Goal: Information Seeking & Learning: Learn about a topic

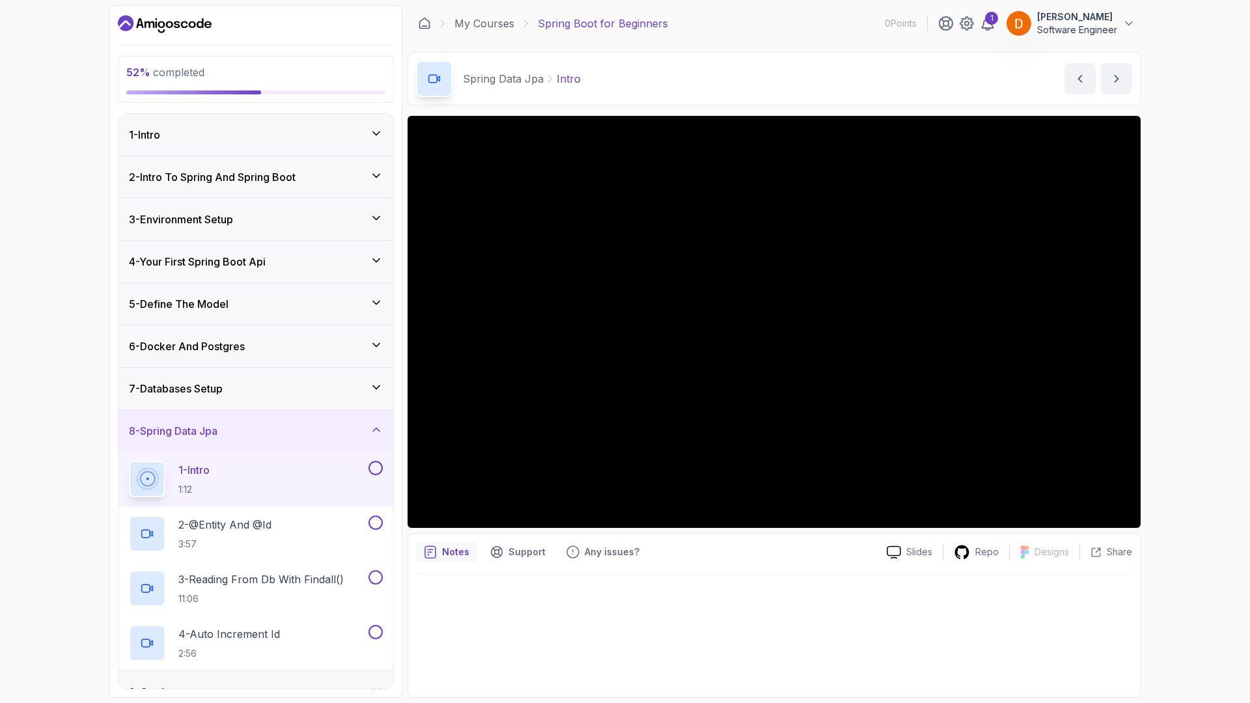
scroll to position [130, 0]
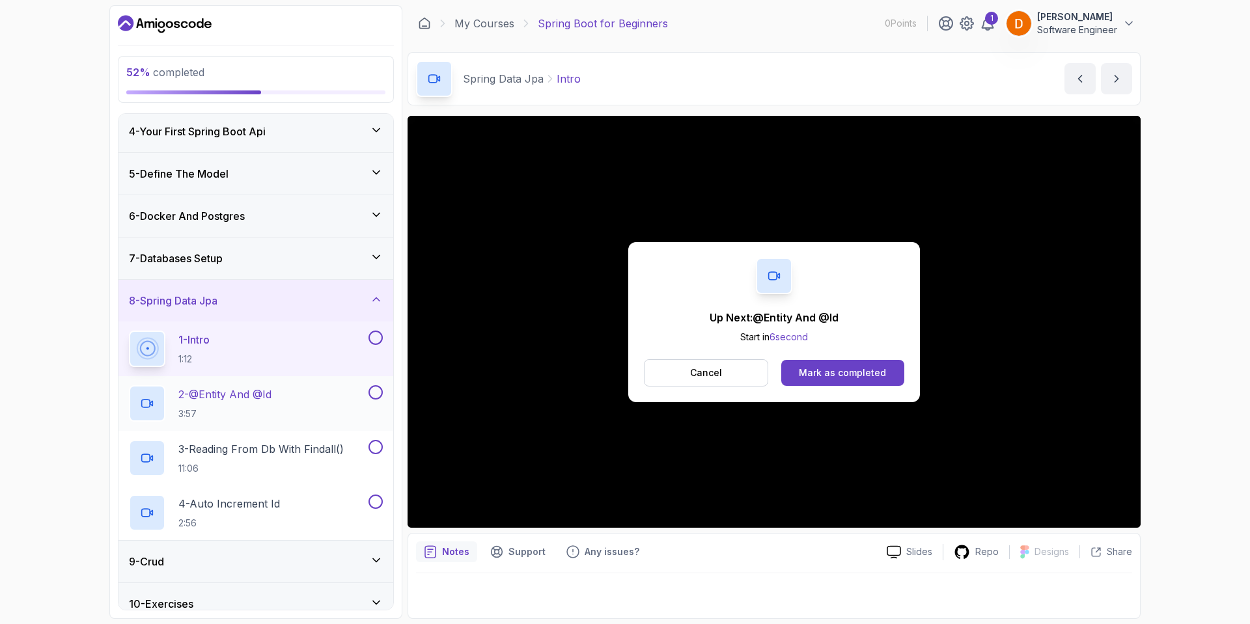
click at [295, 396] on div "2 - @Entity And @Id 3:57" at bounding box center [247, 403] width 237 height 36
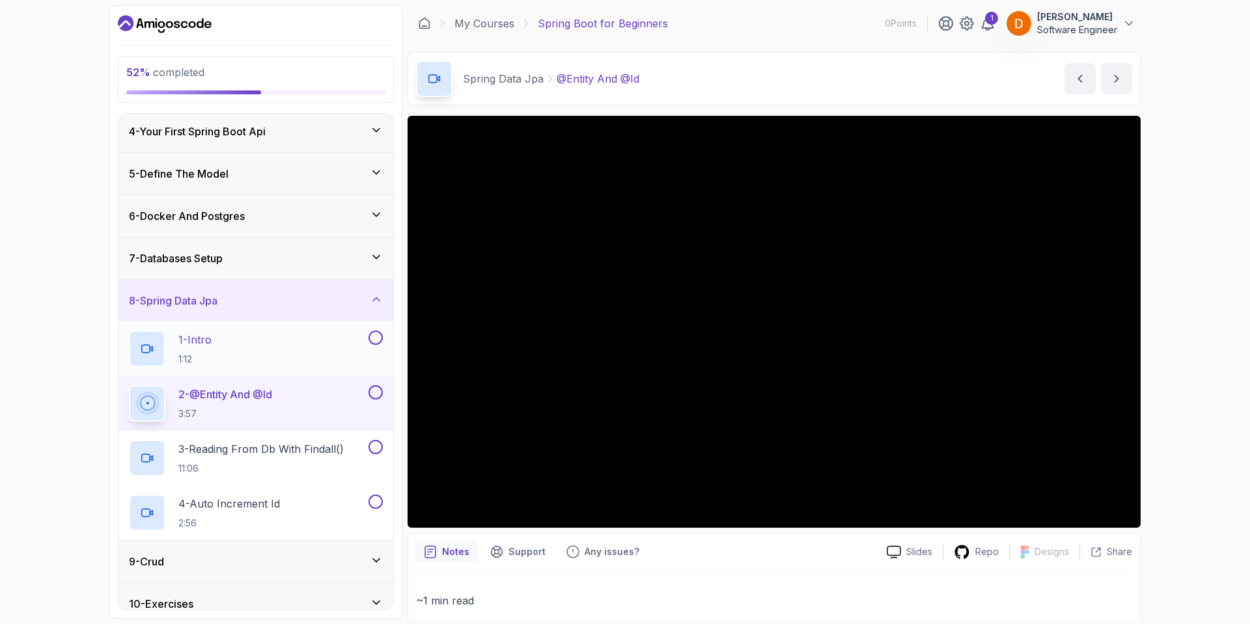
click at [383, 338] on div "1 - Intro 1:12" at bounding box center [255, 349] width 275 height 55
click at [376, 336] on button at bounding box center [375, 338] width 14 height 14
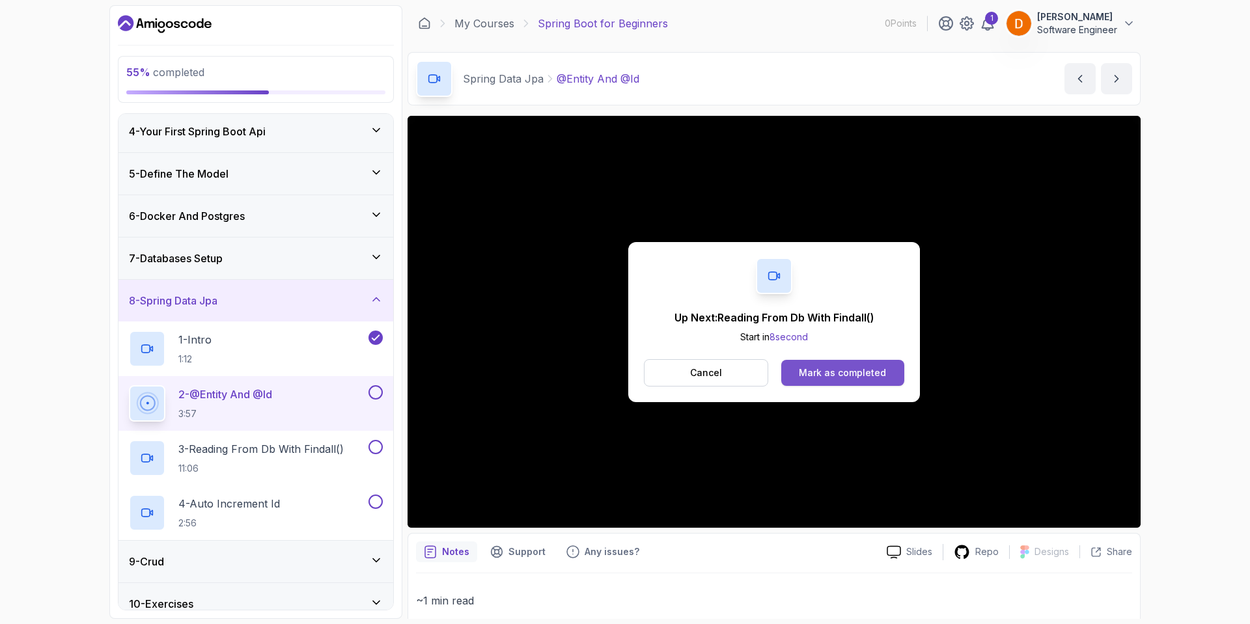
click at [817, 376] on div "Mark as completed" at bounding box center [842, 372] width 87 height 13
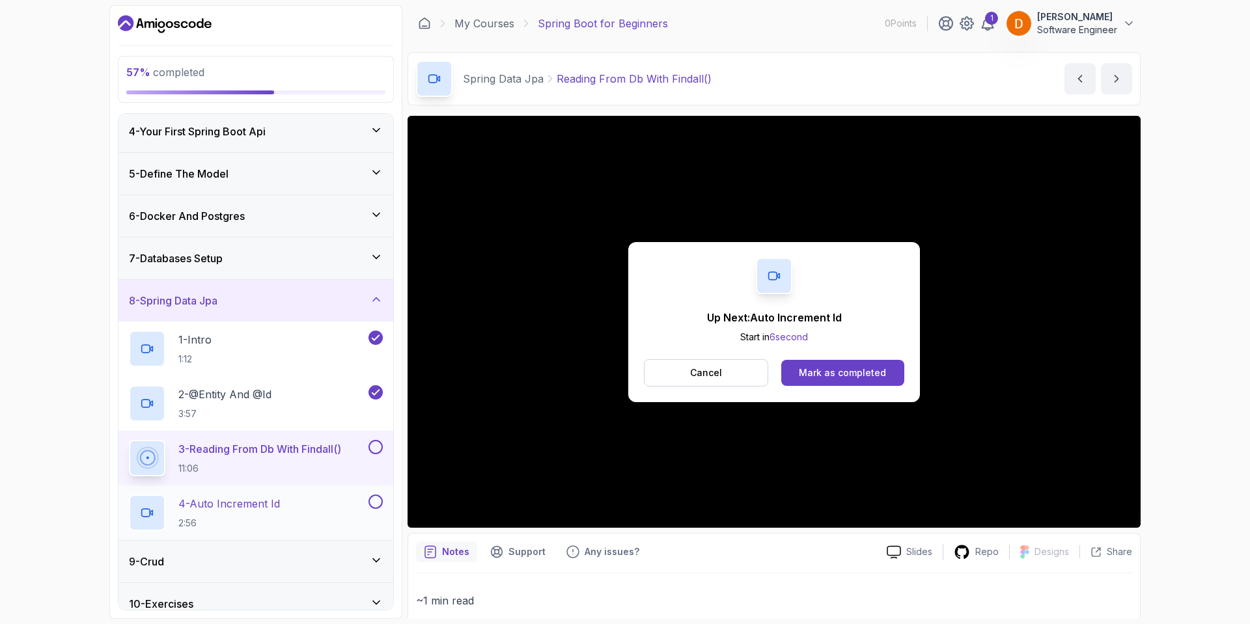
click at [379, 504] on button at bounding box center [375, 502] width 14 height 14
click at [280, 507] on p "4 - Auto Increment Id" at bounding box center [229, 504] width 102 height 16
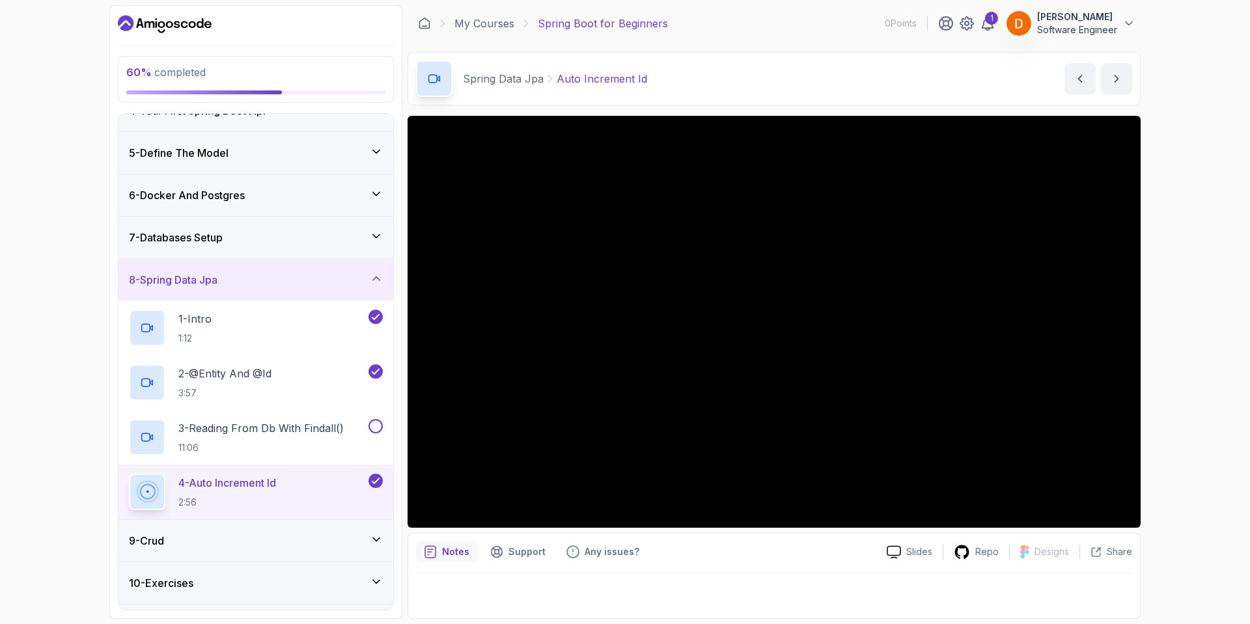
scroll to position [230, 0]
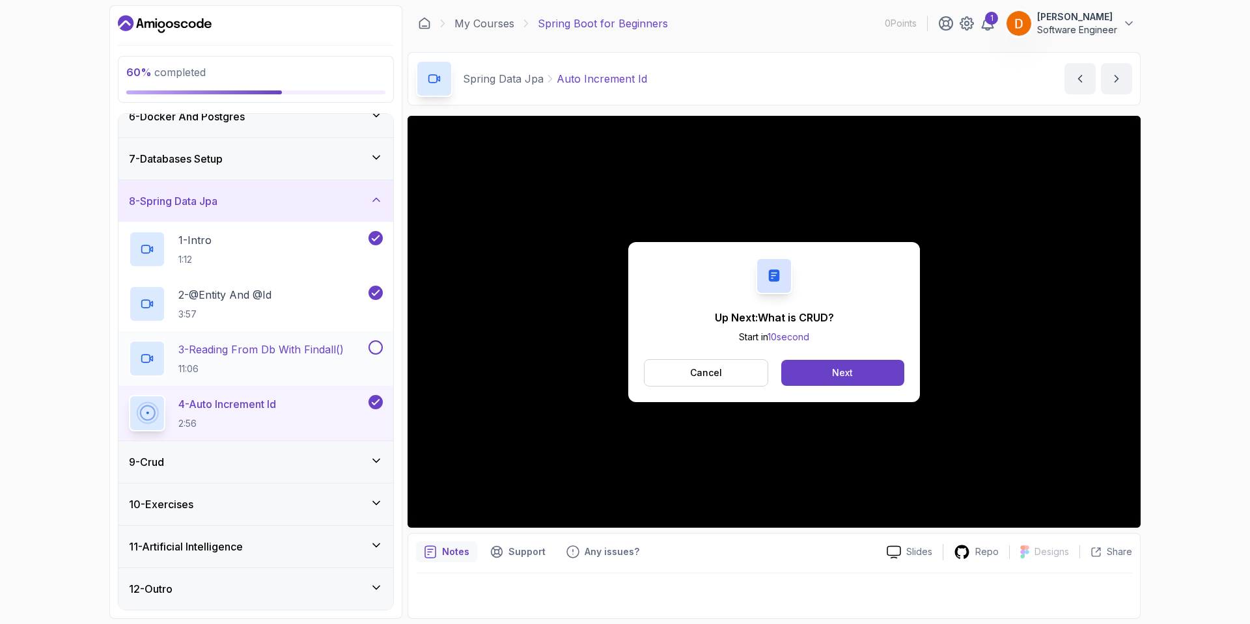
click at [374, 345] on button at bounding box center [375, 347] width 14 height 14
click at [818, 370] on button "Next" at bounding box center [842, 373] width 123 height 26
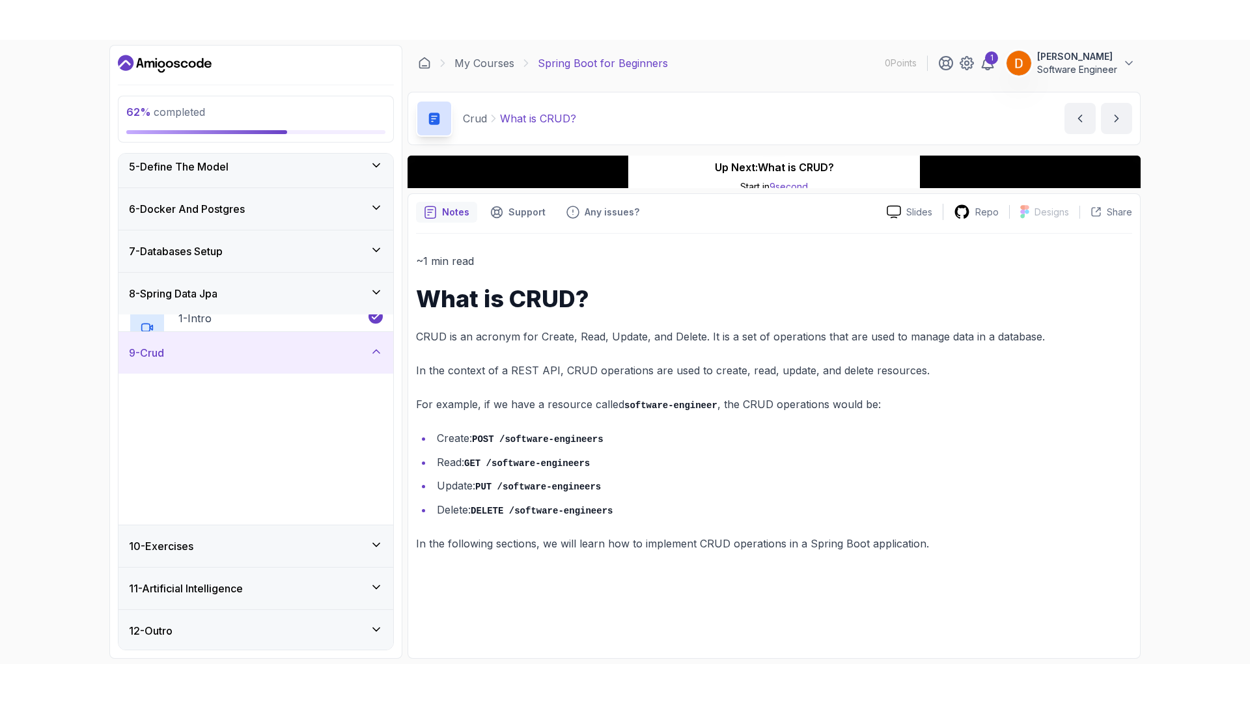
scroll to position [175, 0]
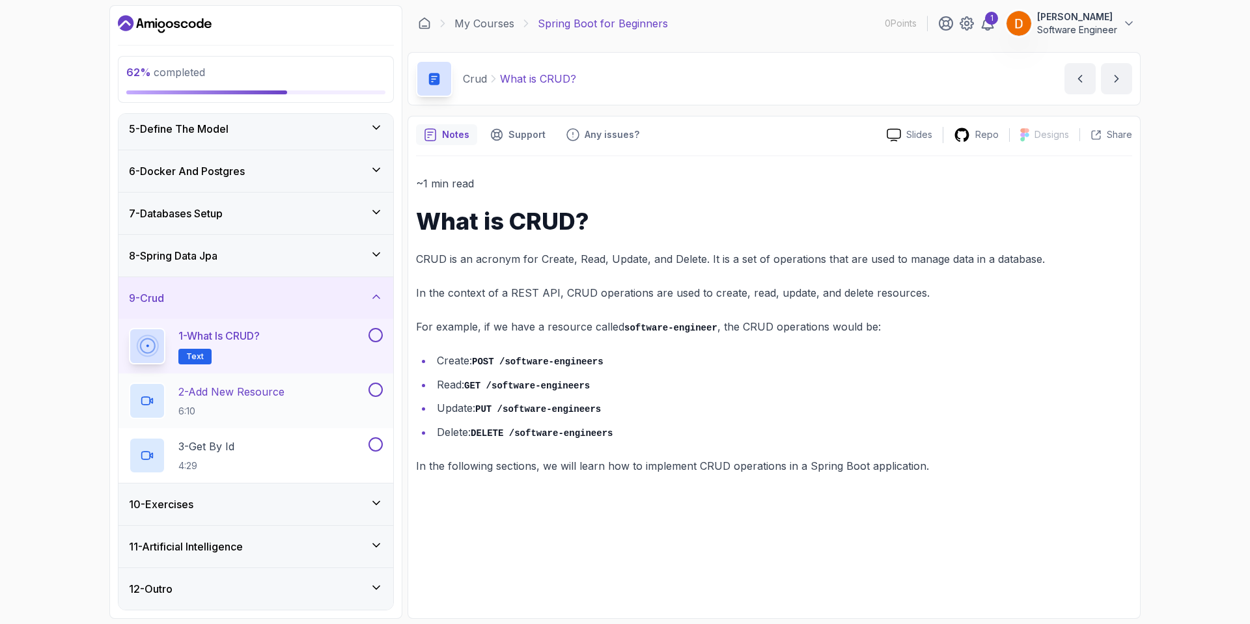
click at [333, 390] on div "2 - Add New Resource 6:10" at bounding box center [247, 401] width 237 height 36
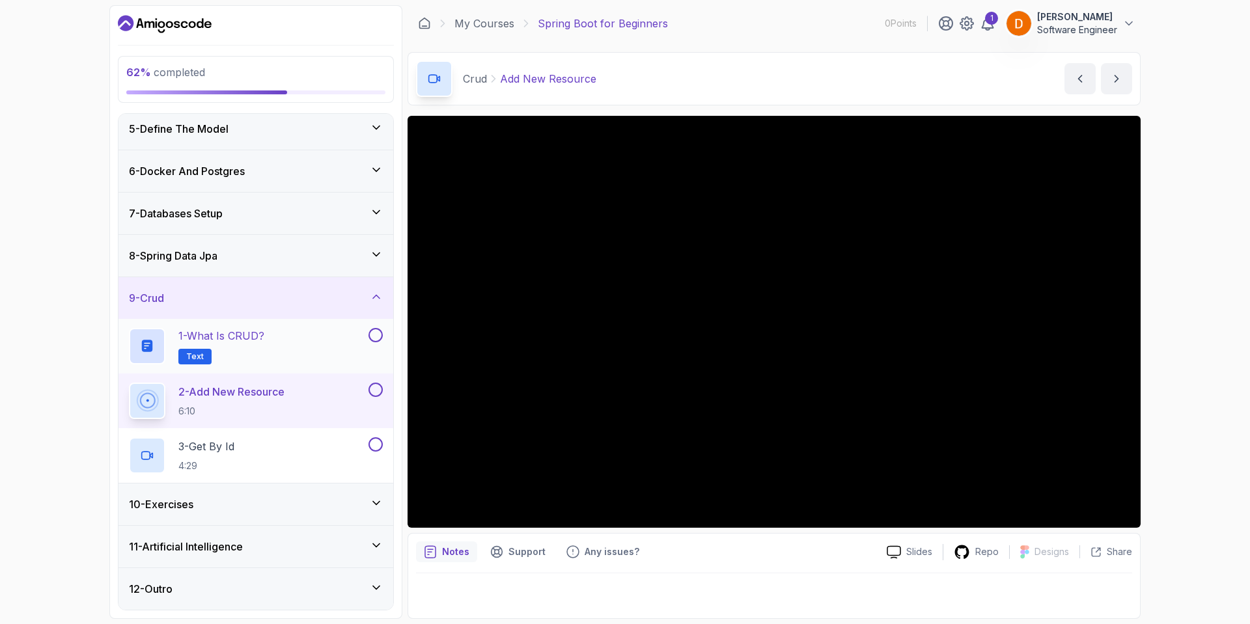
click at [371, 333] on button at bounding box center [375, 335] width 14 height 14
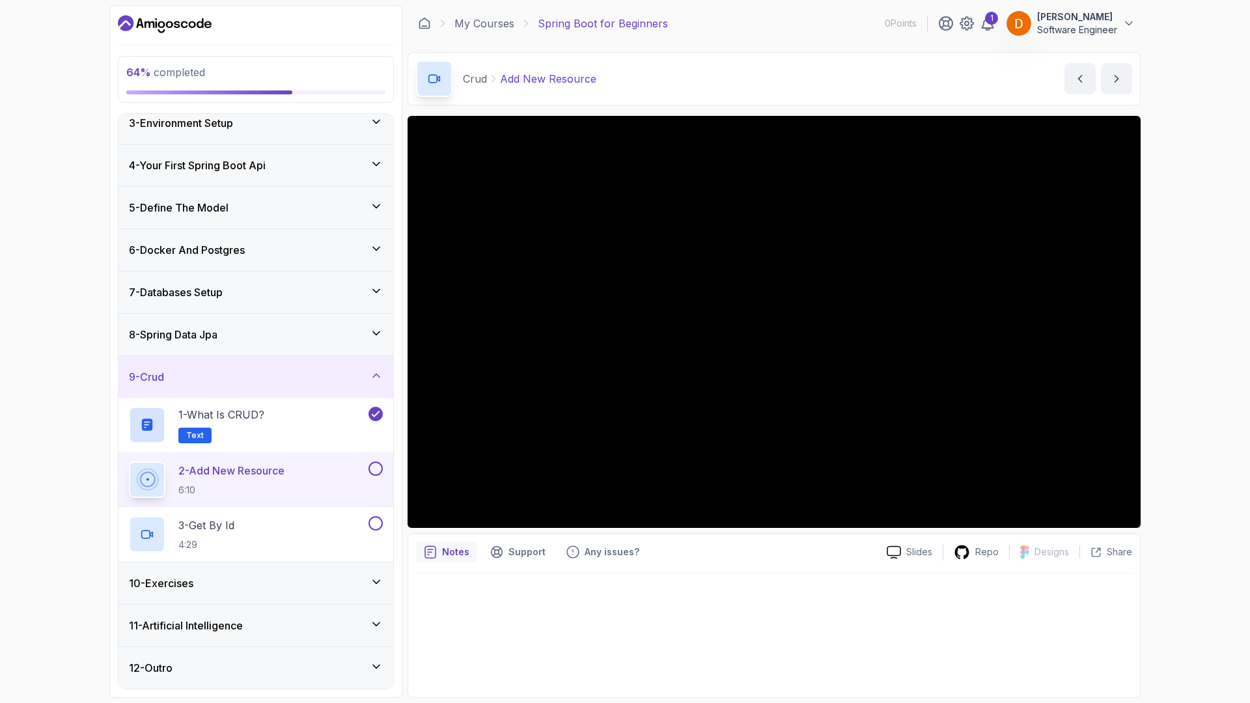
scroll to position [175, 0]
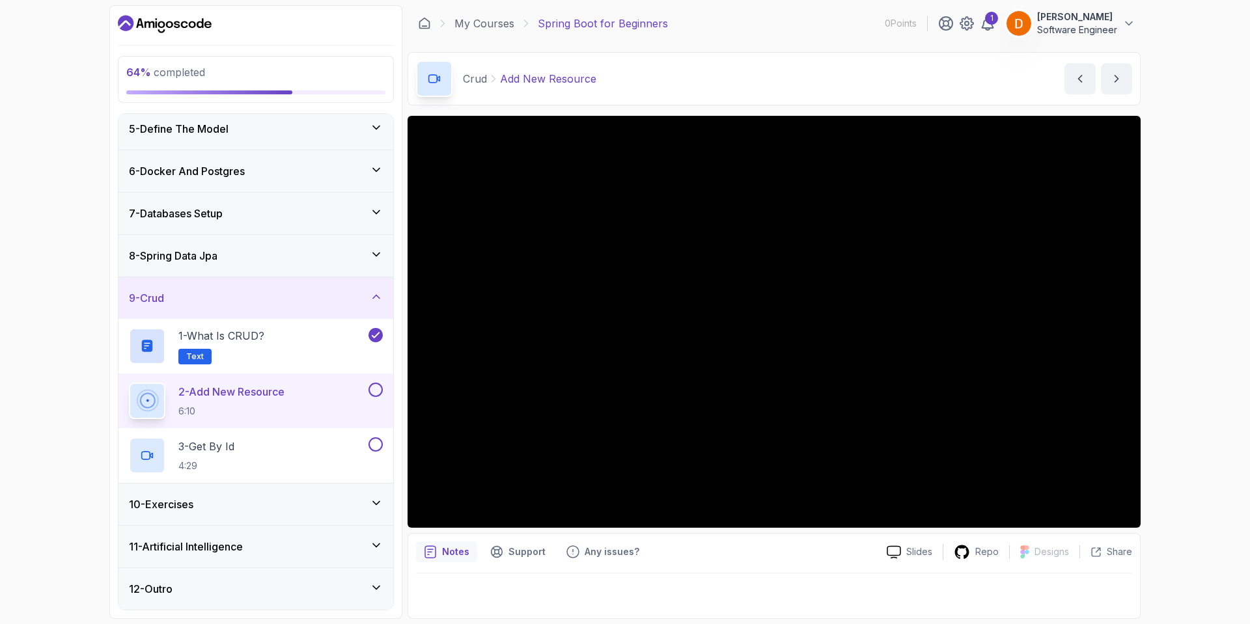
click at [380, 393] on button at bounding box center [375, 390] width 14 height 14
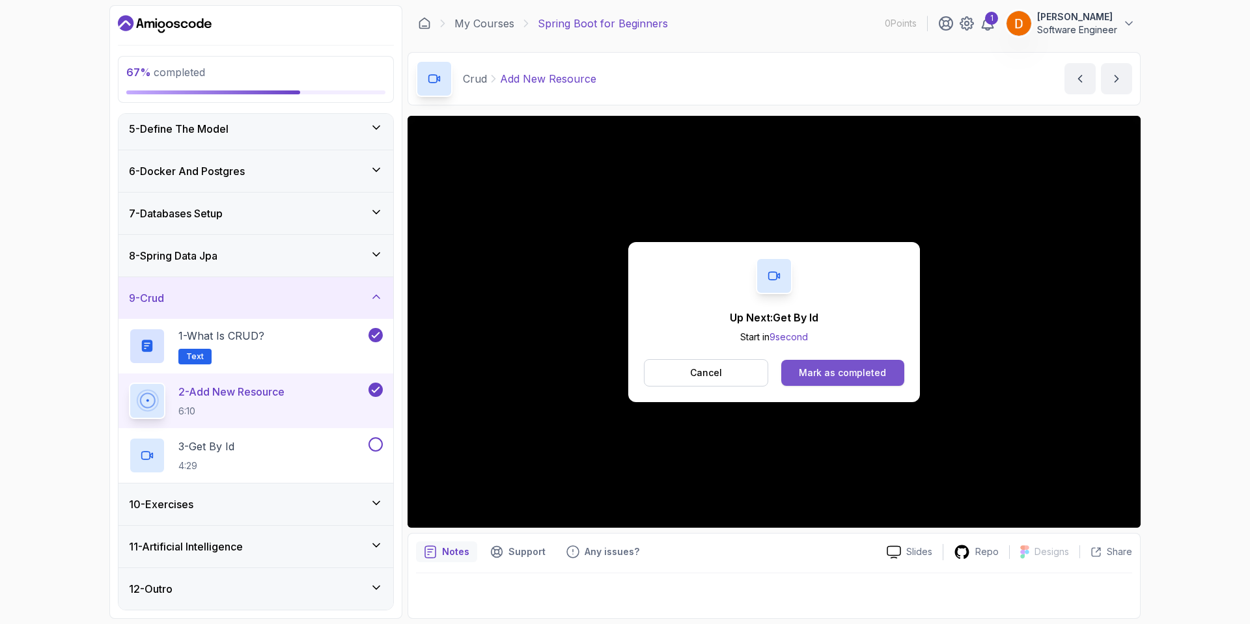
click at [819, 370] on div "Mark as completed" at bounding box center [842, 372] width 87 height 13
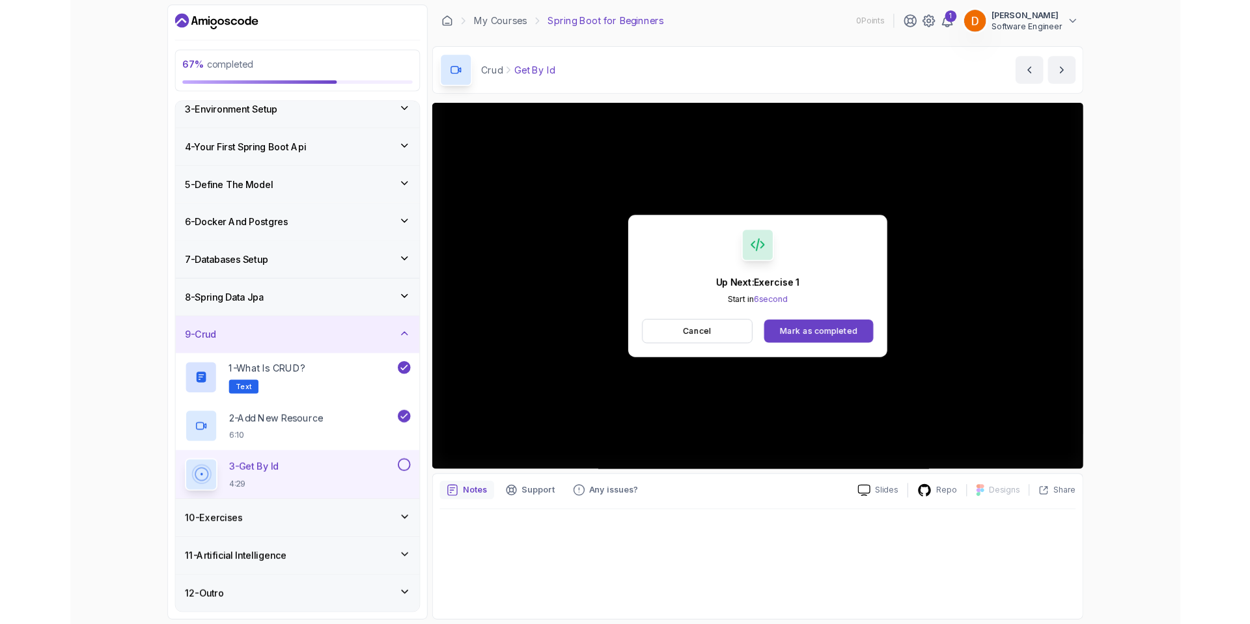
scroll to position [175, 0]
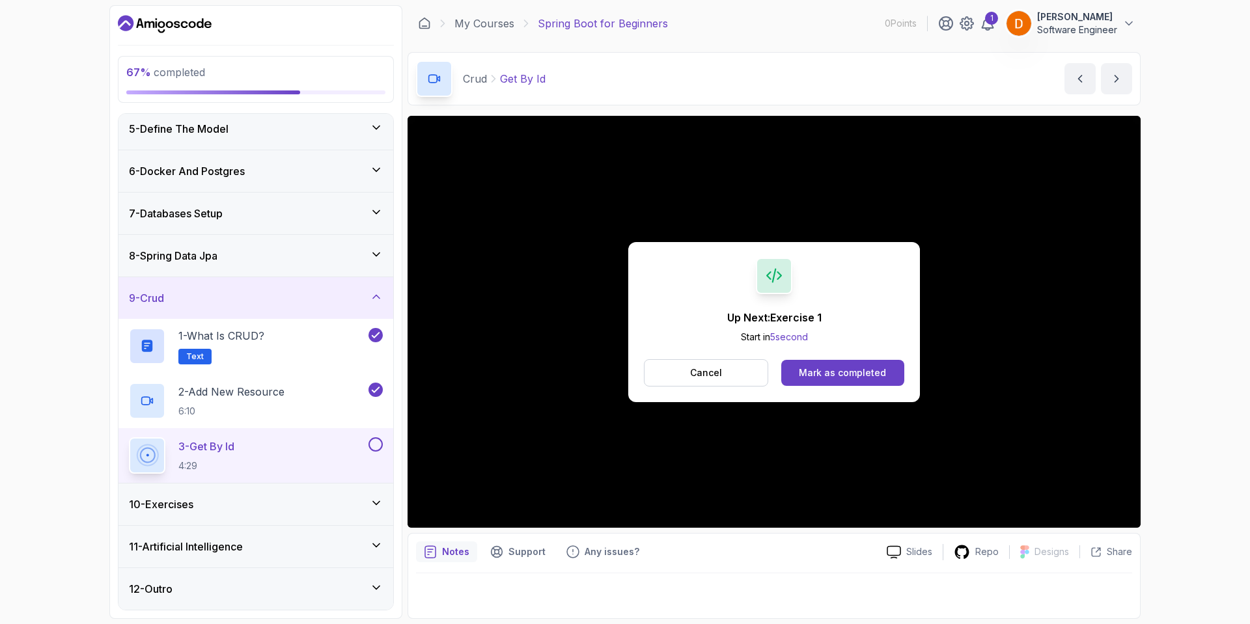
click at [848, 370] on div "Mark as completed" at bounding box center [842, 372] width 87 height 13
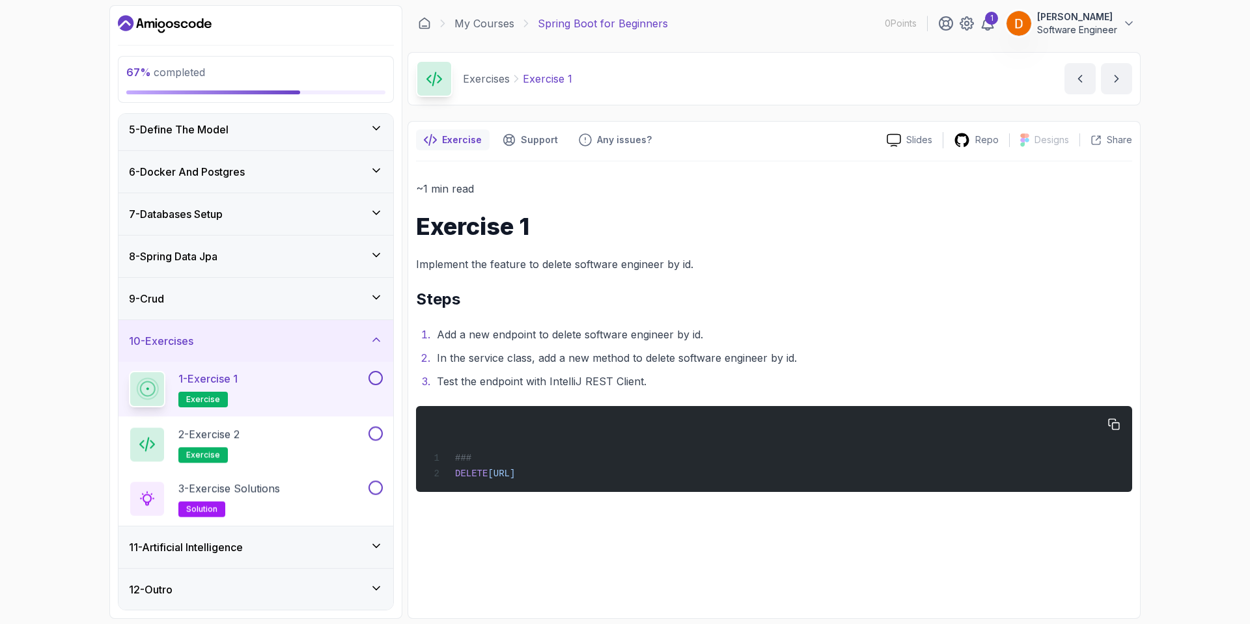
scroll to position [175, 0]
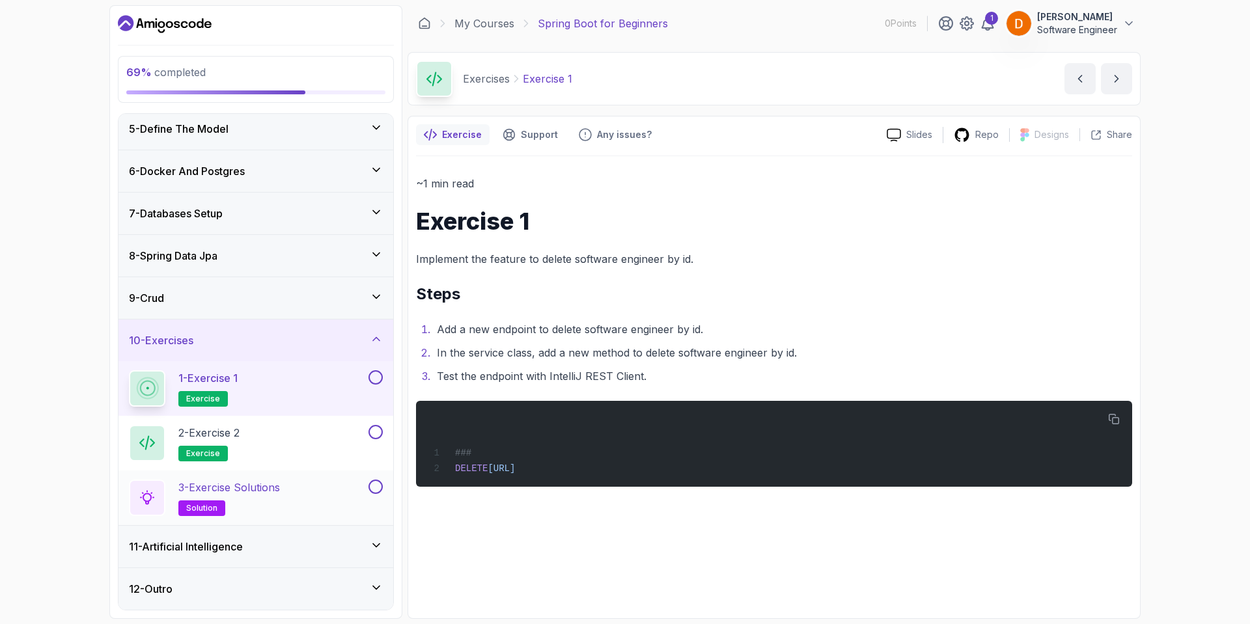
click at [320, 495] on div "3 - Exercise Solutions solution" at bounding box center [247, 498] width 237 height 36
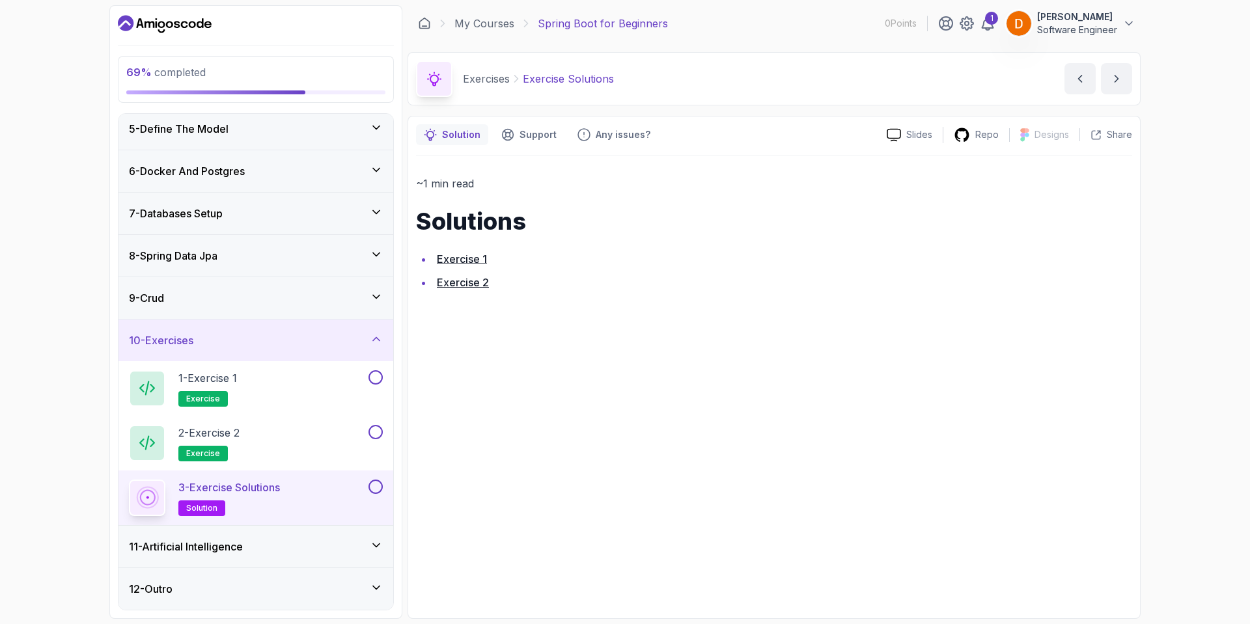
click at [468, 262] on link "Exercise 1" at bounding box center [462, 259] width 50 height 13
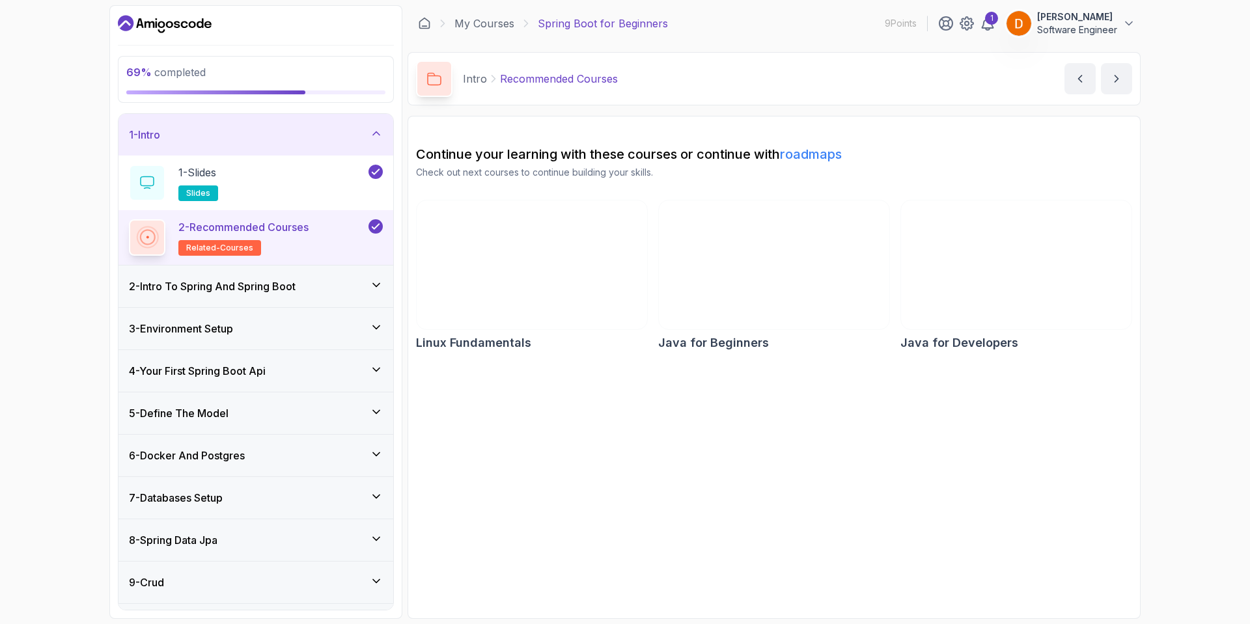
scroll to position [120, 0]
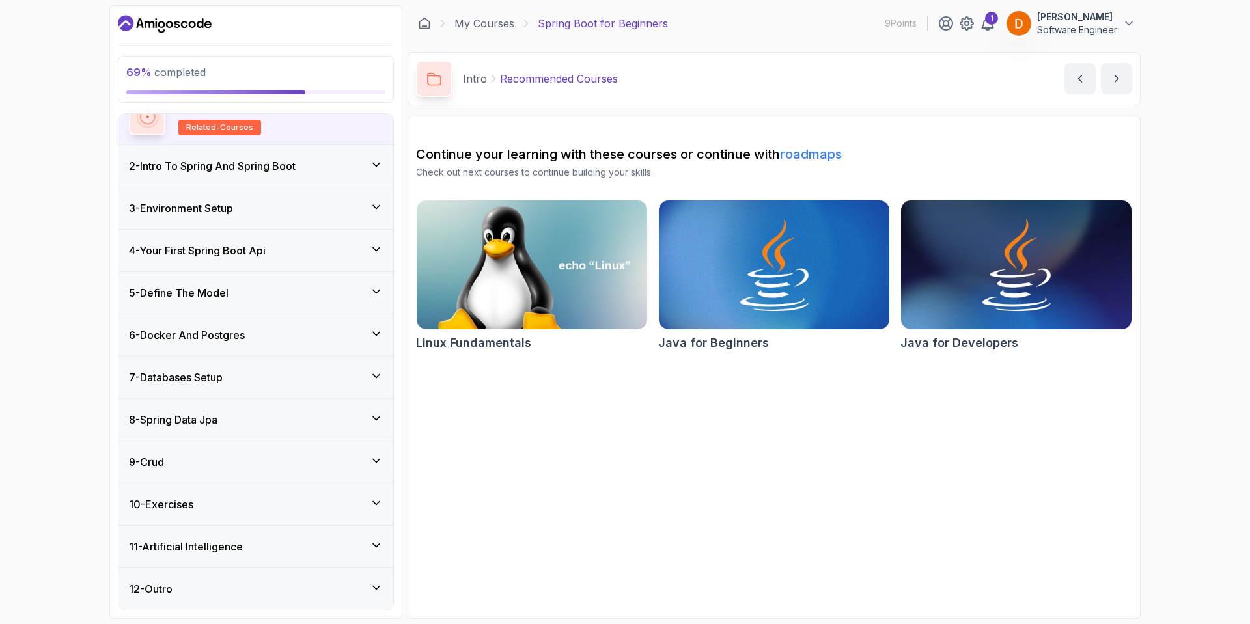
click at [252, 500] on div "10 - Exercises" at bounding box center [256, 505] width 254 height 16
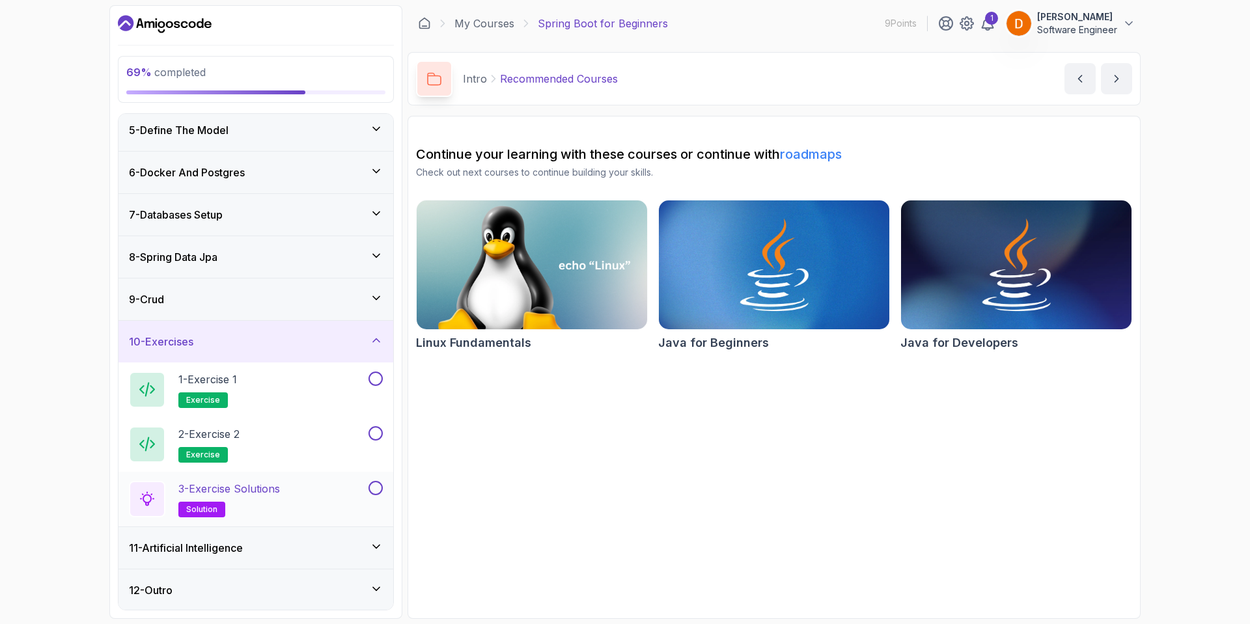
scroll to position [175, 0]
click at [340, 375] on div "1 - Exercise 1 exercise" at bounding box center [247, 388] width 237 height 36
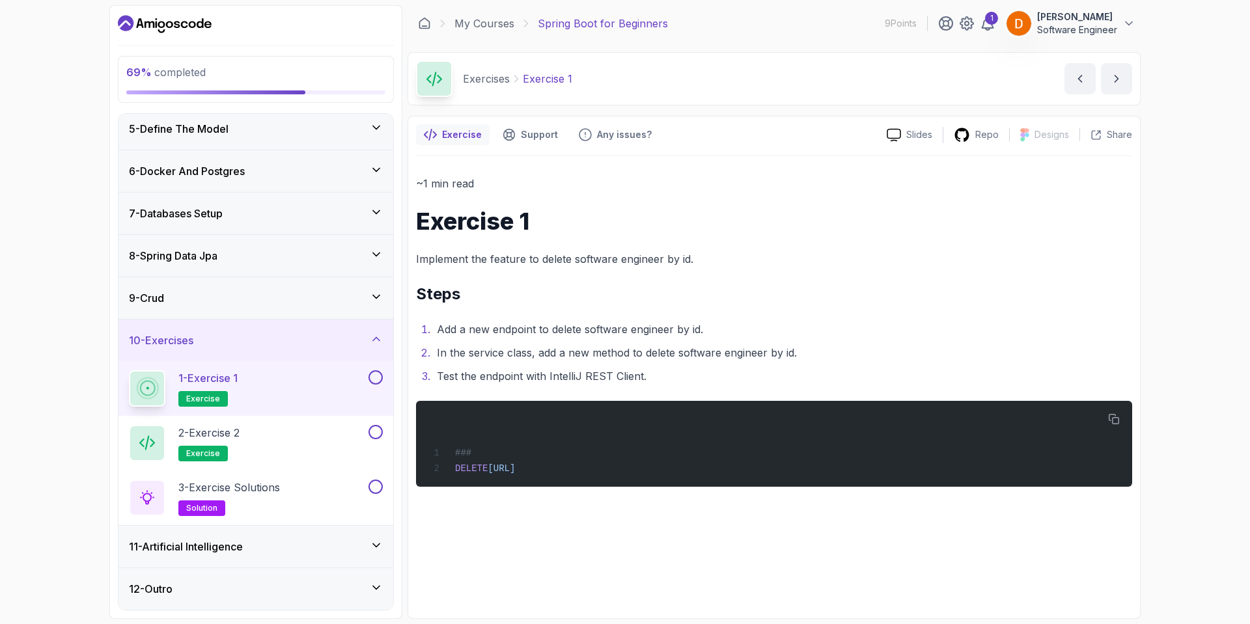
click at [290, 298] on div "9 - Crud" at bounding box center [256, 298] width 254 height 16
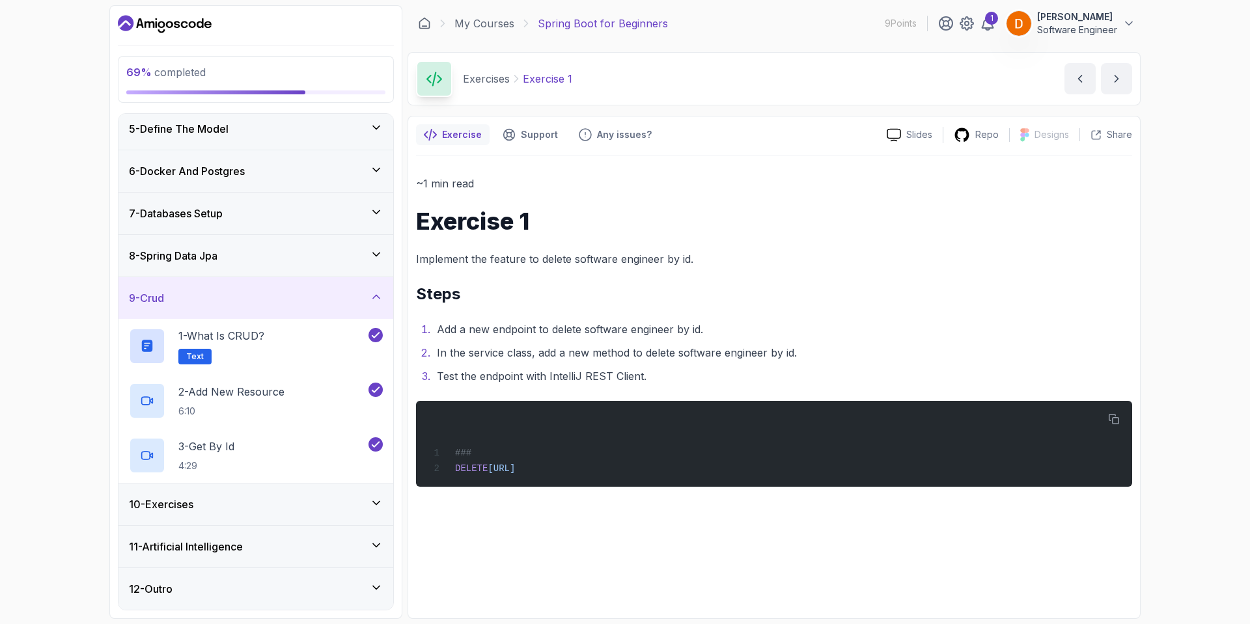
click at [317, 503] on div "10 - Exercises" at bounding box center [256, 505] width 254 height 16
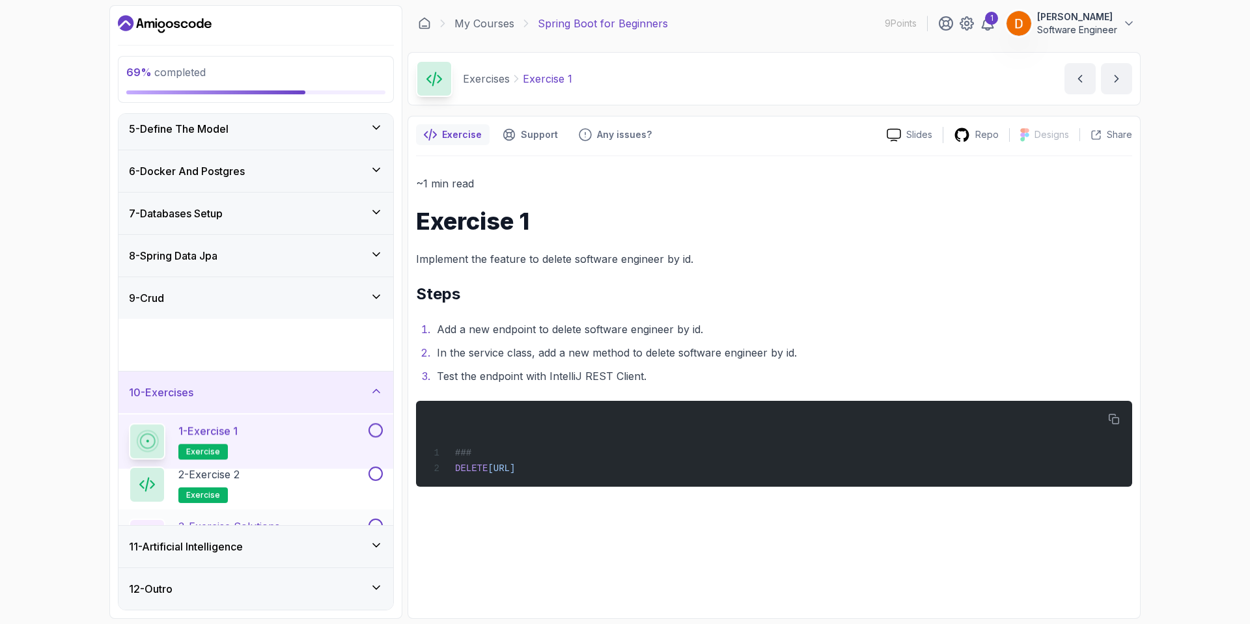
scroll to position [175, 0]
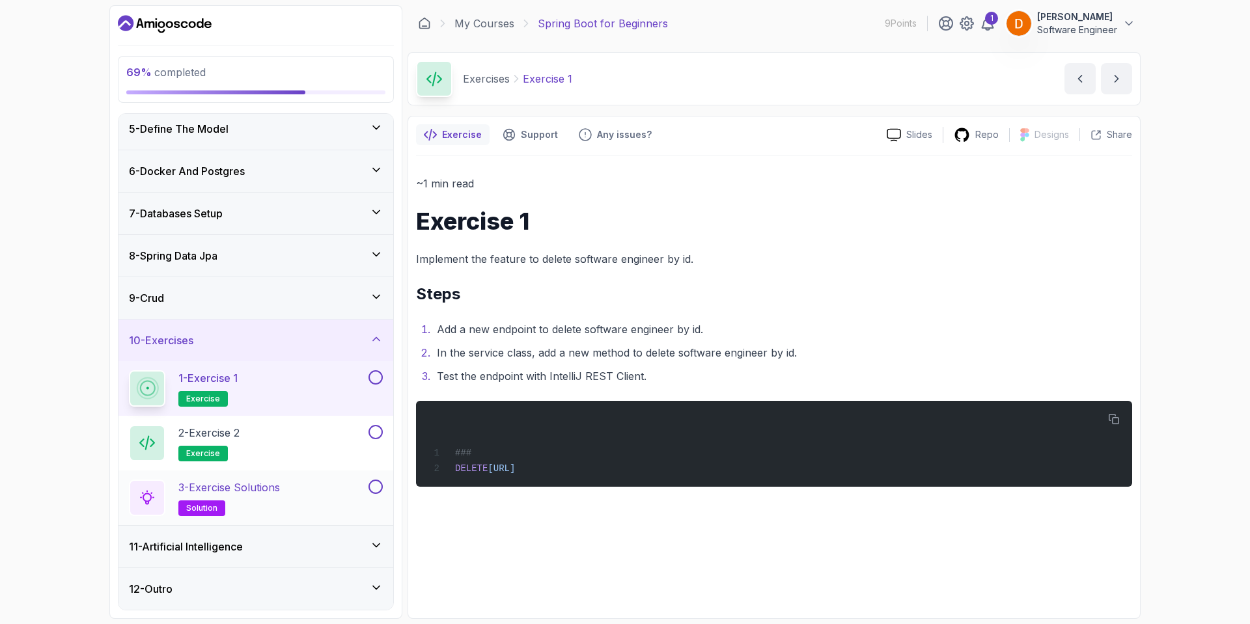
click at [296, 499] on div "3 - Exercise Solutions solution" at bounding box center [247, 498] width 237 height 36
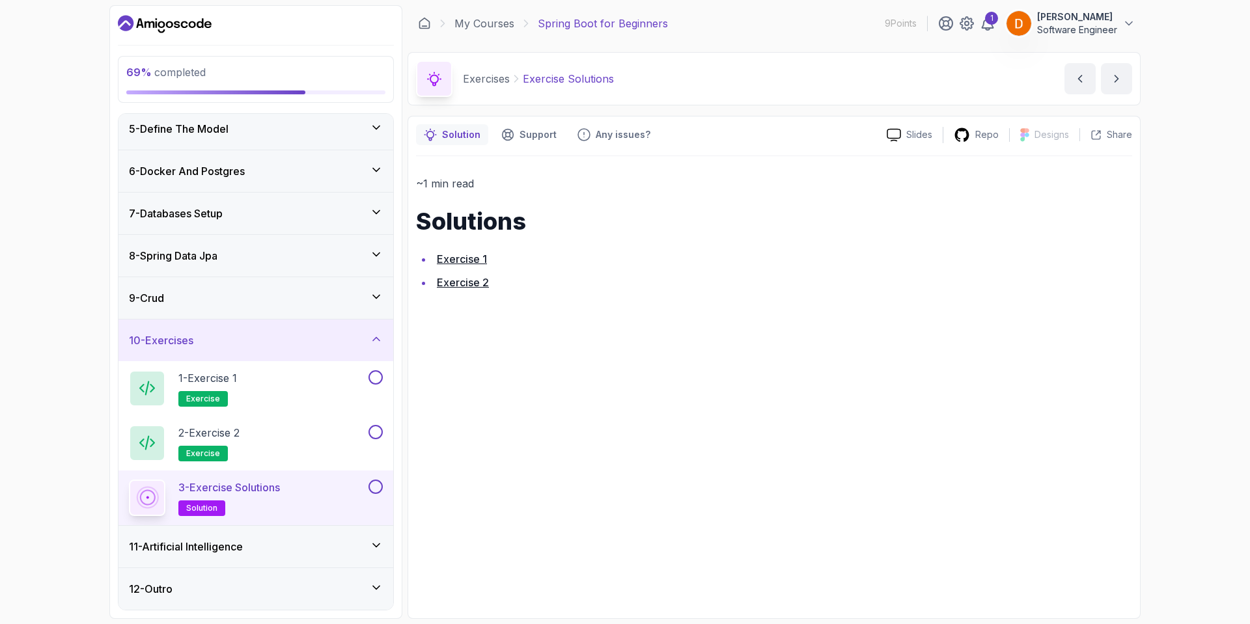
click at [454, 258] on link "Exercise 1" at bounding box center [462, 259] width 50 height 13
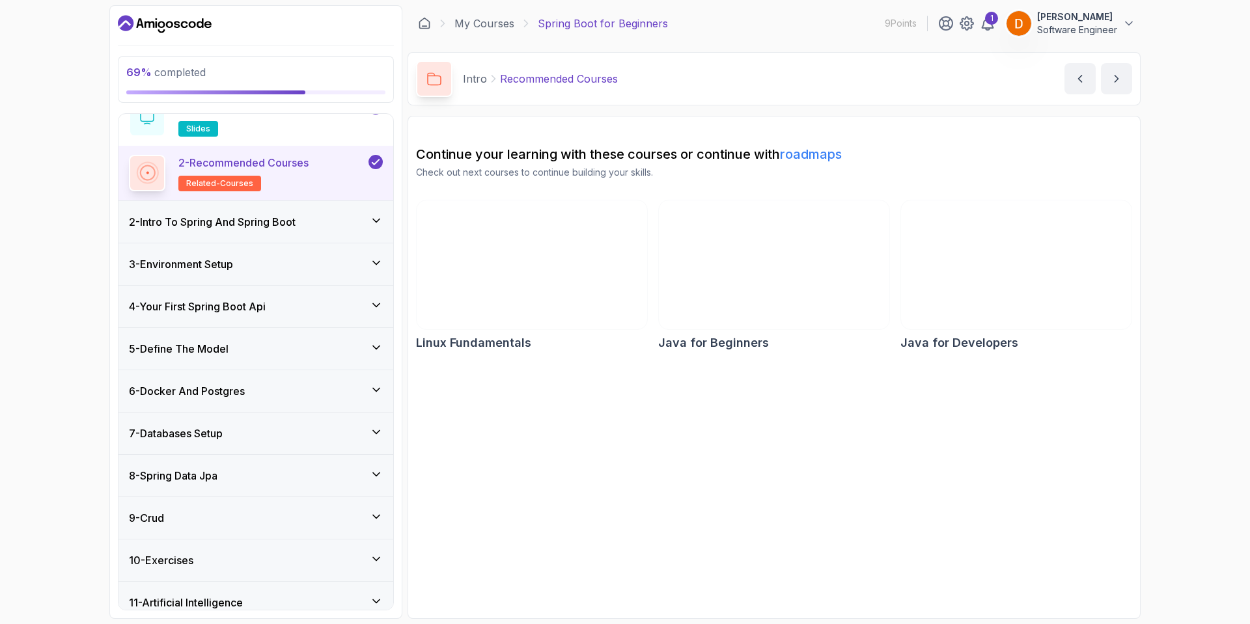
scroll to position [120, 0]
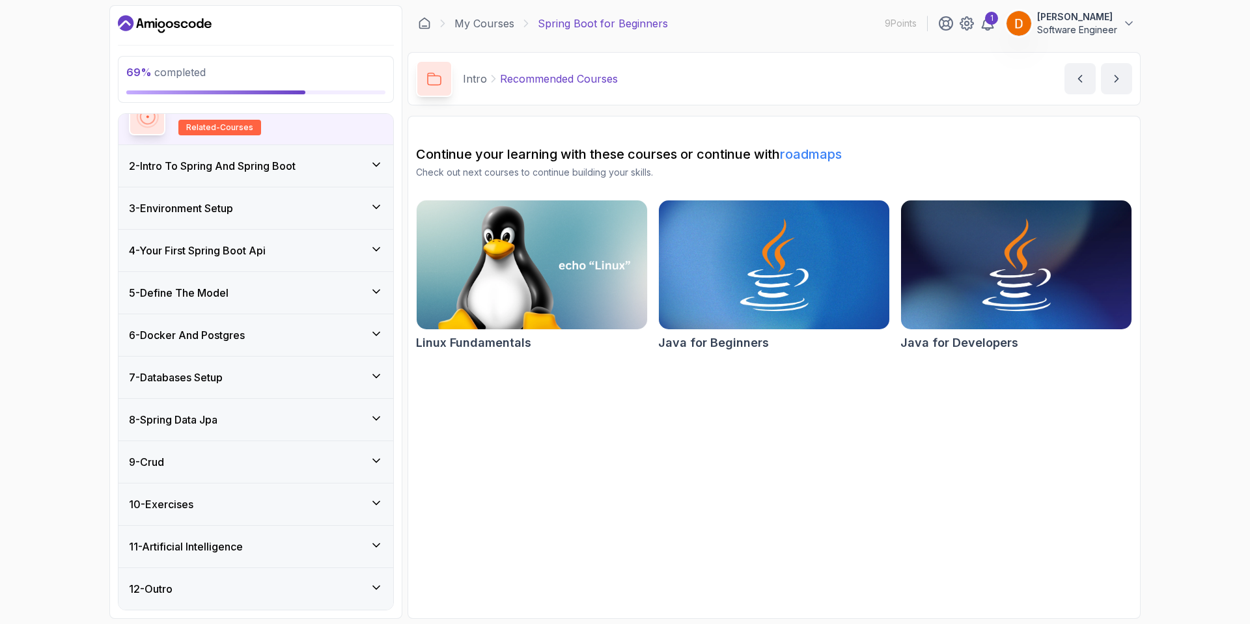
click at [271, 461] on div "9 - Crud" at bounding box center [256, 462] width 254 height 16
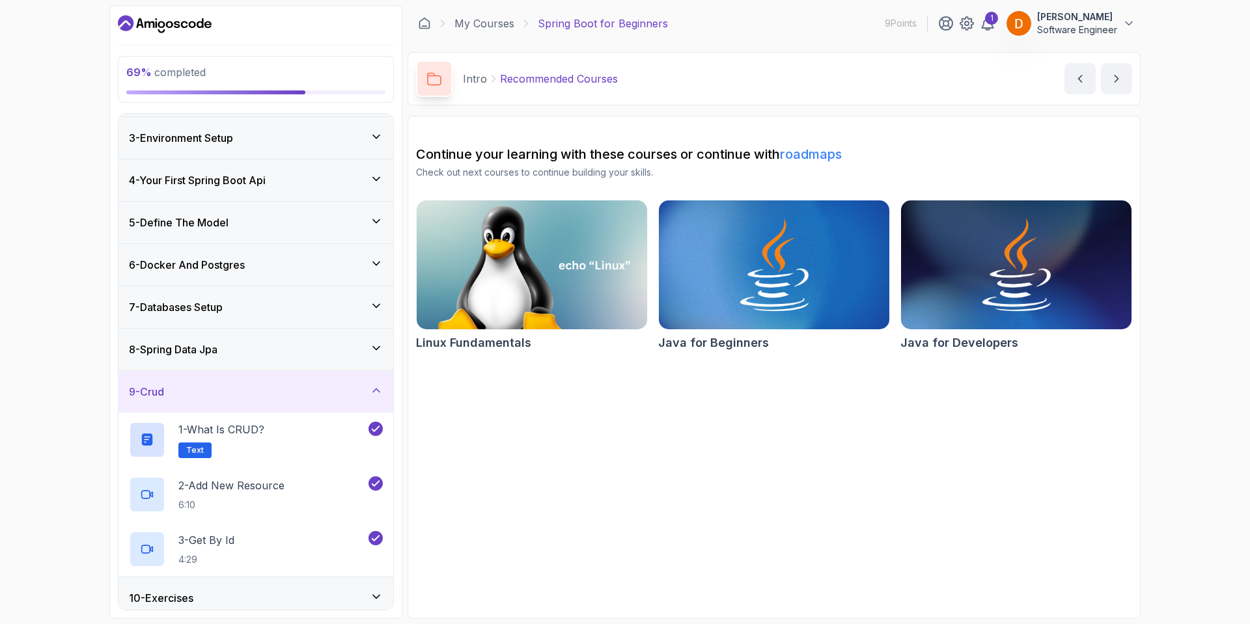
scroll to position [175, 0]
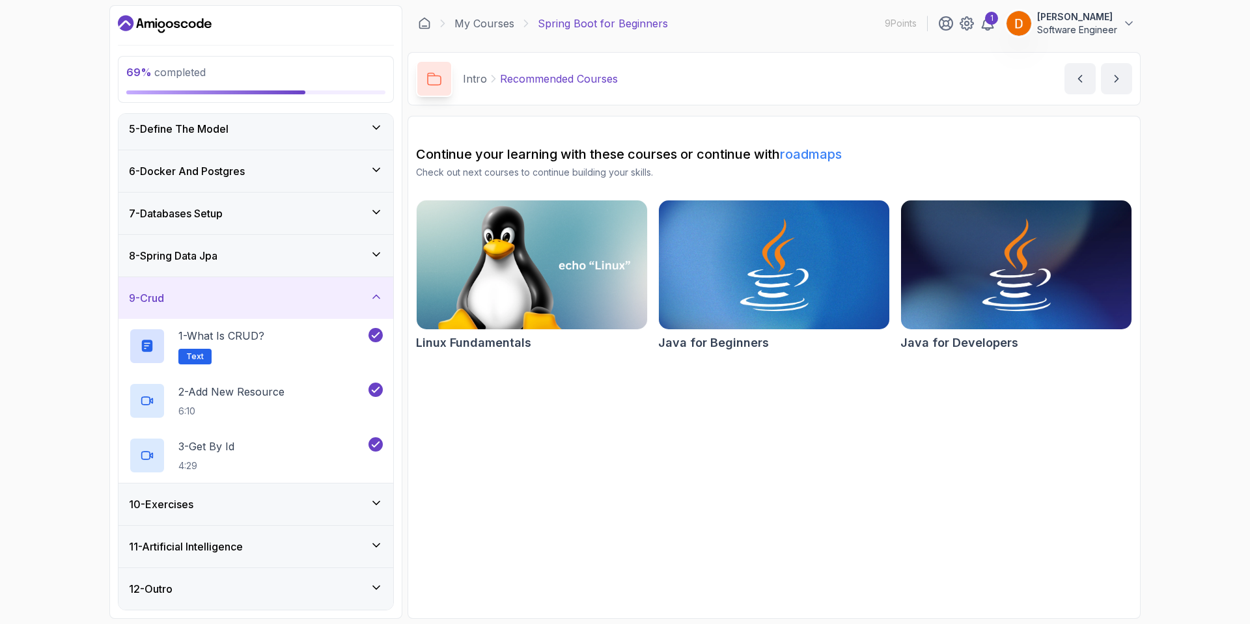
click at [275, 498] on div "10 - Exercises" at bounding box center [256, 505] width 254 height 16
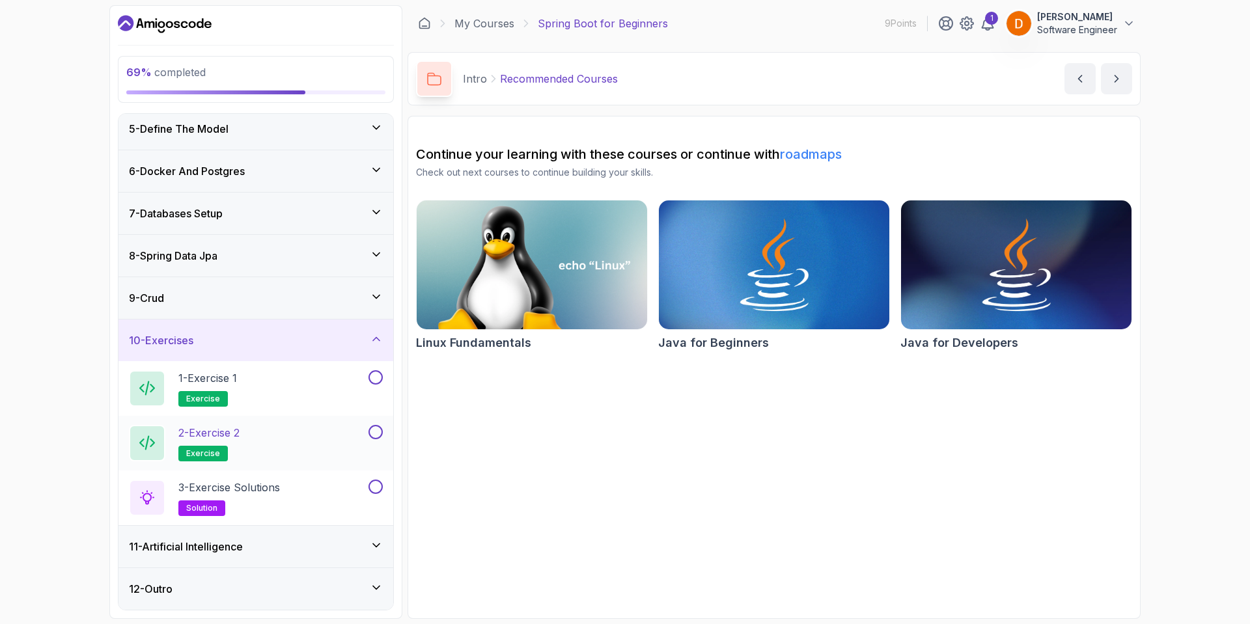
click at [262, 431] on div "2 - Exercise 2 exercise" at bounding box center [247, 443] width 237 height 36
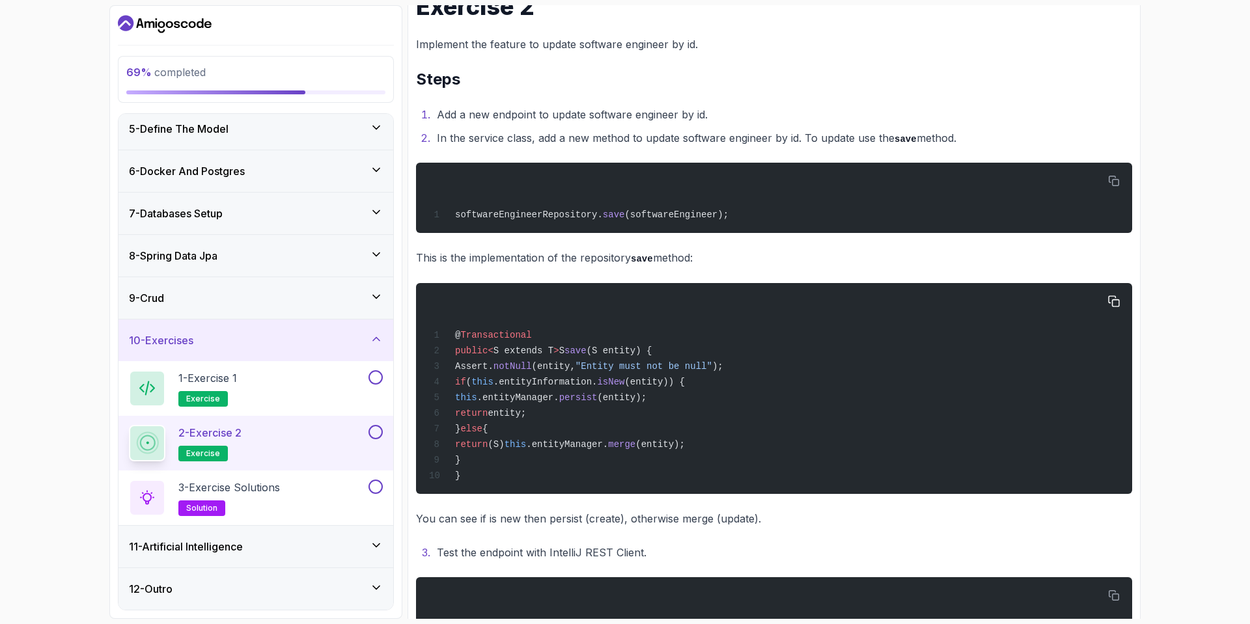
scroll to position [197, 0]
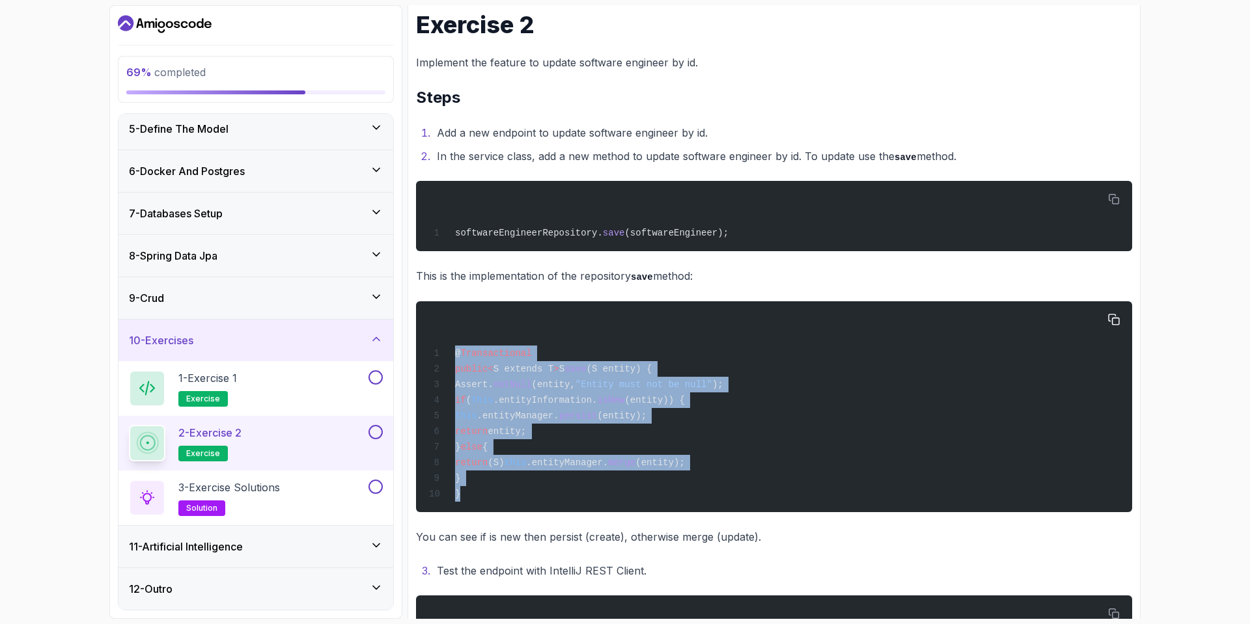
drag, startPoint x: 469, startPoint y: 497, endPoint x: 445, endPoint y: 357, distance: 142.0
click at [445, 357] on div "@ Transactional public < S extends T > S save (S entity) { Assert. notNull (ent…" at bounding box center [773, 406] width 695 height 195
copy code "@ Transactional public < S extends T > S save (S entity) { Assert. notNull (ent…"
click at [1119, 317] on button "button" at bounding box center [1113, 319] width 21 height 21
click at [1114, 194] on icon "button" at bounding box center [1114, 200] width 12 height 12
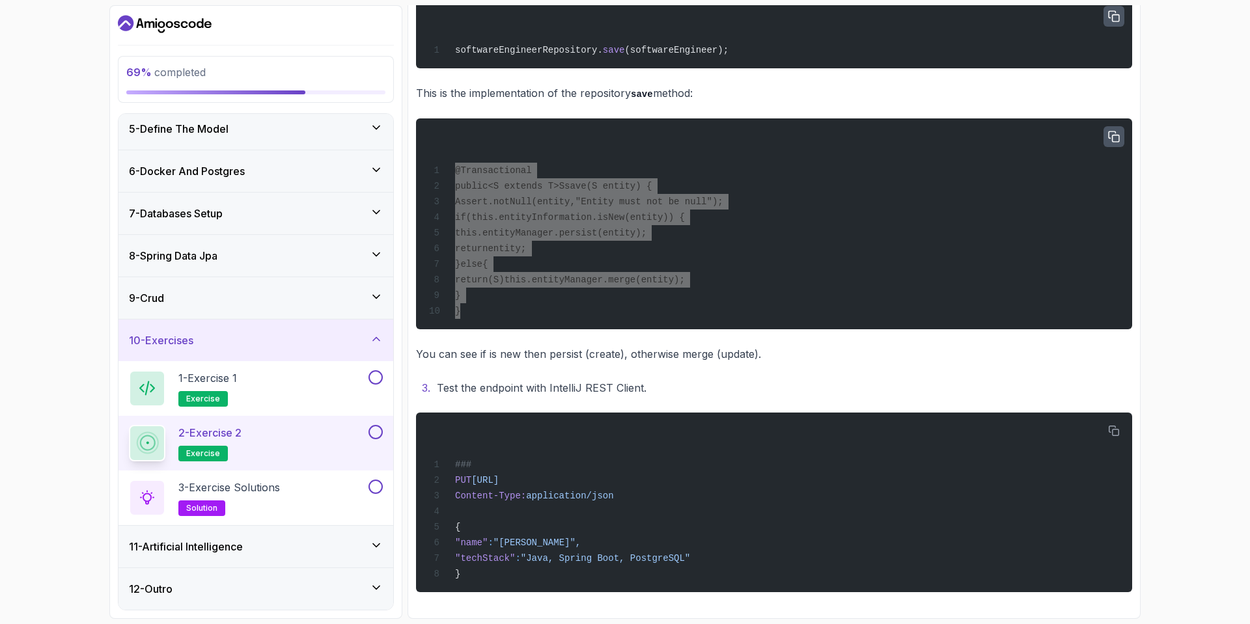
scroll to position [327, 0]
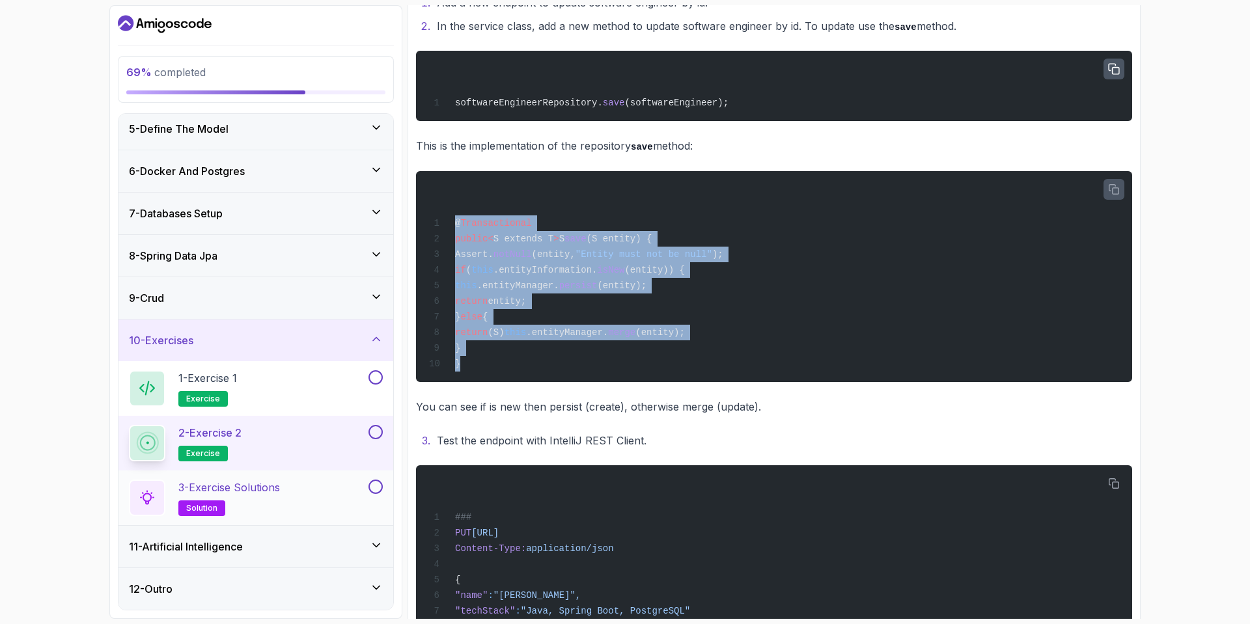
click at [314, 496] on div "3 - Exercise Solutions solution" at bounding box center [247, 498] width 237 height 36
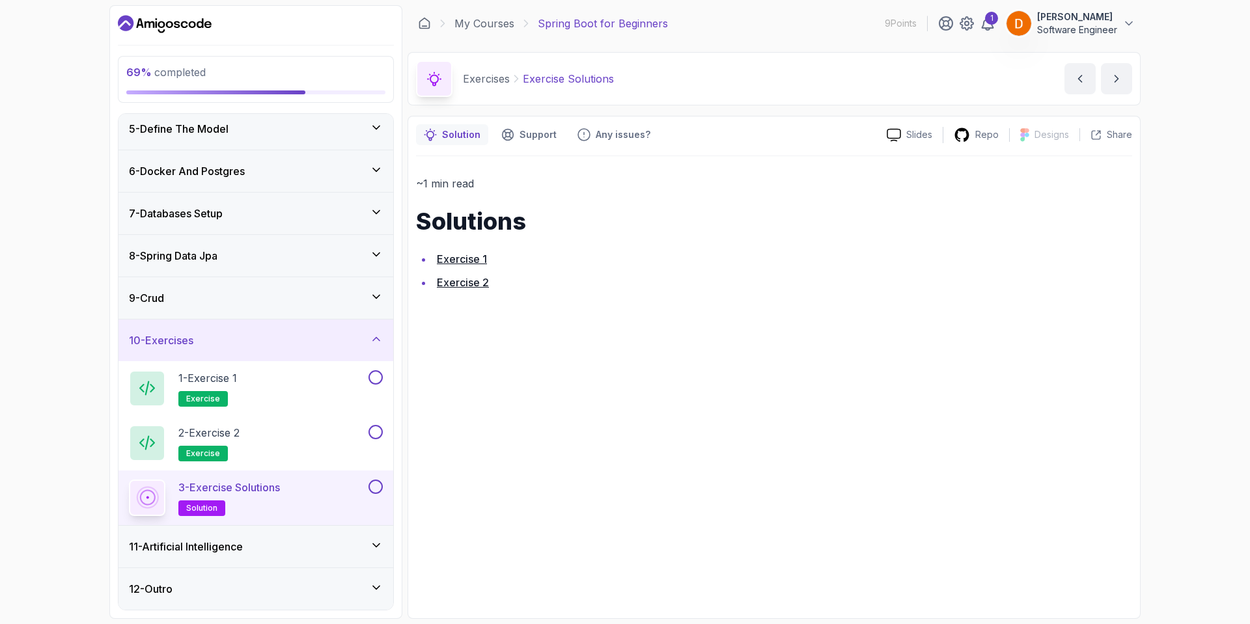
click at [474, 285] on link "Exercise 2" at bounding box center [463, 282] width 52 height 13
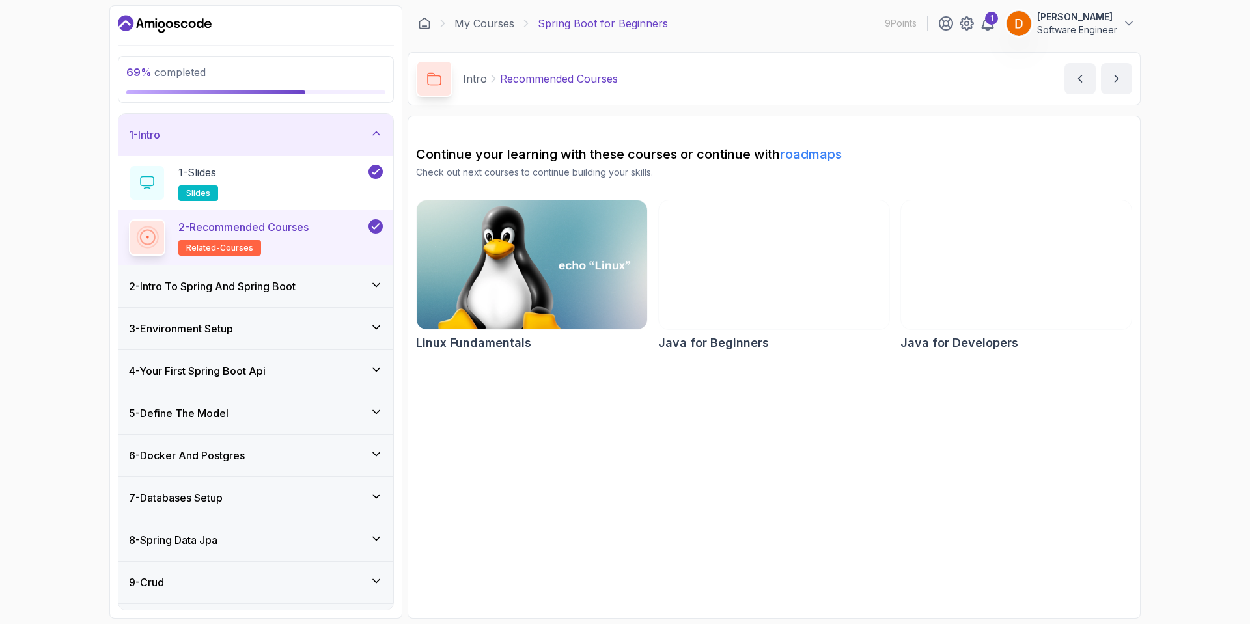
scroll to position [120, 0]
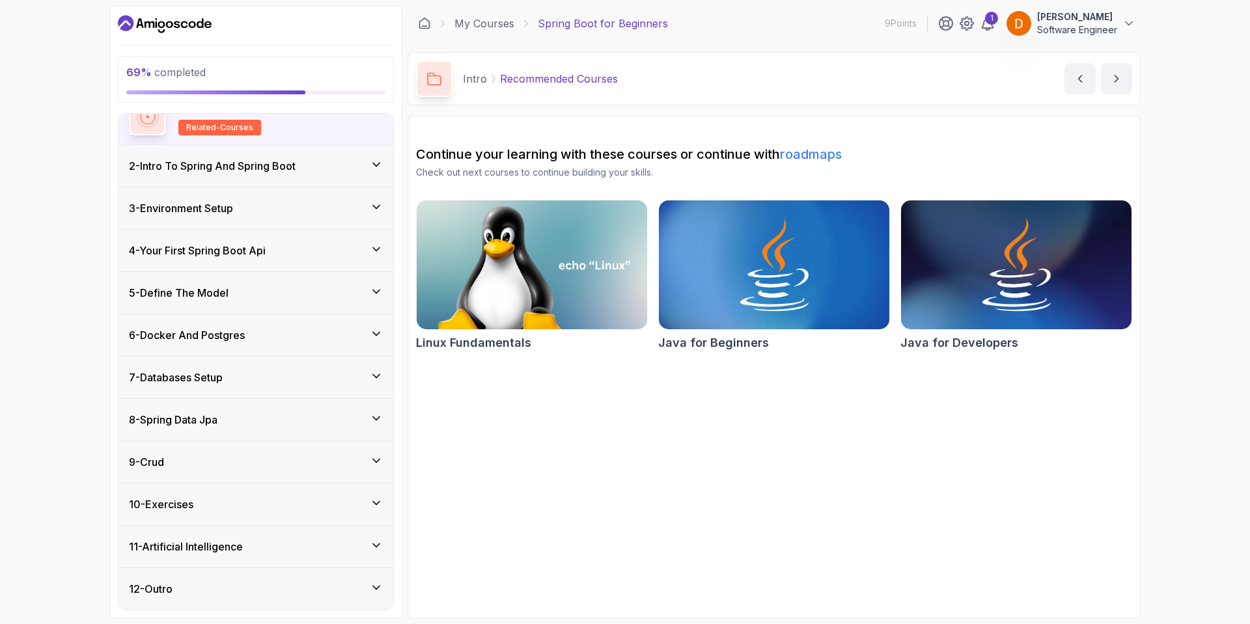
click at [266, 508] on div "10 - Exercises" at bounding box center [256, 505] width 254 height 16
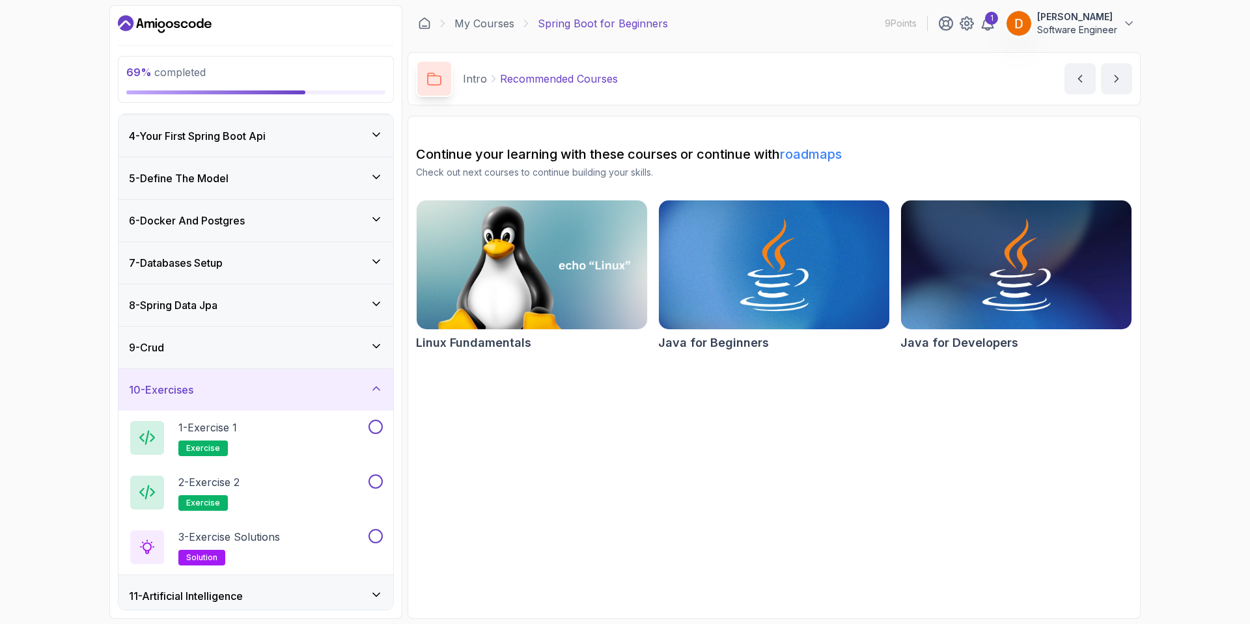
scroll to position [175, 0]
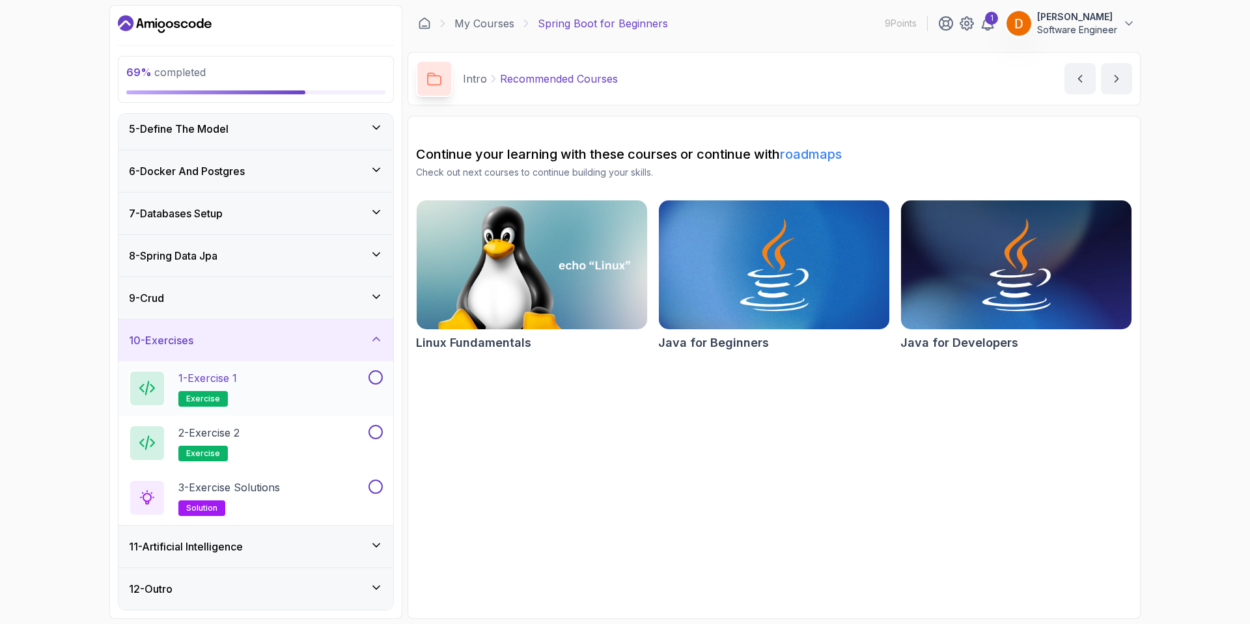
click at [274, 389] on div "1 - Exercise 1 exercise" at bounding box center [247, 388] width 237 height 36
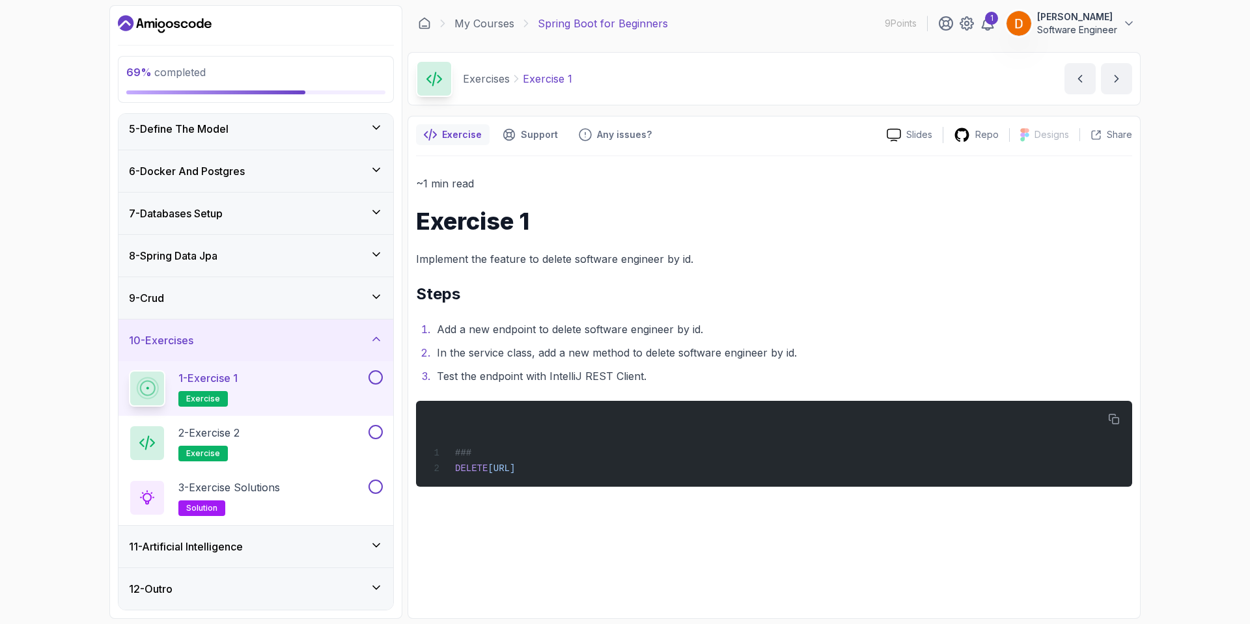
click at [373, 377] on button at bounding box center [375, 377] width 14 height 14
click at [377, 433] on button at bounding box center [375, 432] width 14 height 14
click at [247, 445] on div "2 - Exercise 2 exercise" at bounding box center [247, 443] width 237 height 36
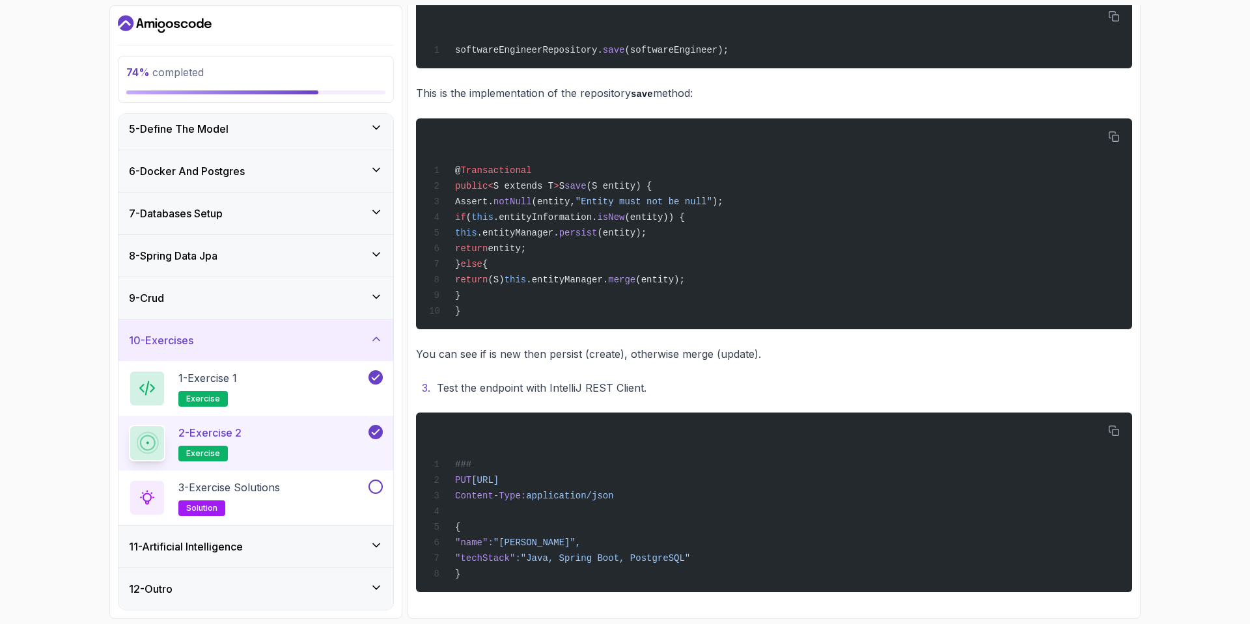
scroll to position [392, 0]
click at [331, 488] on div "3 - Exercise Solutions solution" at bounding box center [247, 498] width 237 height 36
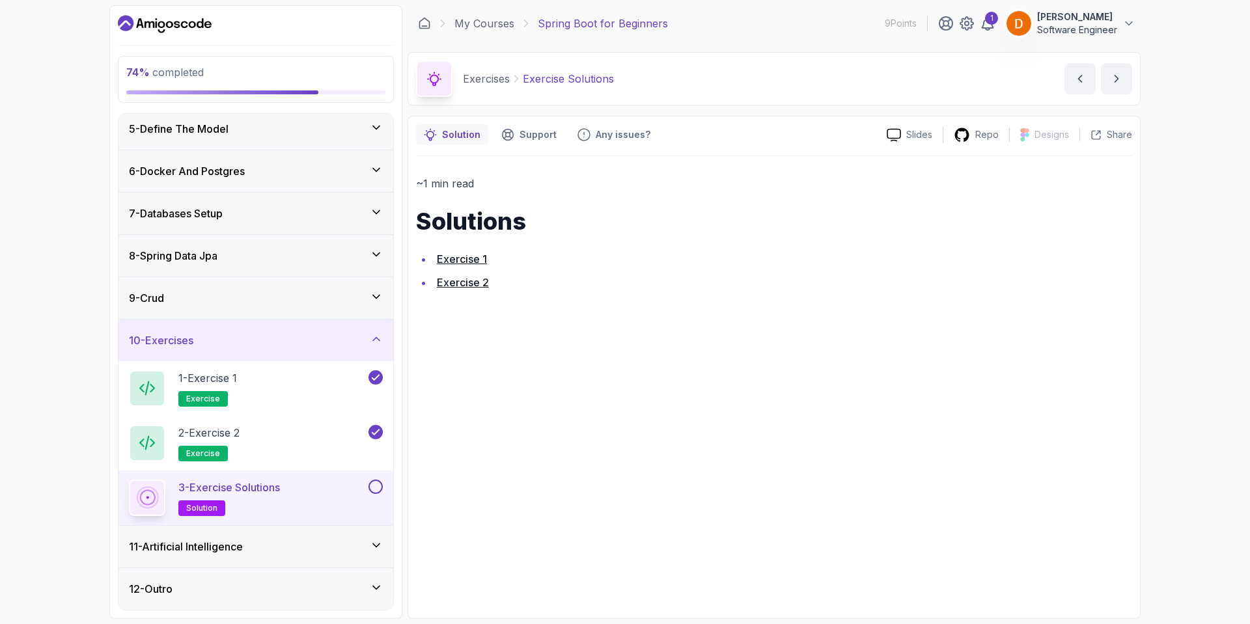
click at [377, 486] on button at bounding box center [375, 487] width 14 height 14
click at [312, 545] on div "11 - Artificial Intelligence" at bounding box center [256, 547] width 254 height 16
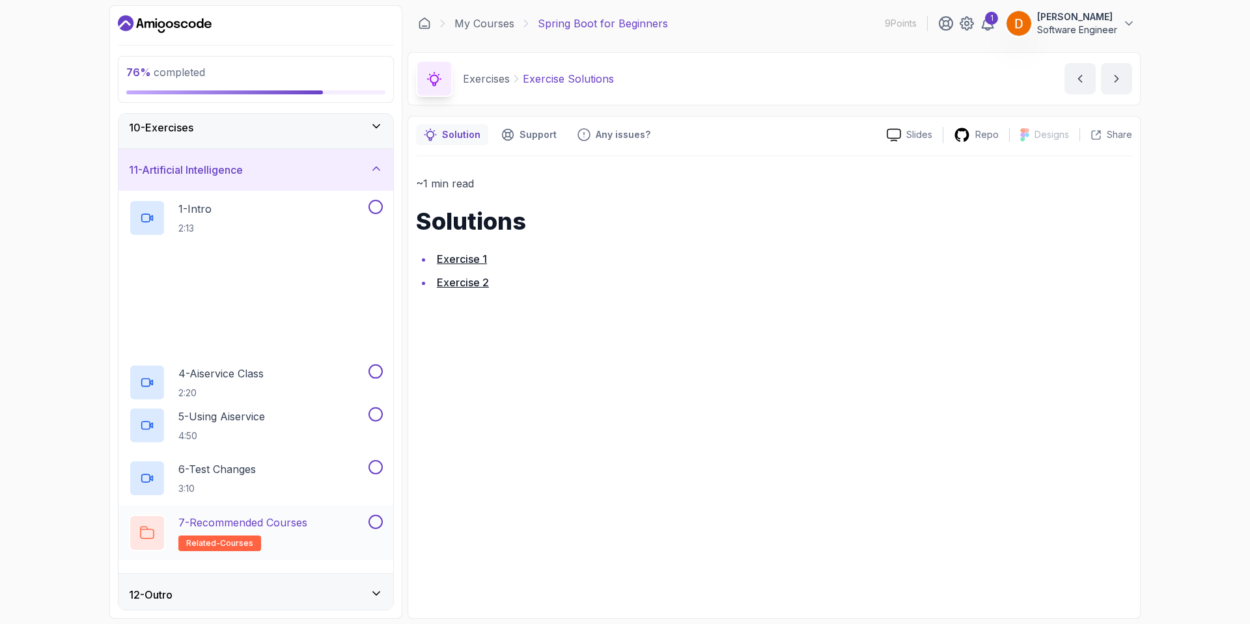
scroll to position [394, 0]
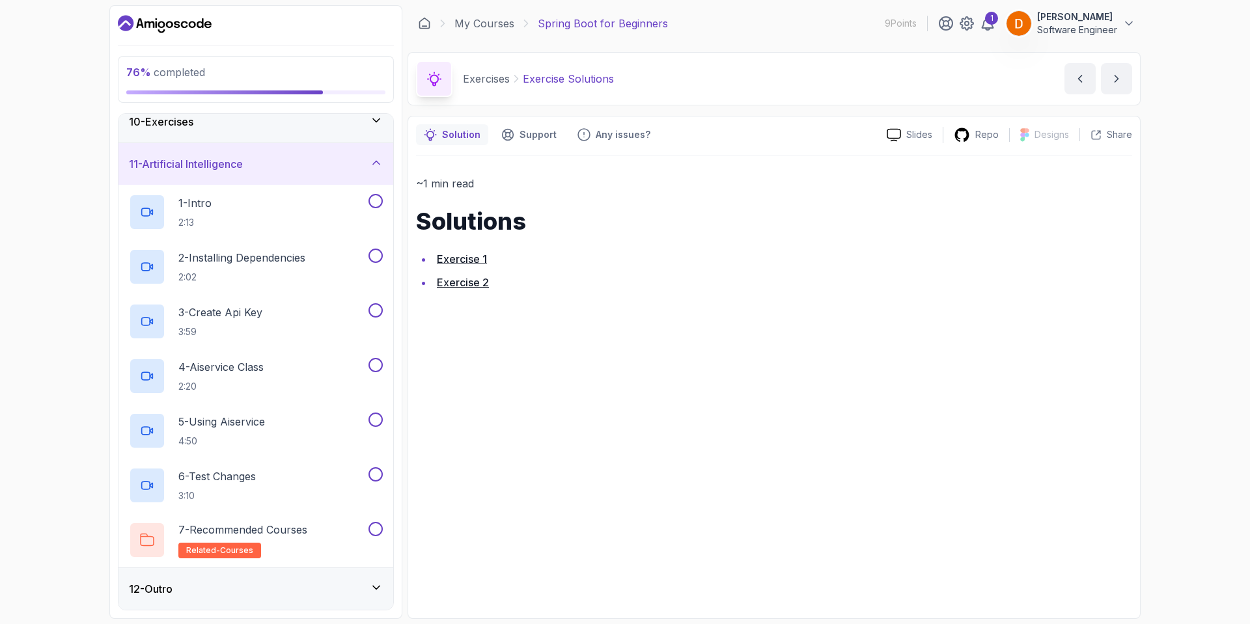
click at [251, 588] on div "12 - Outro" at bounding box center [256, 589] width 254 height 16
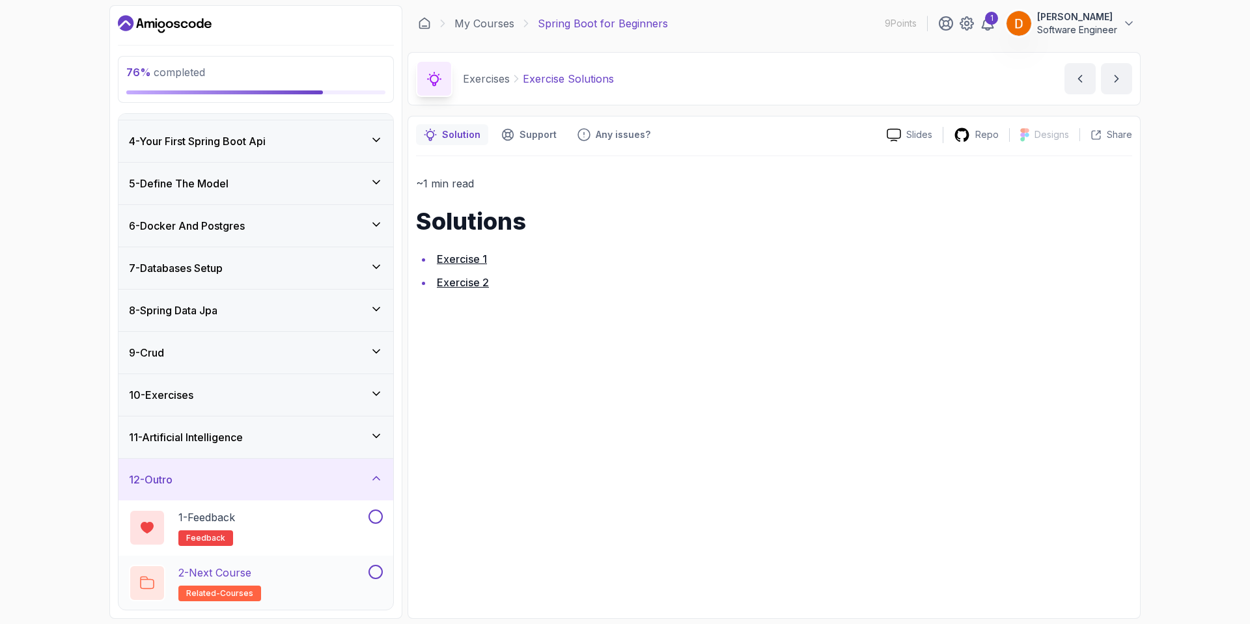
scroll to position [120, 0]
click at [294, 524] on div "1 - Feedback feedback" at bounding box center [247, 528] width 237 height 36
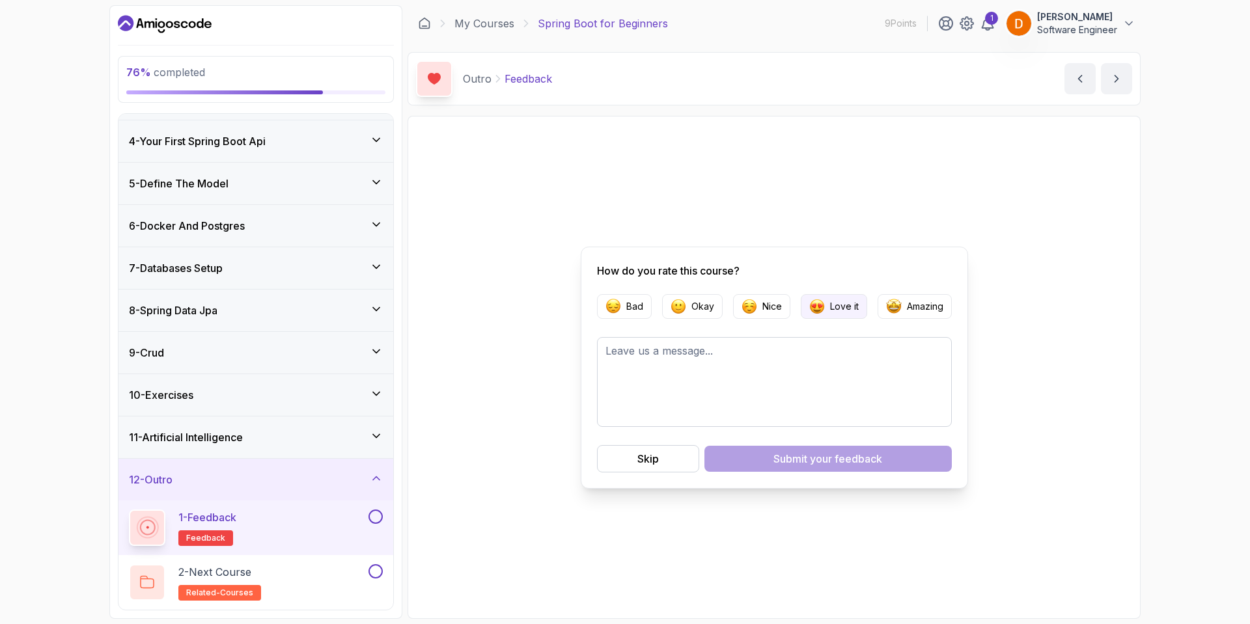
click at [844, 305] on p "Love it" at bounding box center [844, 306] width 29 height 13
click at [772, 461] on button "Submit your feedback" at bounding box center [827, 459] width 247 height 26
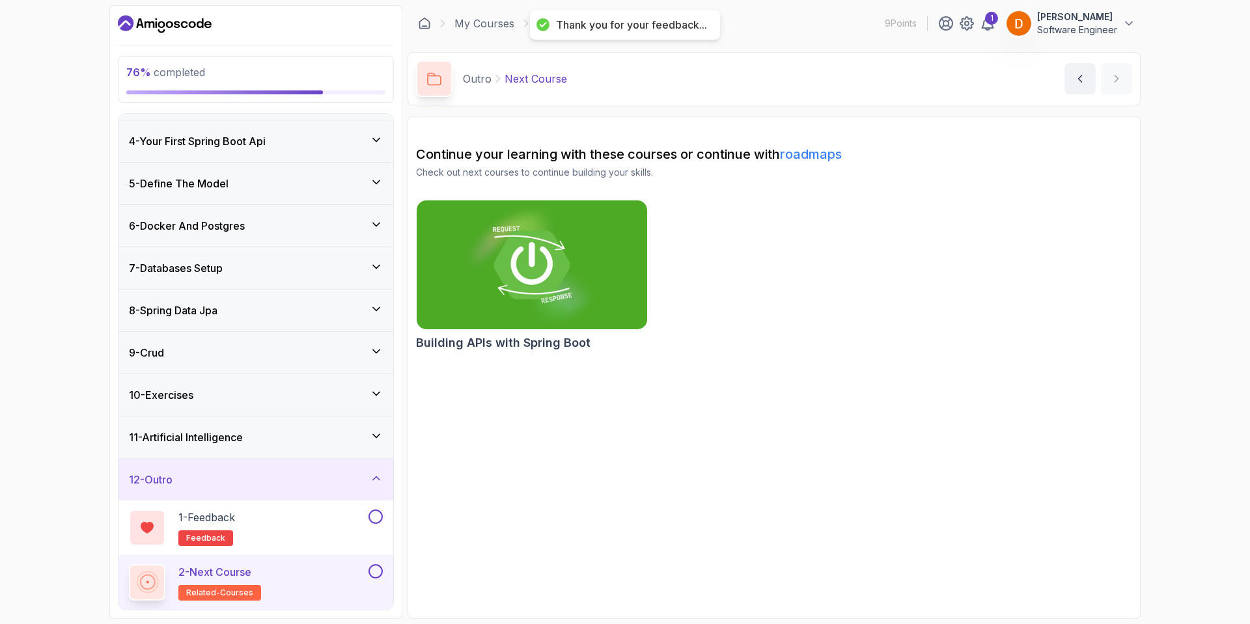
click at [258, 482] on div "12 - Outro" at bounding box center [256, 480] width 254 height 16
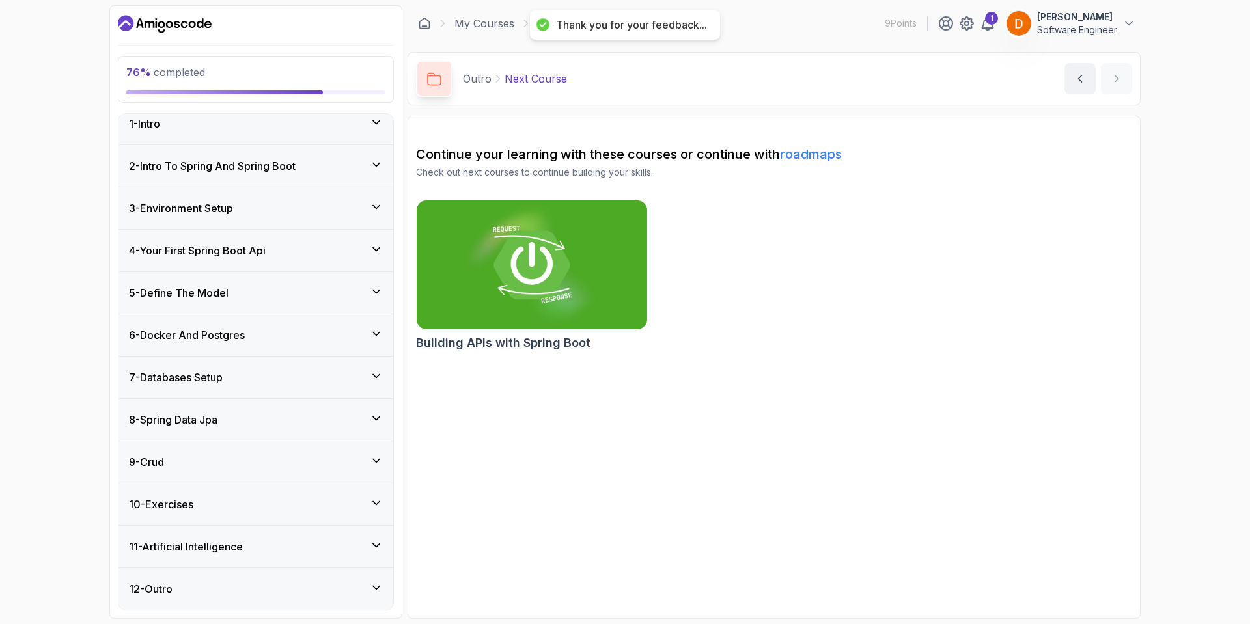
click at [230, 553] on h3 "11 - Artificial Intelligence" at bounding box center [186, 547] width 114 height 16
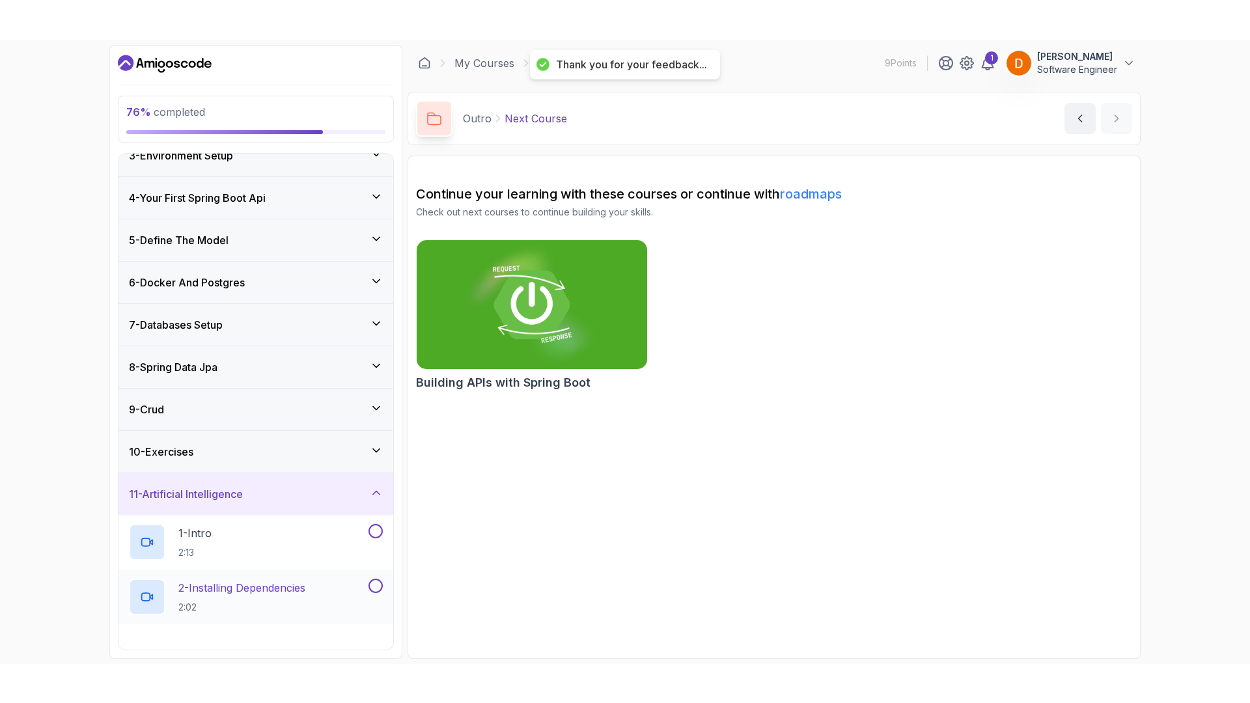
scroll to position [336, 0]
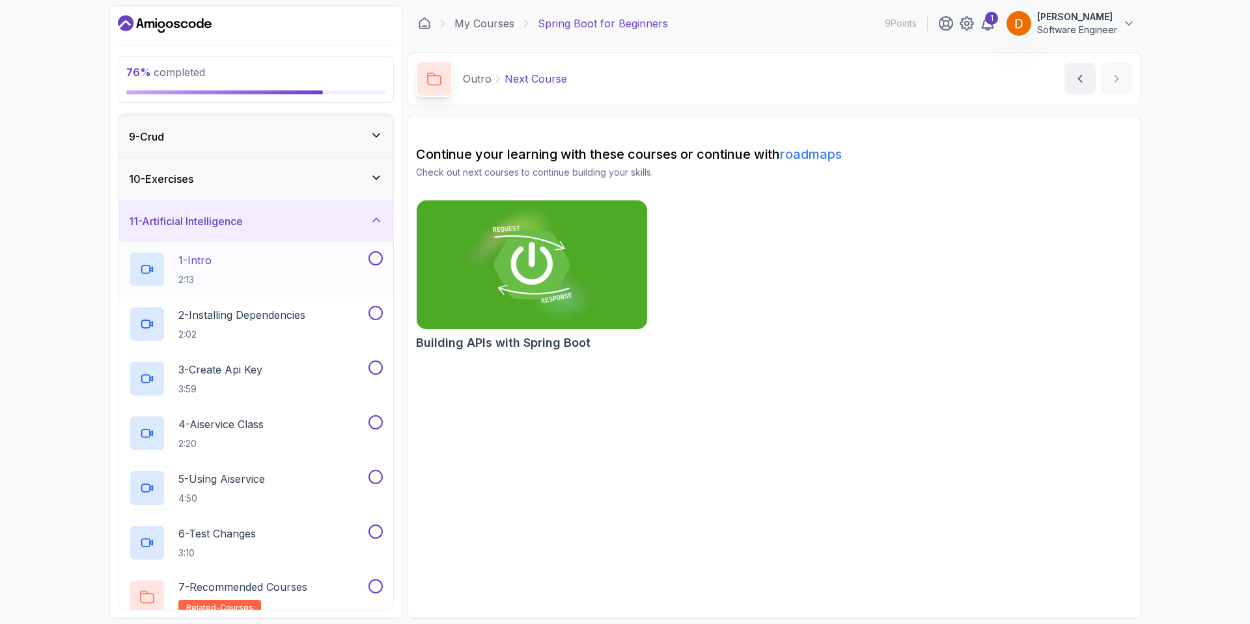
click at [285, 266] on div "1 - Intro 2:13" at bounding box center [247, 269] width 237 height 36
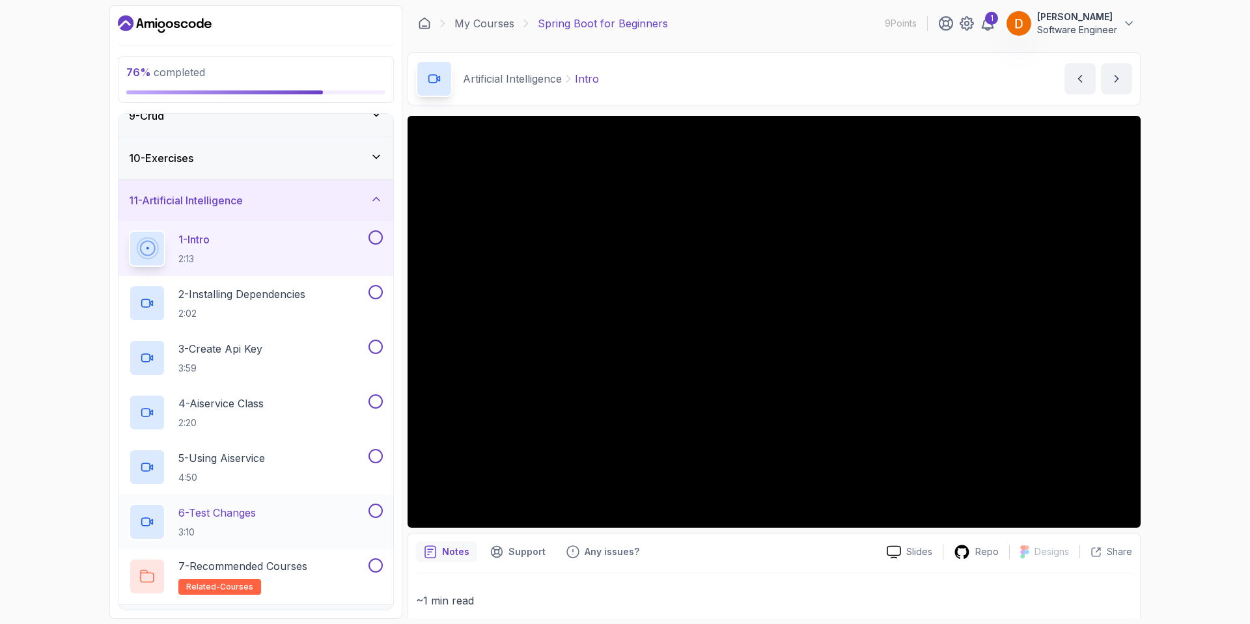
scroll to position [394, 0]
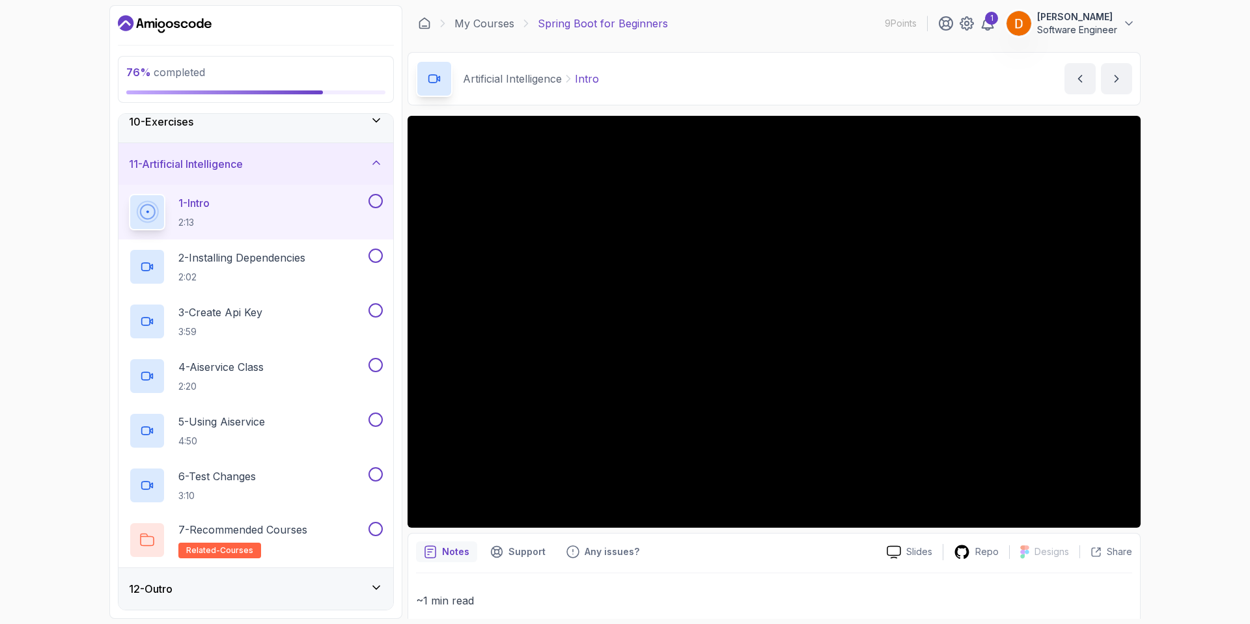
click at [376, 206] on button at bounding box center [375, 201] width 14 height 14
click at [376, 254] on button at bounding box center [375, 256] width 14 height 14
click at [374, 312] on button at bounding box center [375, 310] width 14 height 14
click at [370, 366] on button at bounding box center [375, 365] width 14 height 14
click at [374, 418] on button at bounding box center [375, 420] width 14 height 14
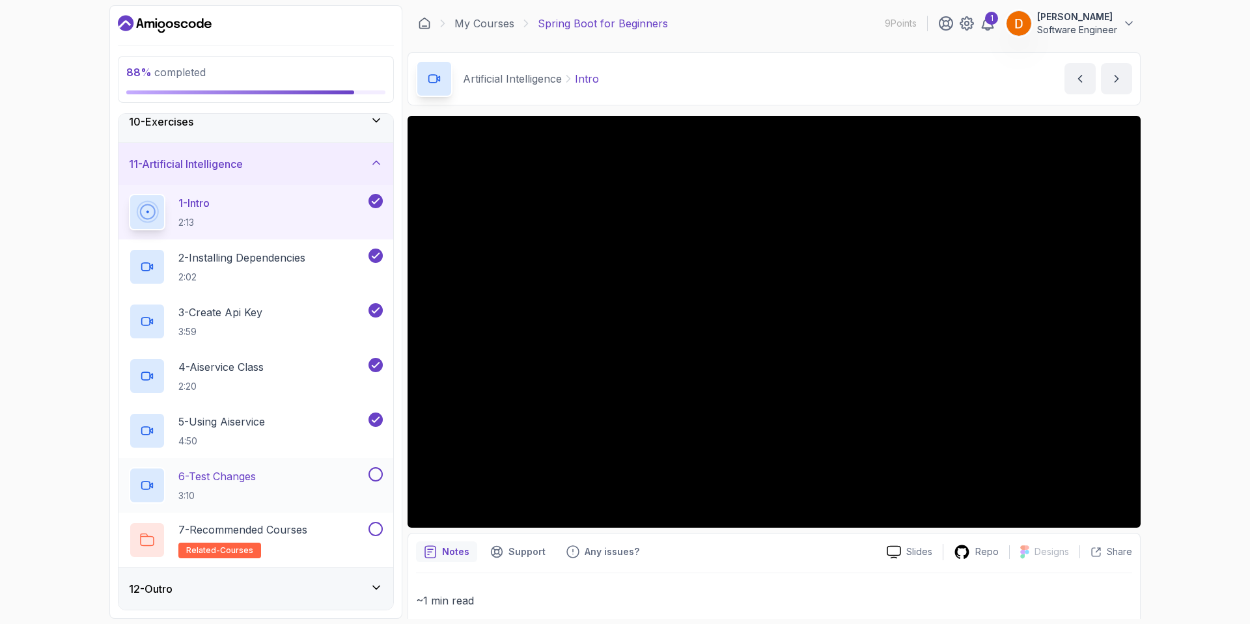
click at [381, 480] on div at bounding box center [374, 474] width 17 height 14
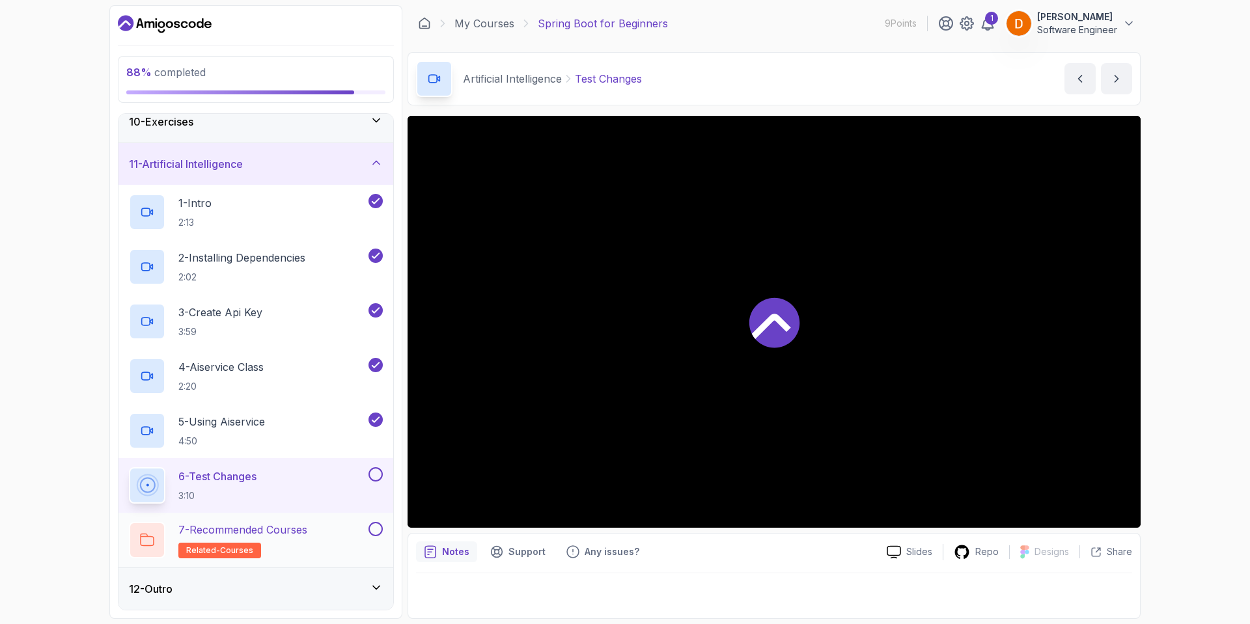
click at [377, 530] on button at bounding box center [375, 529] width 14 height 14
click at [378, 474] on button at bounding box center [375, 474] width 14 height 14
drag, startPoint x: 252, startPoint y: 592, endPoint x: 258, endPoint y: 591, distance: 6.5
click at [257, 592] on div "12 - Outro" at bounding box center [256, 589] width 254 height 16
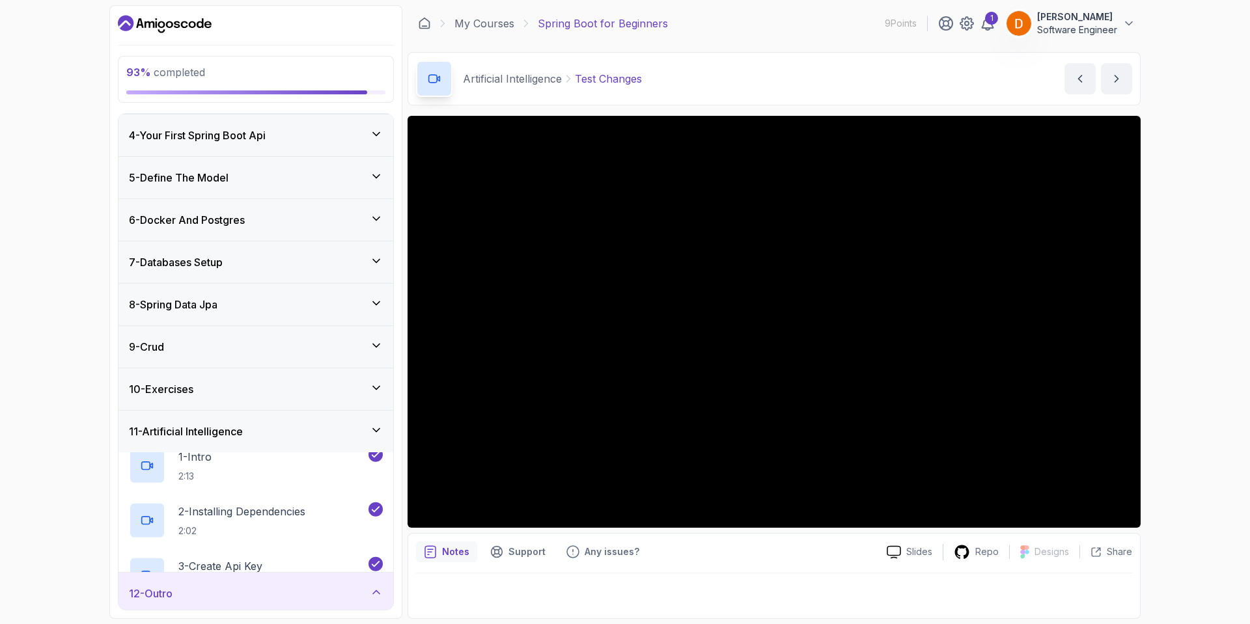
scroll to position [120, 0]
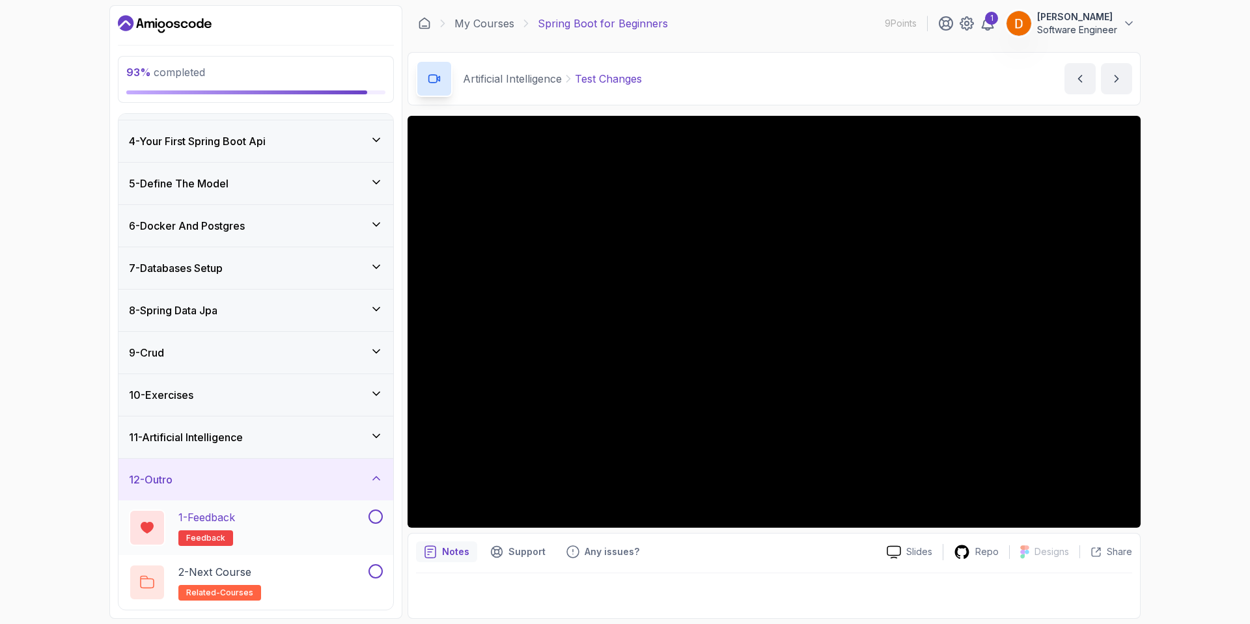
click at [379, 518] on button at bounding box center [375, 517] width 14 height 14
click at [376, 573] on button at bounding box center [375, 571] width 14 height 14
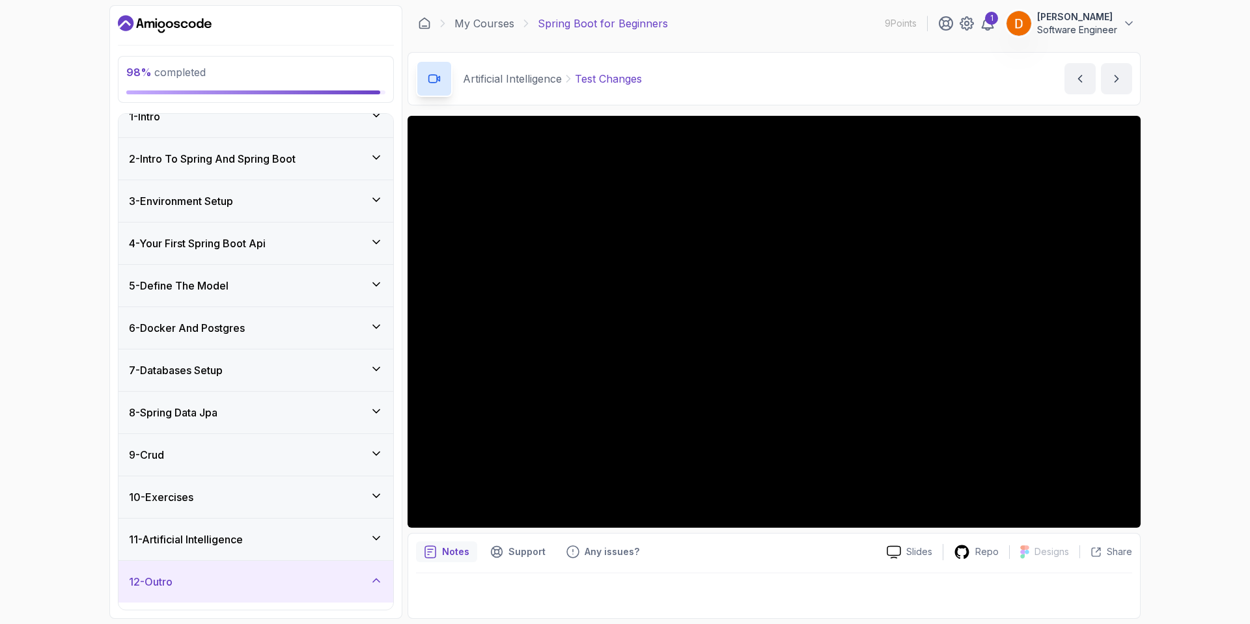
scroll to position [0, 0]
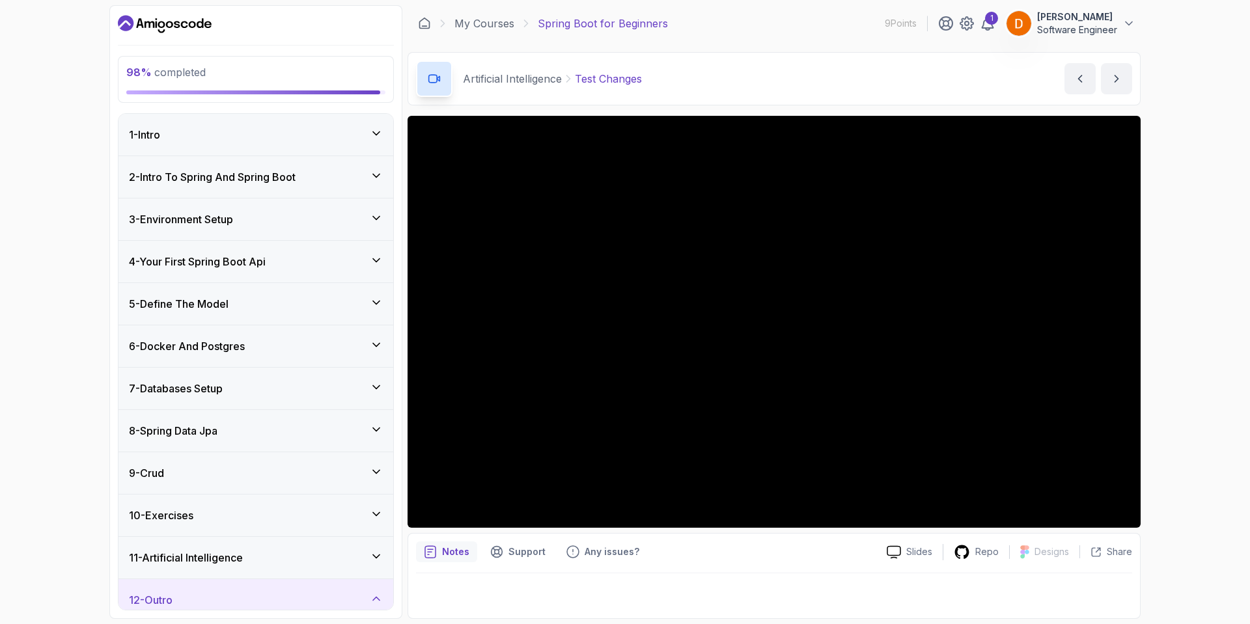
click at [295, 169] on h3 "2 - Intro To Spring And Spring Boot" at bounding box center [212, 177] width 167 height 16
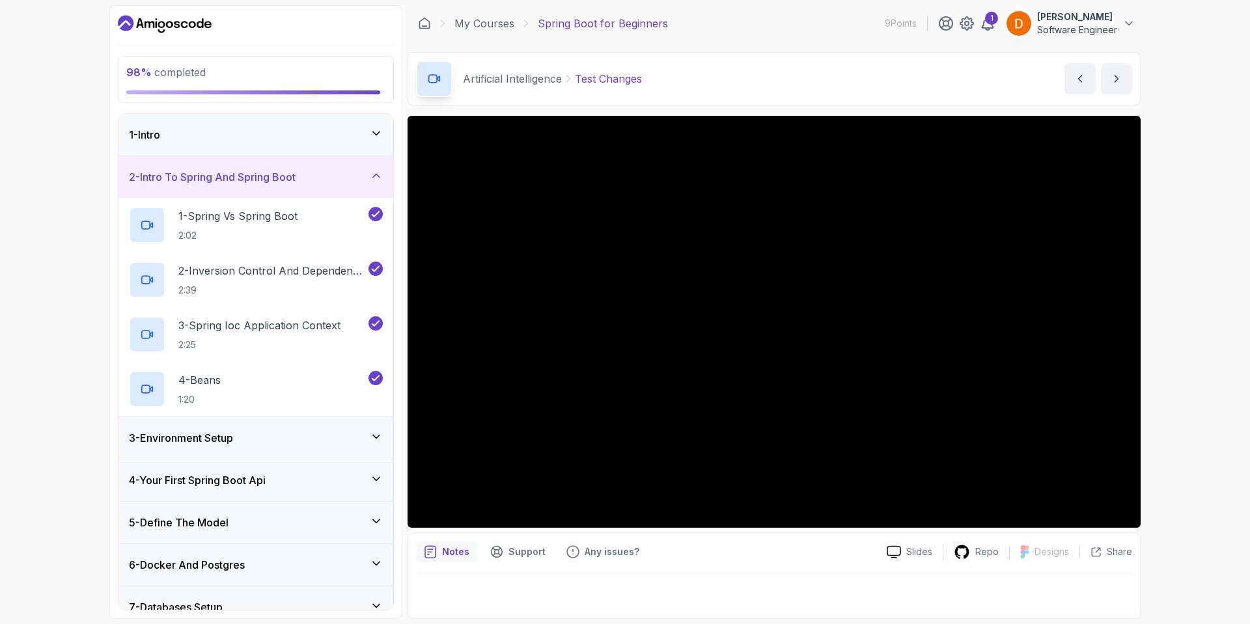
click at [331, 148] on div "1 - Intro" at bounding box center [255, 135] width 275 height 42
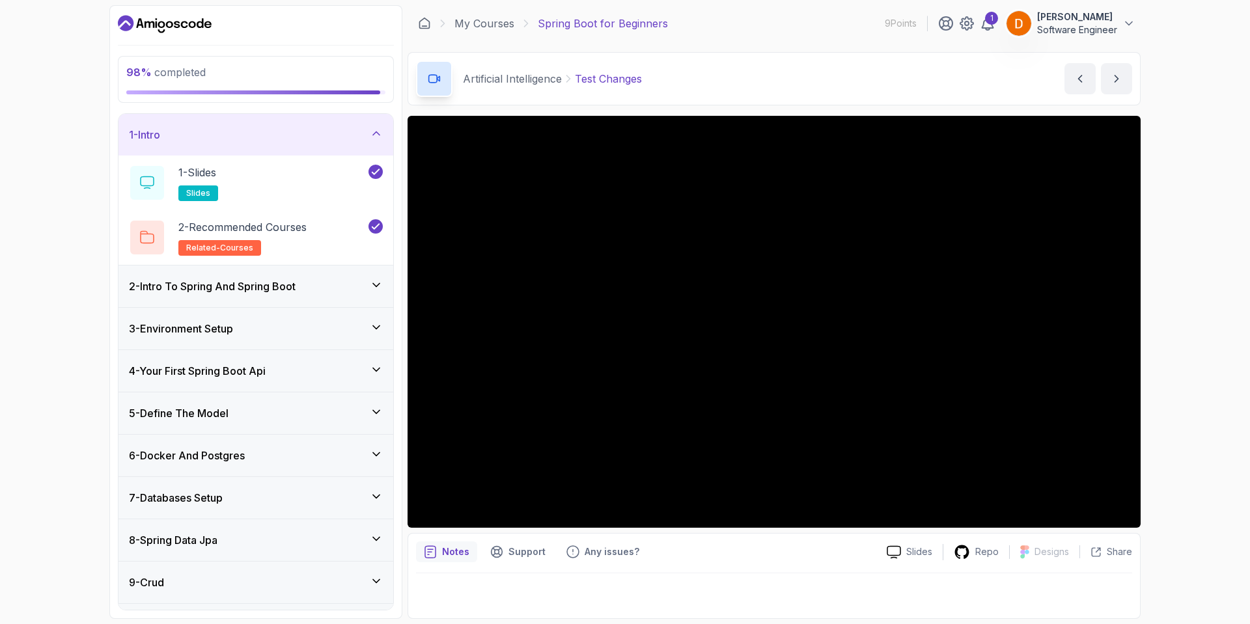
click at [338, 297] on div "2 - Intro To Spring And Spring Boot" at bounding box center [255, 287] width 275 height 42
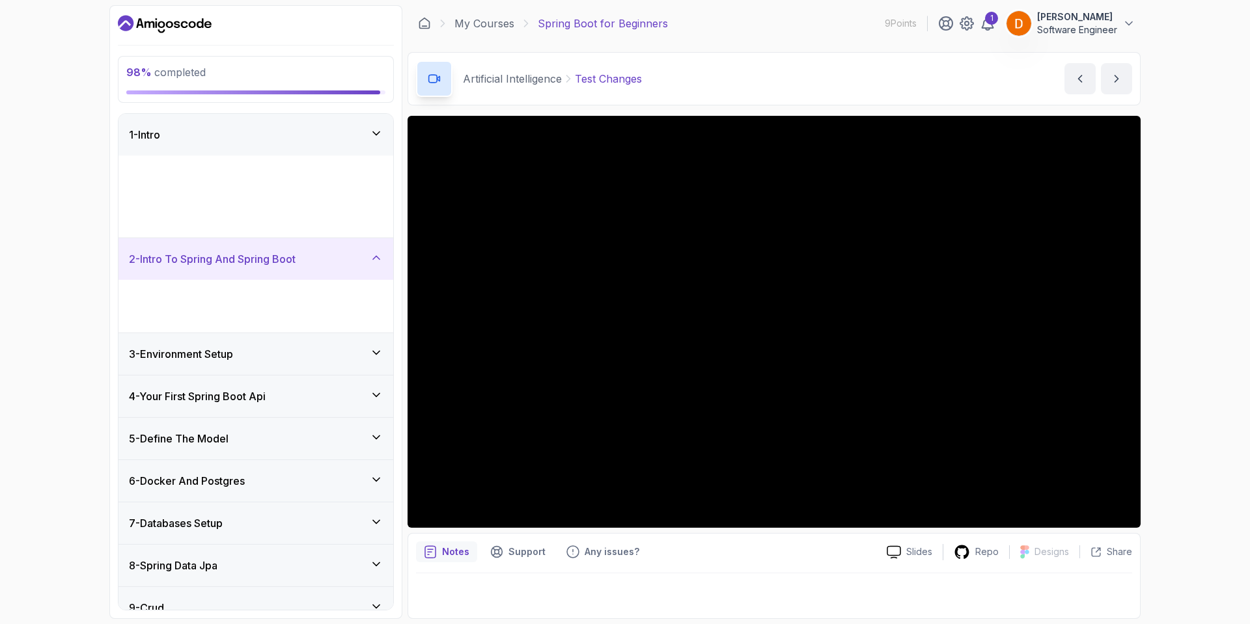
click at [339, 295] on div "1 - Spring Vs Spring Boot 2:02" at bounding box center [247, 300] width 237 height 36
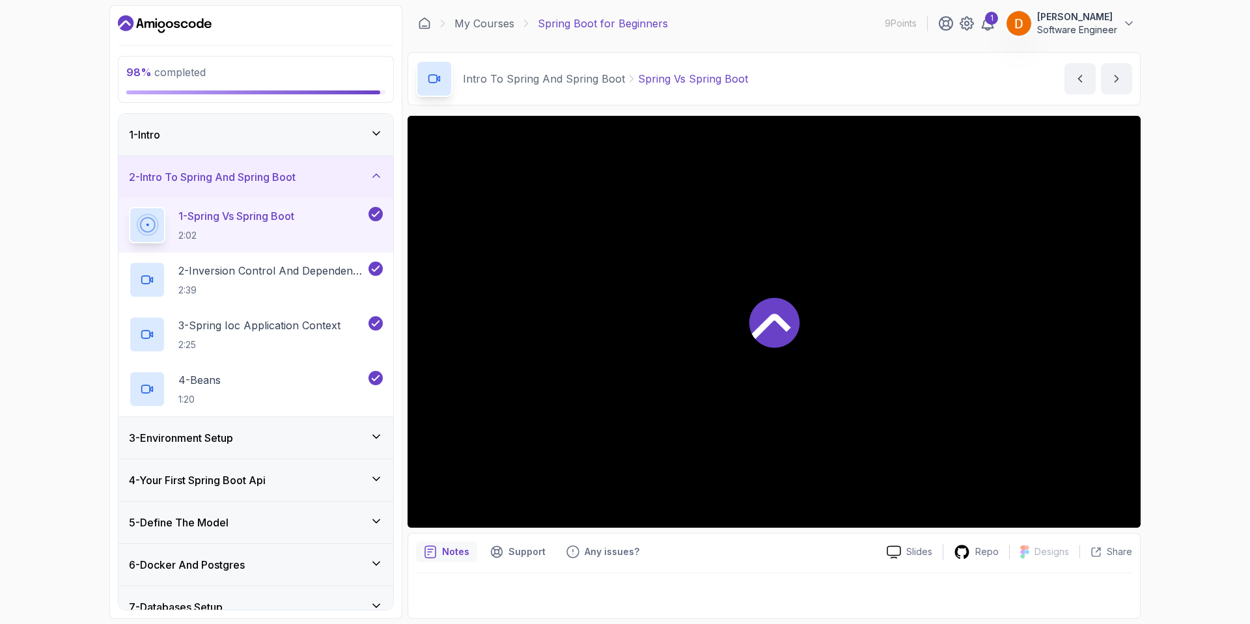
click at [322, 443] on div "3 - Environment Setup" at bounding box center [256, 438] width 254 height 16
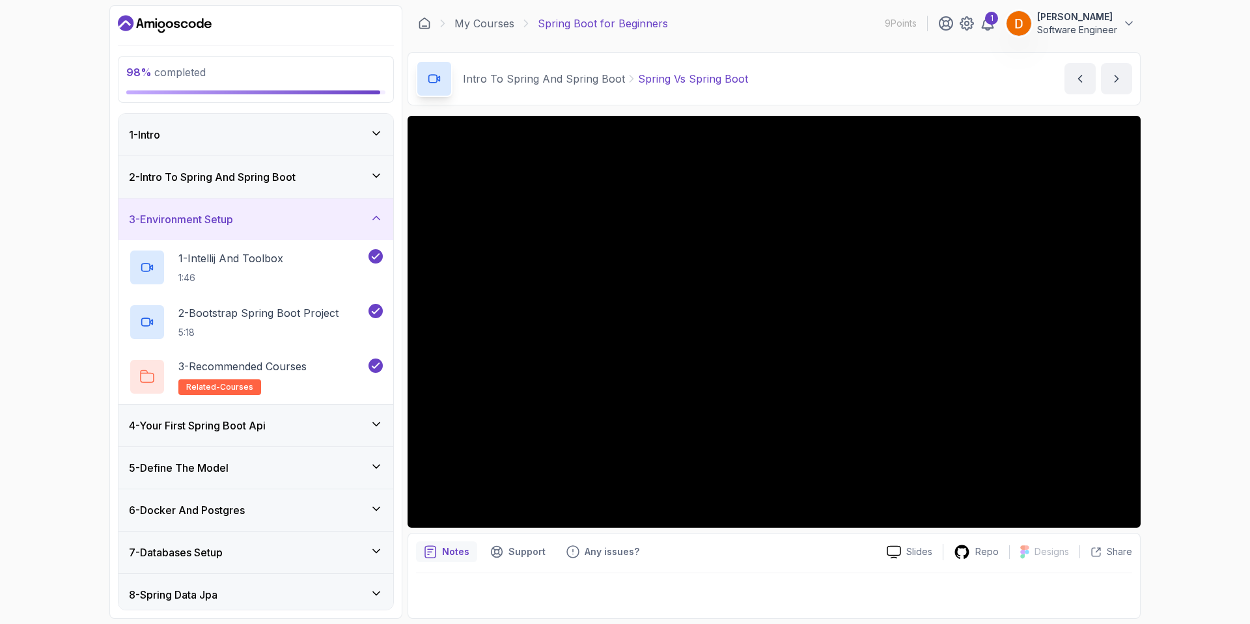
click at [337, 428] on div "4 - Your First Spring Boot Api" at bounding box center [256, 426] width 254 height 16
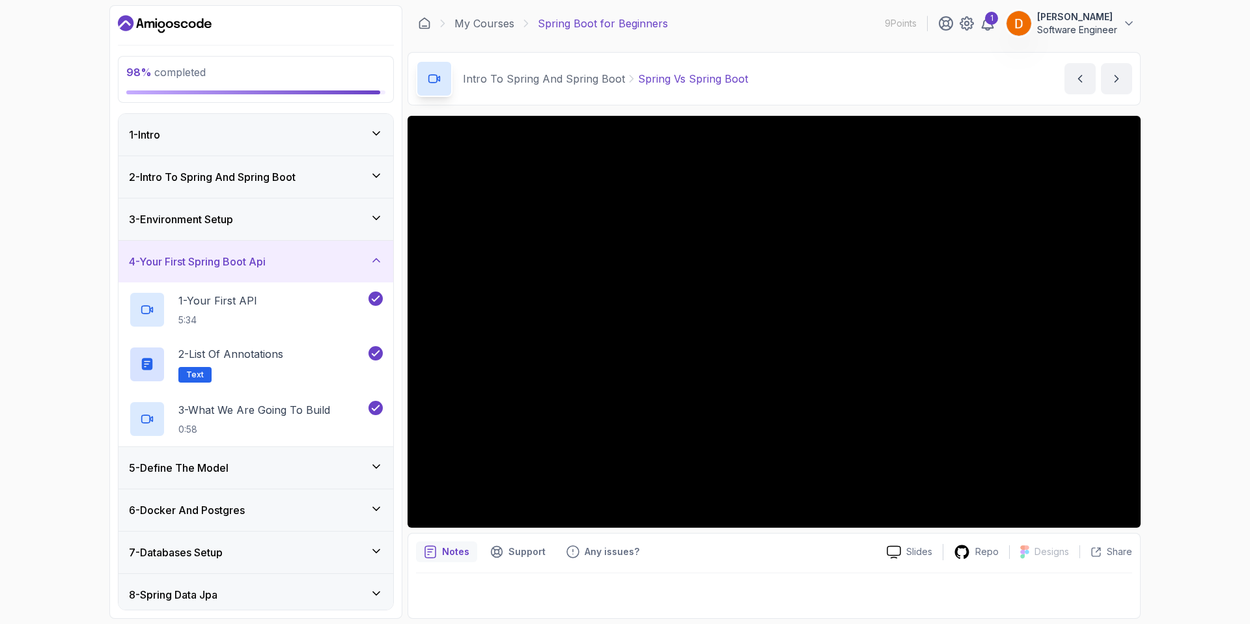
click at [335, 469] on div "5 - Define The Model" at bounding box center [256, 468] width 254 height 16
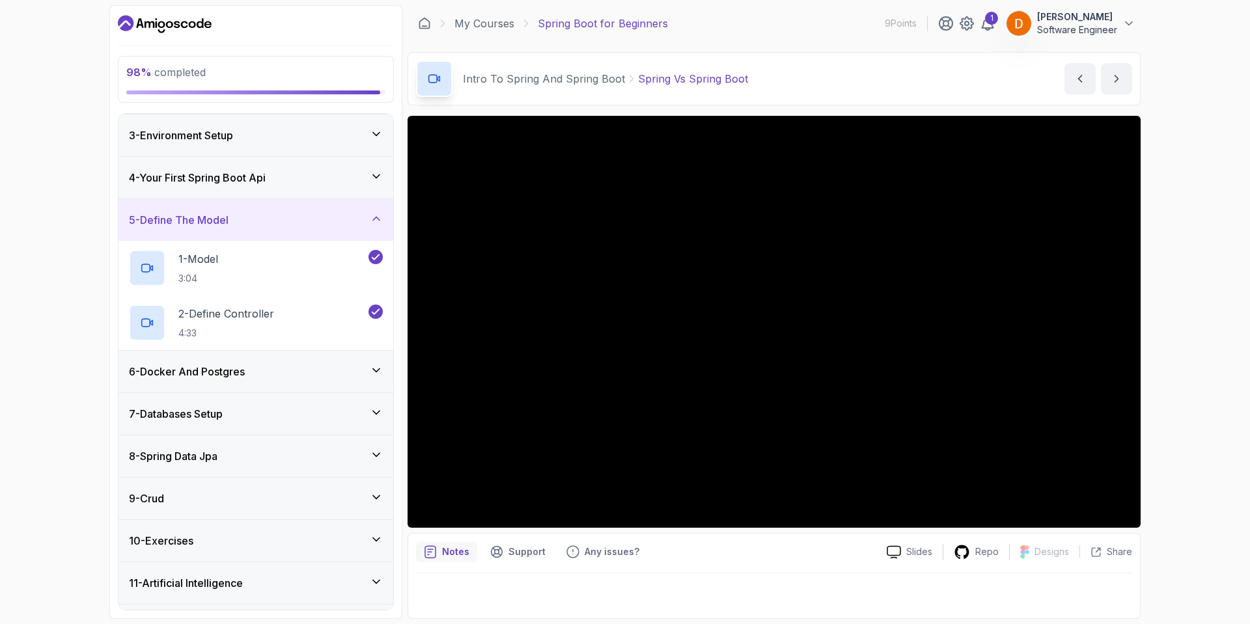
scroll to position [120, 0]
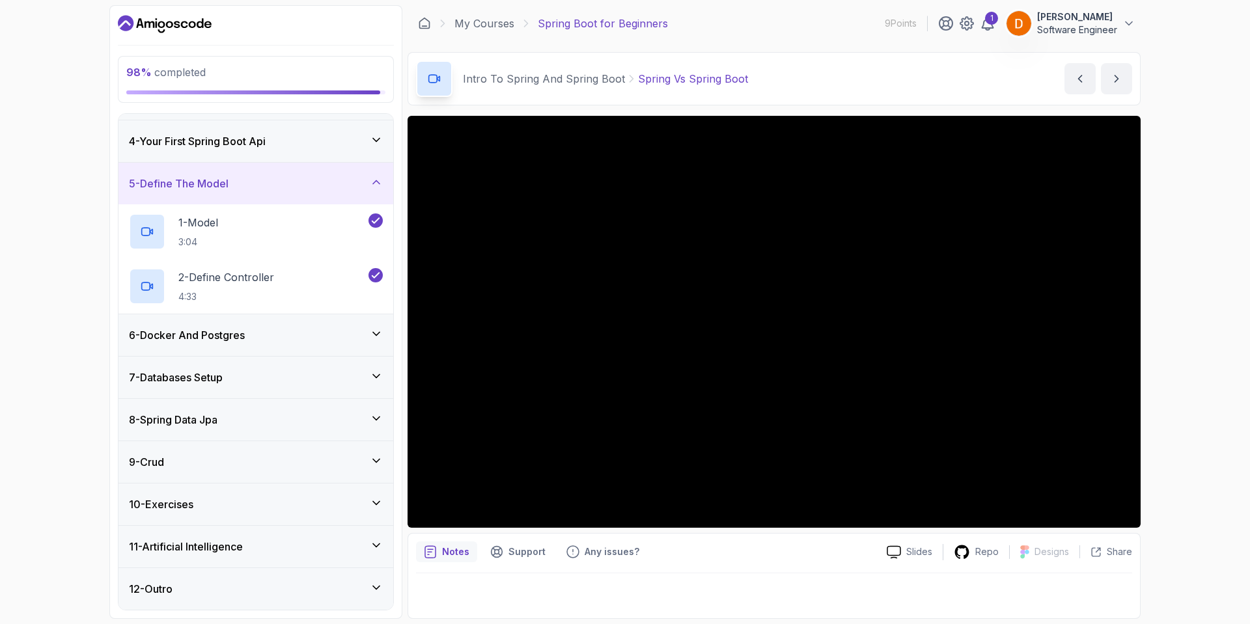
click at [344, 327] on div "6 - Docker And Postgres" at bounding box center [255, 335] width 275 height 42
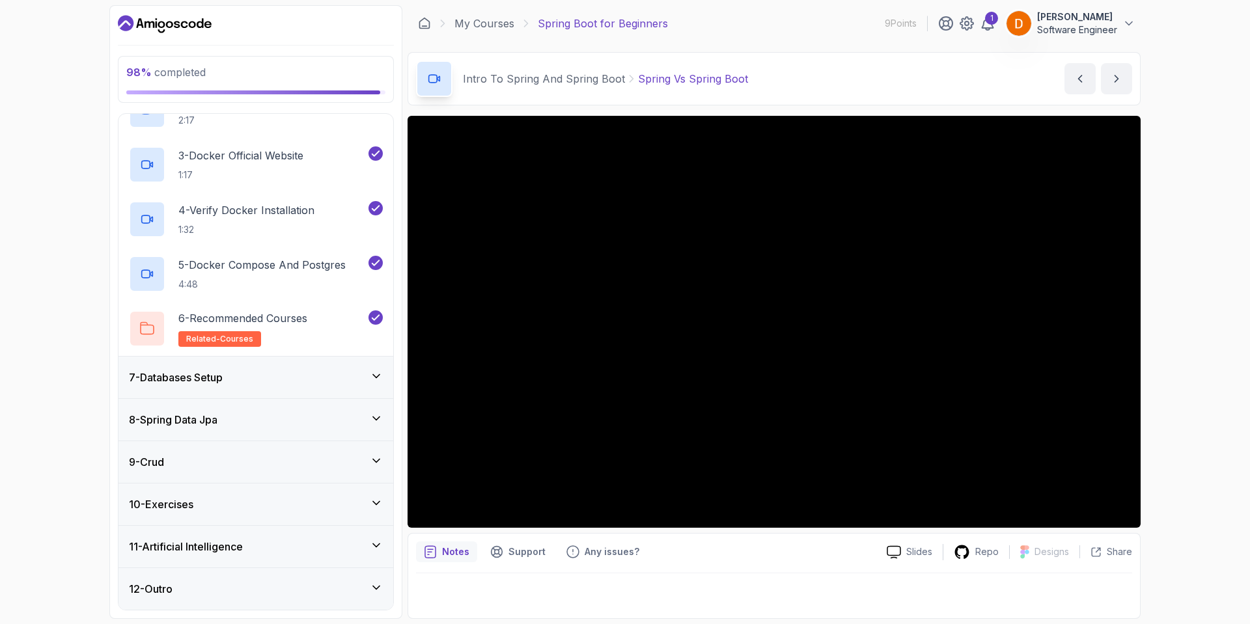
click at [323, 369] on div "7 - Databases Setup" at bounding box center [255, 378] width 275 height 42
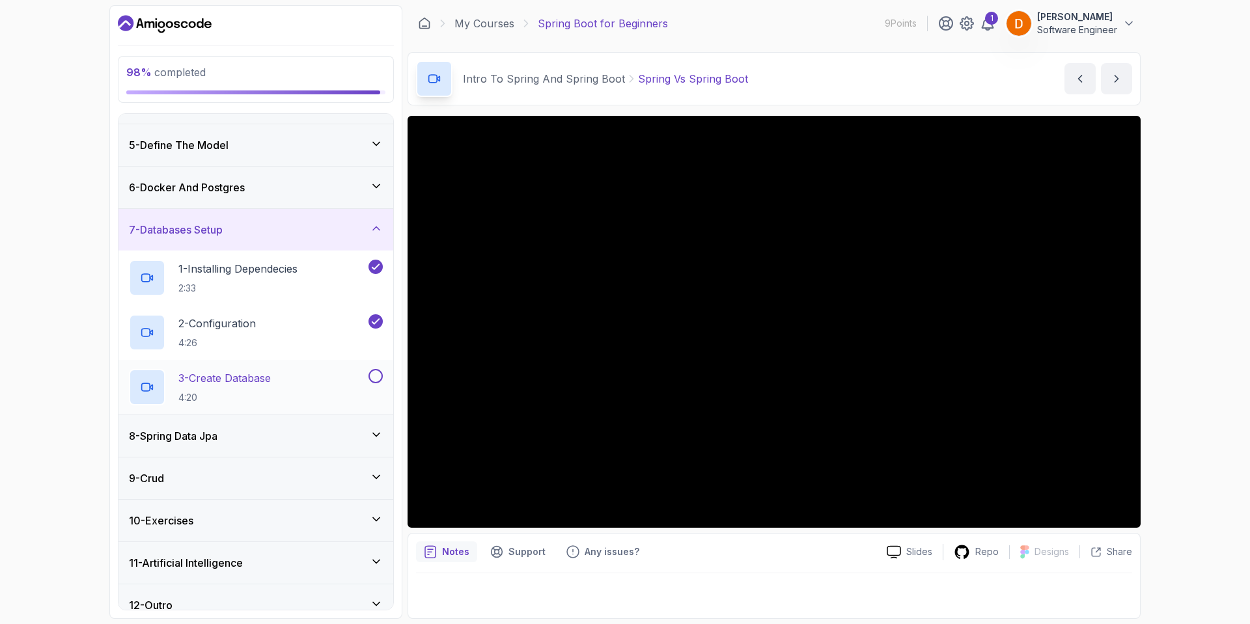
scroll to position [175, 0]
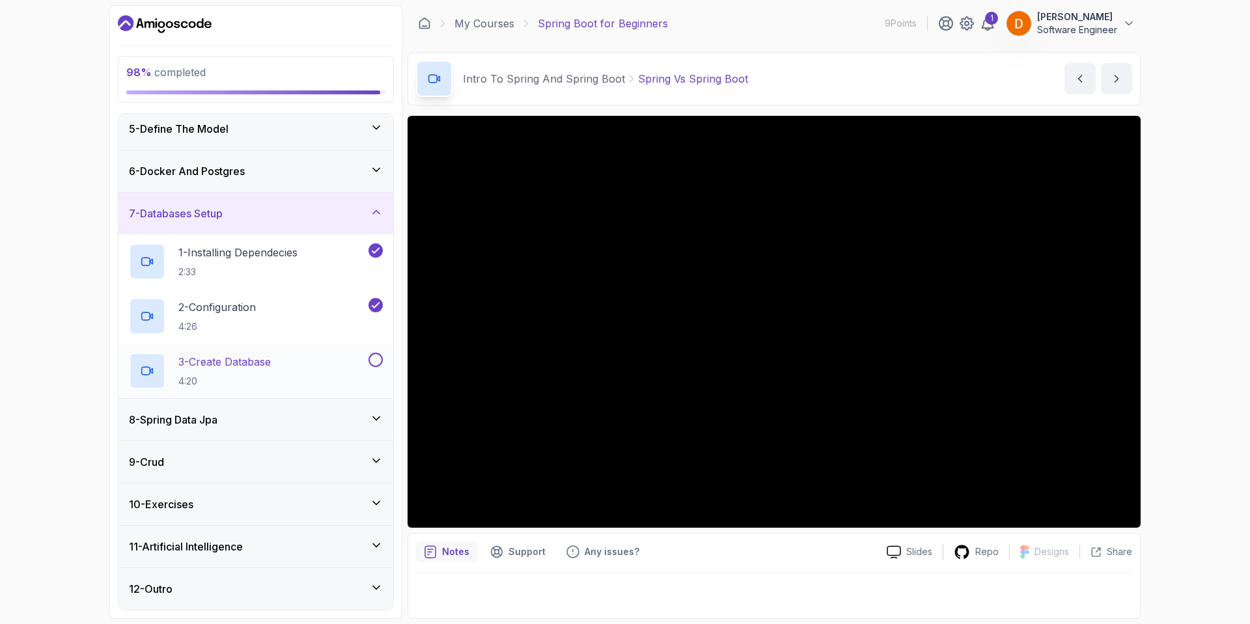
click at [376, 359] on button at bounding box center [375, 360] width 14 height 14
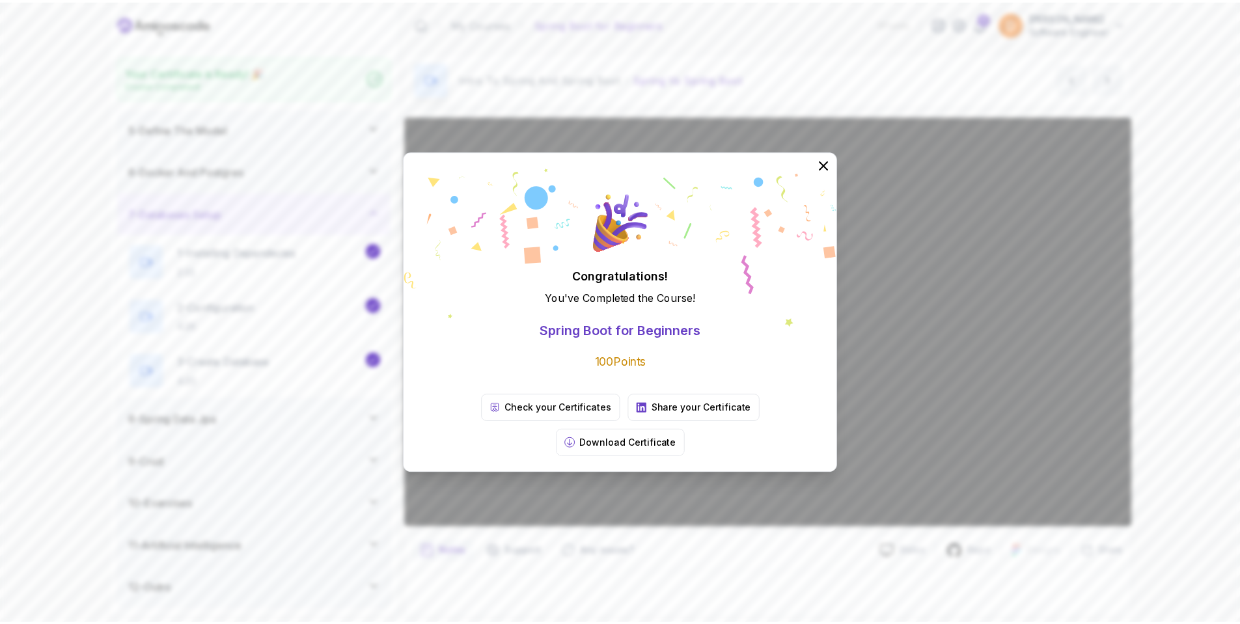
scroll to position [171, 0]
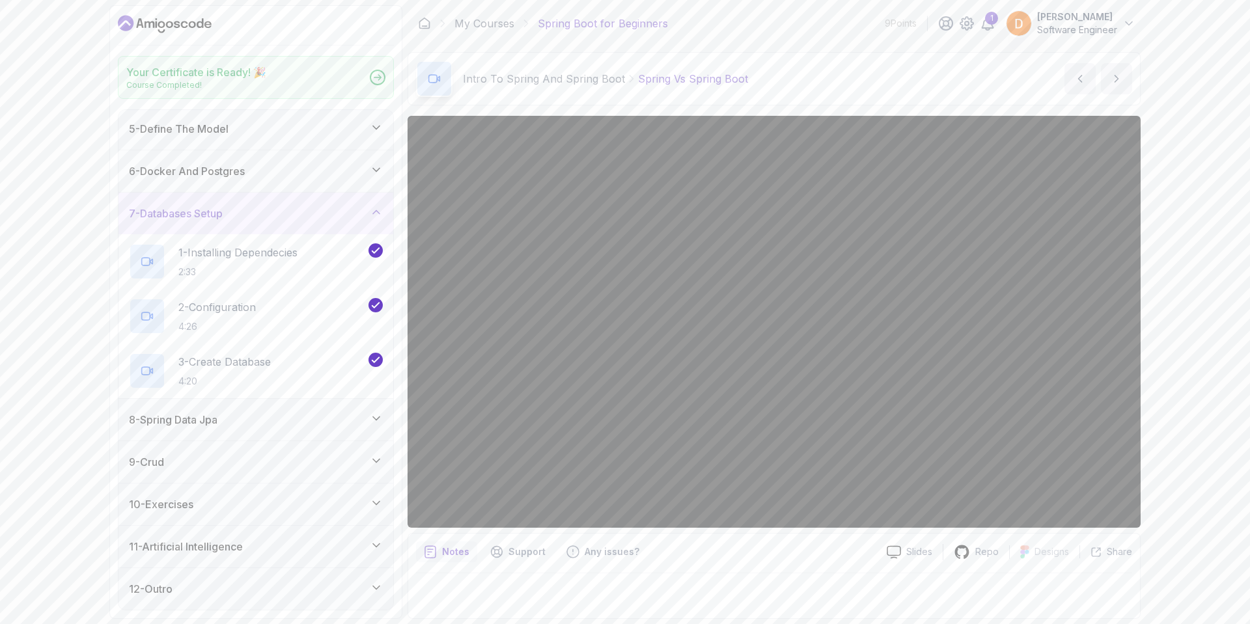
click at [307, 363] on div "Congratulations! You've Completed the Course ! Spring Boot for Beginners 100 Po…" at bounding box center [625, 312] width 1250 height 624
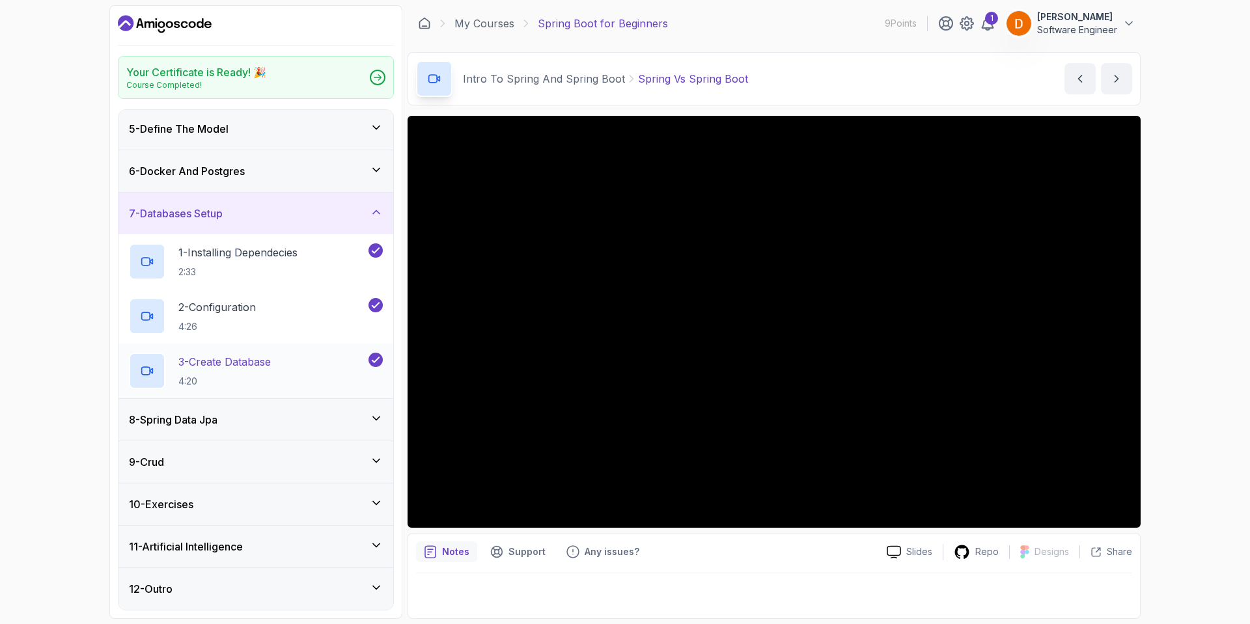
click at [271, 365] on p "3 - Create Database" at bounding box center [224, 362] width 92 height 16
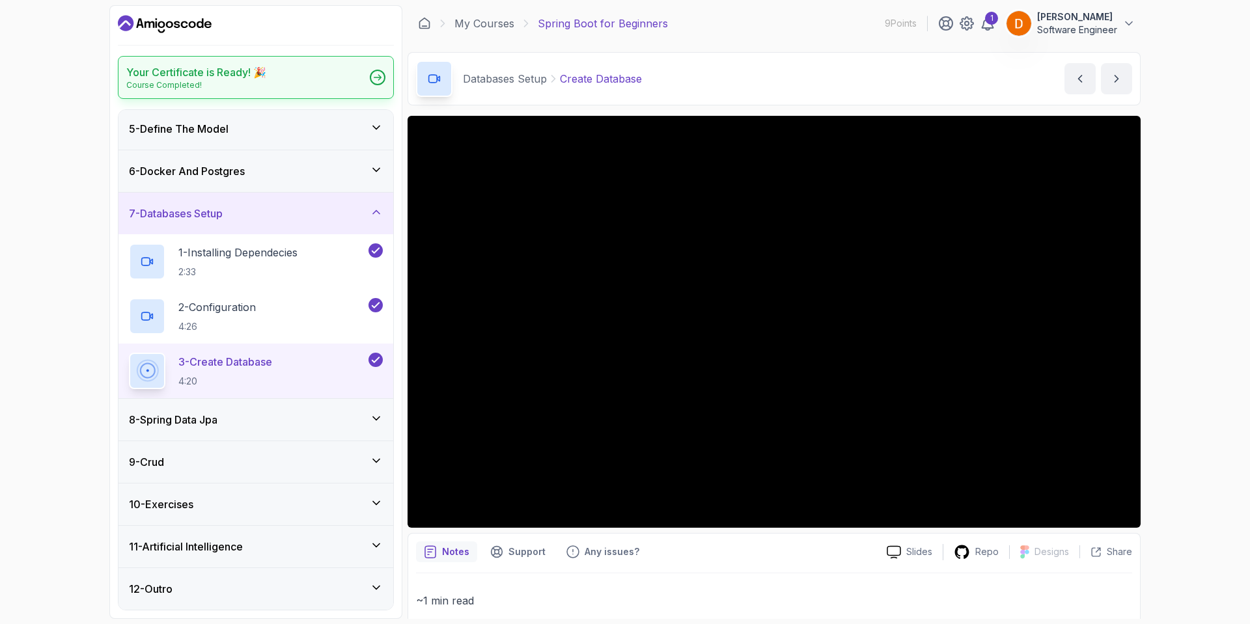
click at [232, 83] on p "Course Completed!" at bounding box center [196, 85] width 140 height 10
click at [992, 21] on div "1" at bounding box center [991, 18] width 13 height 13
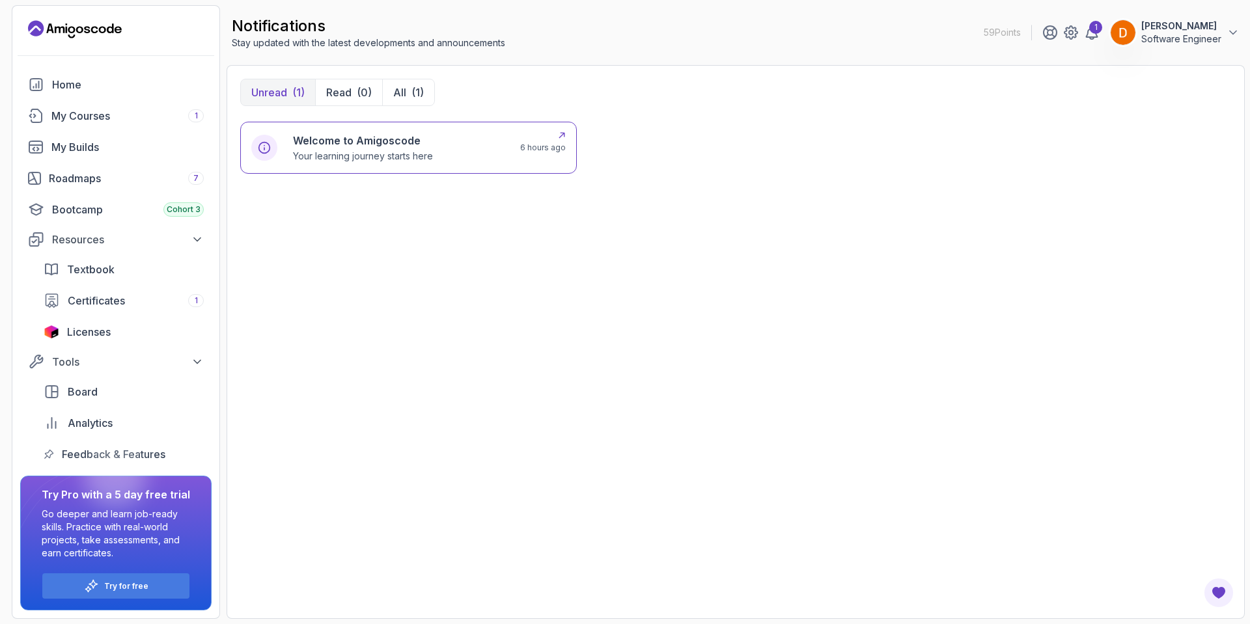
click at [369, 160] on p "Your learning journey starts here" at bounding box center [363, 156] width 140 height 13
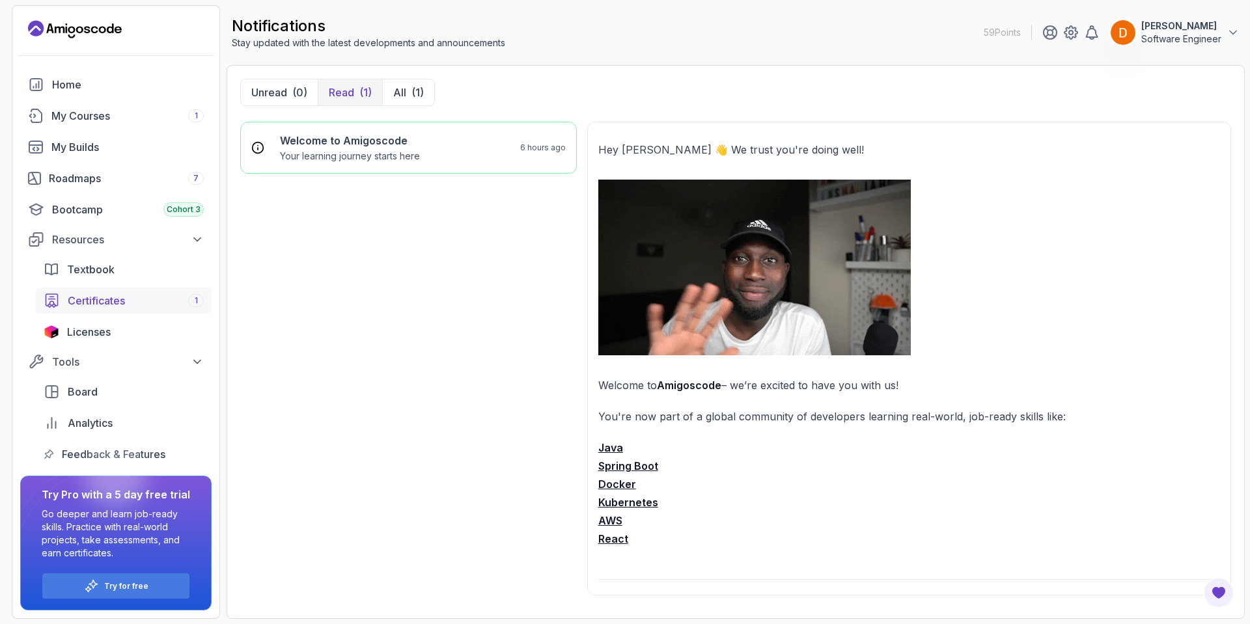
click at [128, 300] on div "Certificates 1" at bounding box center [136, 301] width 136 height 16
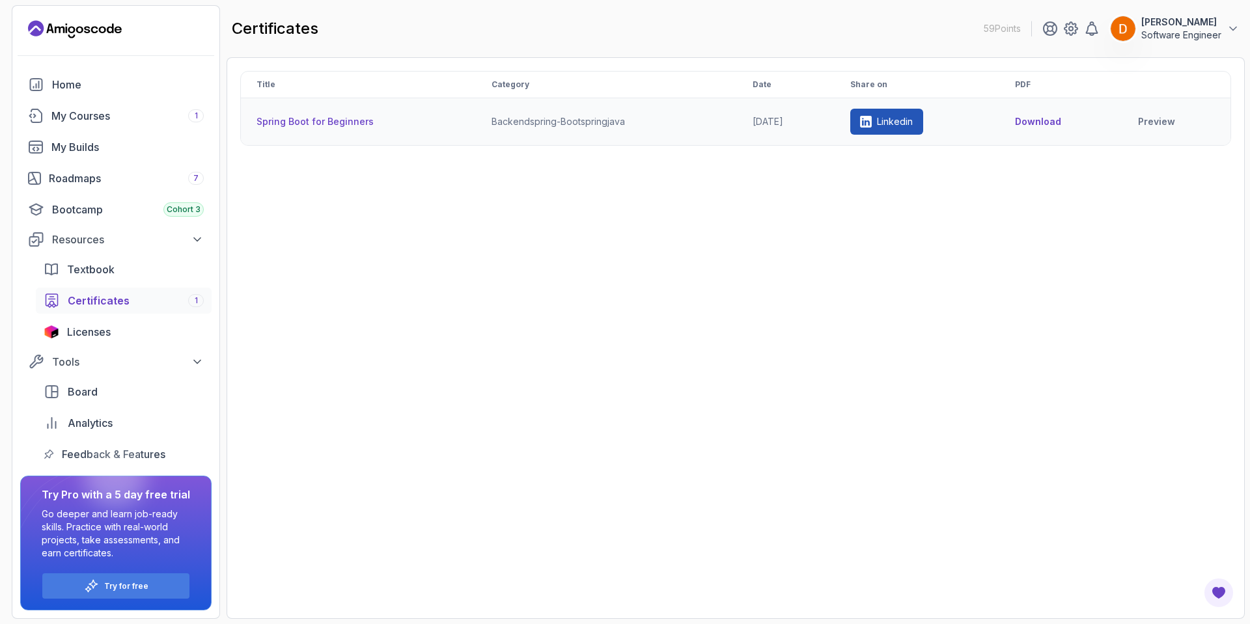
click at [1035, 120] on button "Download" at bounding box center [1038, 121] width 46 height 13
click at [122, 112] on div "My Courses 1" at bounding box center [127, 116] width 152 height 16
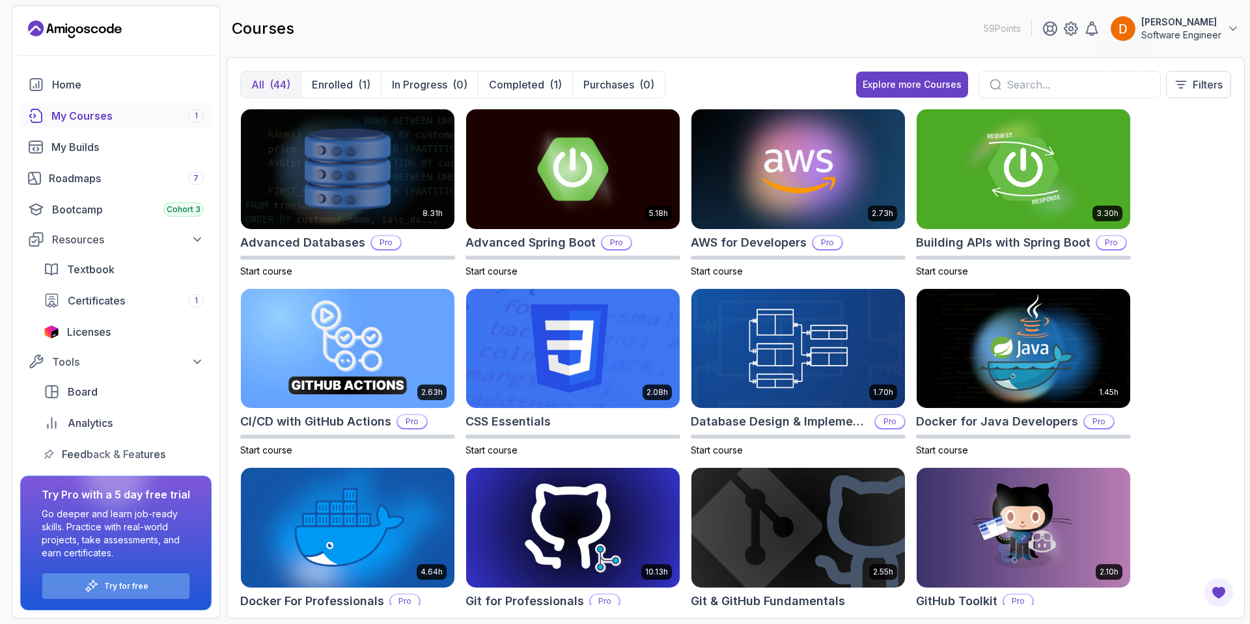
click at [107, 582] on p "Try for free" at bounding box center [126, 586] width 44 height 10
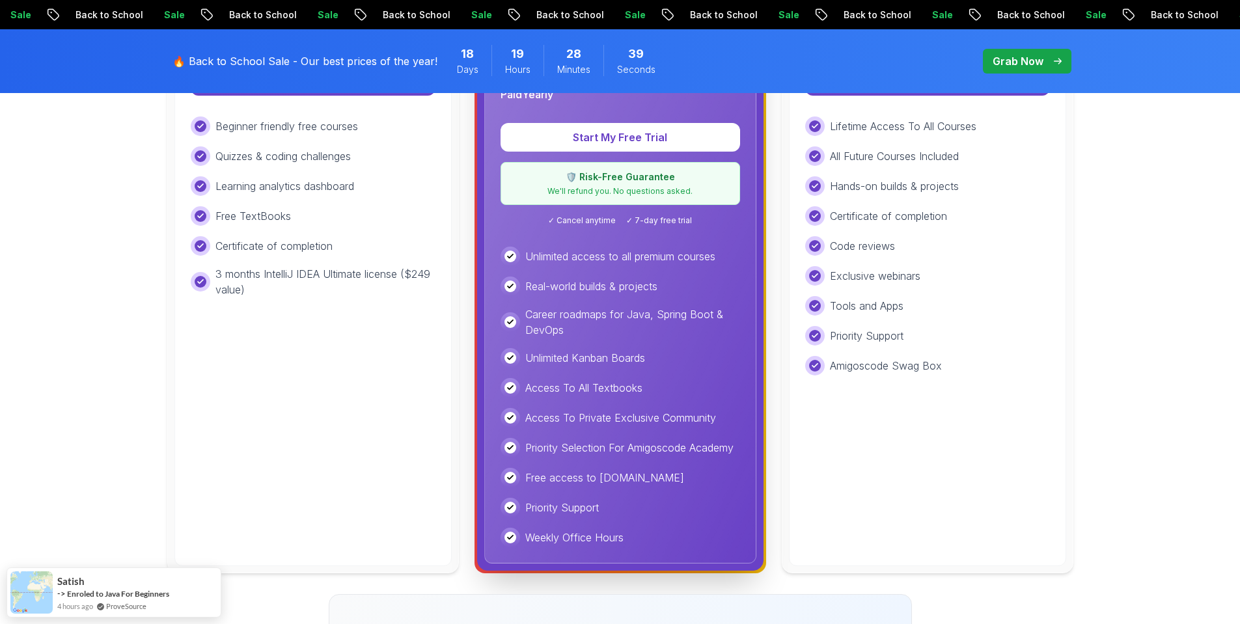
scroll to position [521, 0]
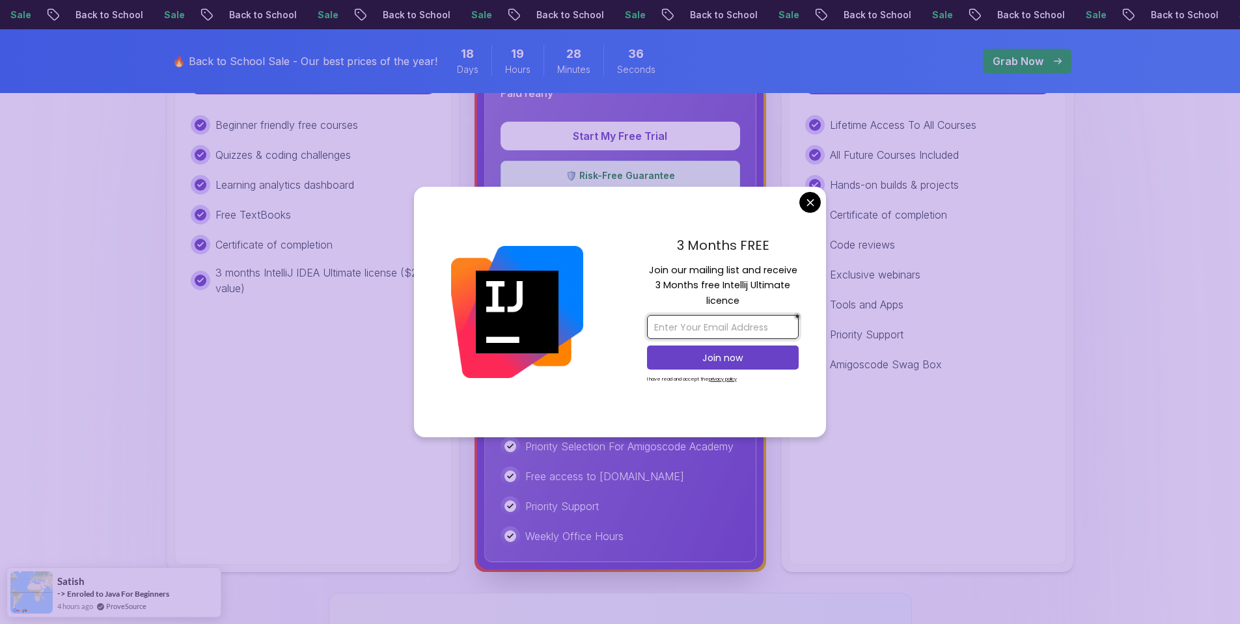
click at [727, 327] on input "email" at bounding box center [723, 327] width 152 height 24
type input "davidpintilie88@gmail.com"
click at [726, 362] on p "Join now" at bounding box center [722, 357] width 123 height 13
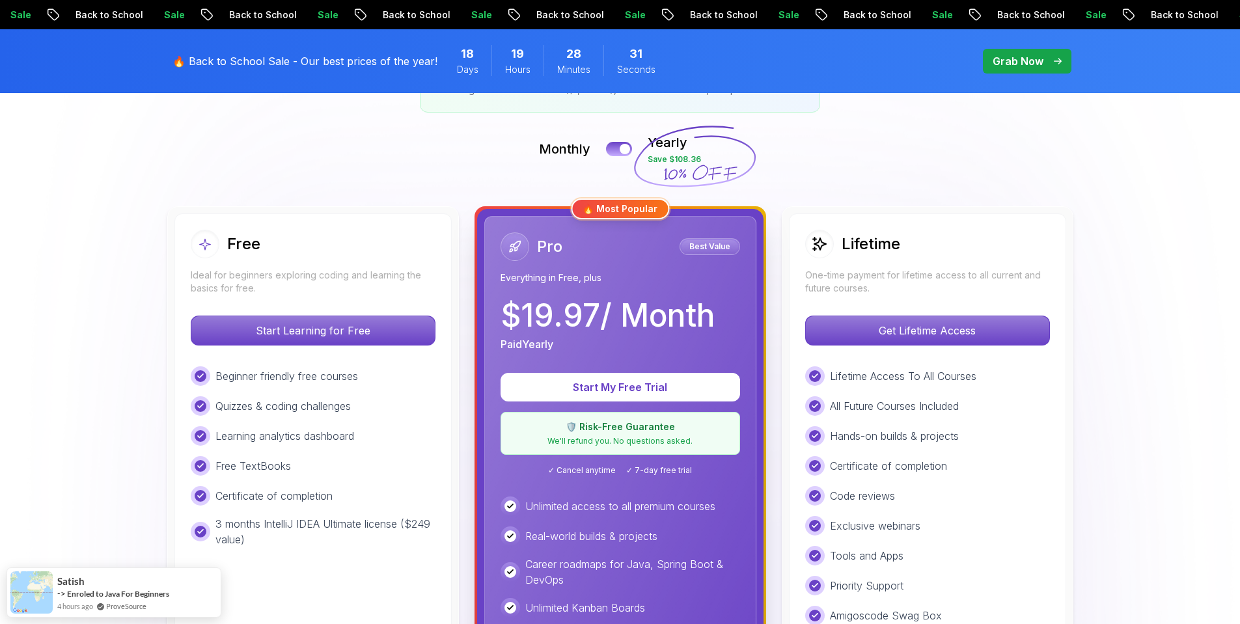
scroll to position [260, 0]
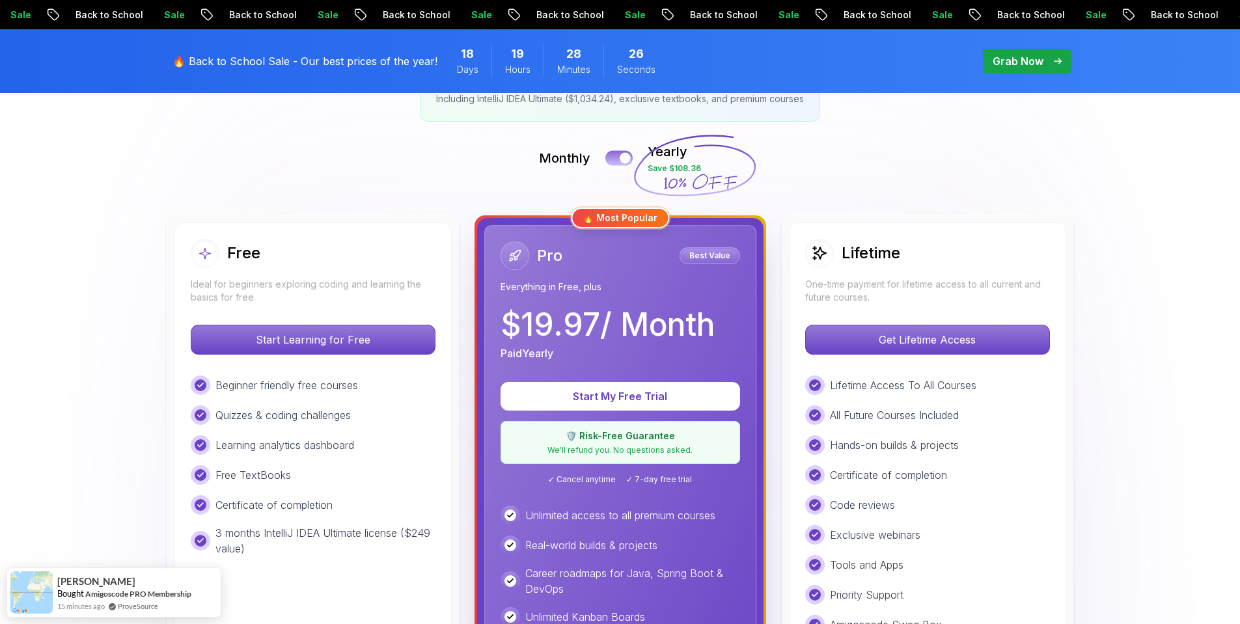
click at [610, 159] on button at bounding box center [618, 157] width 27 height 15
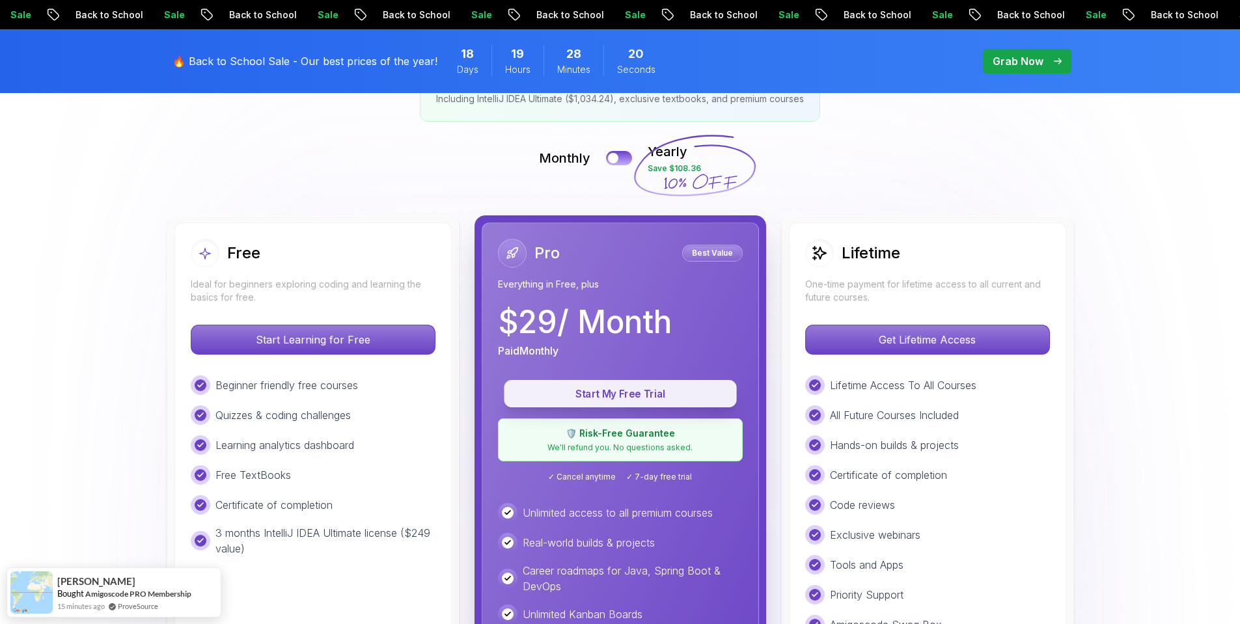
click at [653, 389] on p "Start My Free Trial" at bounding box center [620, 394] width 203 height 15
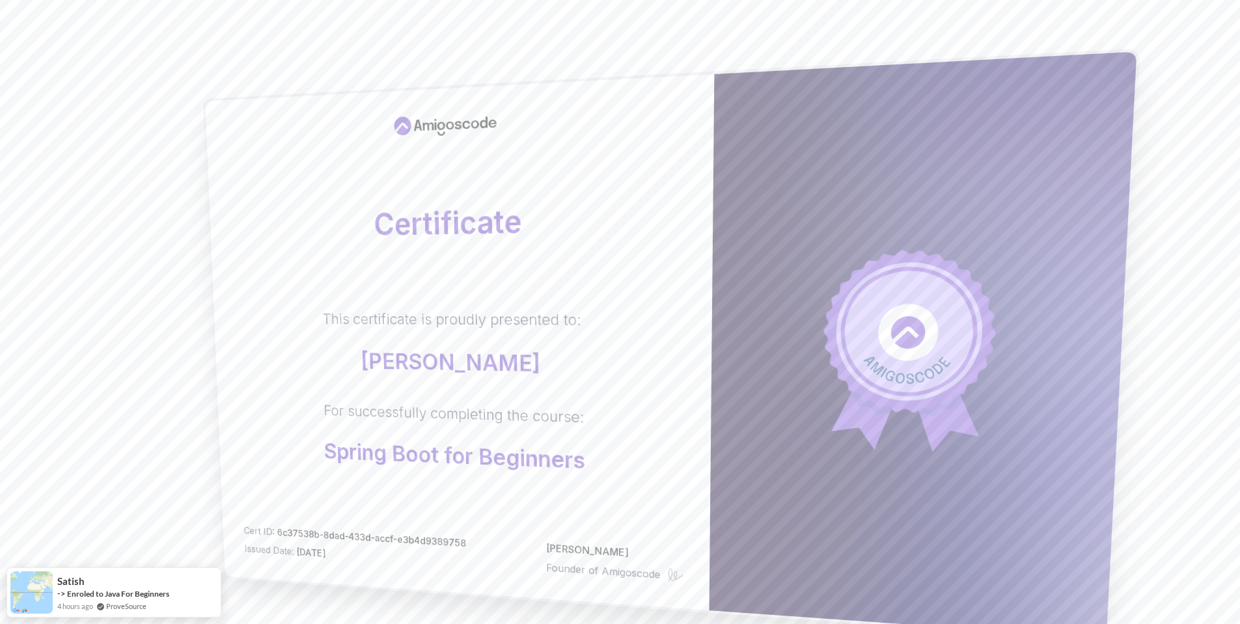
click at [467, 376] on p "[PERSON_NAME]" at bounding box center [452, 362] width 258 height 29
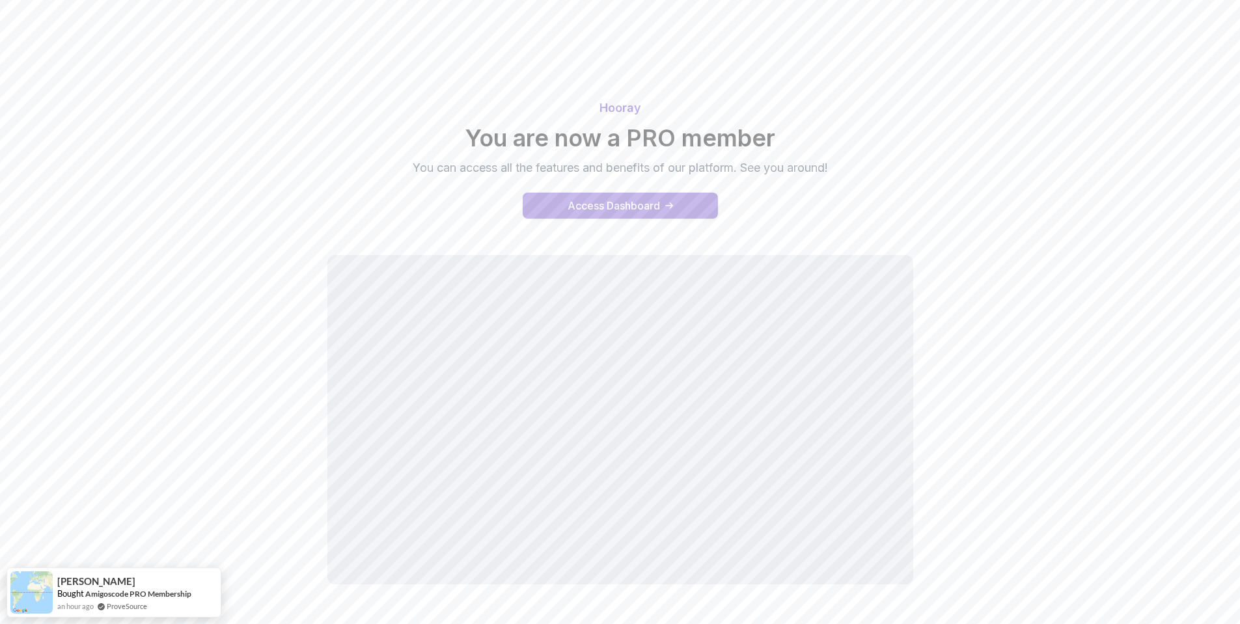
click at [614, 205] on div "Access Dashboard" at bounding box center [614, 206] width 92 height 16
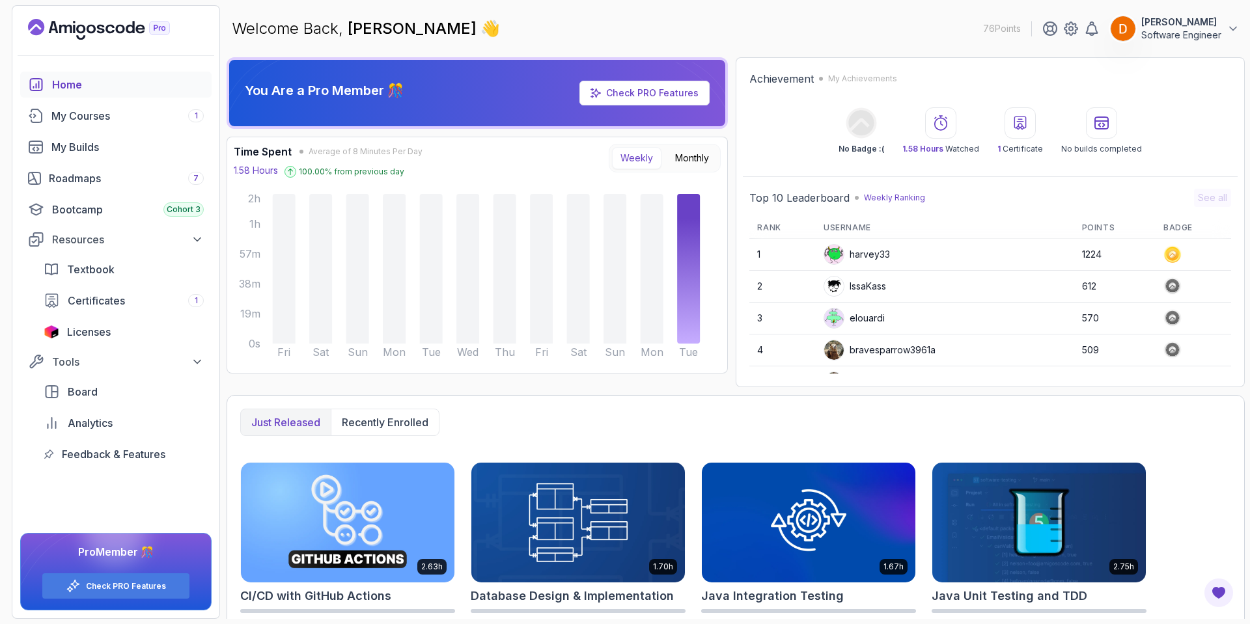
click at [1173, 23] on p "[PERSON_NAME]" at bounding box center [1181, 22] width 80 height 13
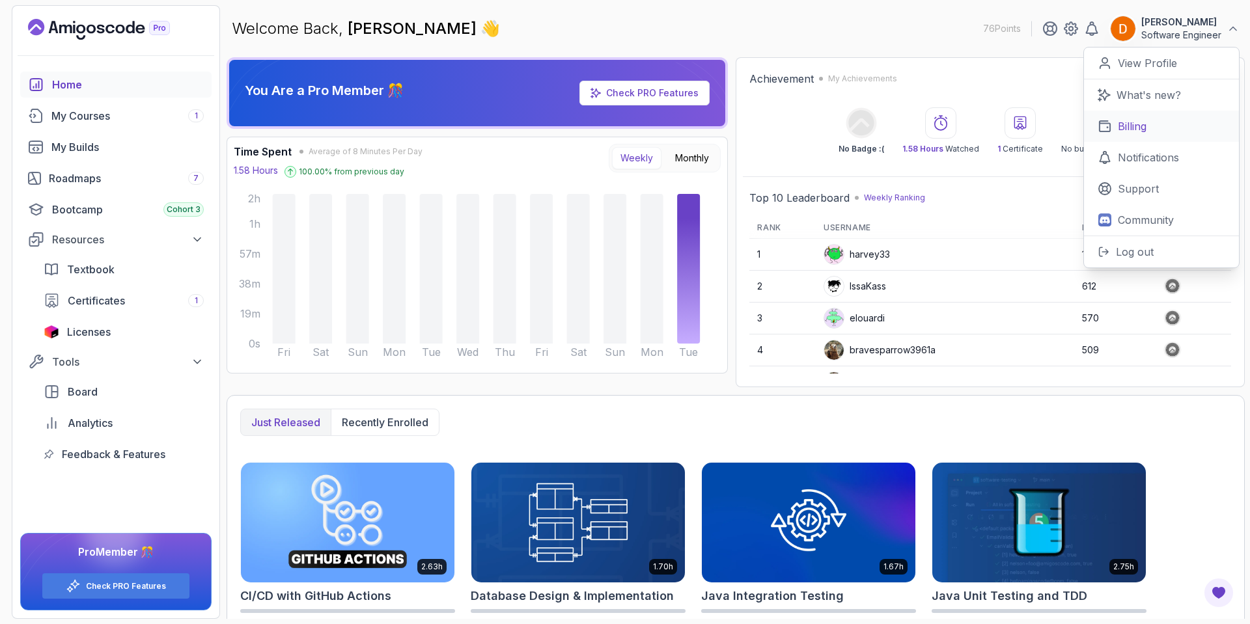
click at [1143, 130] on p "Billing" at bounding box center [1131, 126] width 29 height 16
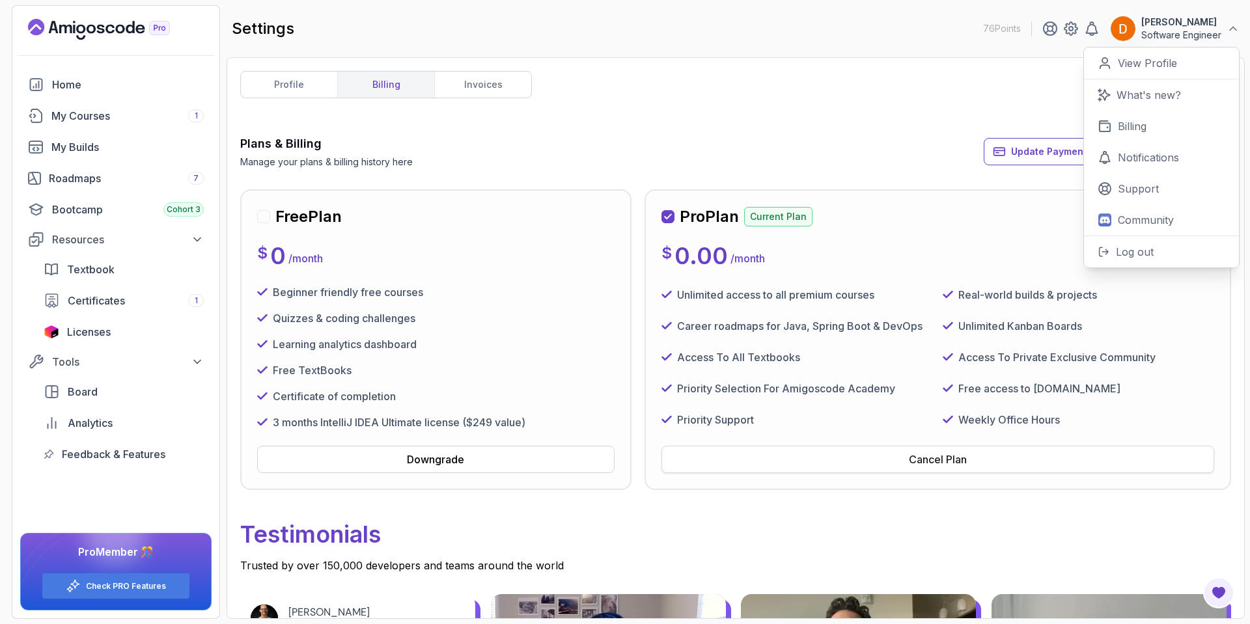
click at [806, 455] on button "Cancel Plan" at bounding box center [937, 459] width 553 height 27
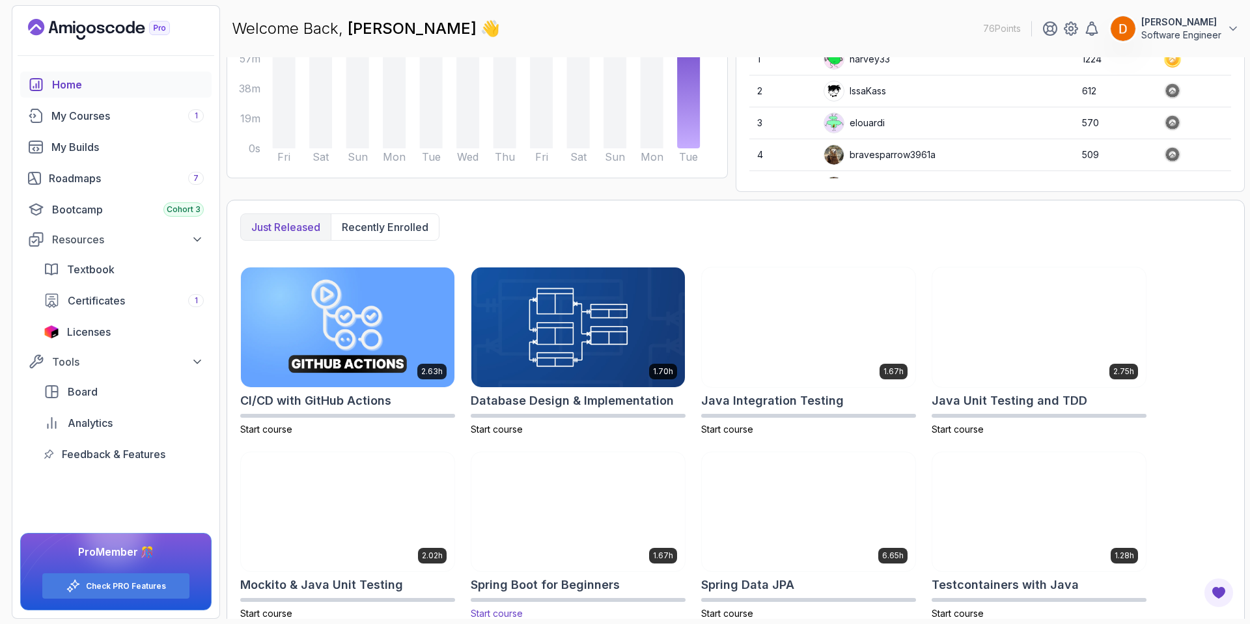
scroll to position [210, 0]
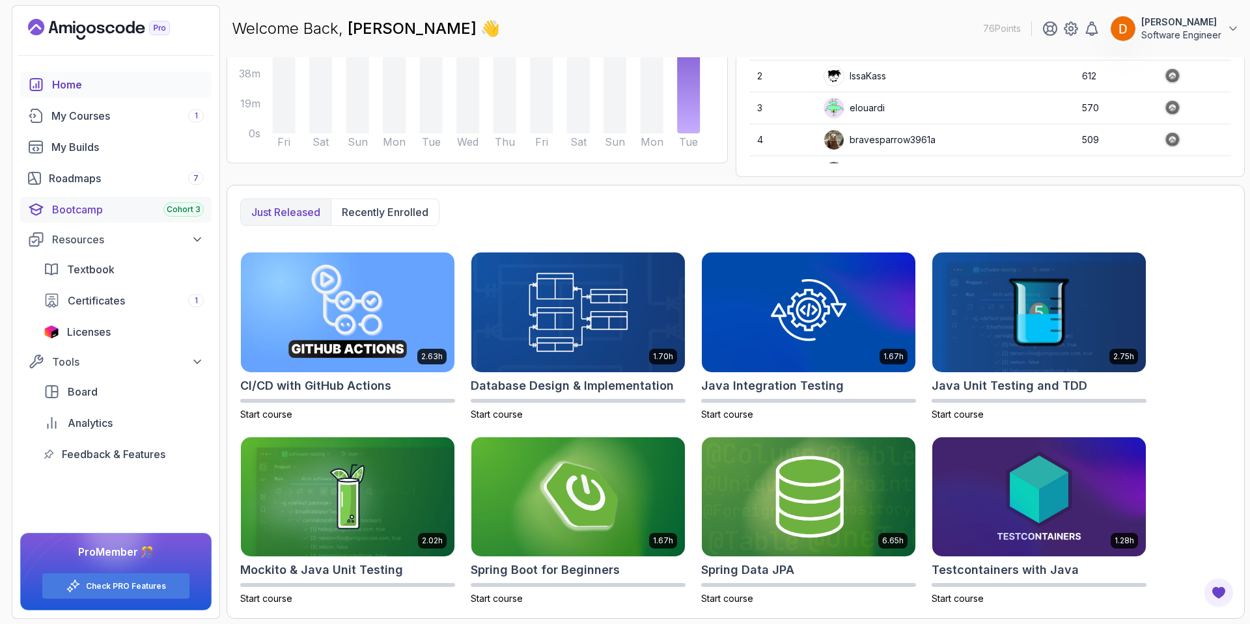
click at [77, 208] on div "Bootcamp Cohort 3" at bounding box center [128, 210] width 152 height 16
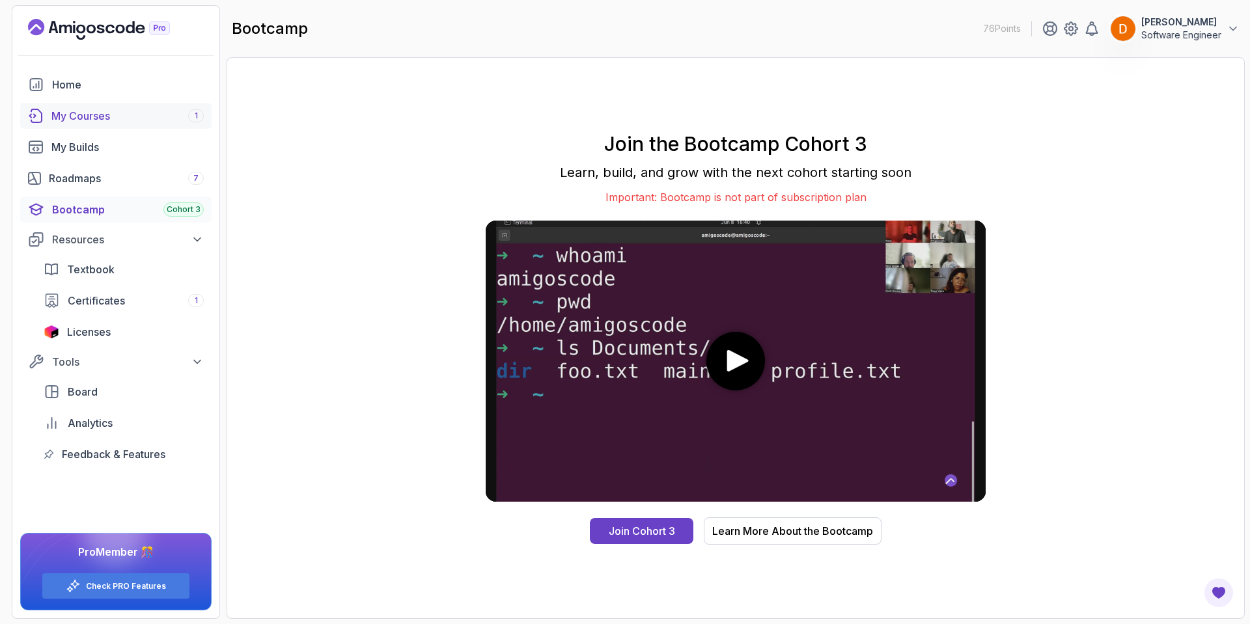
click at [75, 121] on div "My Courses 1" at bounding box center [127, 116] width 152 height 16
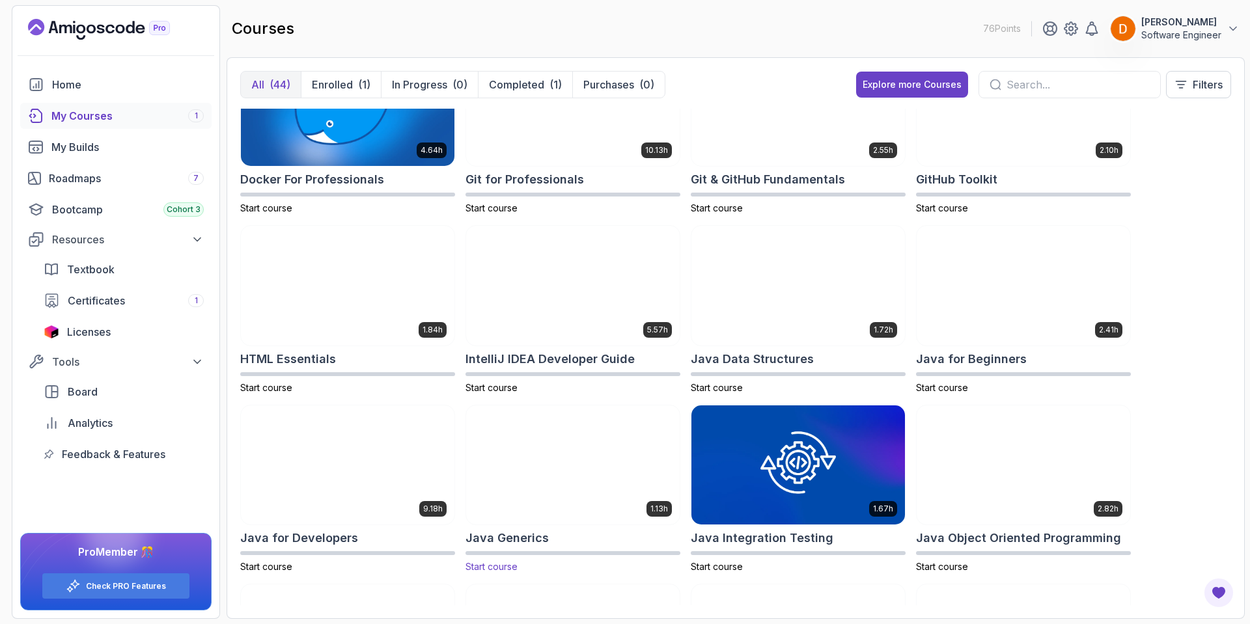
scroll to position [586, 0]
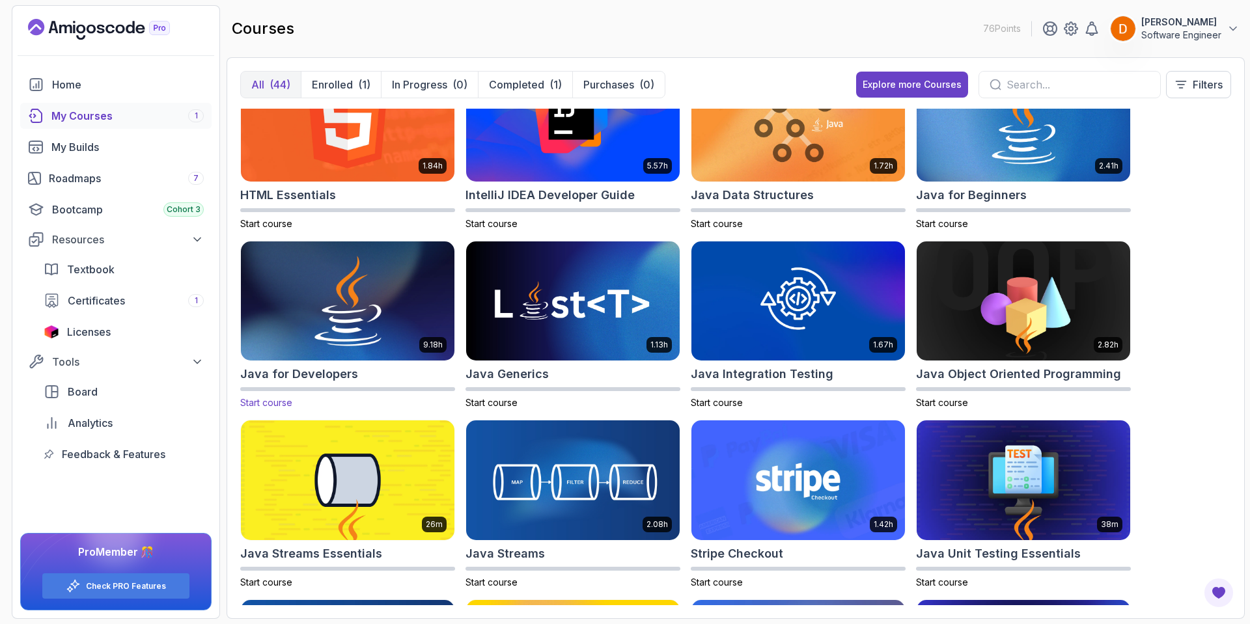
click at [368, 329] on img at bounding box center [348, 301] width 224 height 126
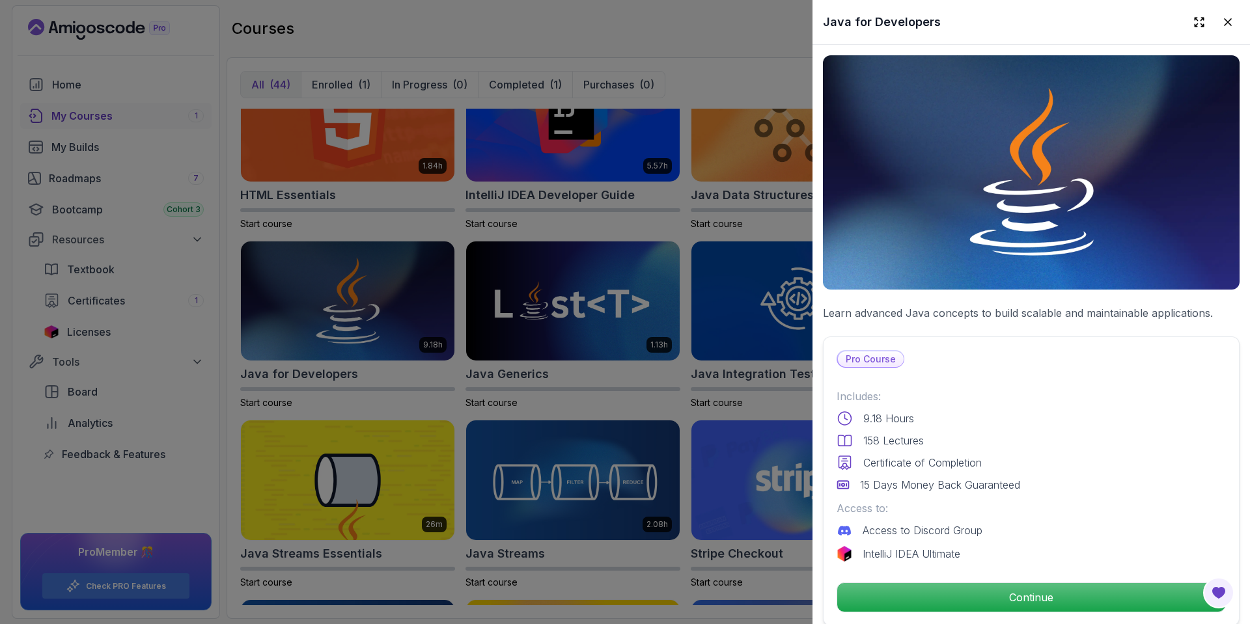
scroll to position [65, 0]
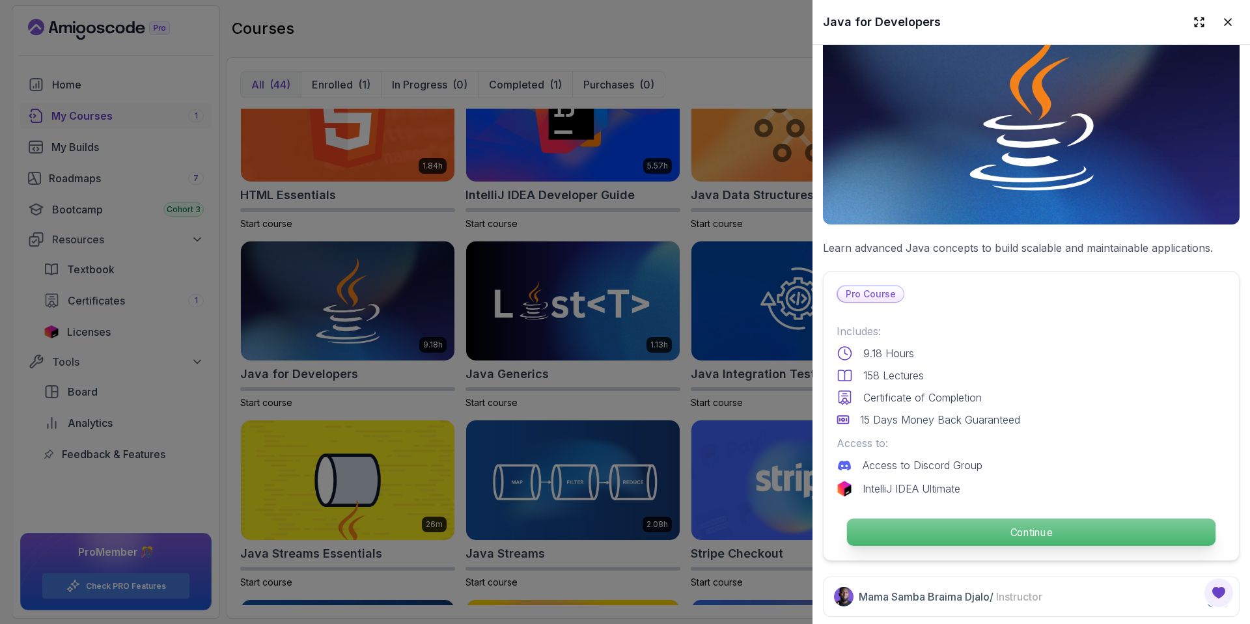
click at [1007, 519] on p "Continue" at bounding box center [1031, 532] width 368 height 27
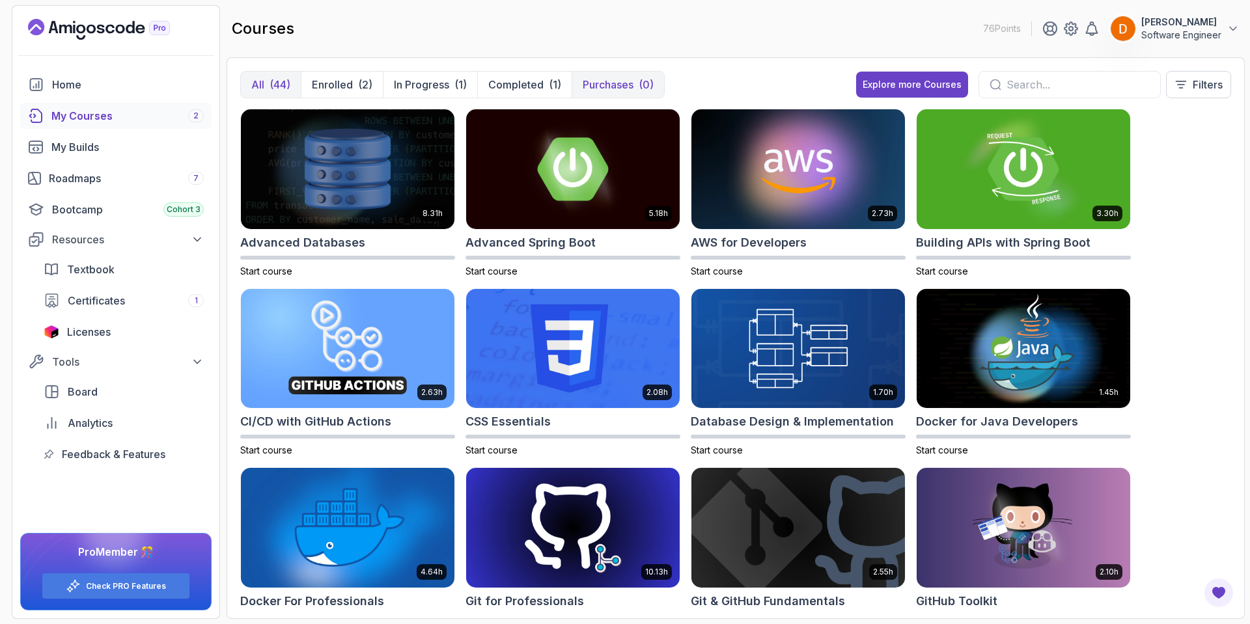
click at [599, 79] on p "Purchases" at bounding box center [607, 85] width 51 height 16
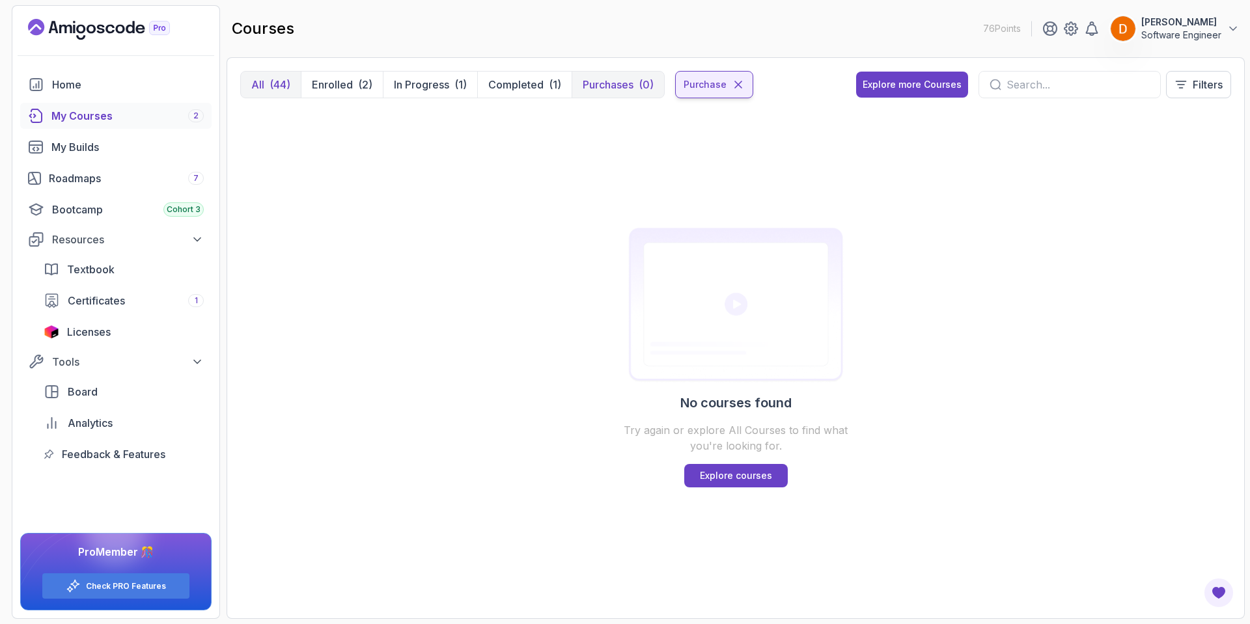
click at [741, 83] on icon at bounding box center [738, 84] width 13 height 13
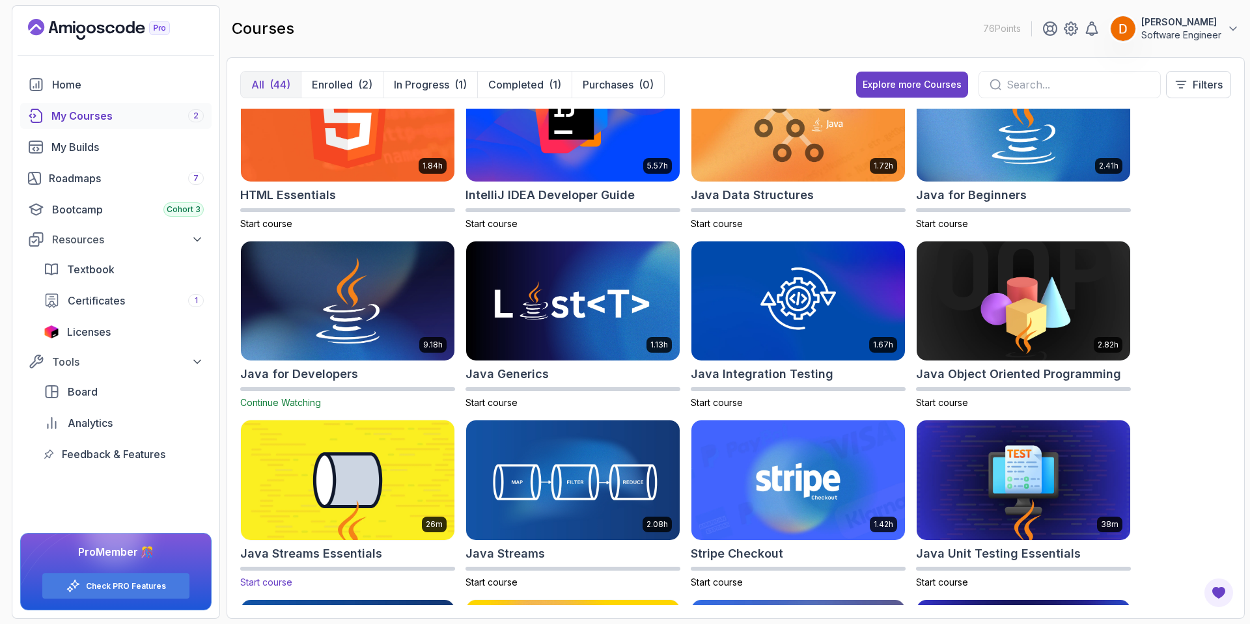
scroll to position [651, 0]
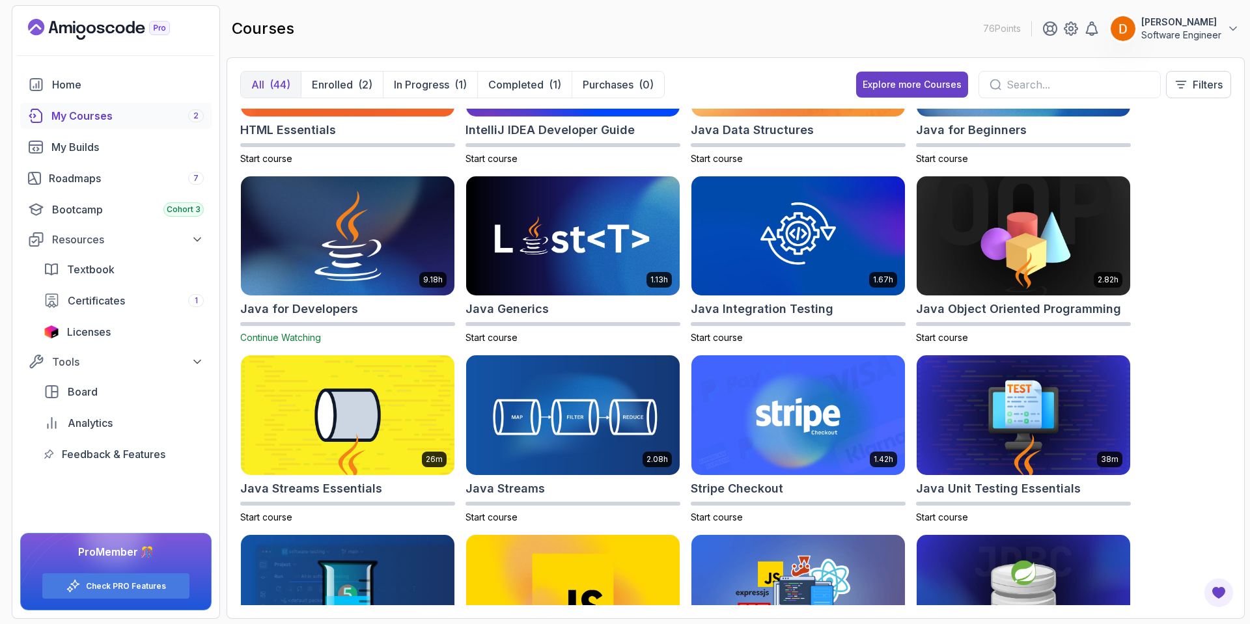
click at [319, 290] on img at bounding box center [348, 236] width 224 height 126
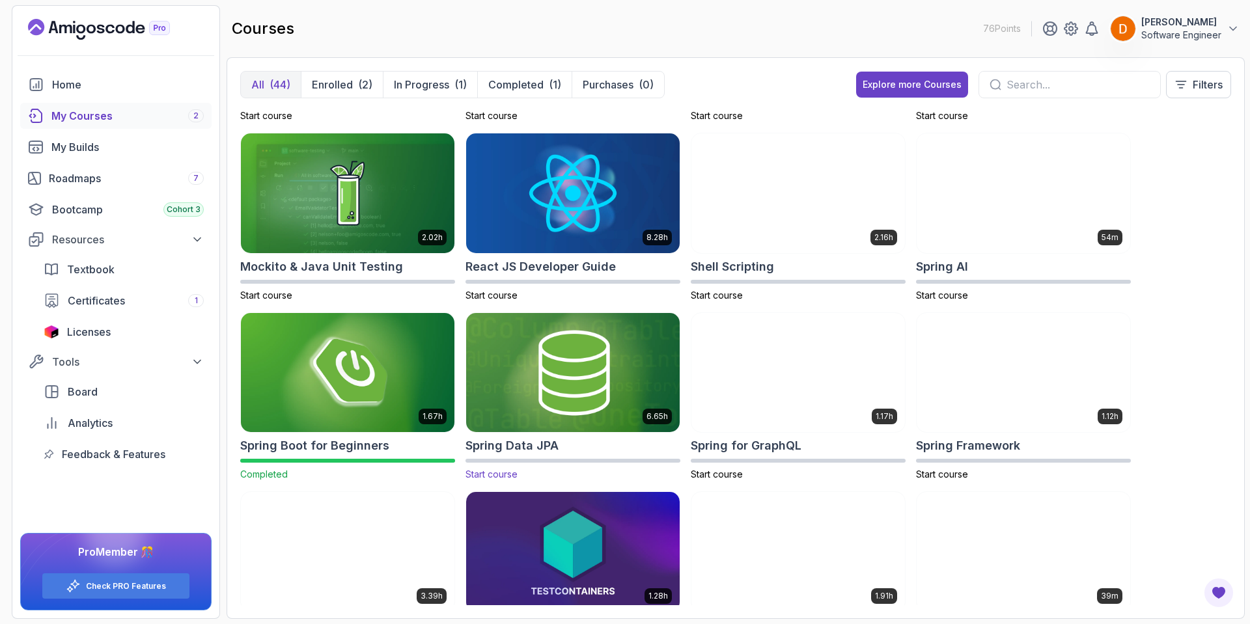
scroll to position [1482, 0]
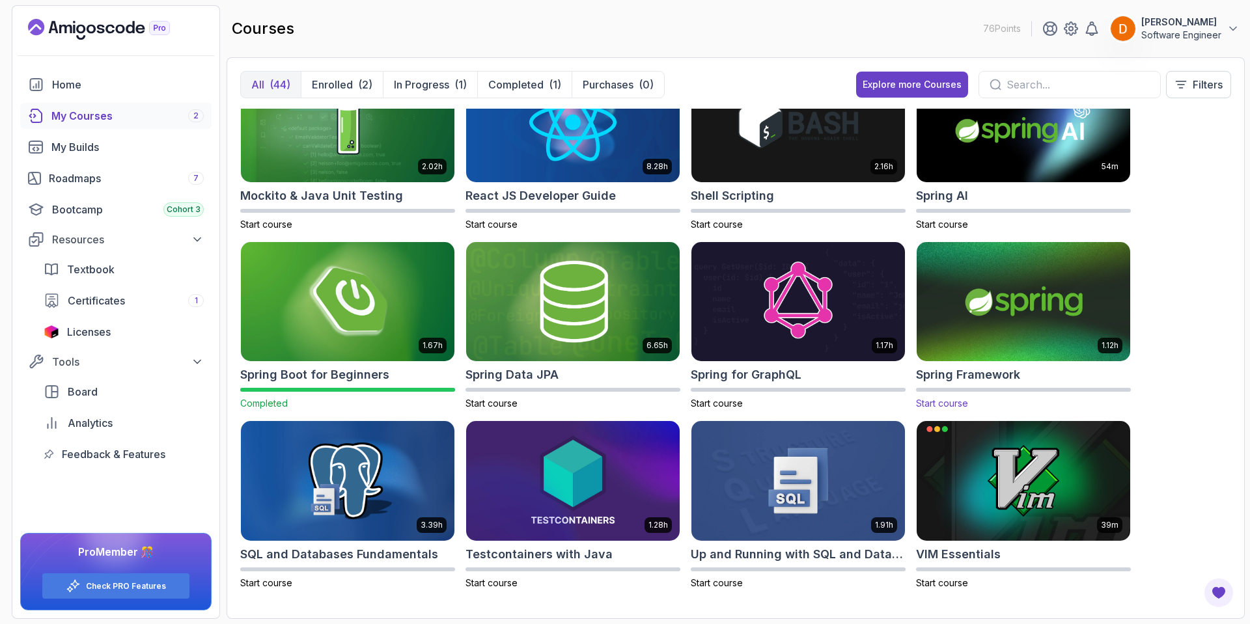
click at [1022, 330] on img at bounding box center [1023, 302] width 224 height 126
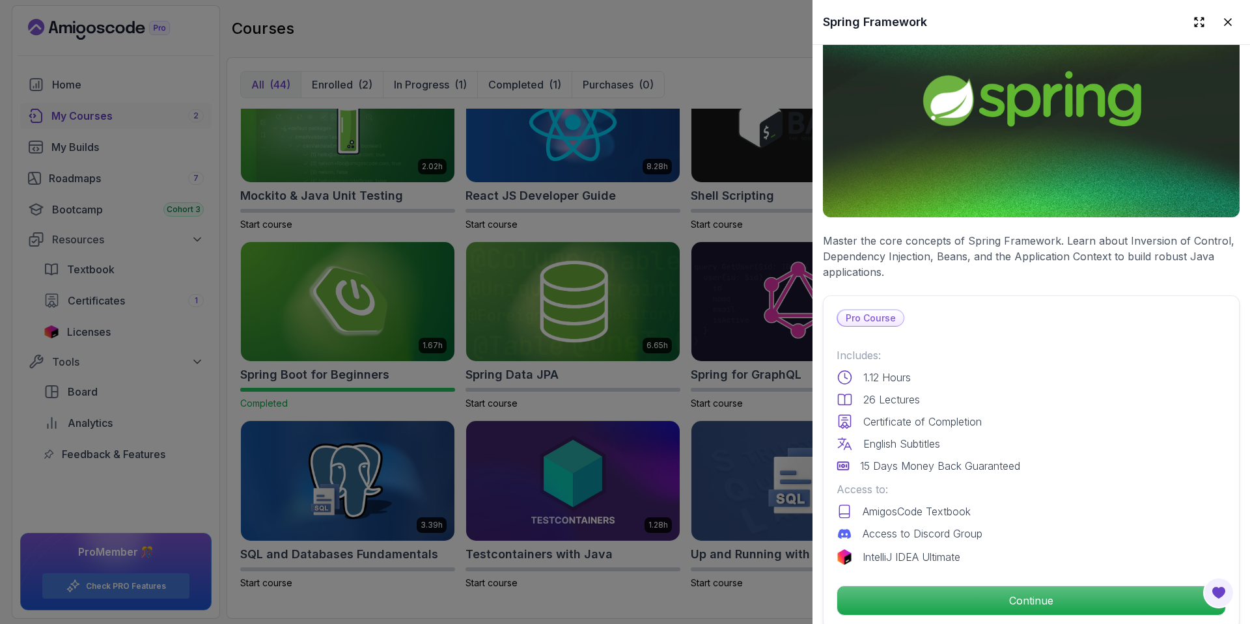
scroll to position [260, 0]
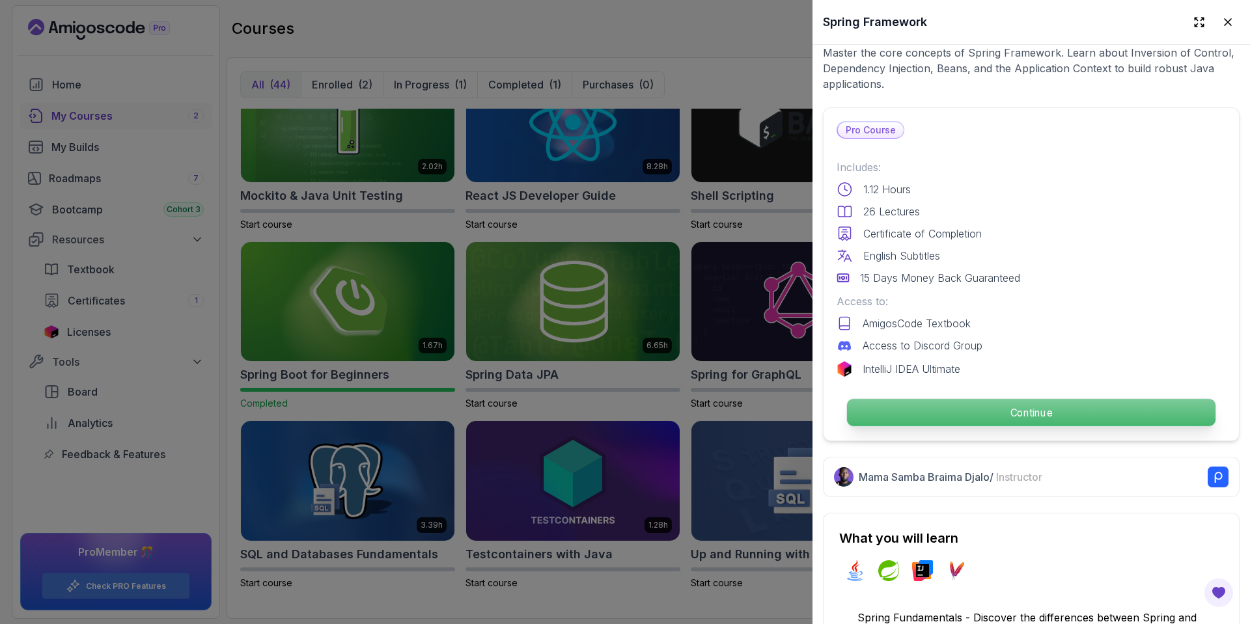
click at [981, 407] on p "Continue" at bounding box center [1031, 412] width 368 height 27
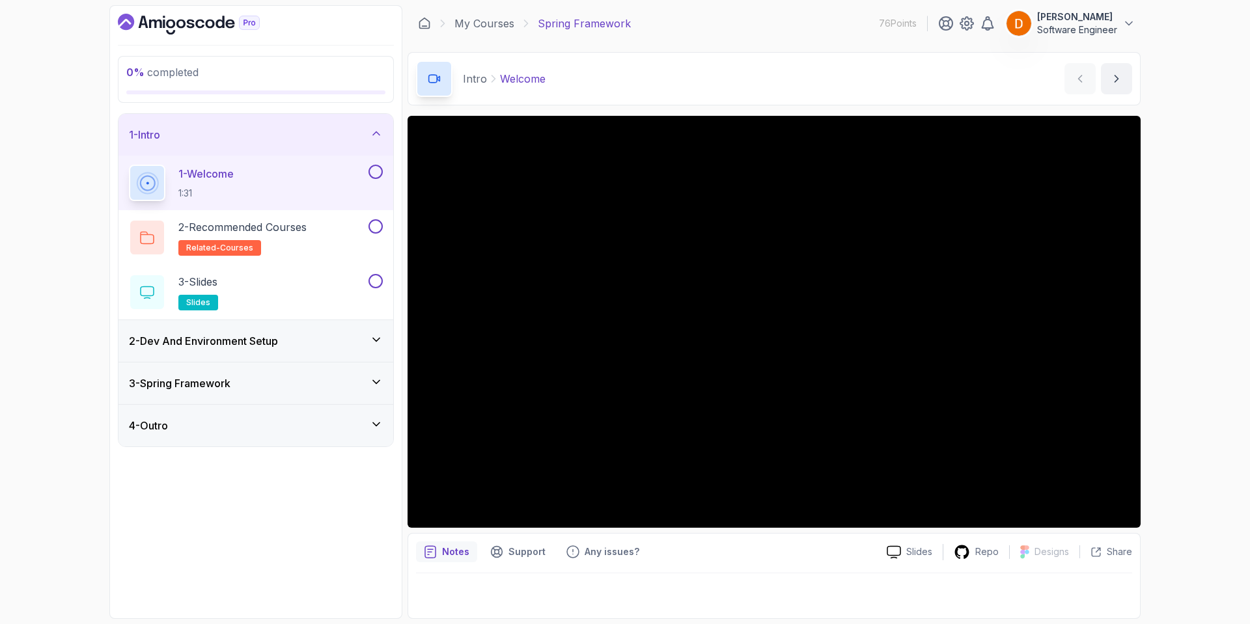
click at [277, 340] on h3 "2 - Dev And Environment Setup" at bounding box center [203, 341] width 149 height 16
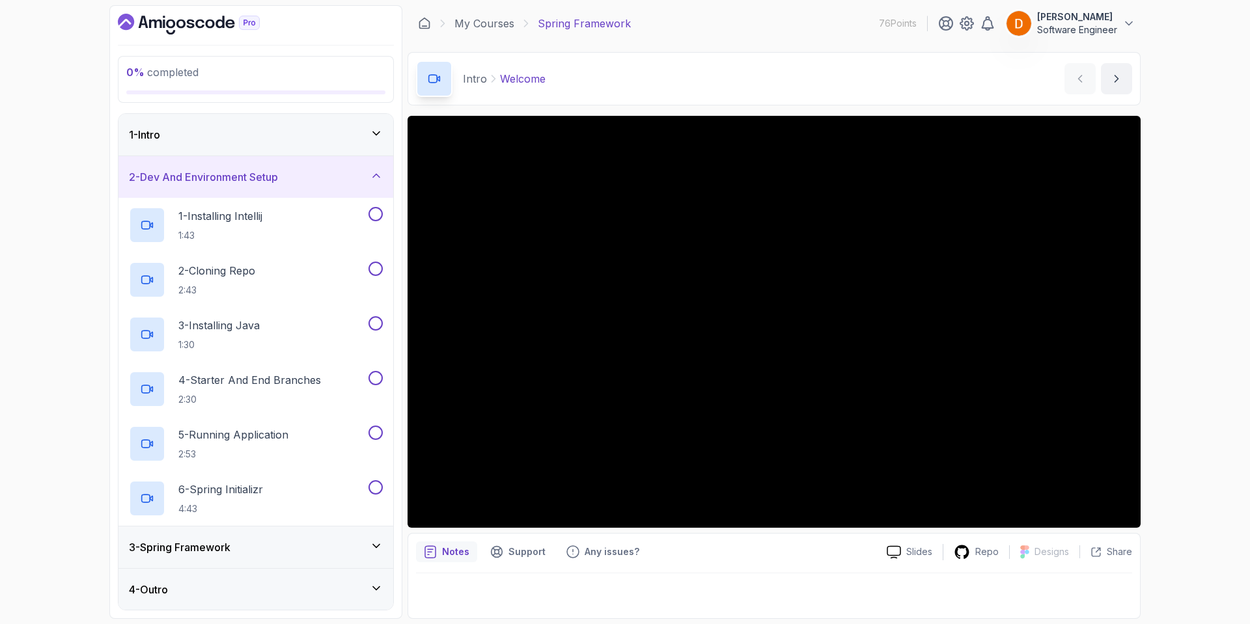
click at [294, 548] on div "3 - Spring Framework" at bounding box center [256, 548] width 254 height 16
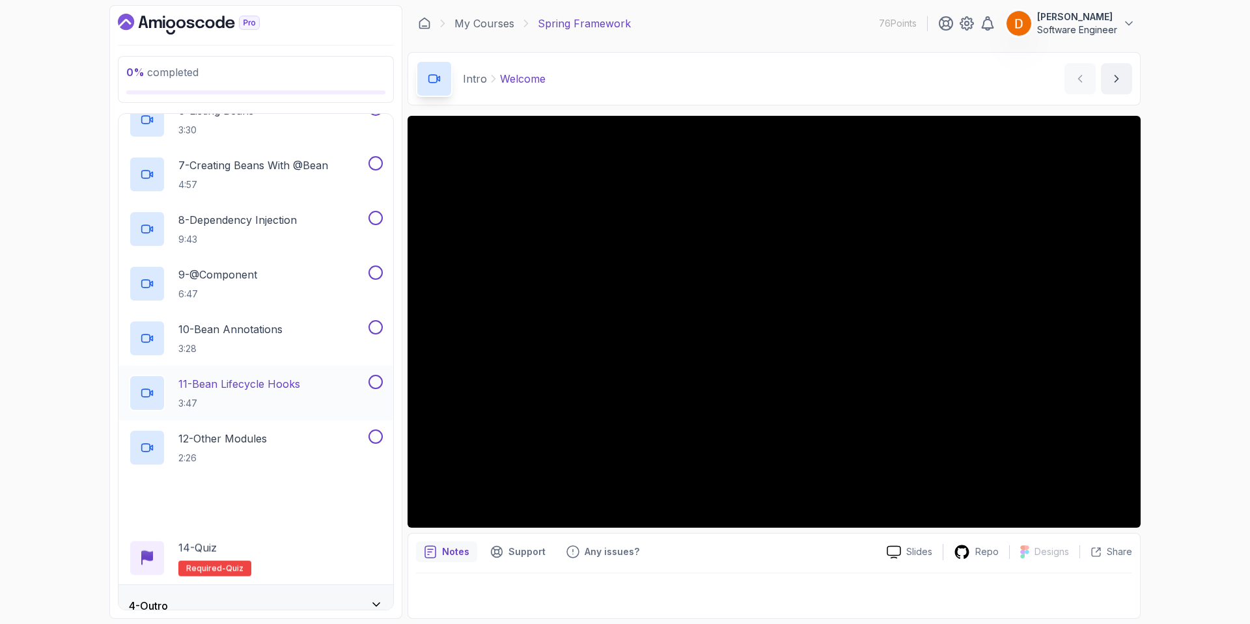
scroll to position [438, 0]
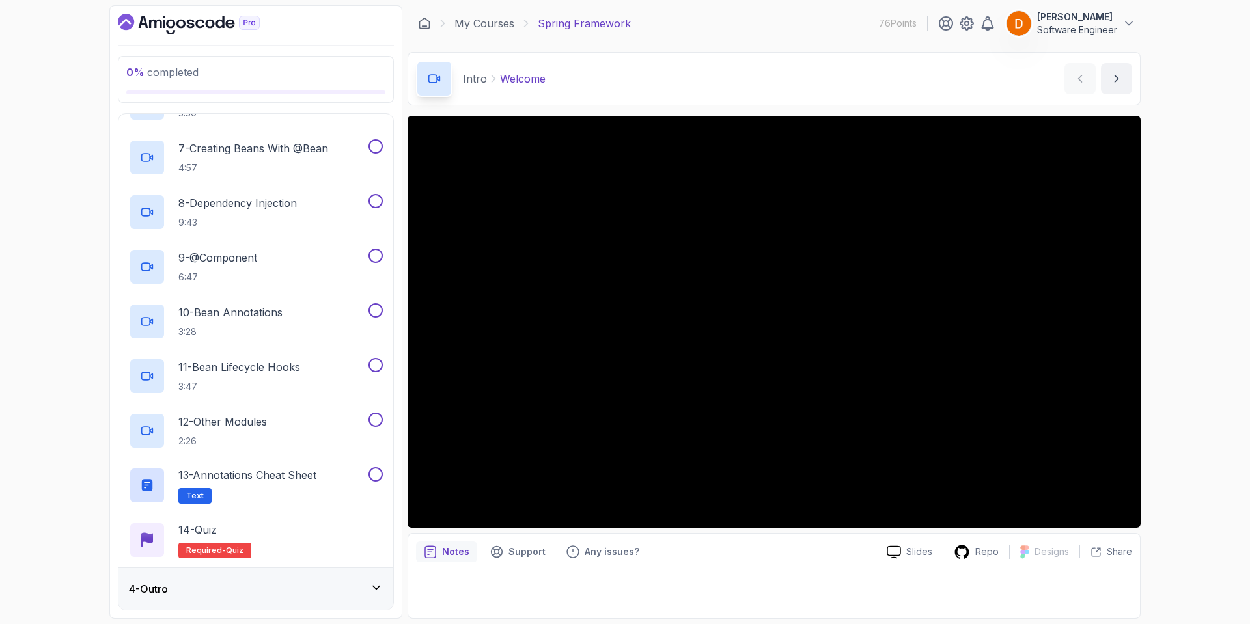
click at [292, 581] on div "4 - Outro" at bounding box center [256, 589] width 254 height 16
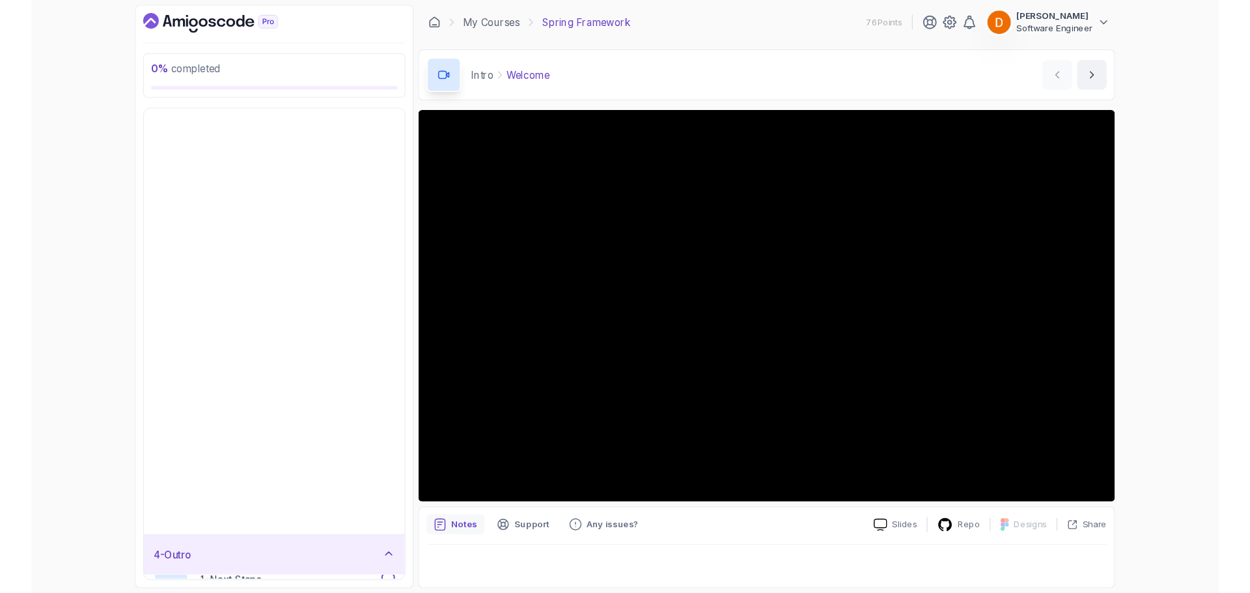
scroll to position [0, 0]
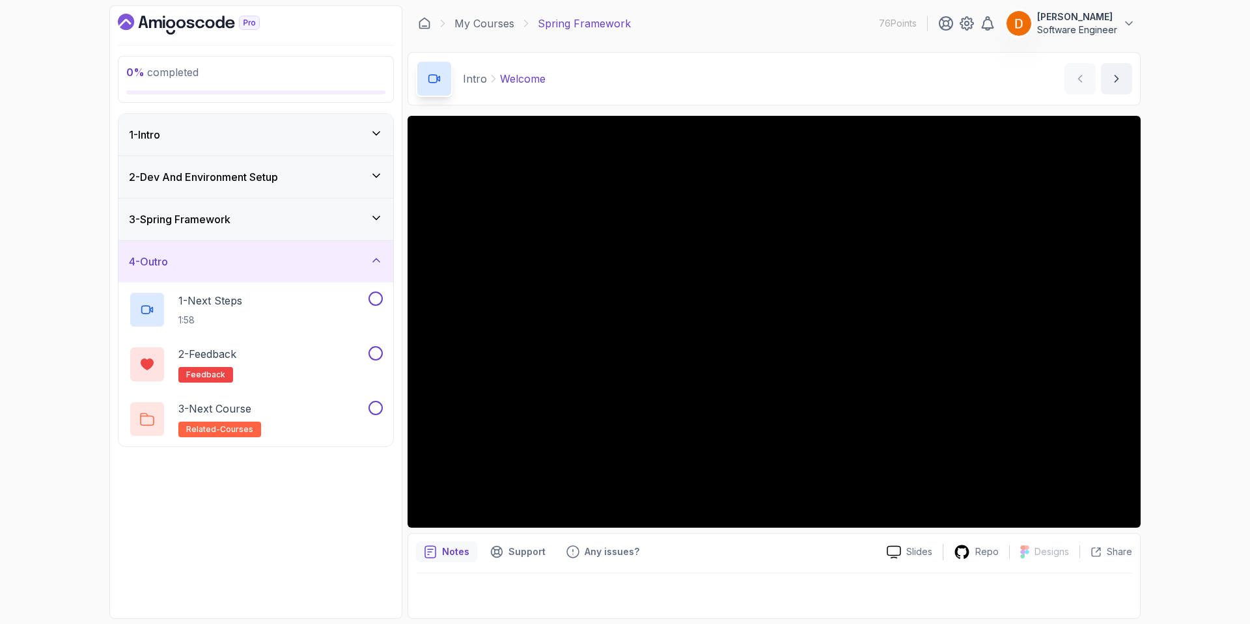
click at [291, 255] on div "4 - Outro" at bounding box center [256, 262] width 254 height 16
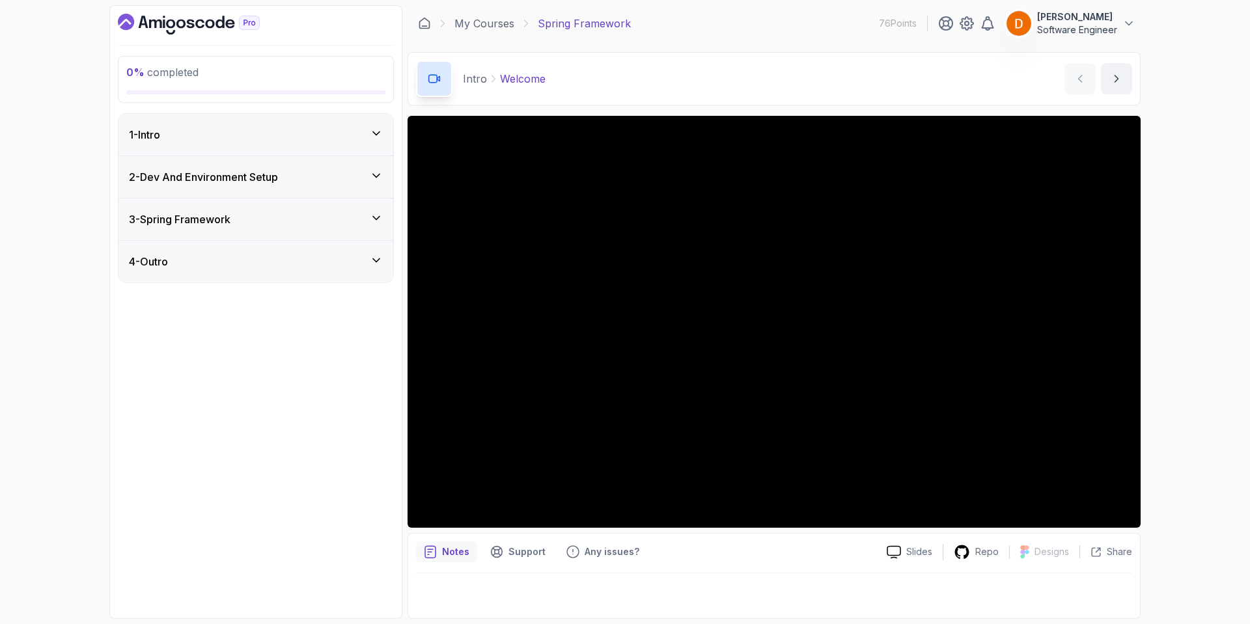
click at [154, 20] on icon "Dashboard" at bounding box center [155, 24] width 13 height 8
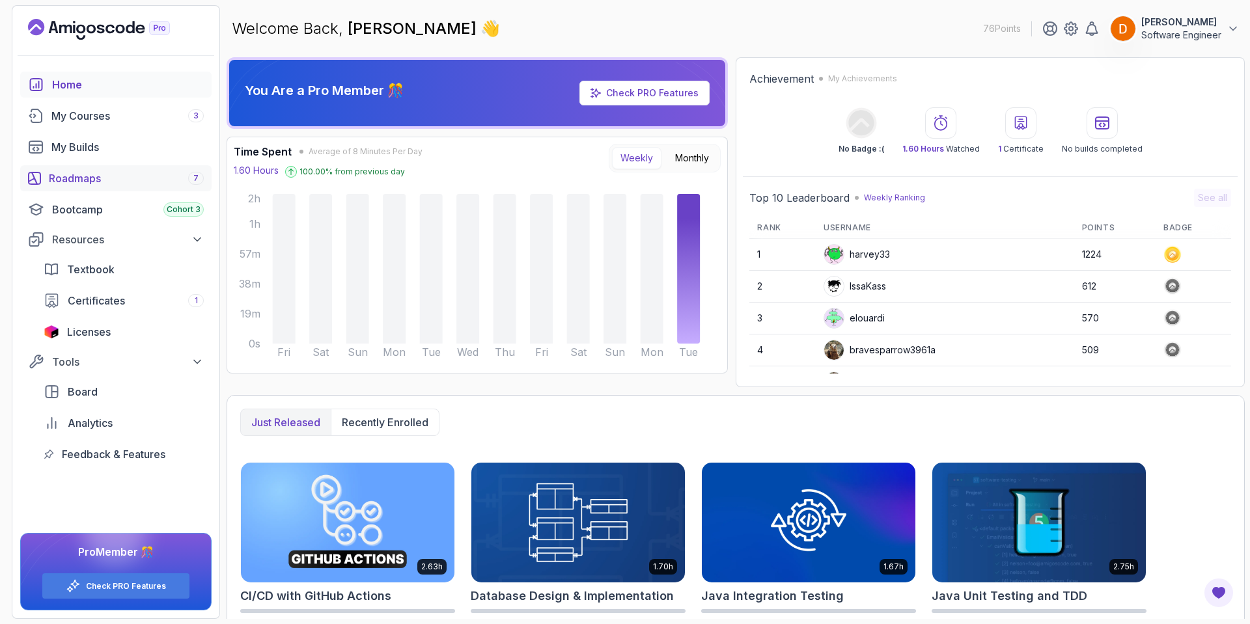
click at [80, 176] on div "Roadmaps 7" at bounding box center [126, 179] width 155 height 16
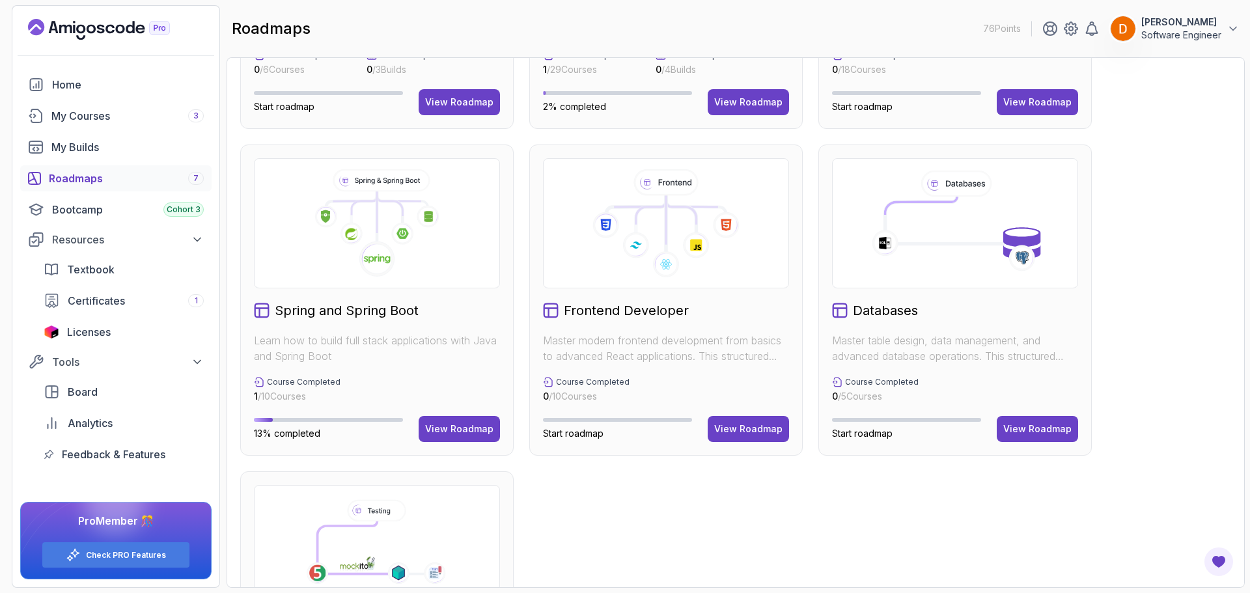
scroll to position [260, 0]
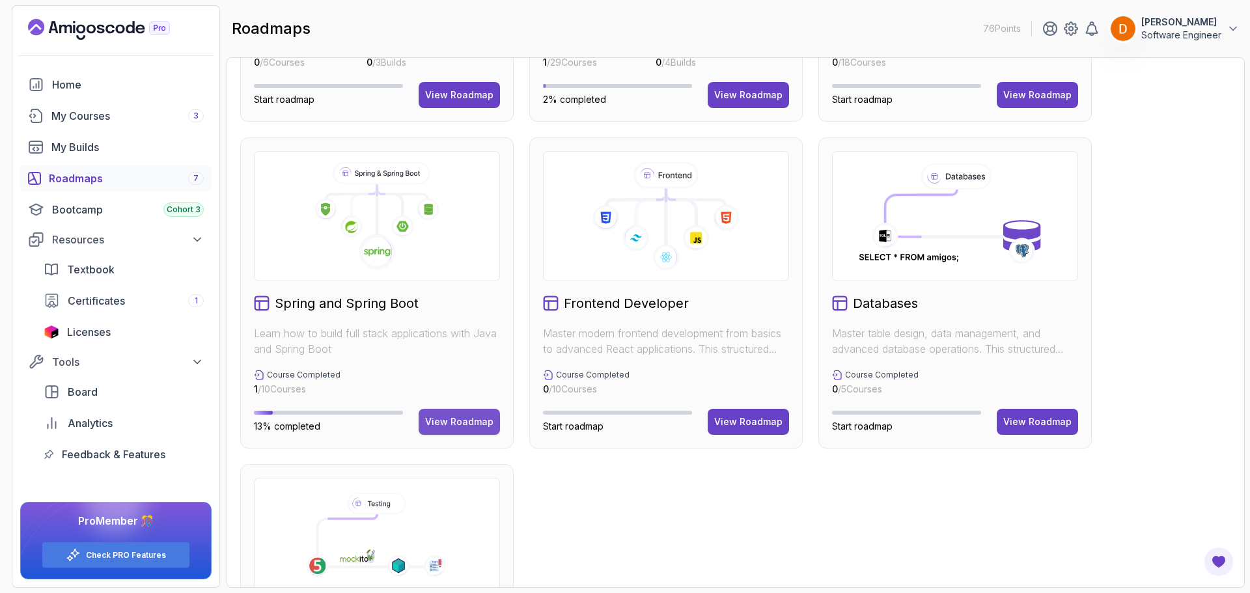
click at [465, 418] on div "View Roadmap" at bounding box center [459, 421] width 68 height 13
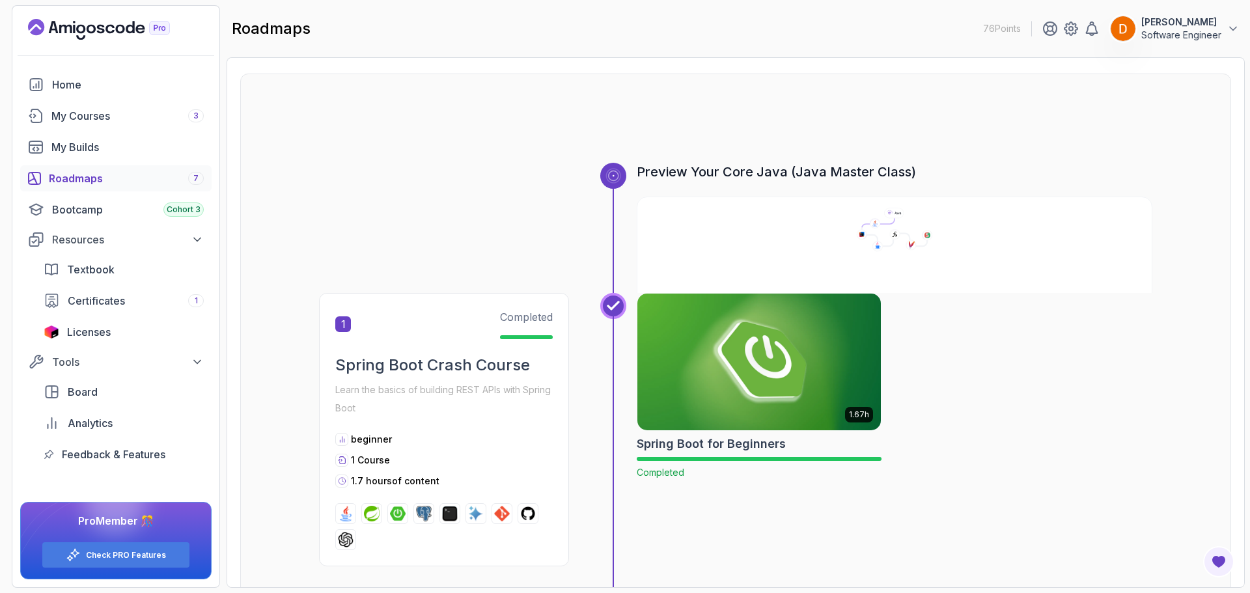
scroll to position [78, 0]
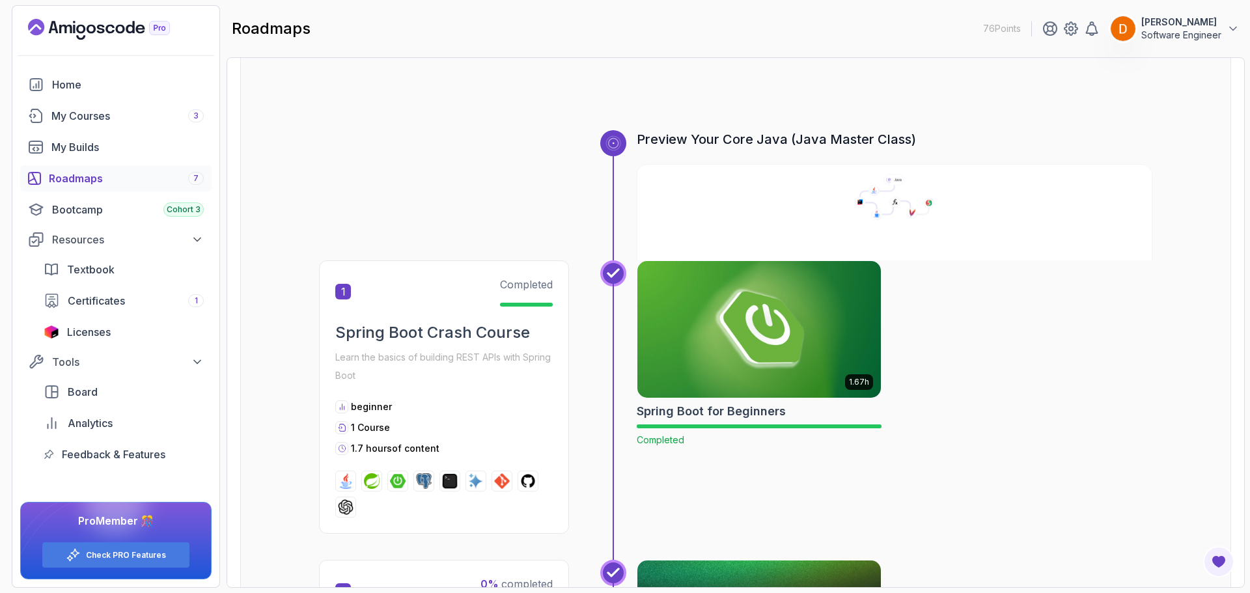
click at [873, 203] on icon at bounding box center [887, 199] width 55 height 29
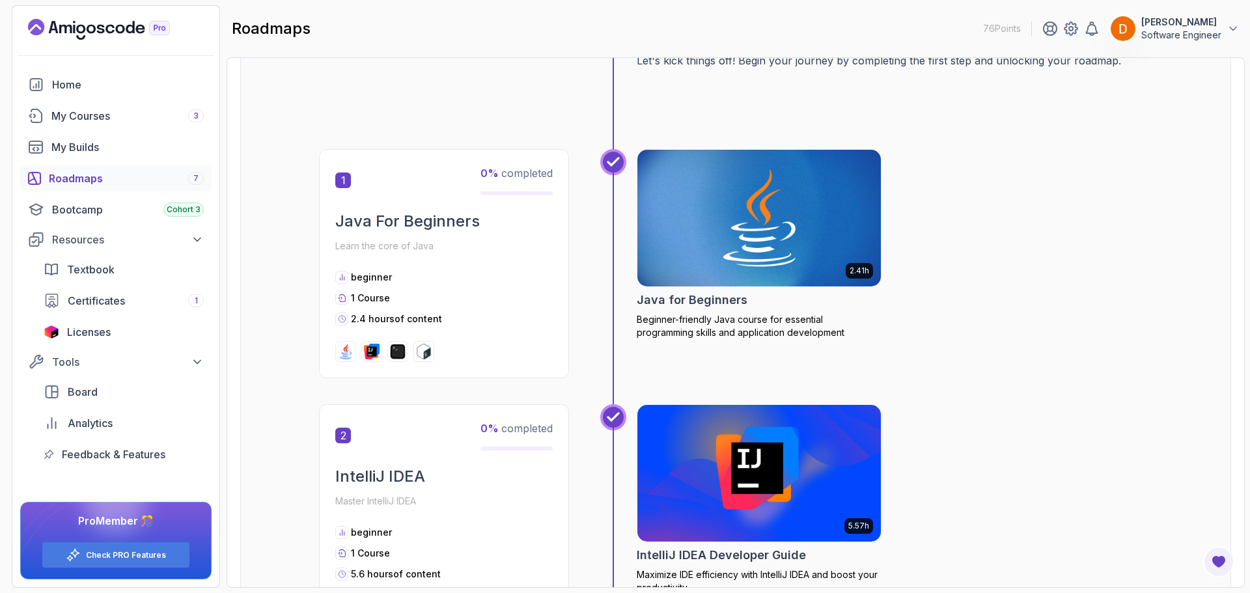
scroll to position [208, 0]
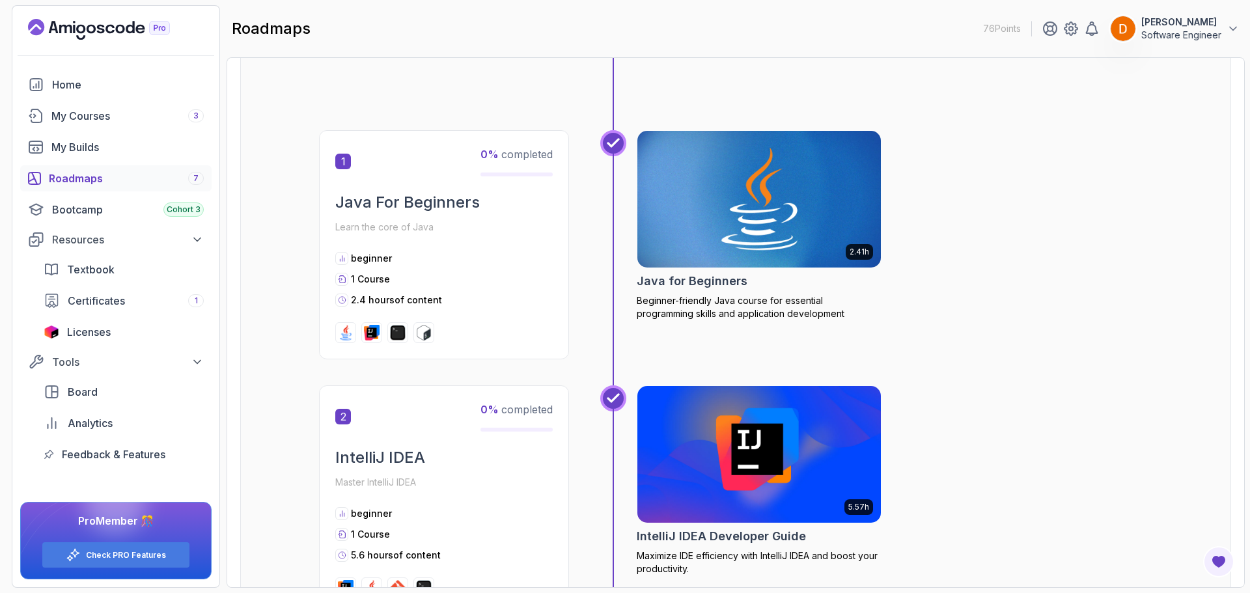
click at [741, 208] on img at bounding box center [759, 199] width 256 height 143
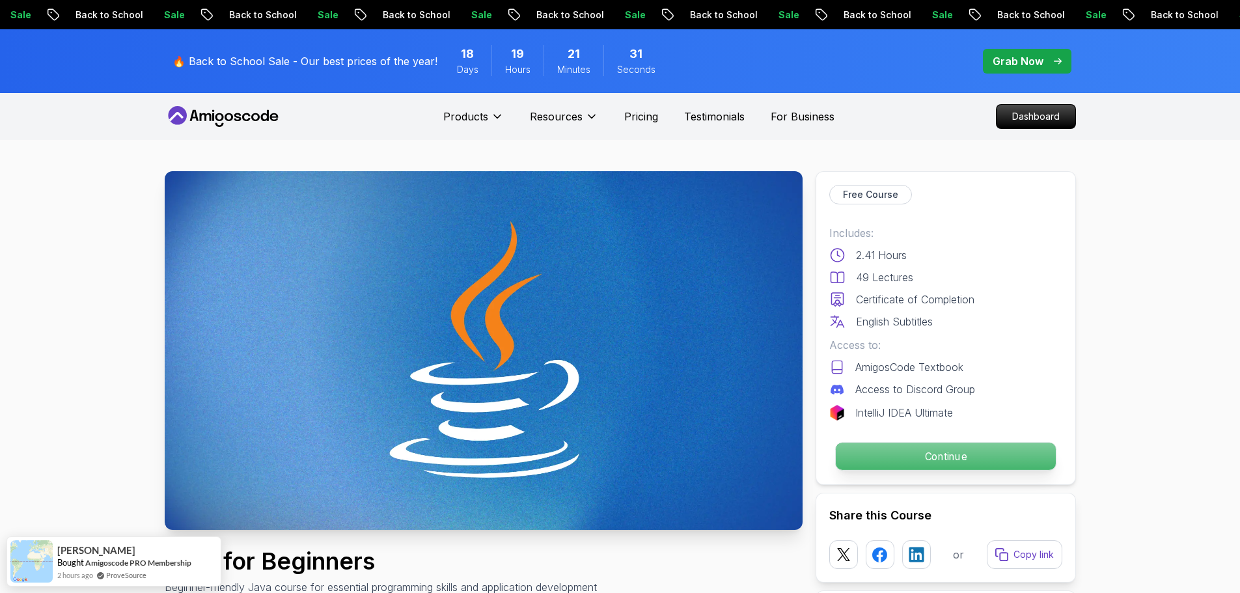
click at [886, 453] on p "Continue" at bounding box center [945, 456] width 220 height 27
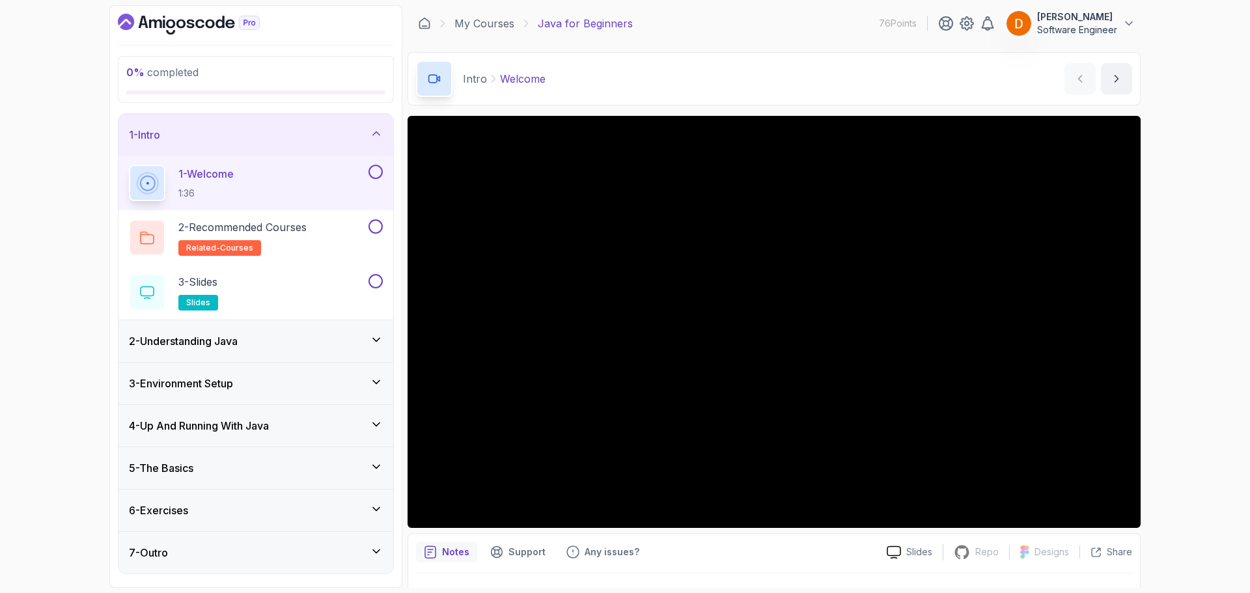
click at [295, 350] on div "2 - Understanding Java" at bounding box center [255, 341] width 275 height 42
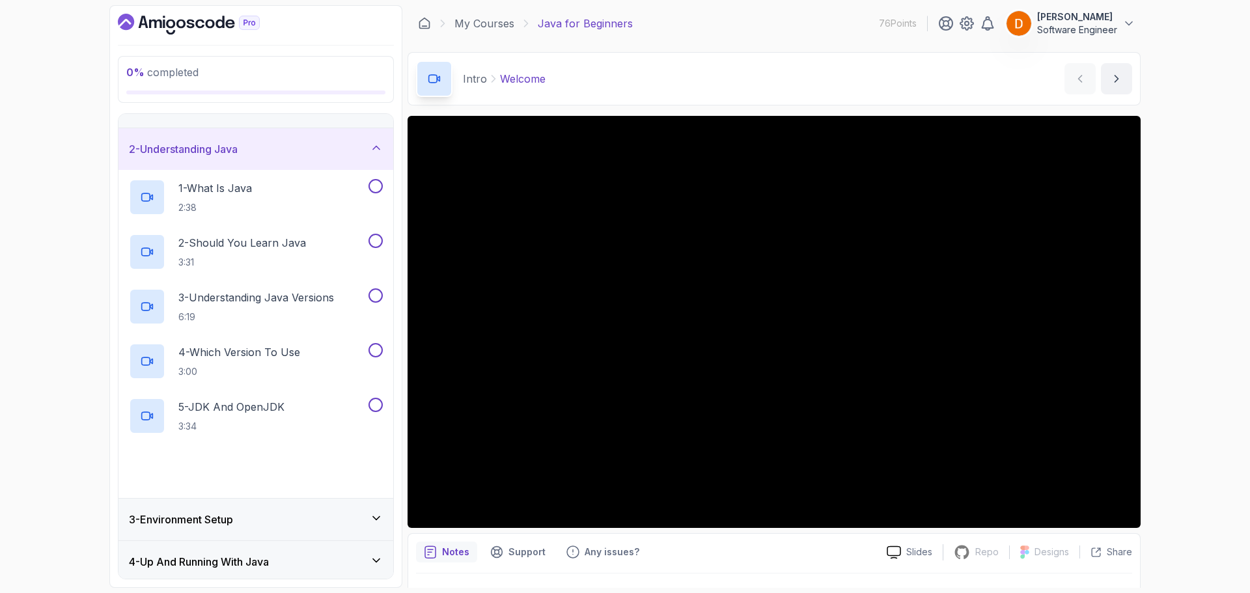
scroll to position [65, 0]
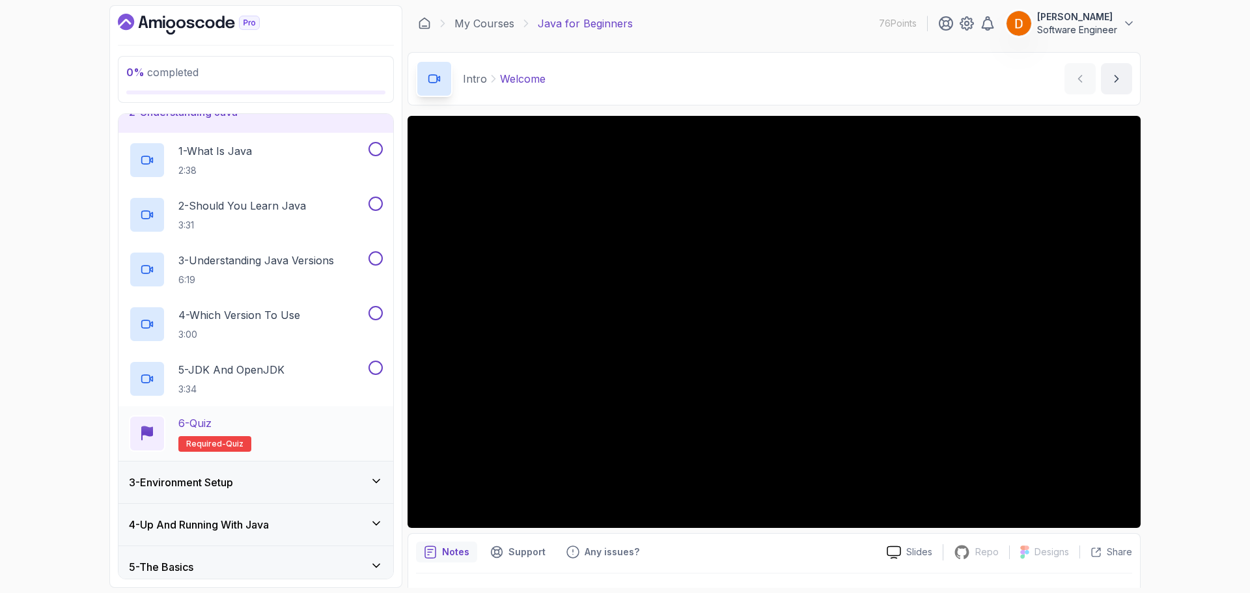
click at [259, 494] on div "3 - Environment Setup" at bounding box center [255, 482] width 275 height 42
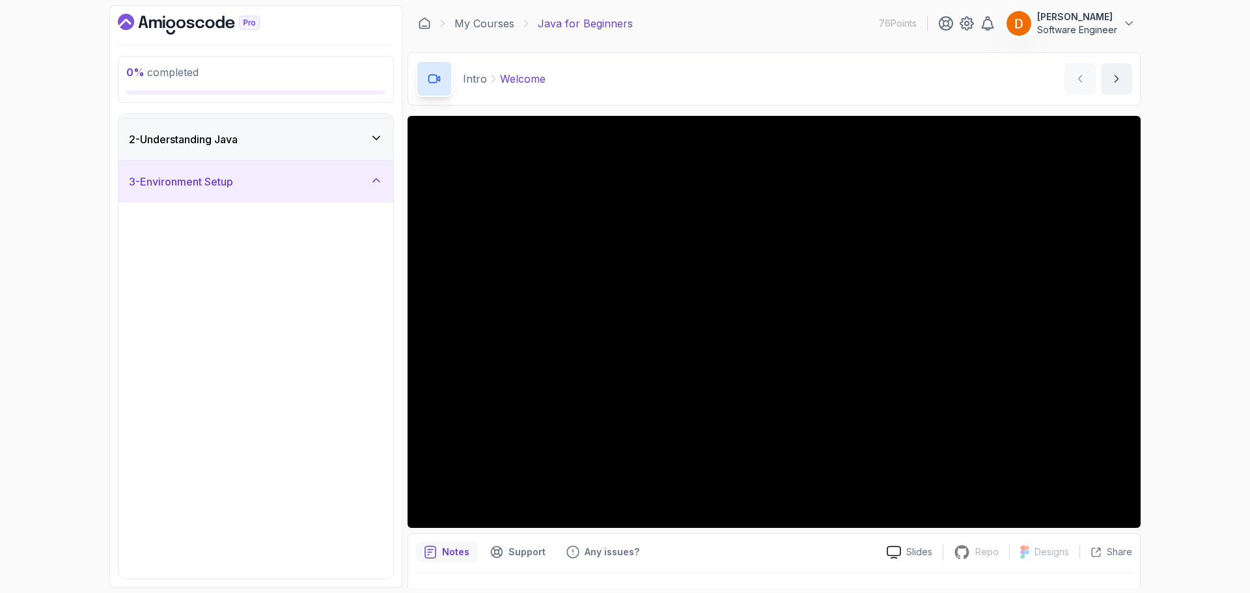
scroll to position [130, 0]
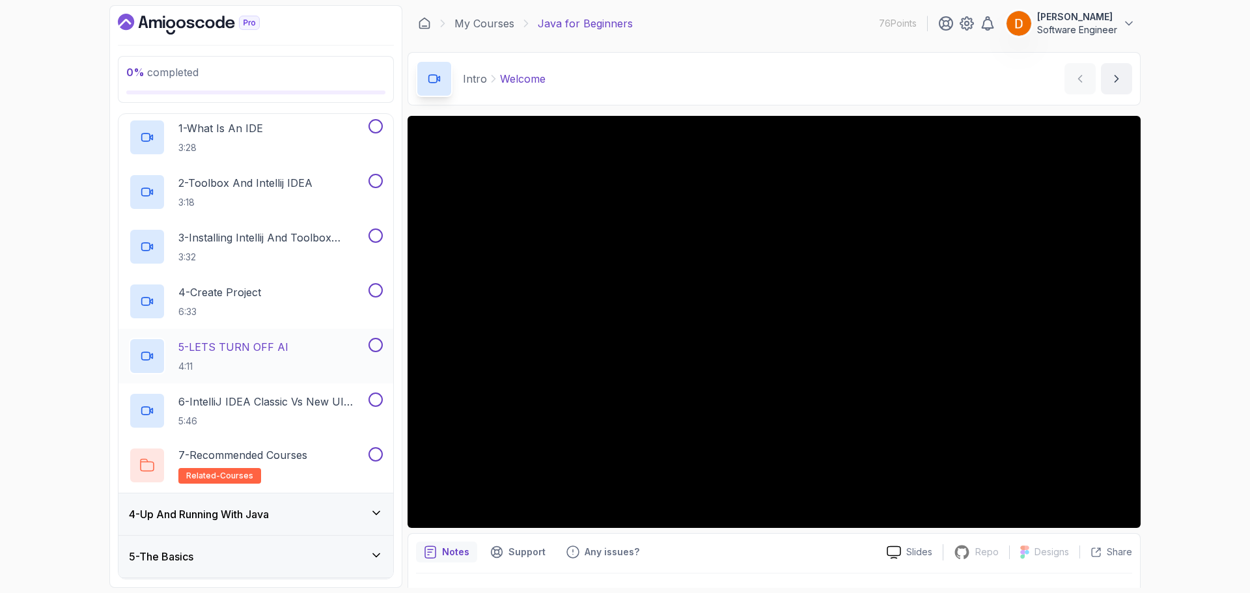
click at [281, 515] on div "4 - Up And Running With Java" at bounding box center [256, 514] width 254 height 16
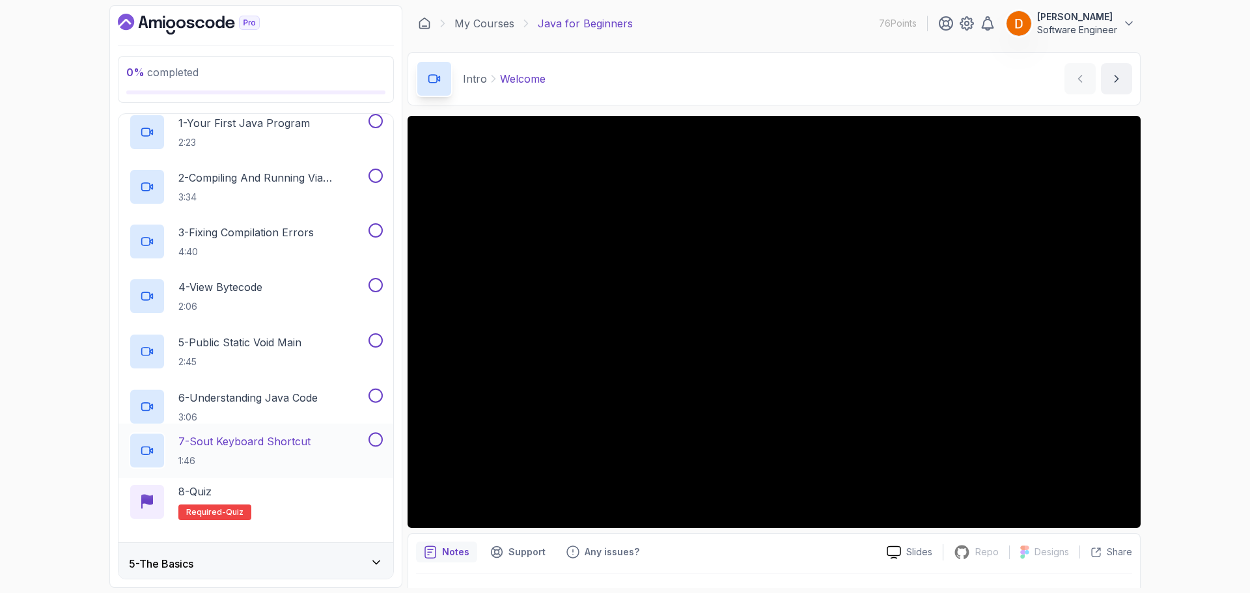
scroll to position [195, 0]
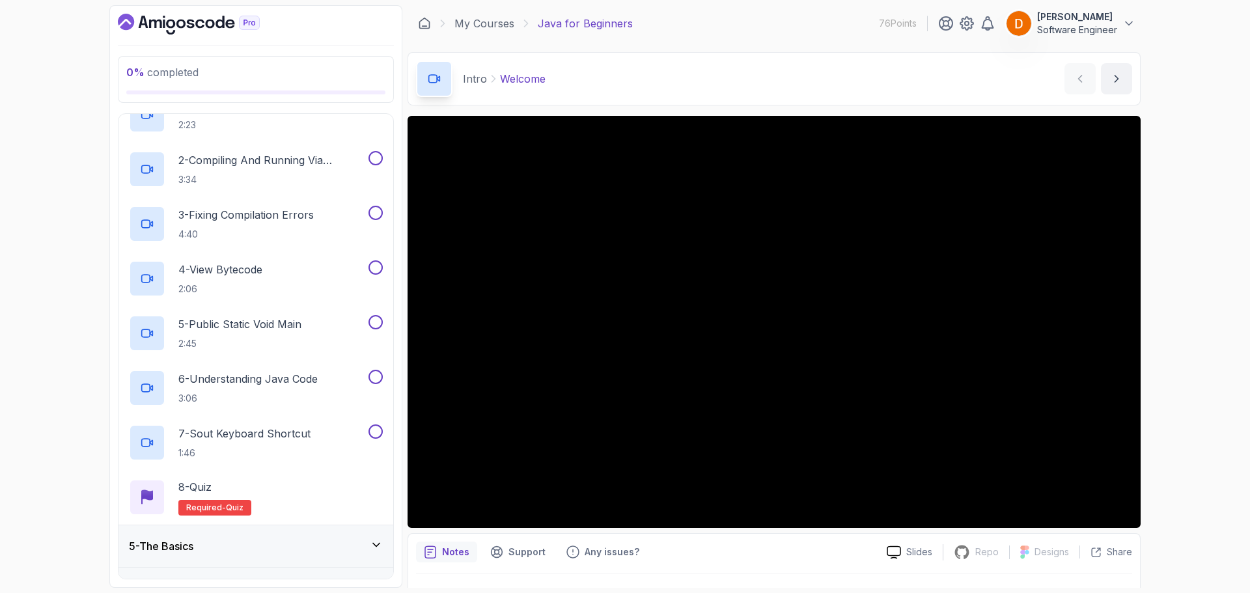
click at [284, 538] on div "5 - The Basics" at bounding box center [256, 546] width 254 height 16
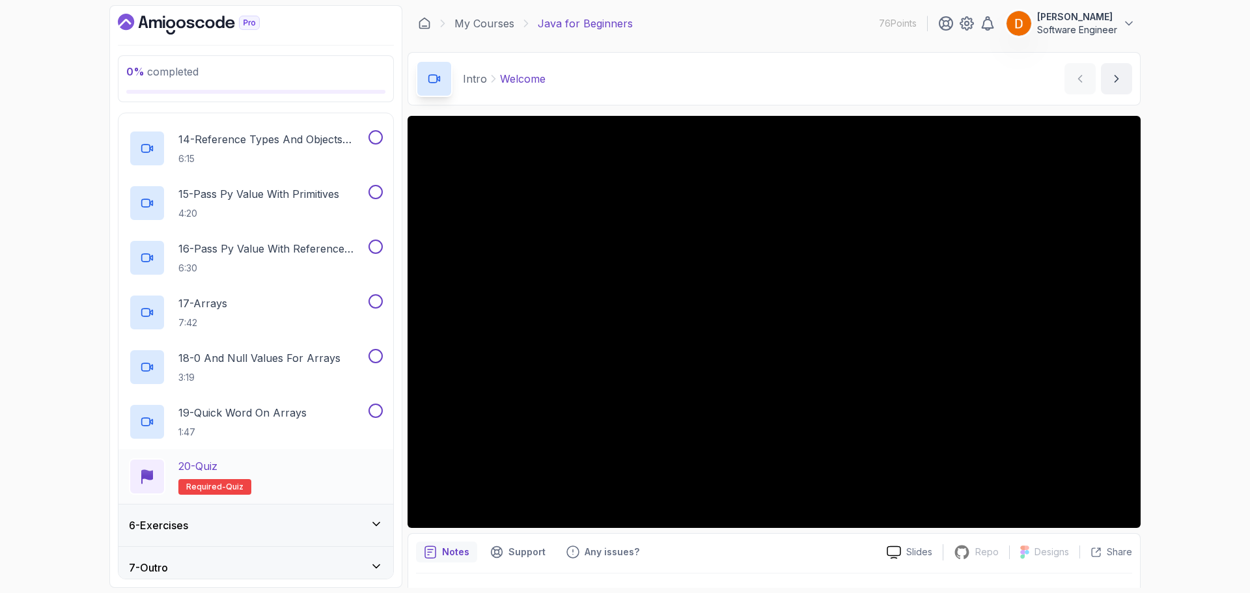
scroll to position [924, 0]
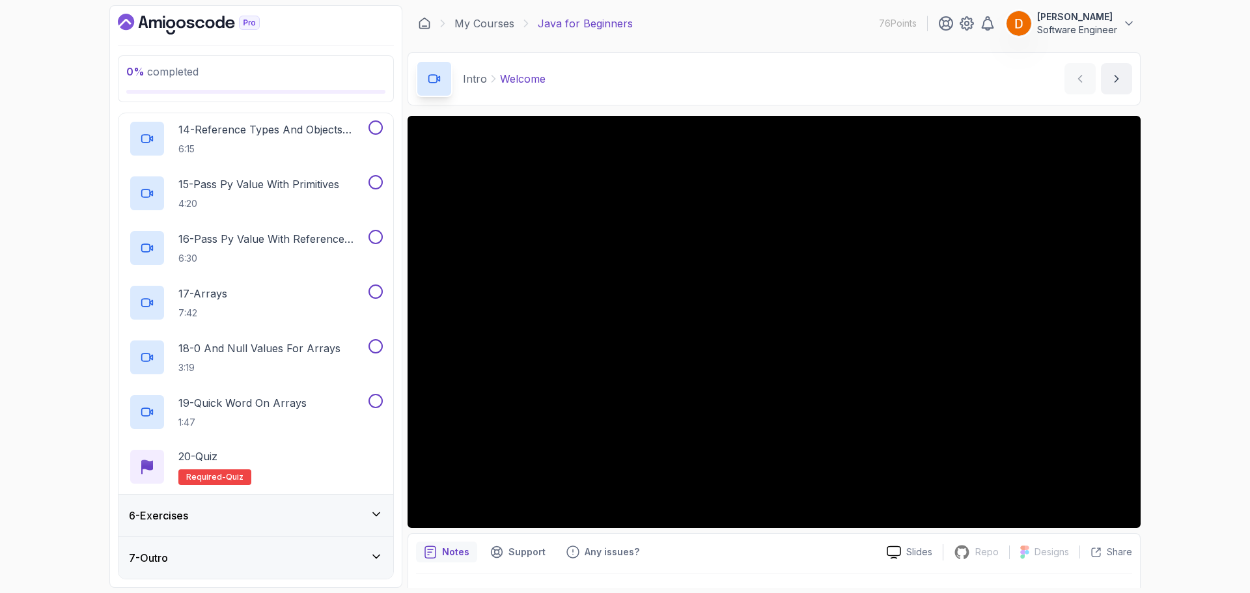
click at [272, 507] on div "6 - Exercises" at bounding box center [255, 516] width 275 height 42
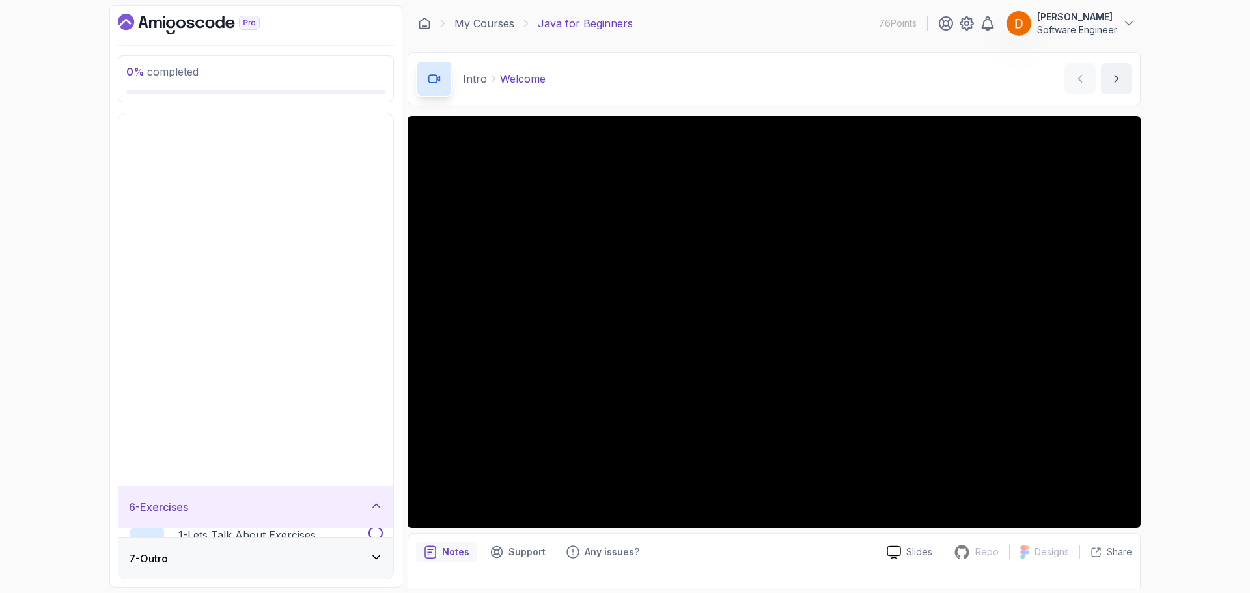
scroll to position [0, 0]
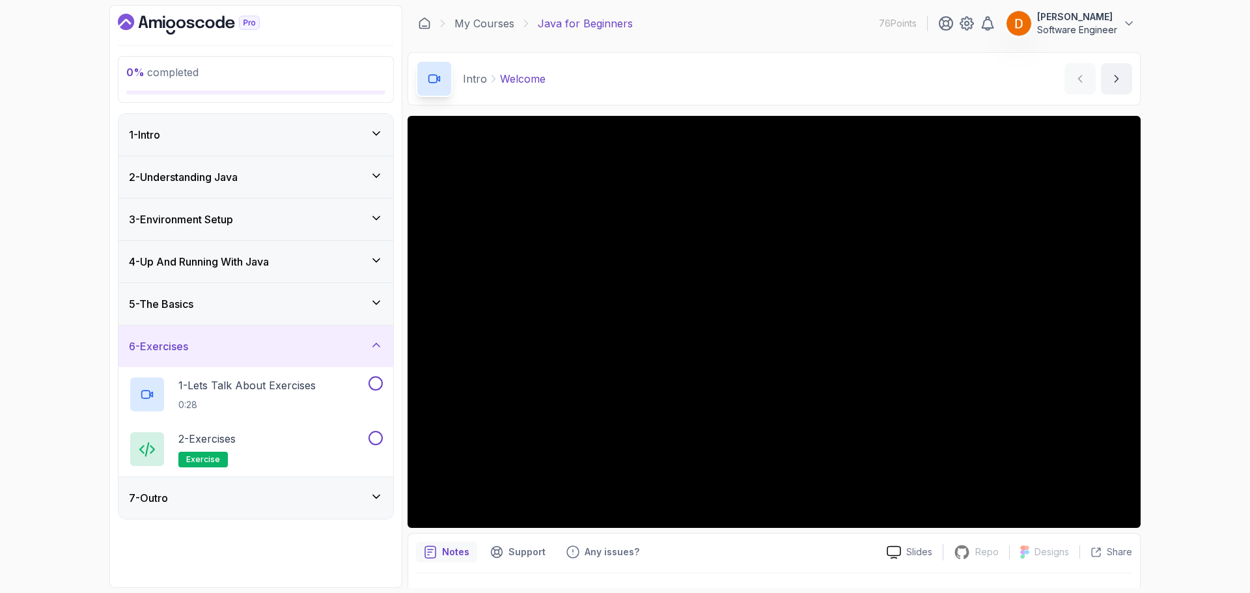
click at [283, 493] on div "7 - Outro" at bounding box center [256, 498] width 254 height 16
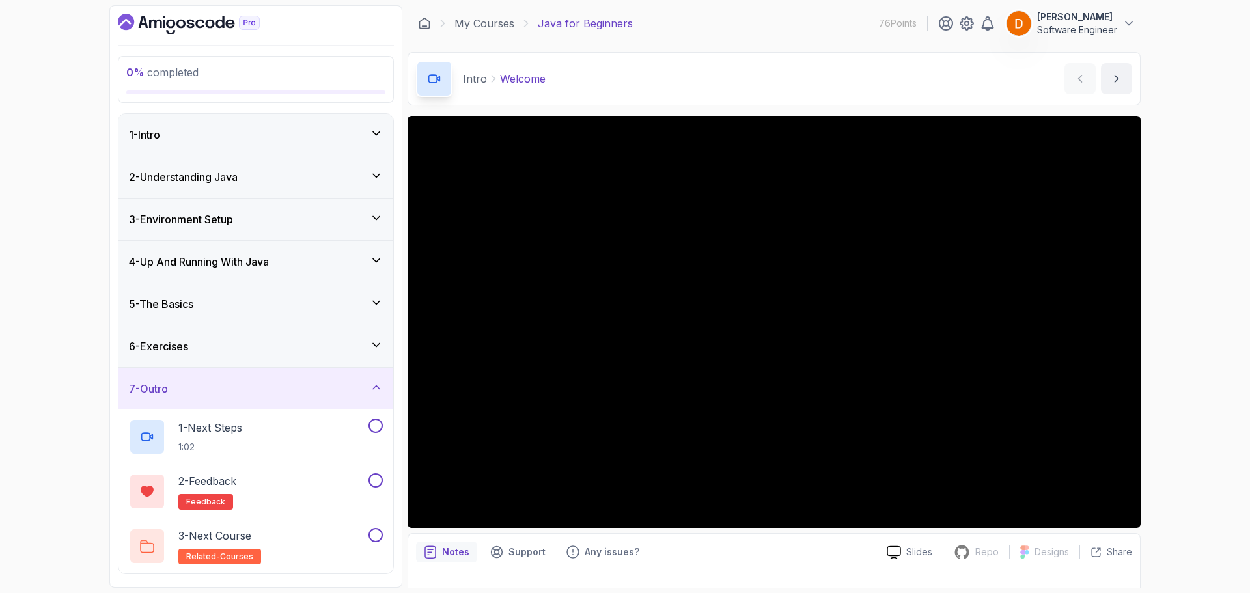
click at [282, 350] on div "6 - Exercises" at bounding box center [256, 346] width 254 height 16
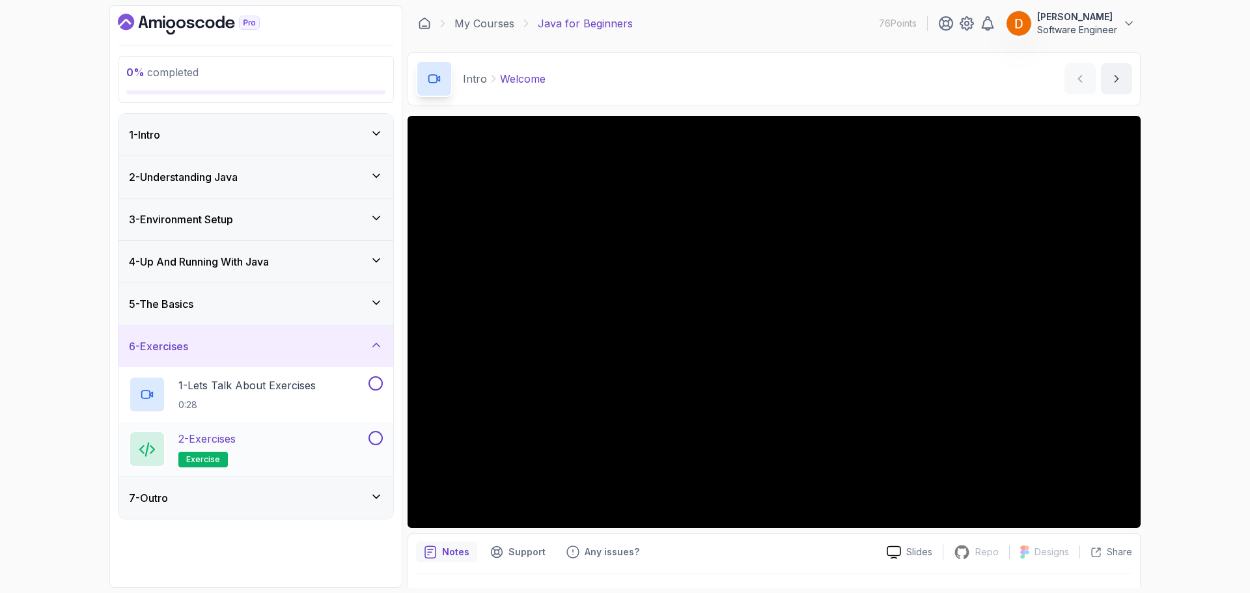
click at [330, 442] on div "2 - Exercises exercise" at bounding box center [247, 449] width 237 height 36
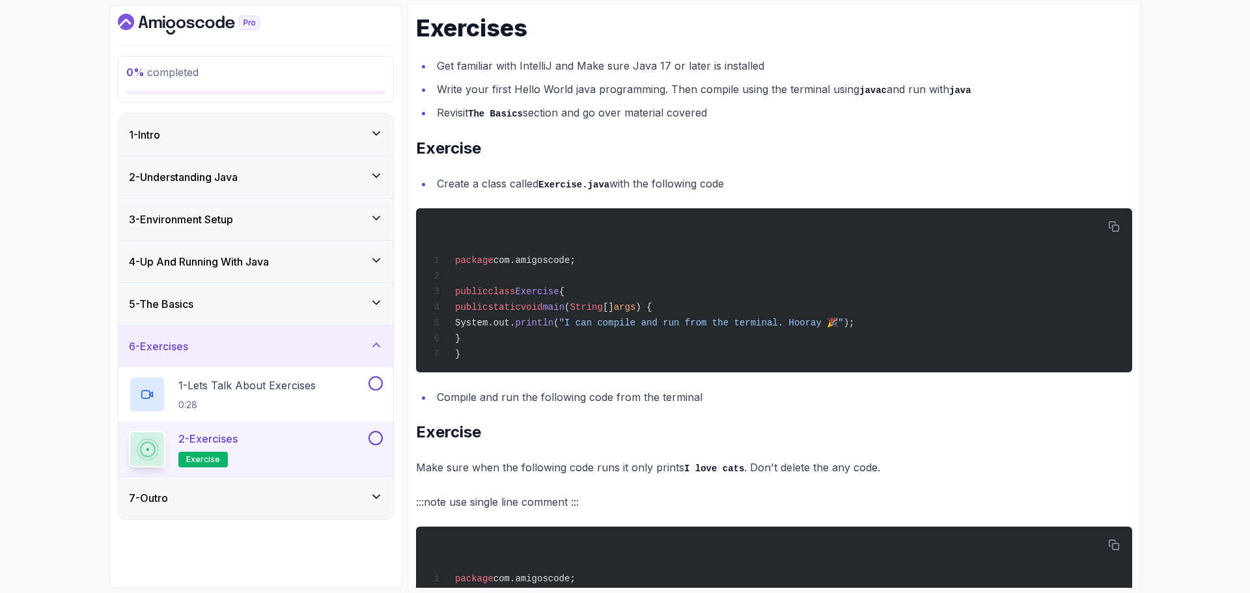
scroll to position [195, 0]
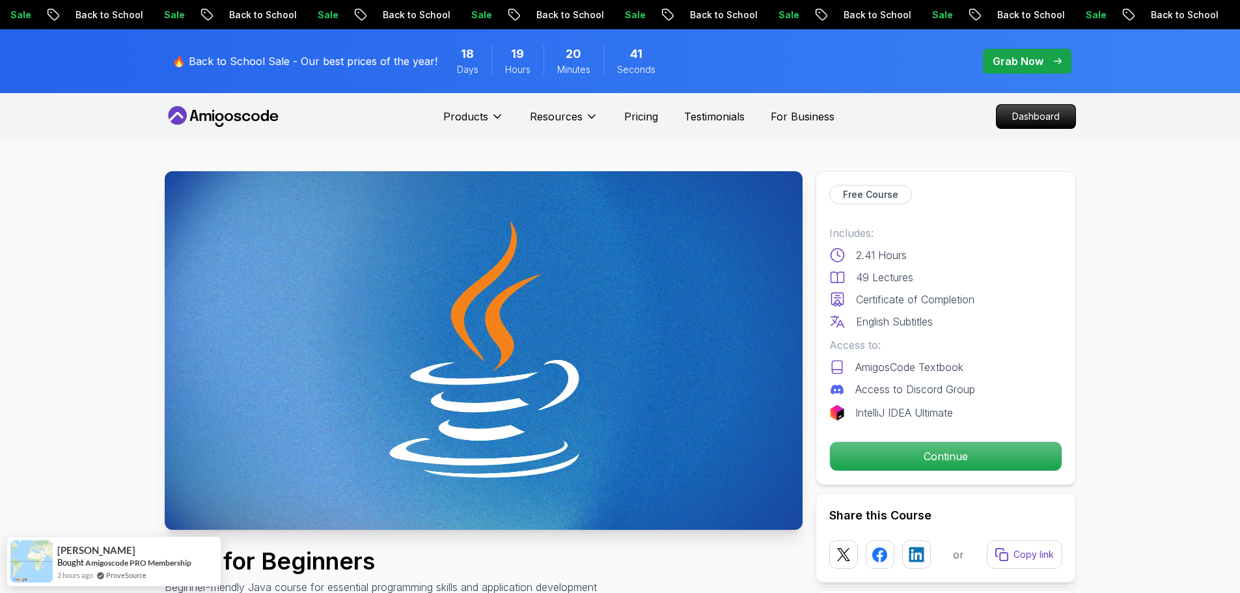
click at [212, 115] on icon at bounding box center [223, 116] width 117 height 21
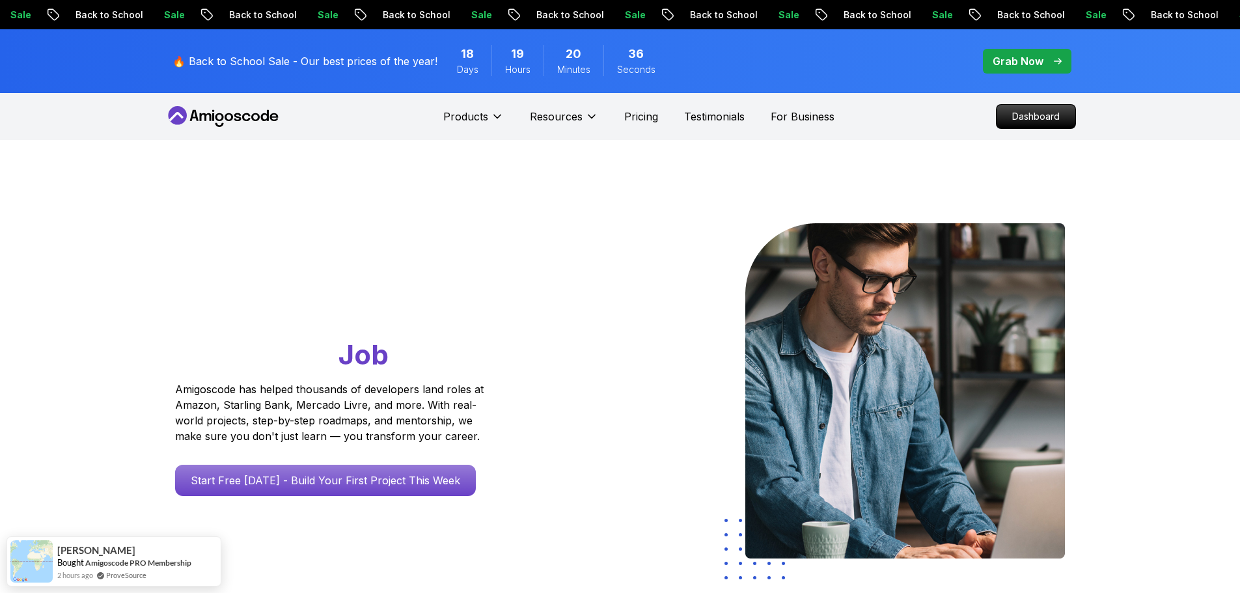
click at [195, 115] on icon at bounding box center [193, 115] width 8 height 11
click at [1031, 124] on p "Dashboard" at bounding box center [1035, 116] width 75 height 22
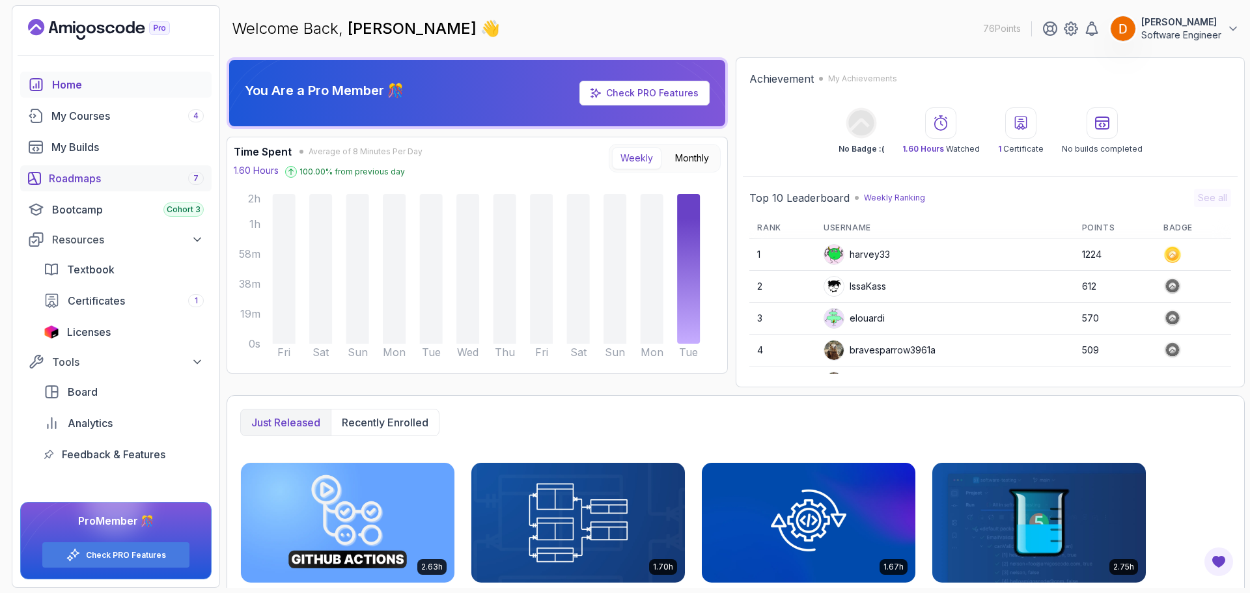
click at [118, 179] on div "Roadmaps 7" at bounding box center [126, 179] width 155 height 16
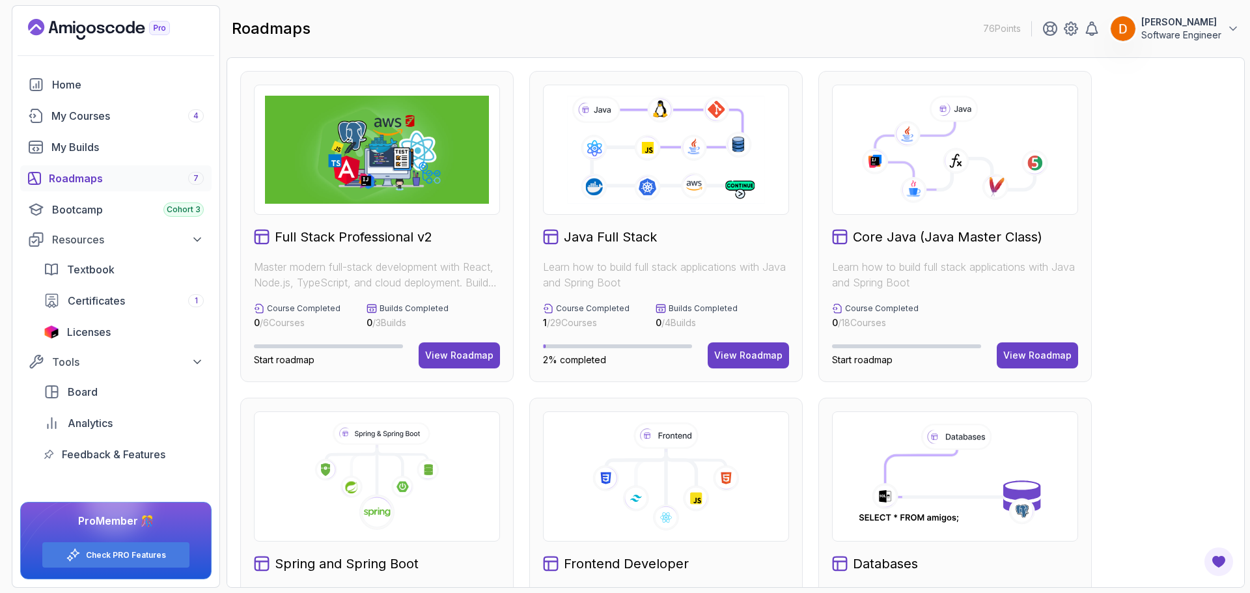
scroll to position [325, 0]
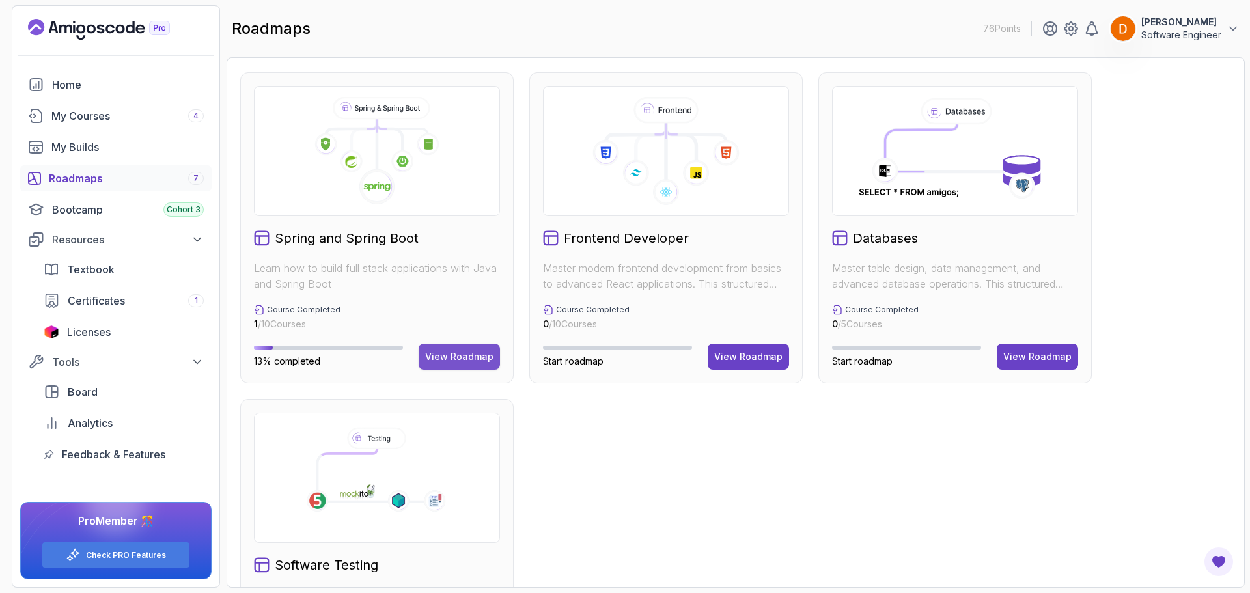
click at [428, 351] on div "View Roadmap" at bounding box center [459, 356] width 68 height 13
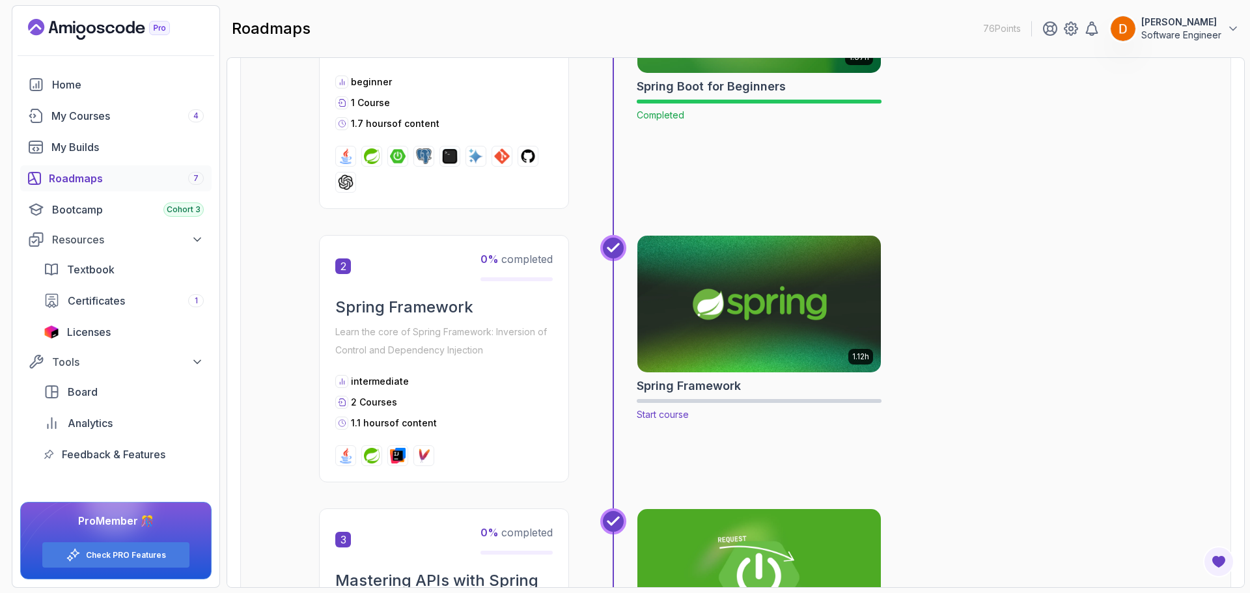
scroll to position [404, 0]
click at [666, 414] on span "Start course" at bounding box center [663, 413] width 52 height 11
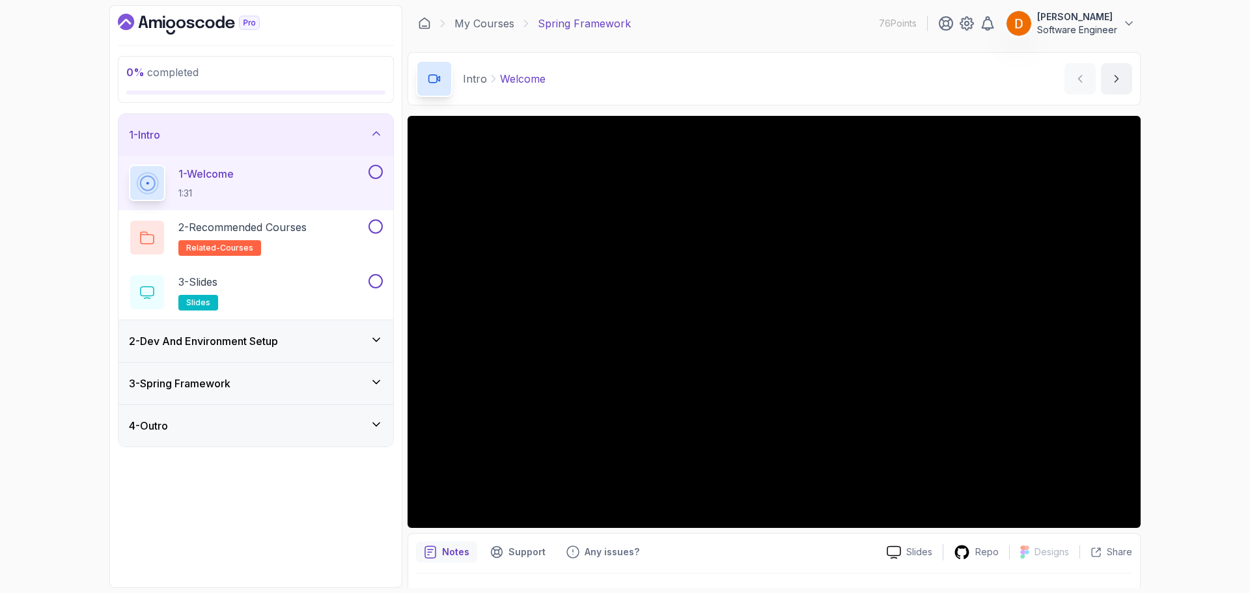
click at [250, 428] on div "4 - Outro" at bounding box center [256, 426] width 254 height 16
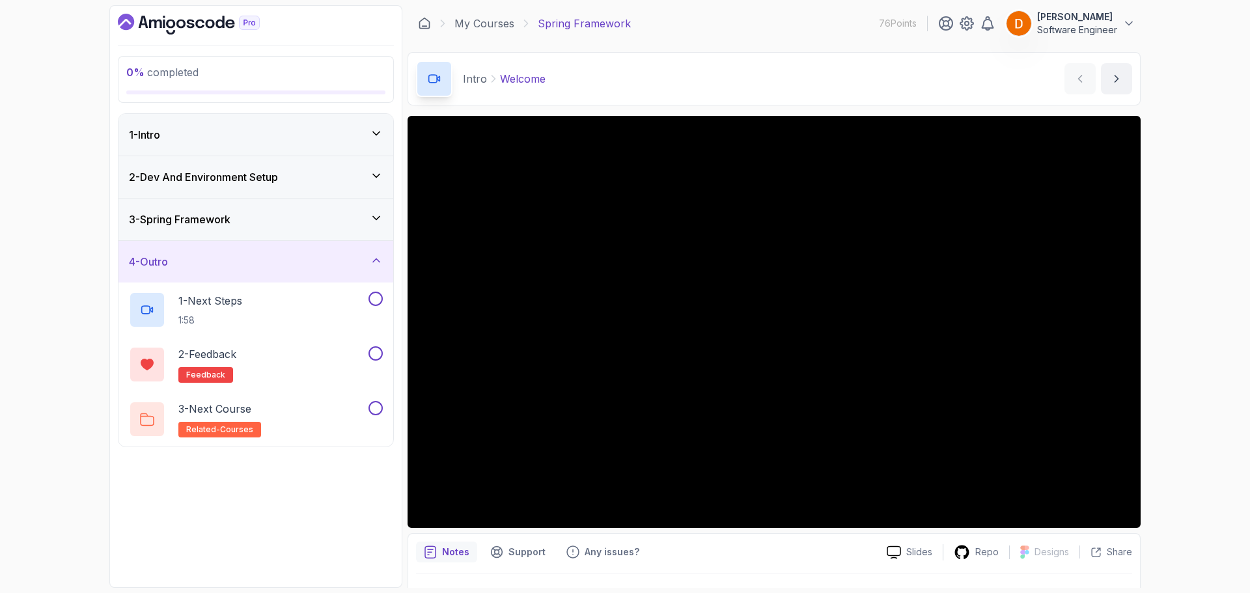
click at [296, 222] on div "3 - Spring Framework" at bounding box center [256, 220] width 254 height 16
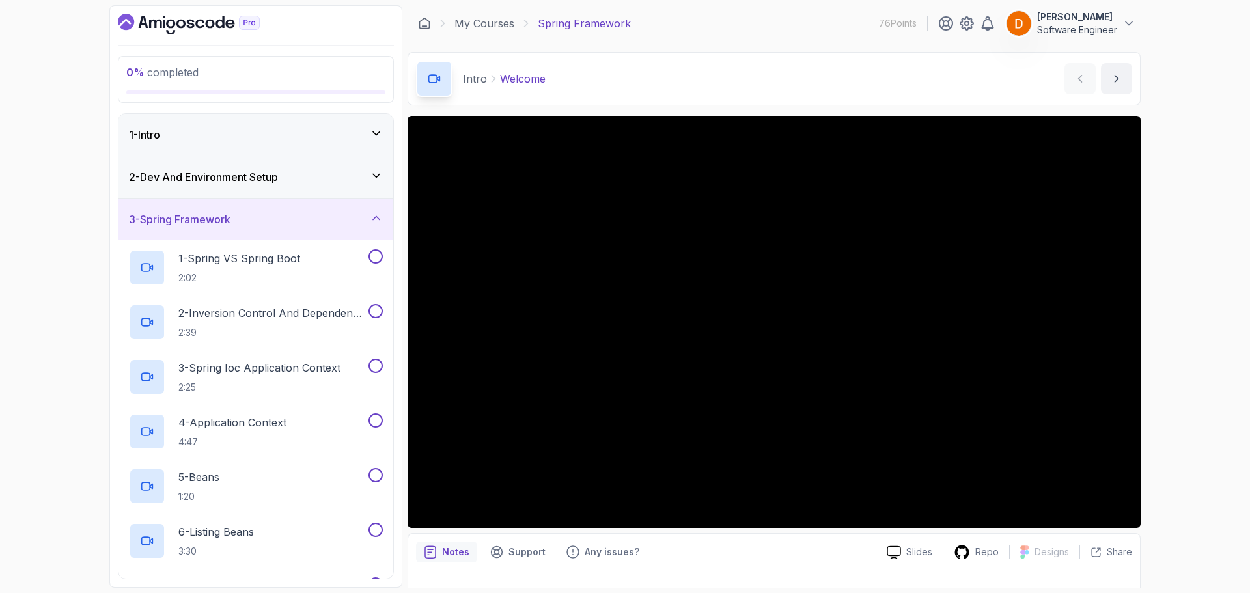
click at [260, 213] on div "3 - Spring Framework" at bounding box center [256, 220] width 254 height 16
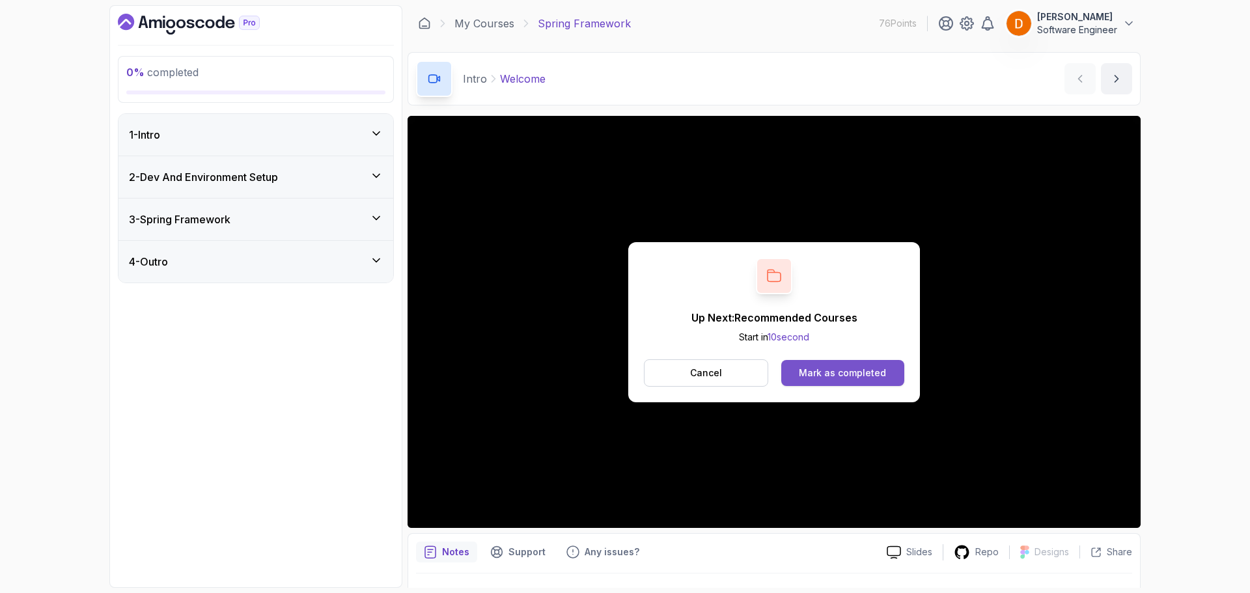
click at [802, 361] on button "Mark as completed" at bounding box center [842, 373] width 123 height 26
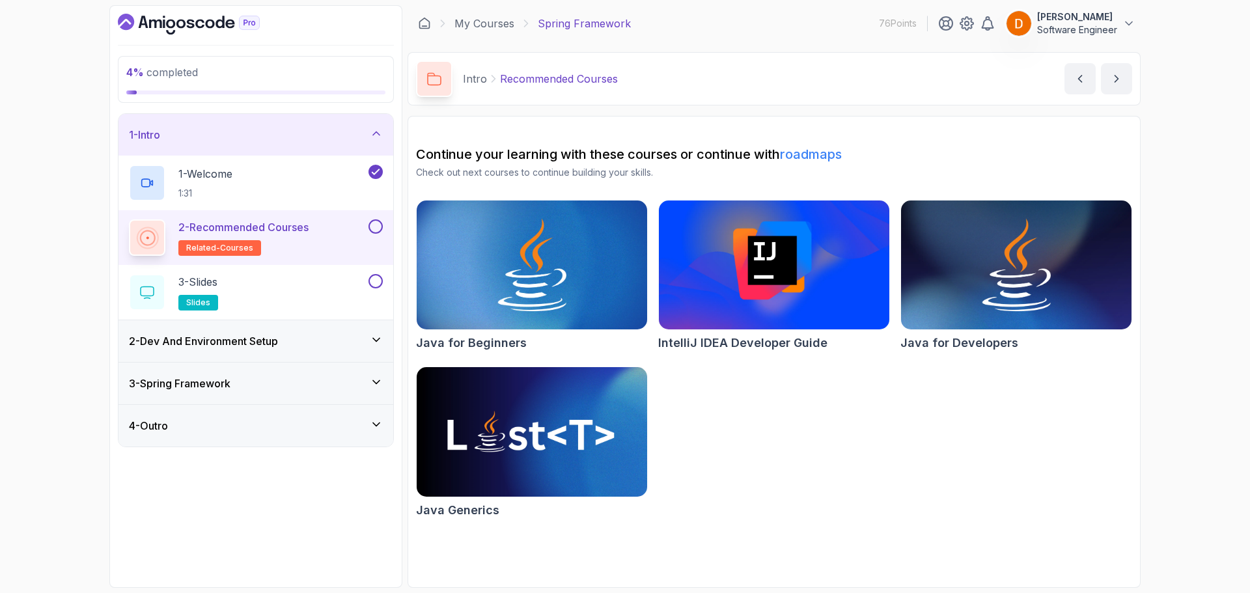
click at [373, 224] on button at bounding box center [375, 226] width 14 height 14
click at [290, 294] on div "3 - Slides slides" at bounding box center [247, 292] width 237 height 36
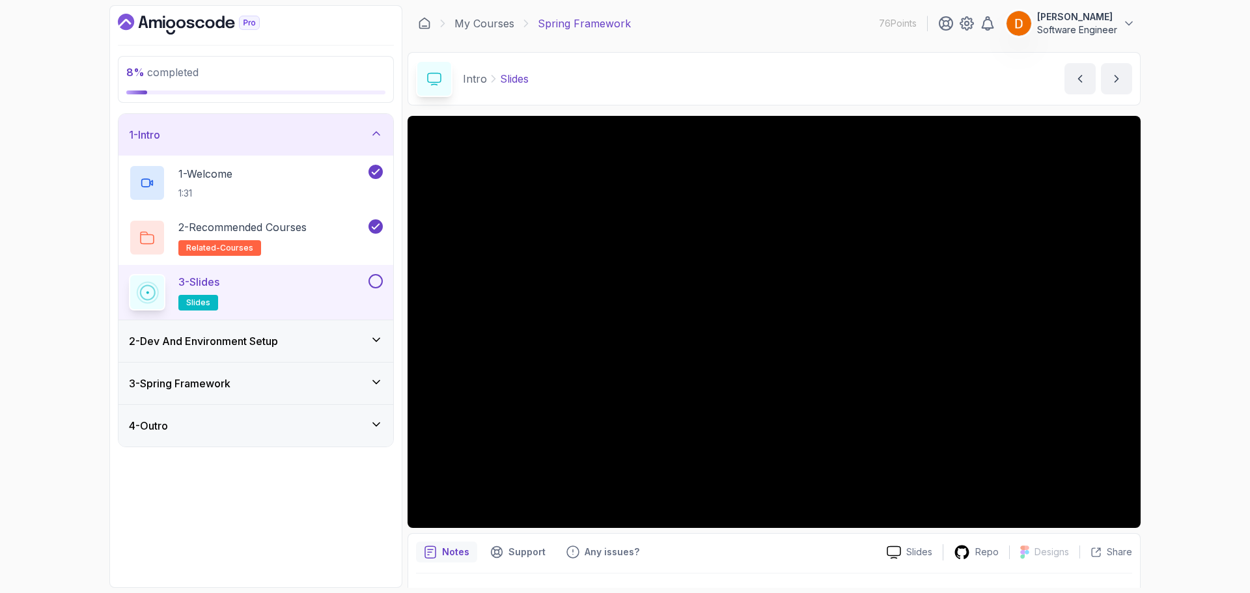
click at [372, 281] on button at bounding box center [375, 281] width 14 height 14
click at [332, 346] on div "2 - Dev And Environment Setup" at bounding box center [256, 341] width 254 height 16
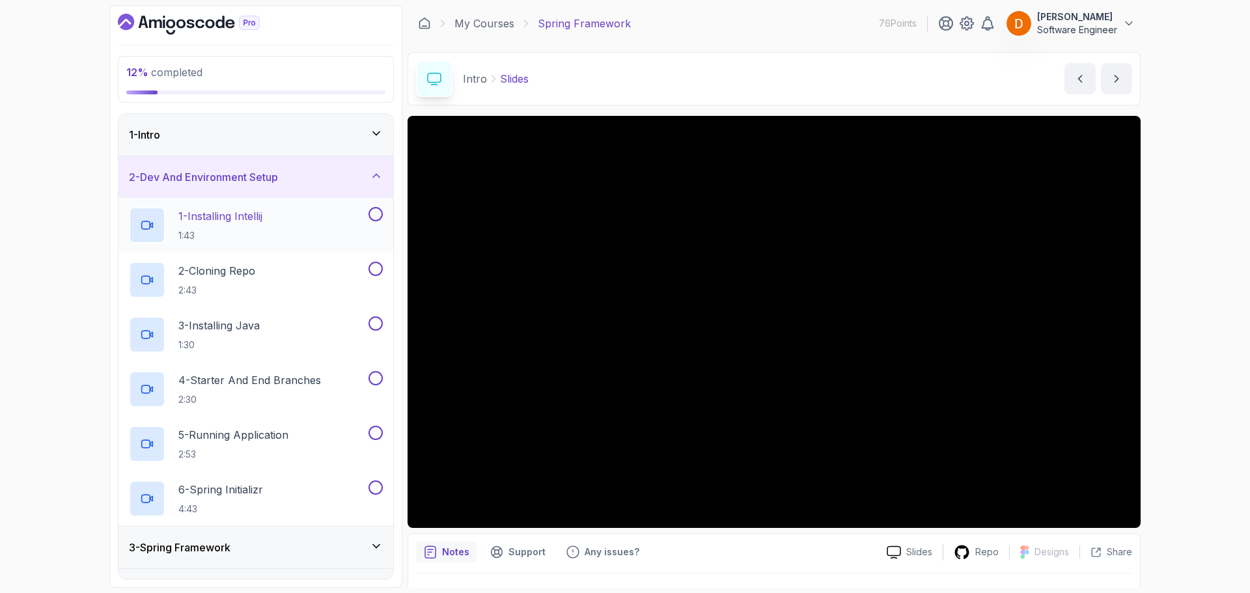
click at [259, 225] on h2 "1 - Installing Intellij 1:43" at bounding box center [220, 225] width 84 height 34
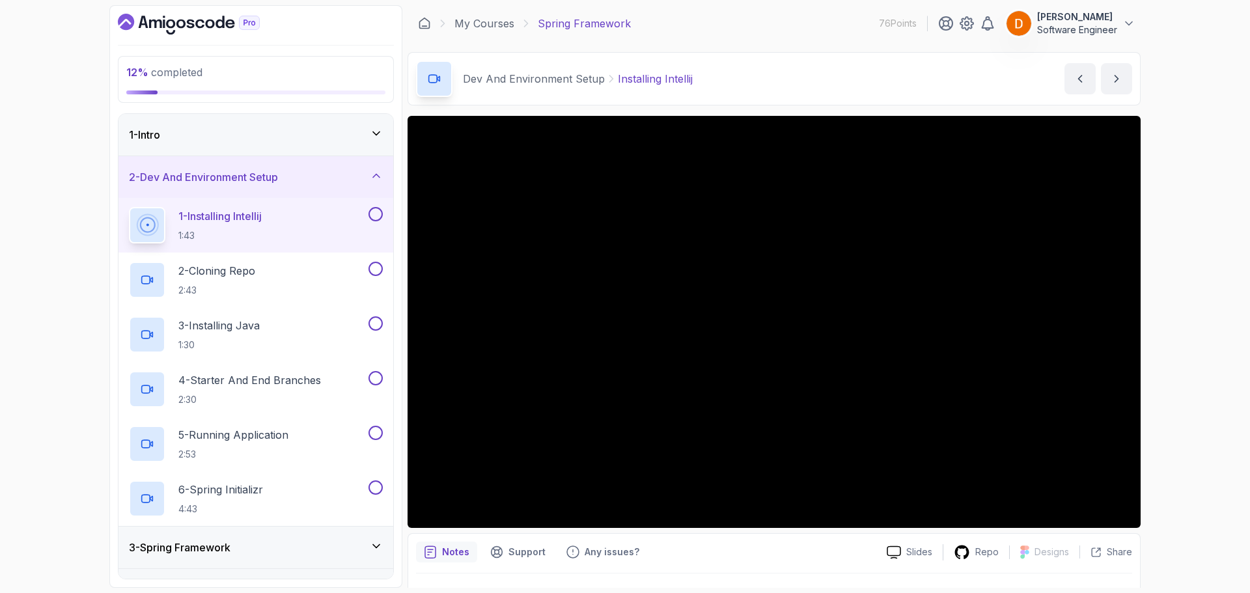
click at [377, 217] on button at bounding box center [375, 214] width 14 height 14
click at [298, 284] on div "2 - Cloning Repo 2:43" at bounding box center [247, 280] width 237 height 36
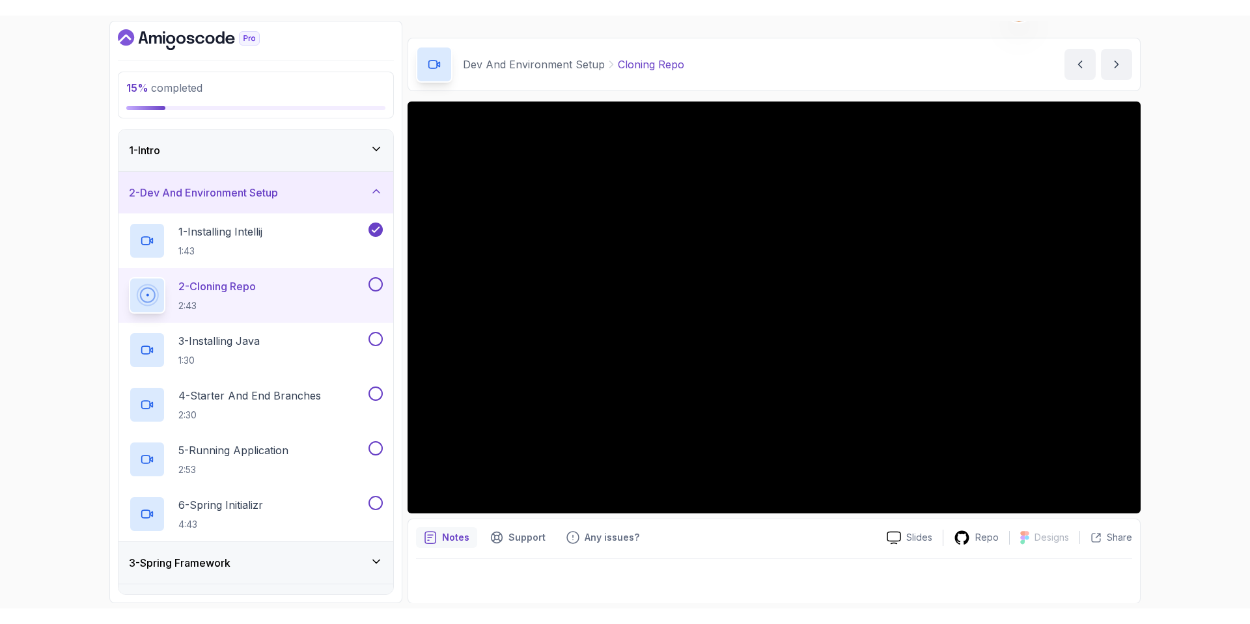
scroll to position [31, 0]
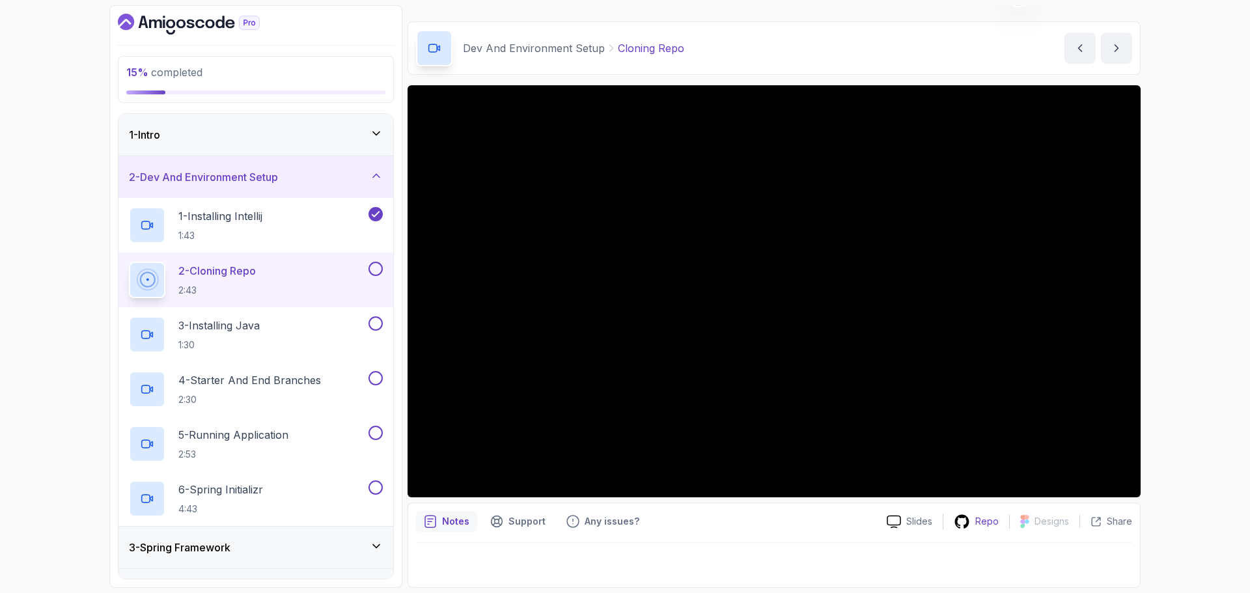
click at [972, 517] on div "Repo" at bounding box center [976, 522] width 66 height 16
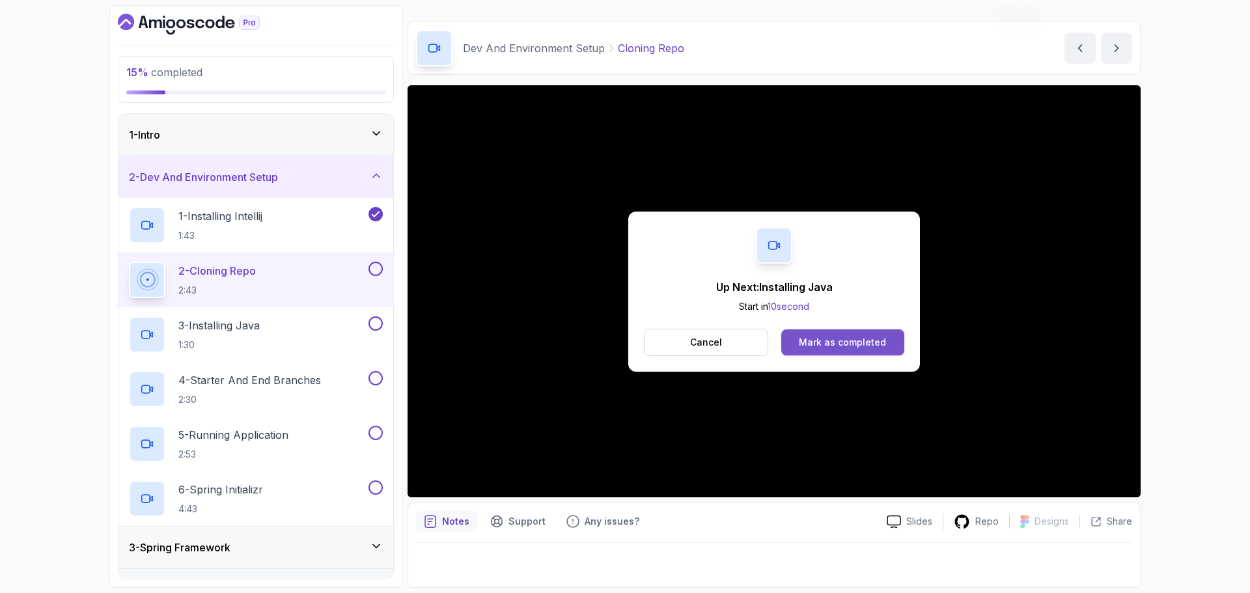
click at [860, 336] on div "Mark as completed" at bounding box center [842, 342] width 87 height 13
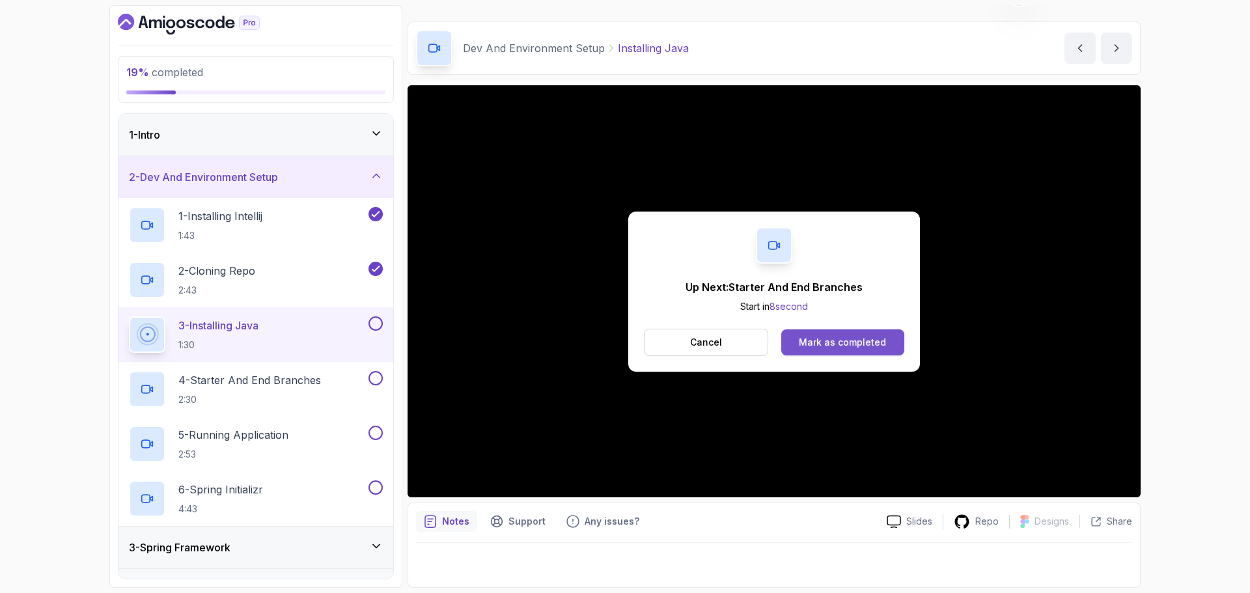
click at [860, 347] on button "Mark as completed" at bounding box center [842, 342] width 123 height 26
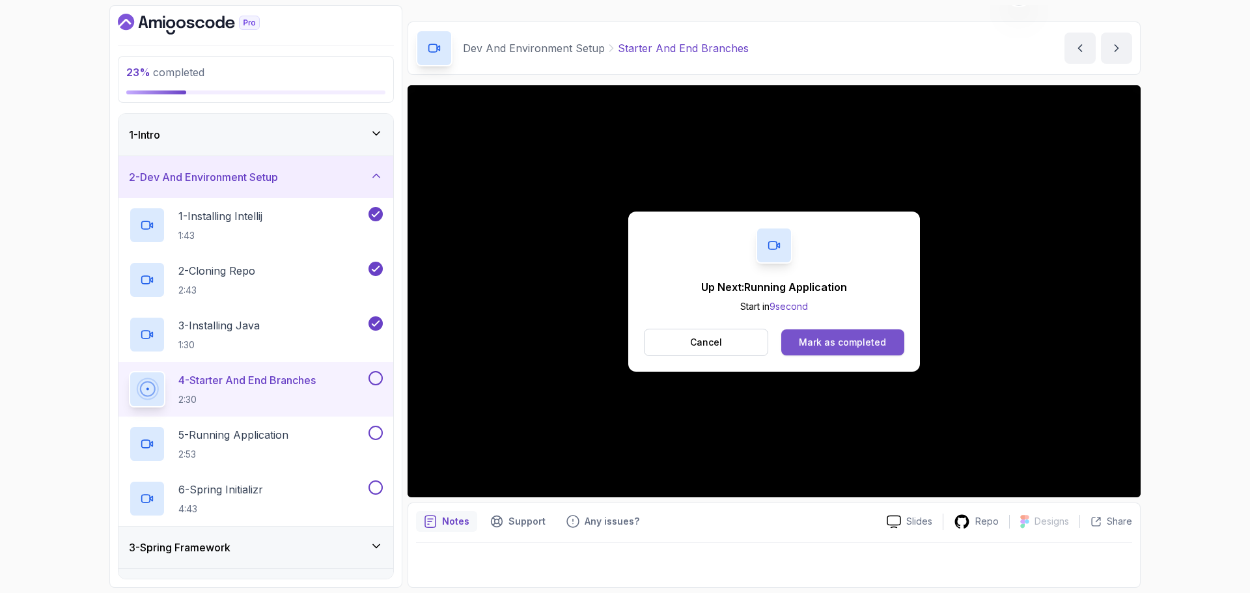
click at [875, 342] on div "Mark as completed" at bounding box center [842, 342] width 87 height 13
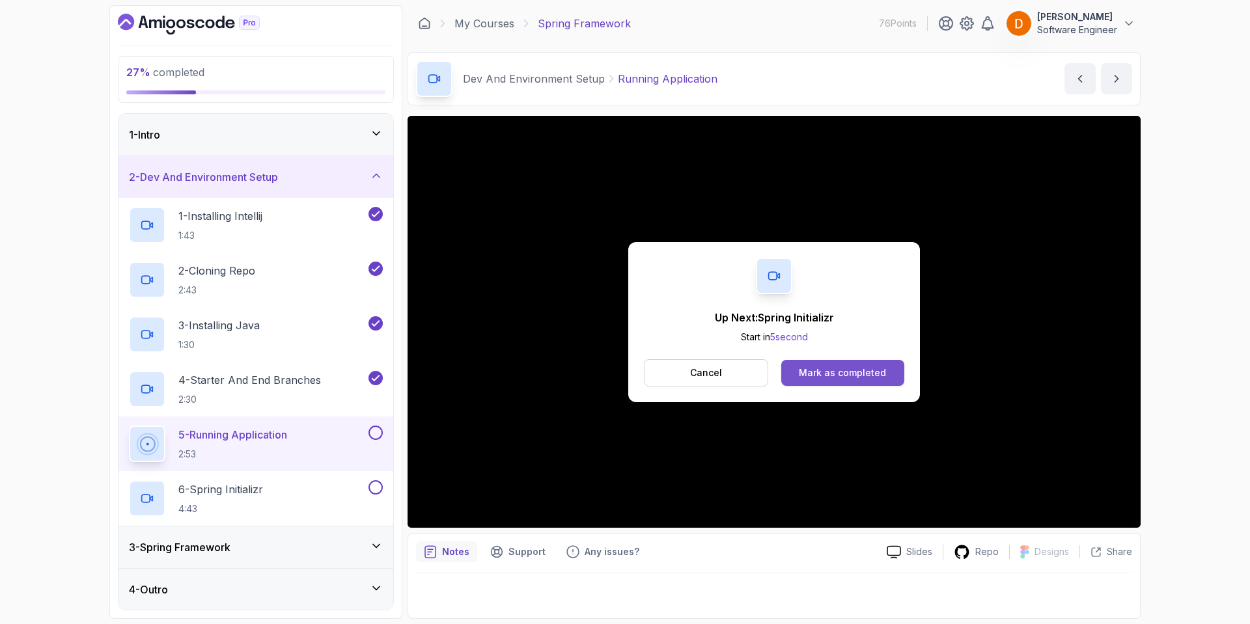
click at [827, 378] on div "Mark as completed" at bounding box center [842, 372] width 87 height 13
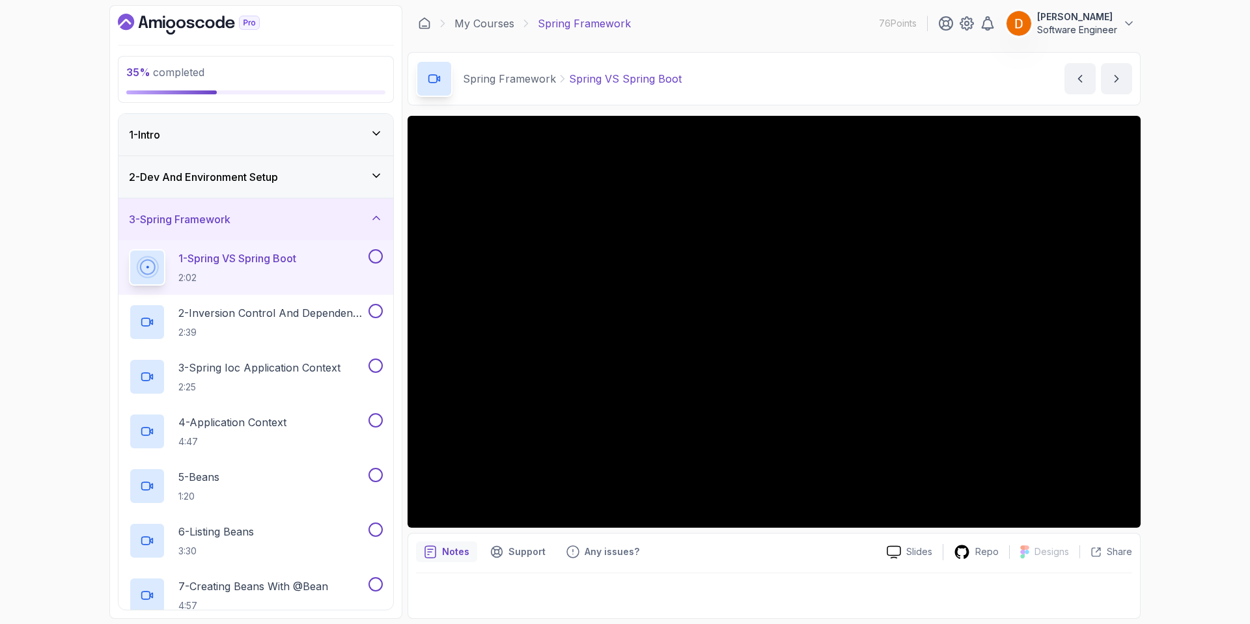
click at [270, 173] on h3 "2 - Dev And Environment Setup" at bounding box center [203, 177] width 149 height 16
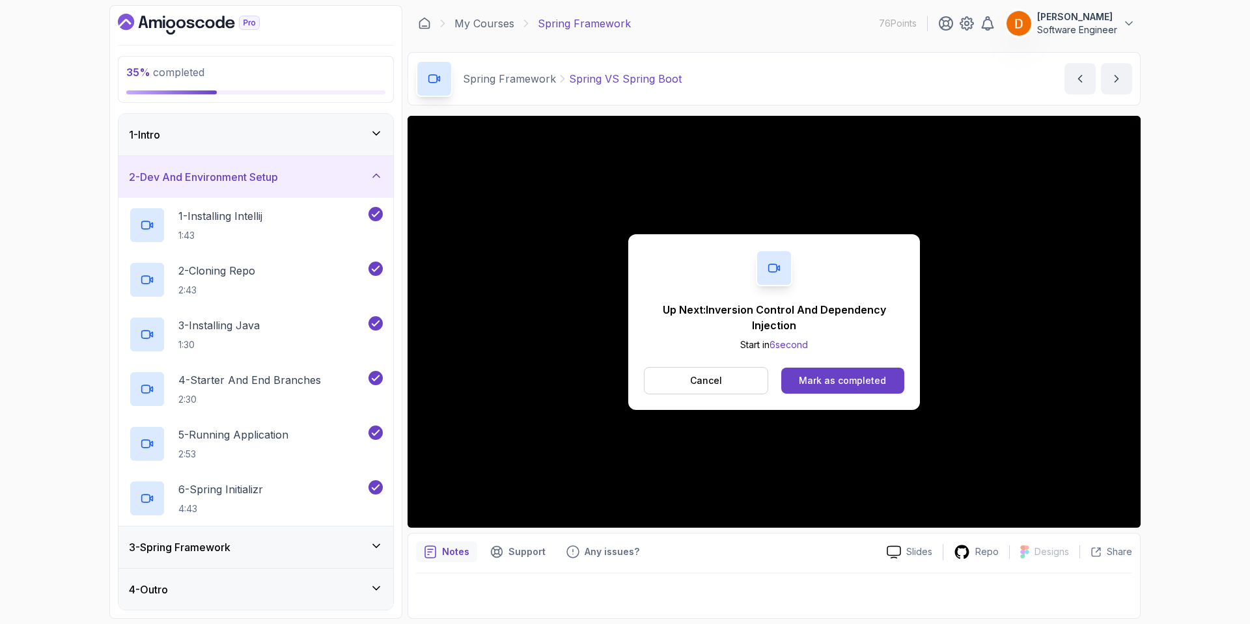
click at [286, 540] on div "3 - Spring Framework" at bounding box center [256, 548] width 254 height 16
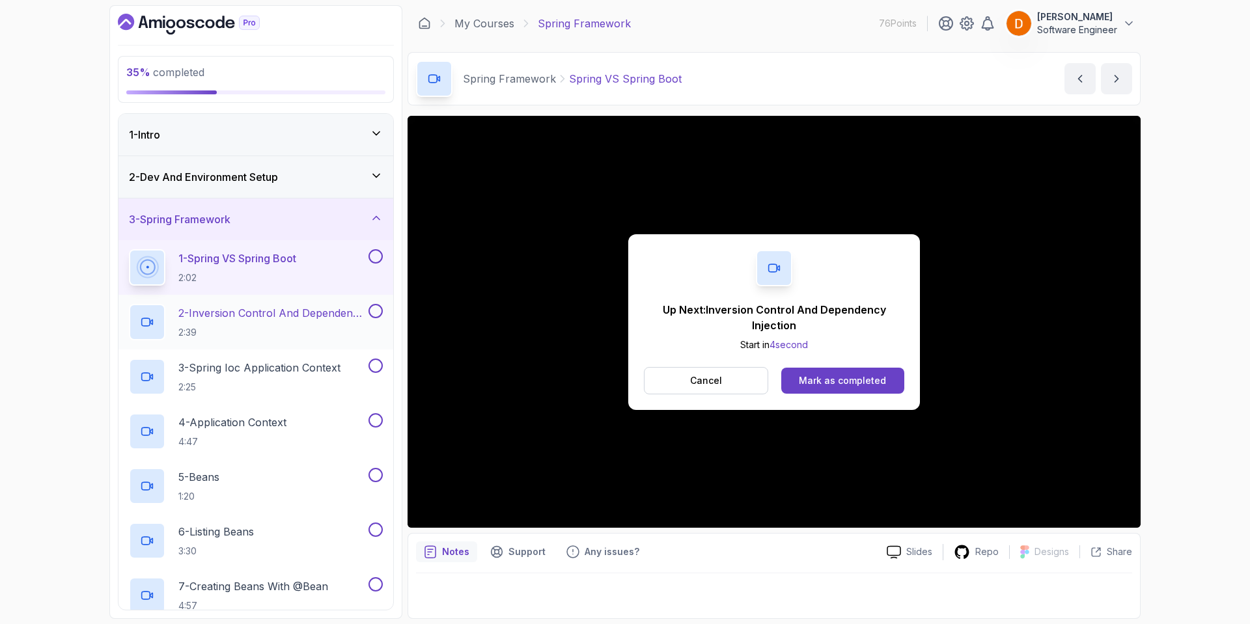
click at [324, 312] on p "2 - Inversion Control And Dependency Injection" at bounding box center [271, 313] width 187 height 16
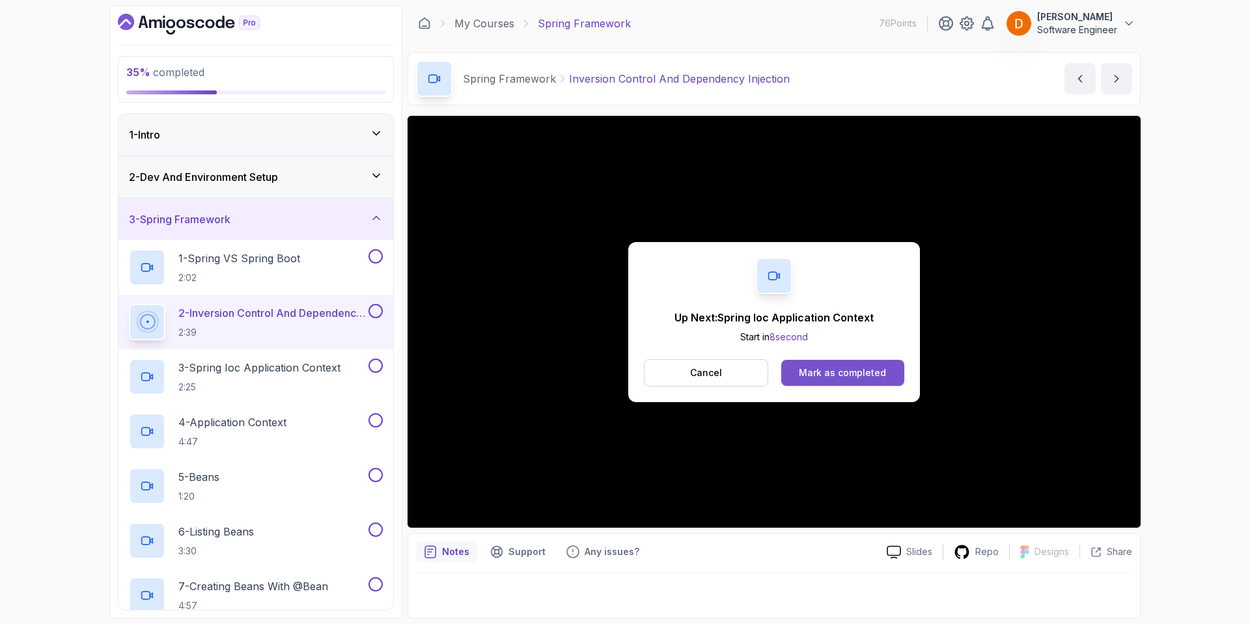
click at [843, 364] on button "Mark as completed" at bounding box center [842, 373] width 123 height 26
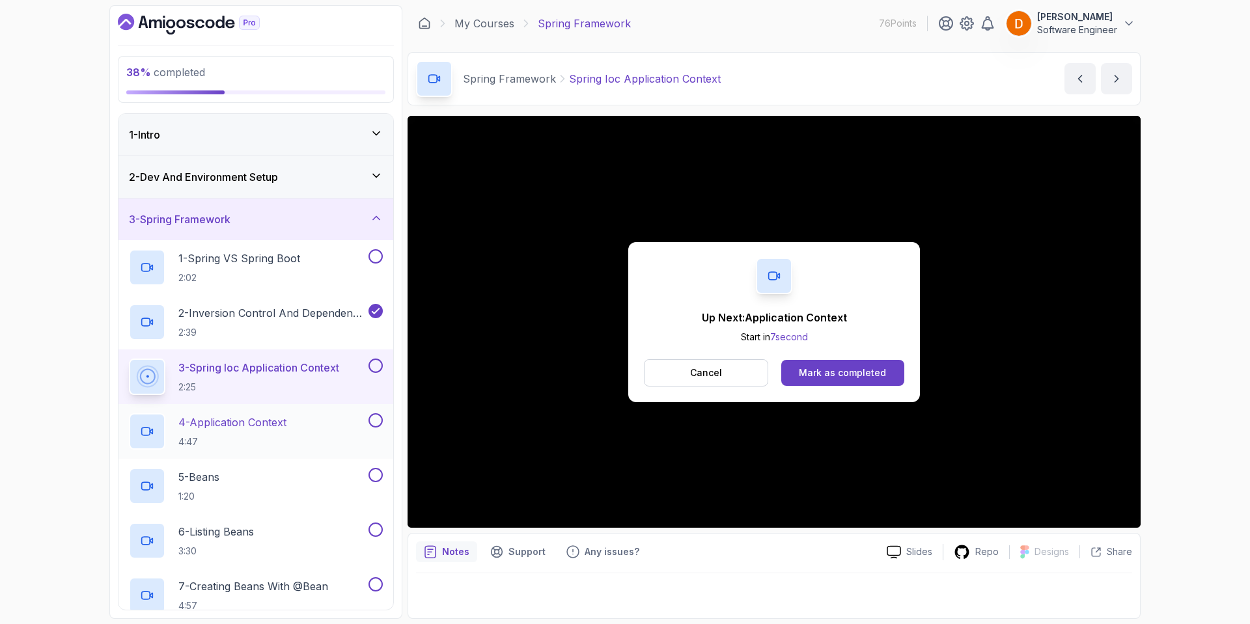
click at [208, 422] on p "4 - Application Context" at bounding box center [232, 423] width 108 height 16
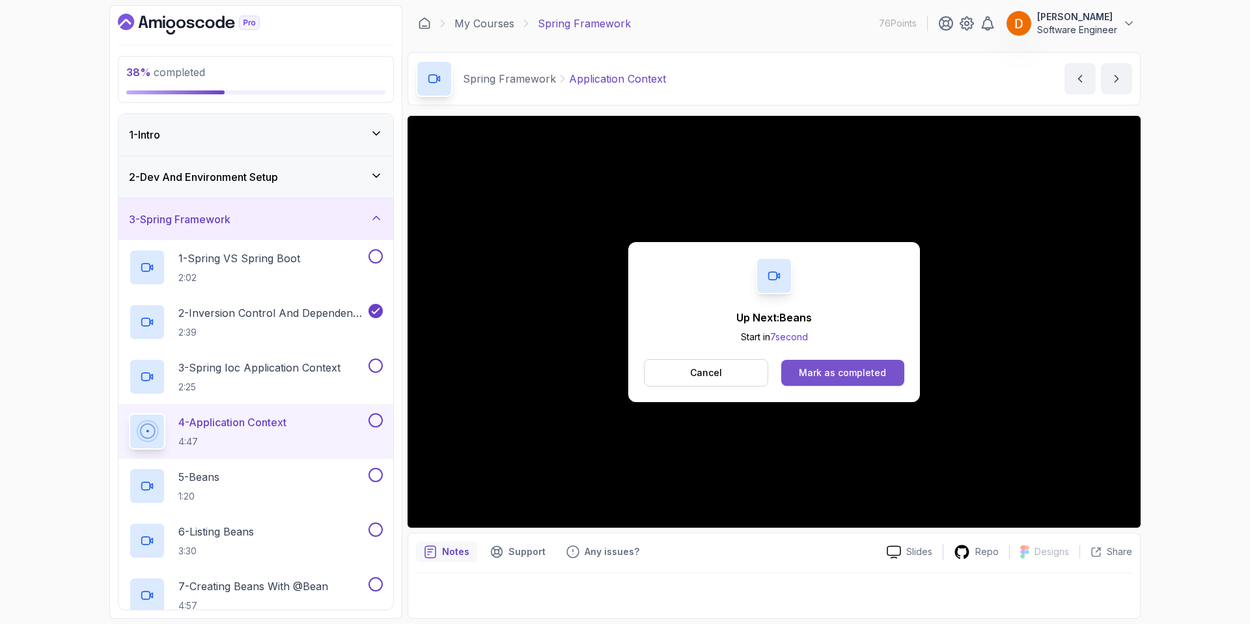
click at [835, 369] on div "Mark as completed" at bounding box center [842, 372] width 87 height 13
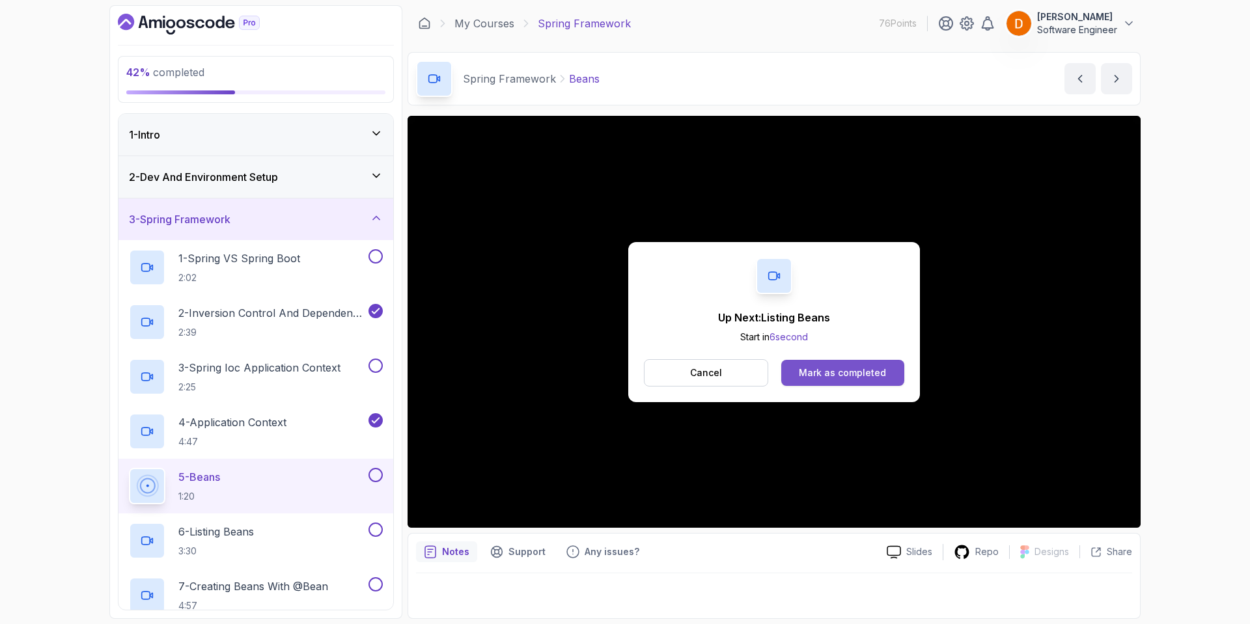
click at [834, 369] on div "Mark as completed" at bounding box center [842, 372] width 87 height 13
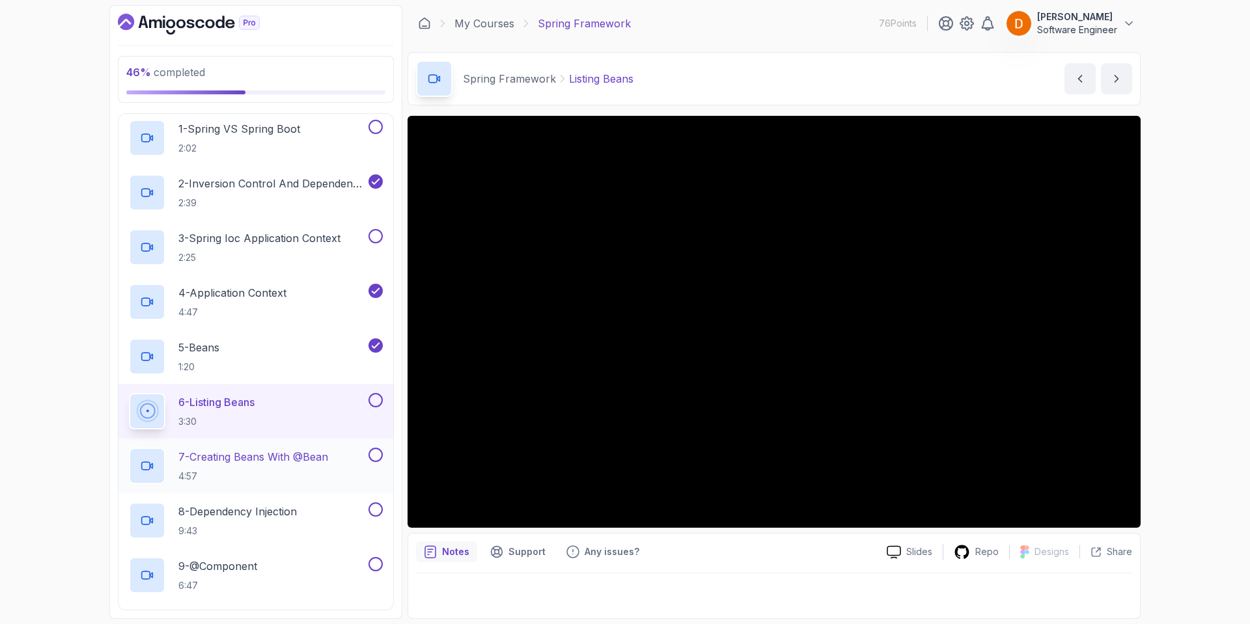
scroll to position [130, 0]
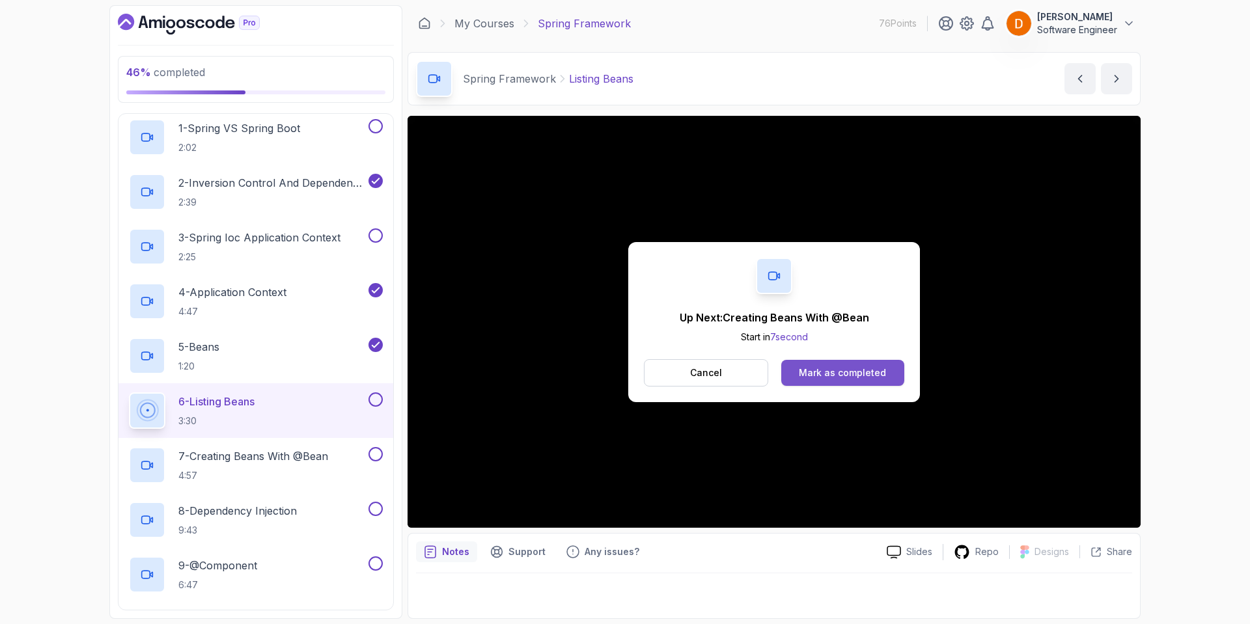
click at [849, 383] on button "Mark as completed" at bounding box center [842, 373] width 123 height 26
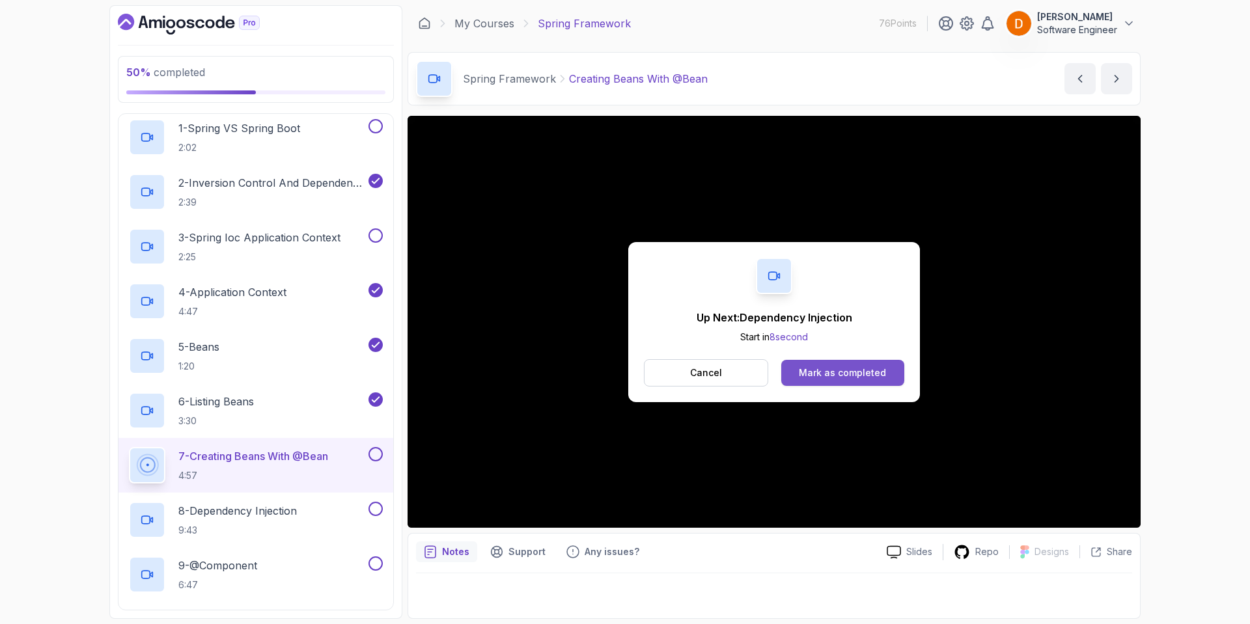
click at [850, 372] on div "Mark as completed" at bounding box center [842, 372] width 87 height 13
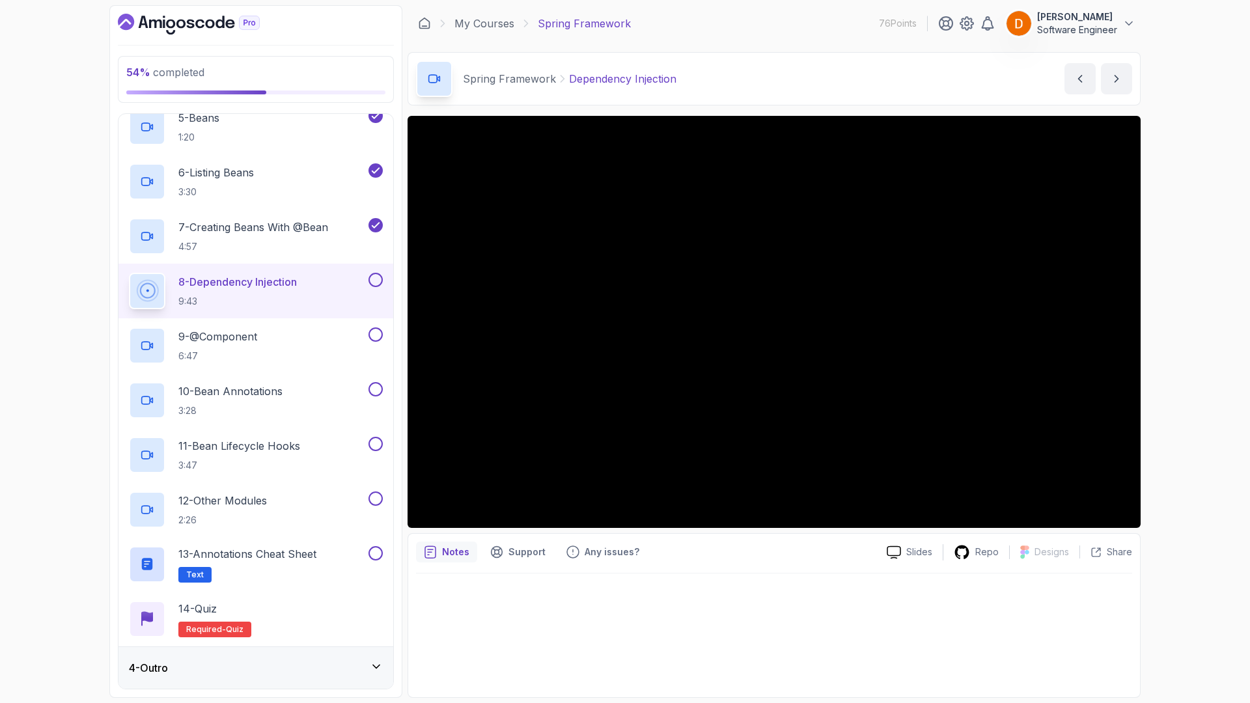
scroll to position [373, 0]
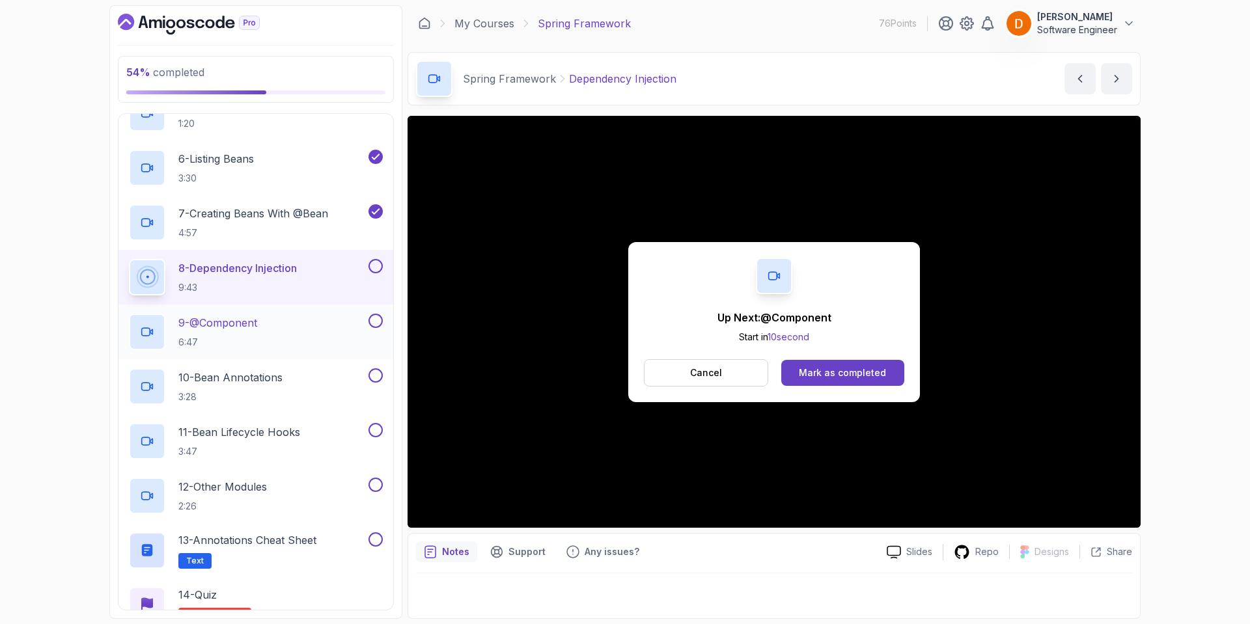
click at [348, 322] on div "9 - @Component 6:47" at bounding box center [247, 332] width 237 height 36
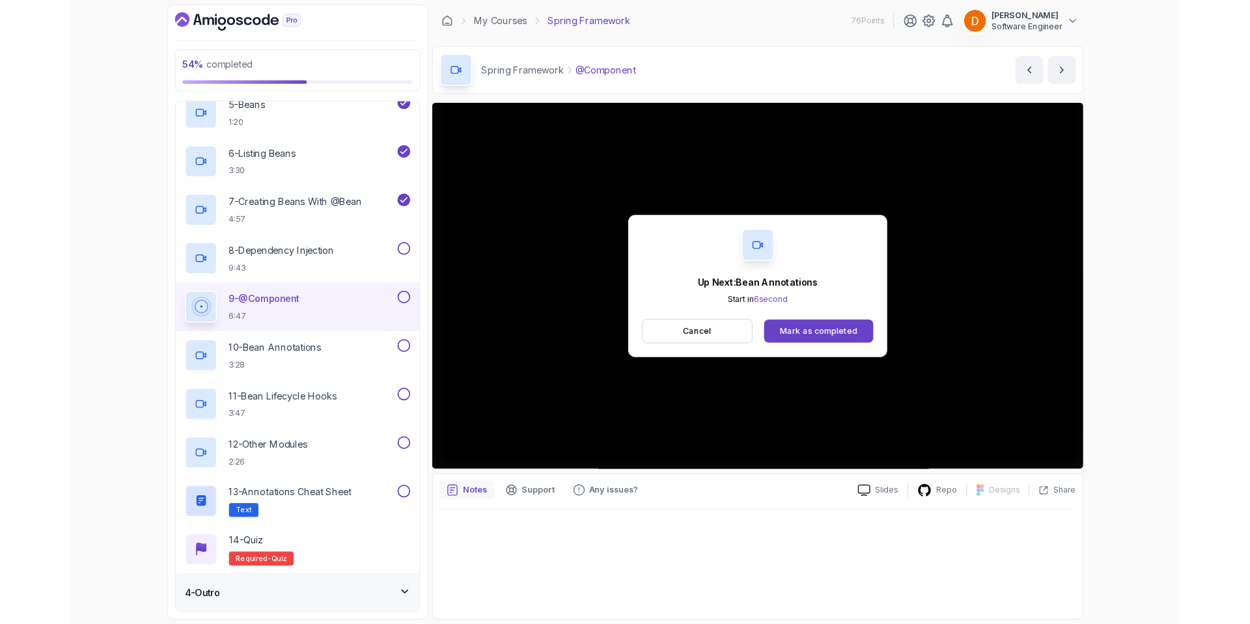
scroll to position [373, 0]
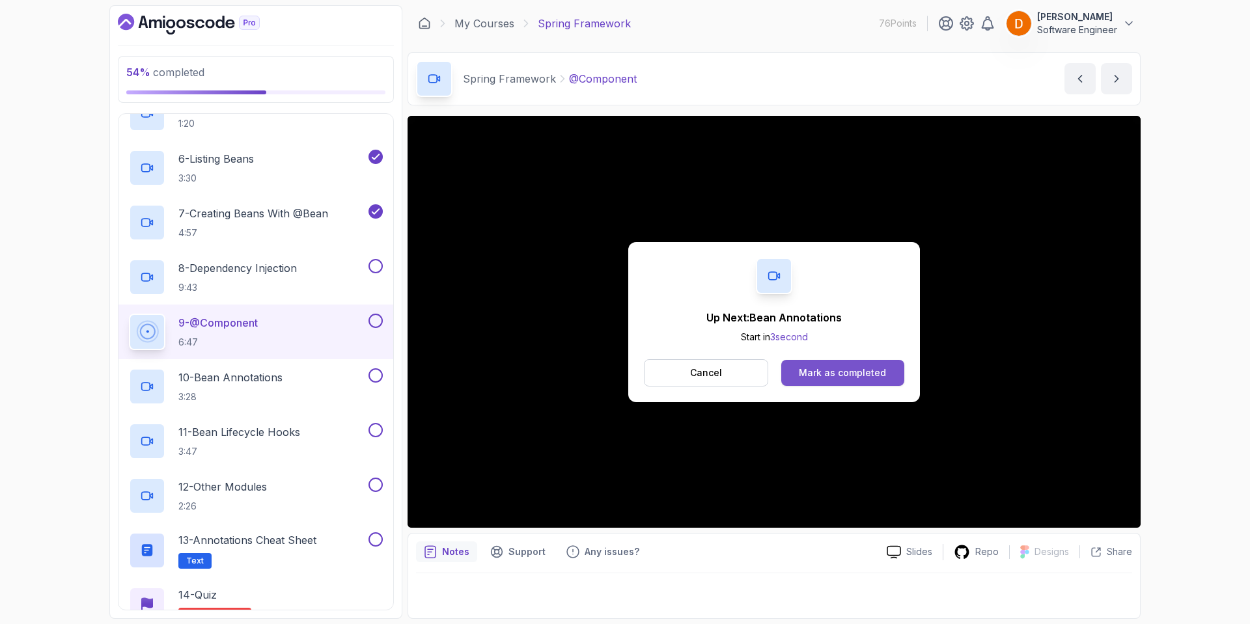
click at [826, 370] on div "Mark as completed" at bounding box center [842, 372] width 87 height 13
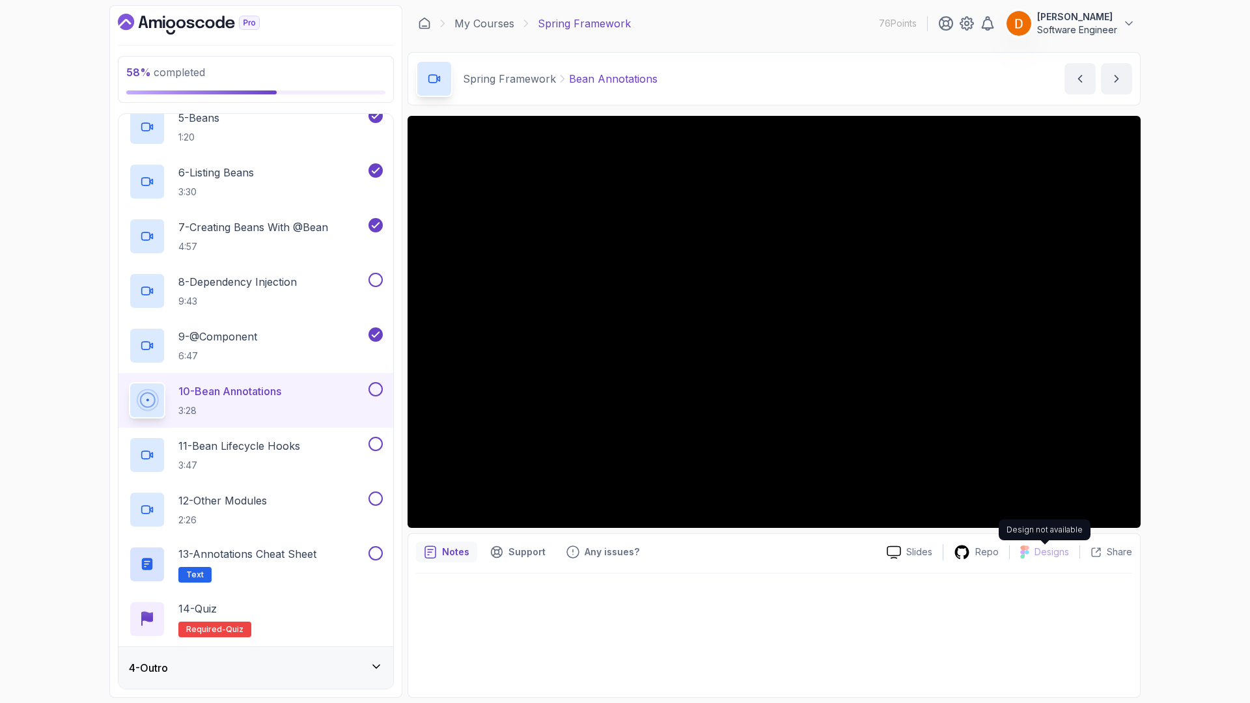
scroll to position [438, 0]
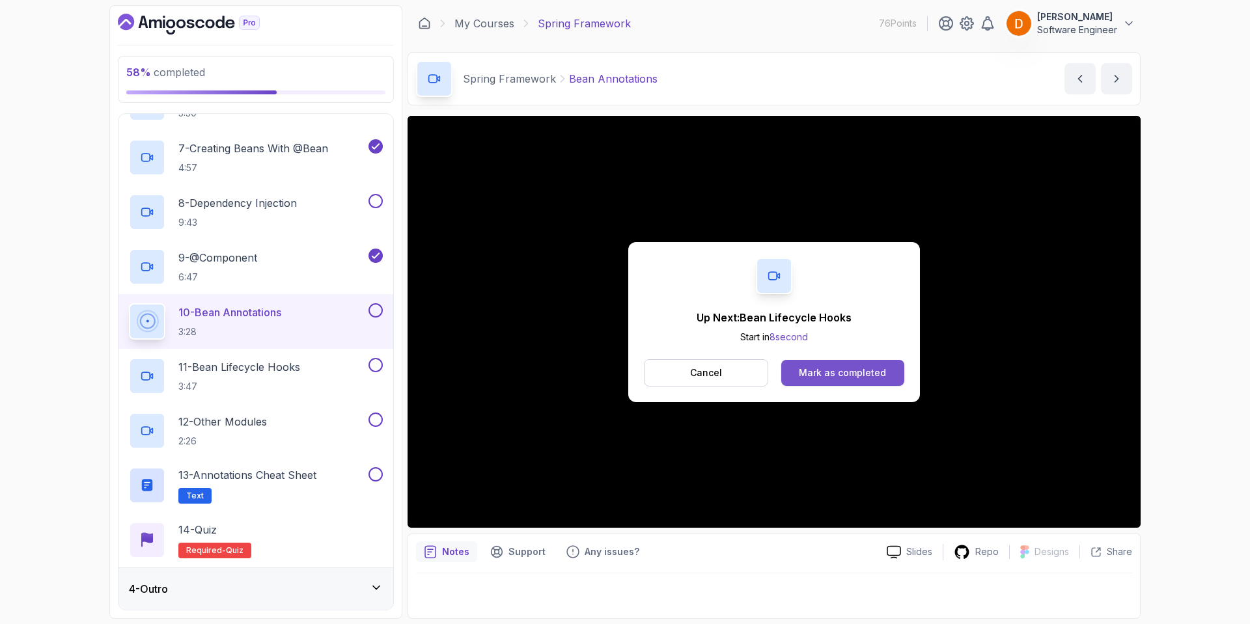
click at [810, 364] on button "Mark as completed" at bounding box center [842, 373] width 123 height 26
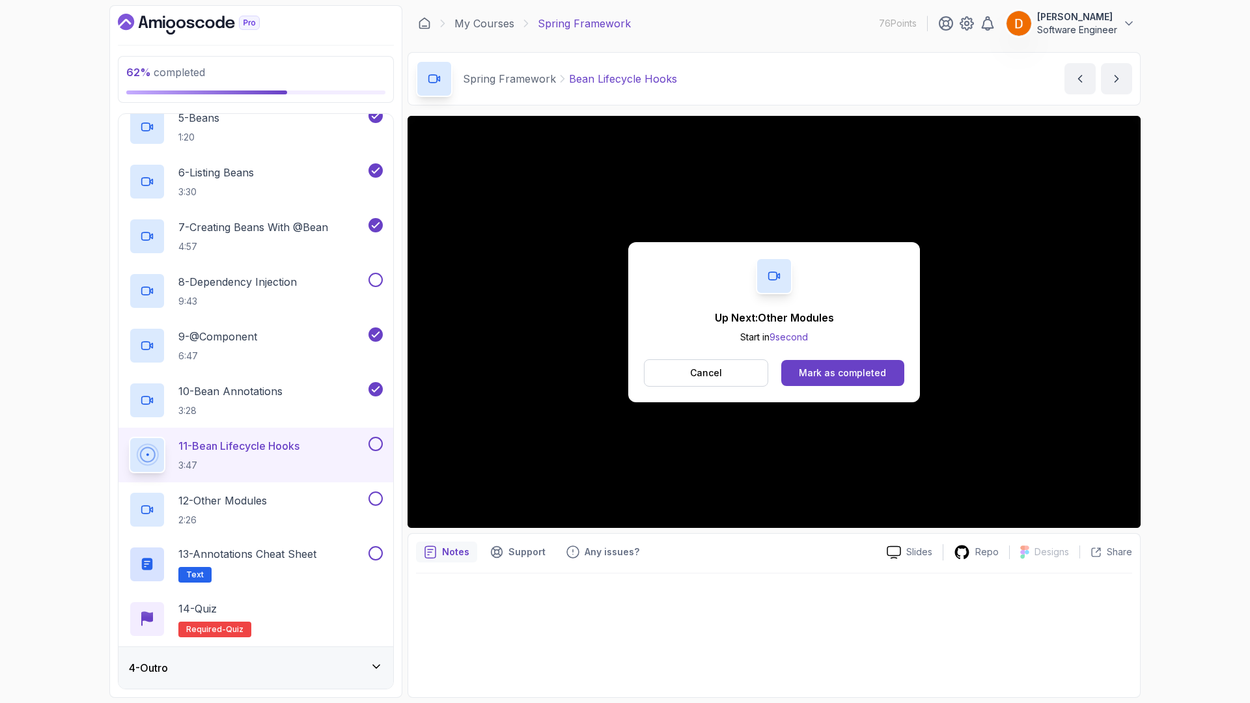
scroll to position [438, 0]
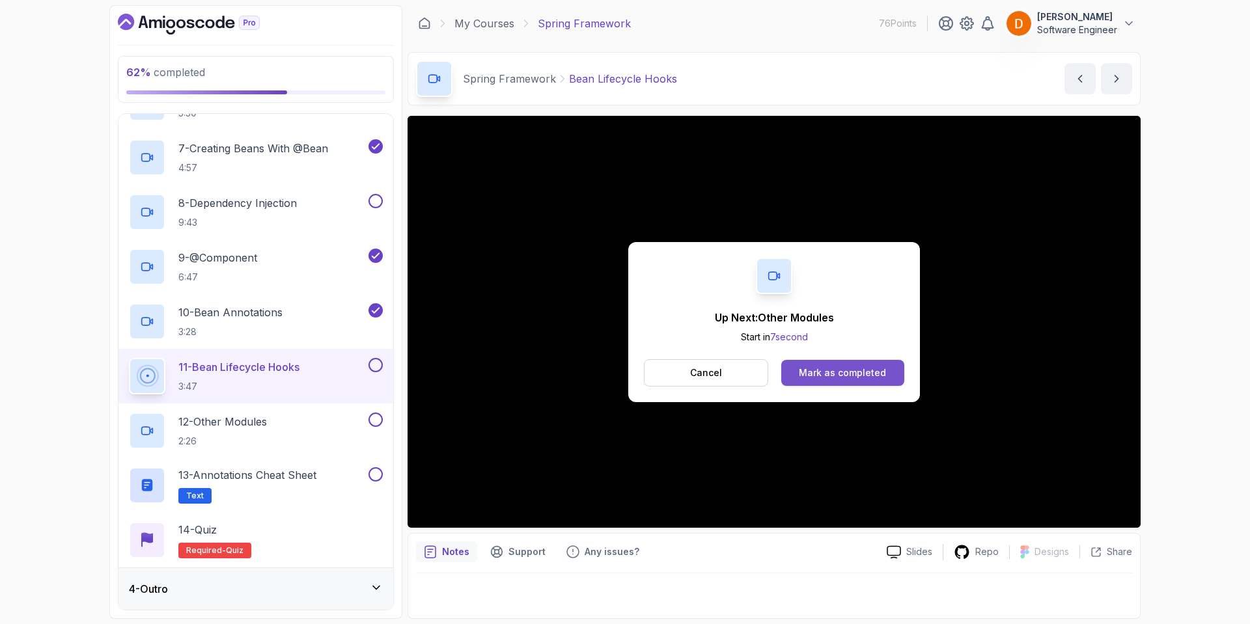
click at [821, 373] on div "Mark as completed" at bounding box center [842, 372] width 87 height 13
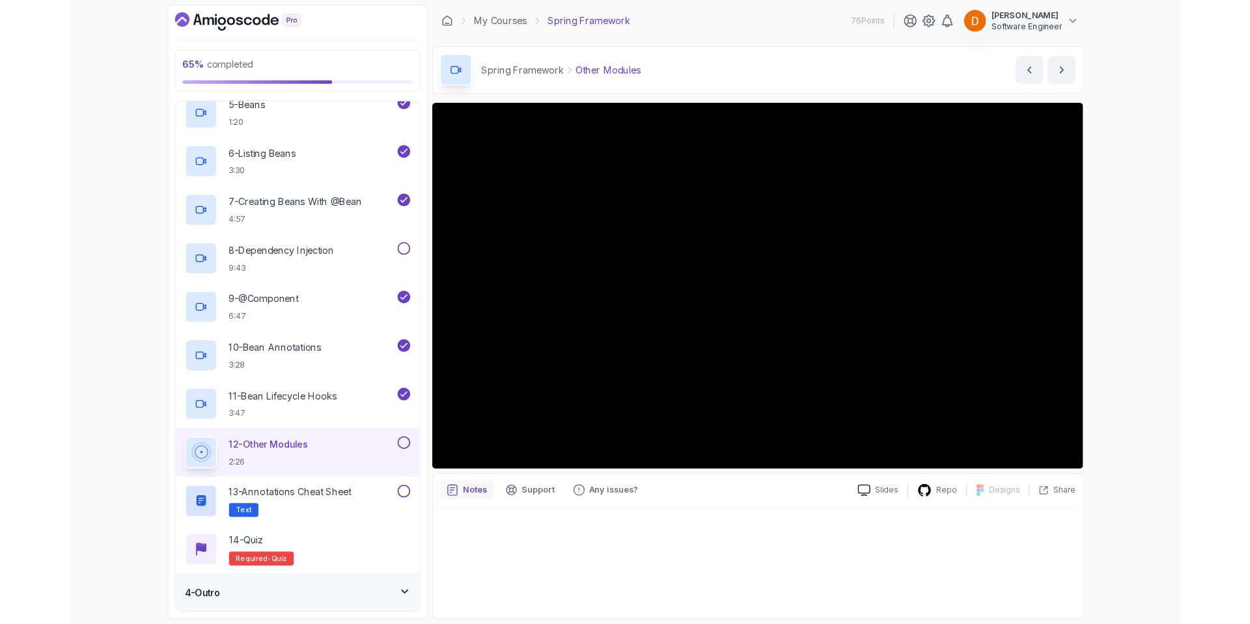
scroll to position [438, 0]
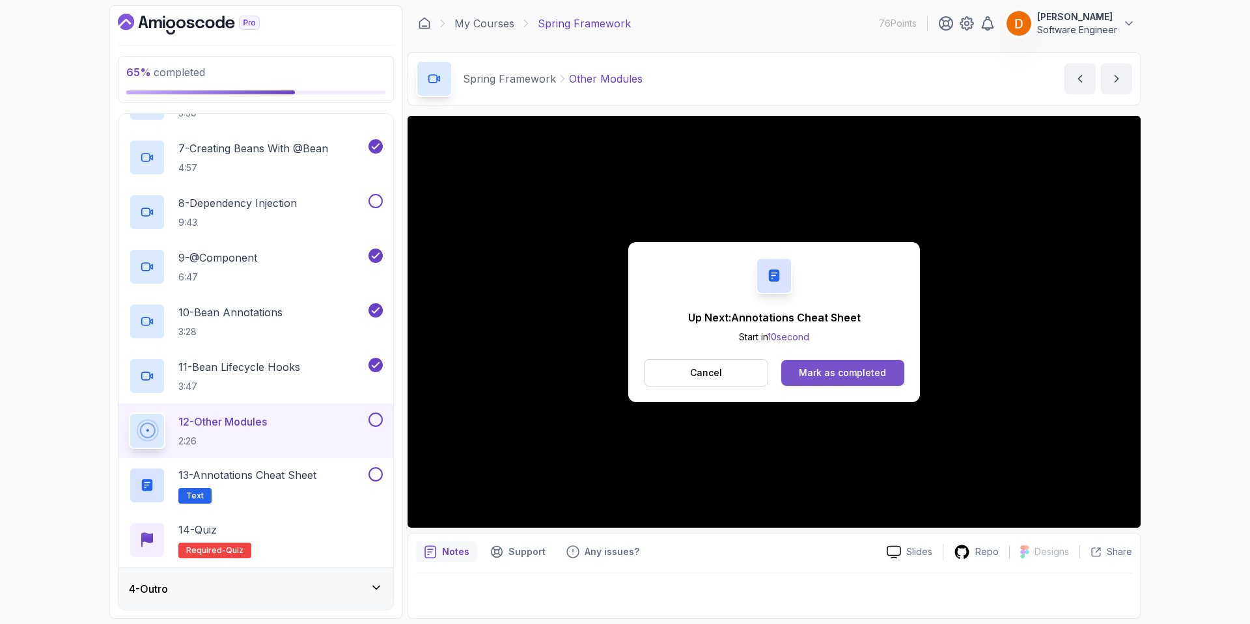
click at [849, 365] on button "Mark as completed" at bounding box center [842, 373] width 123 height 26
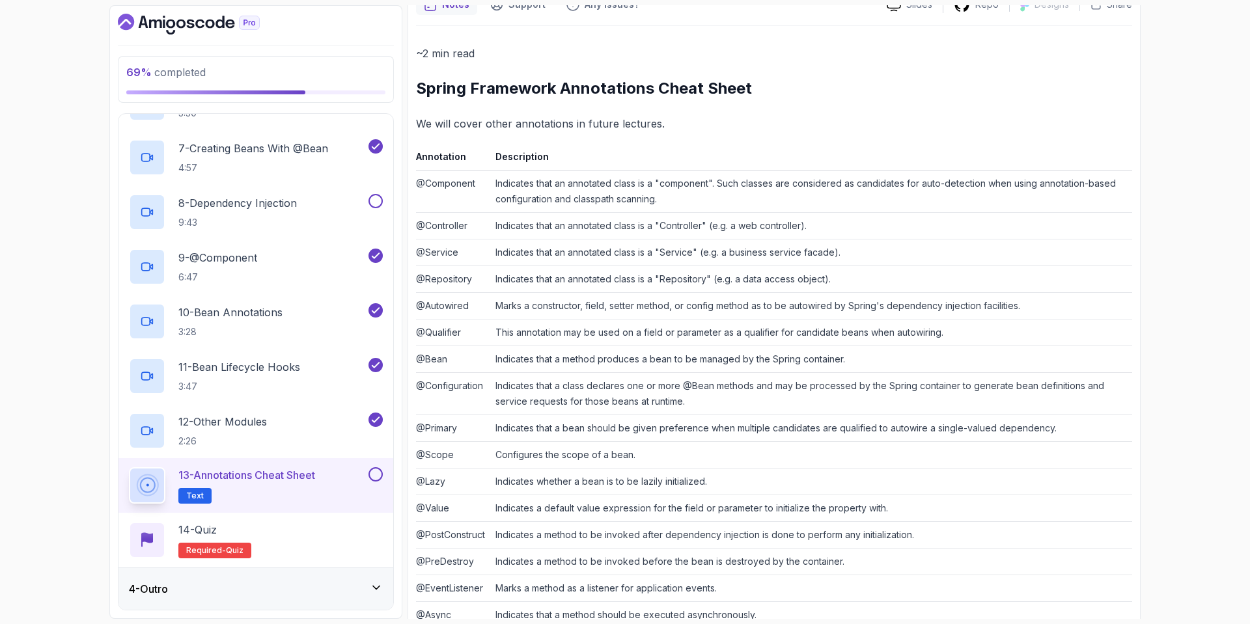
scroll to position [166, 0]
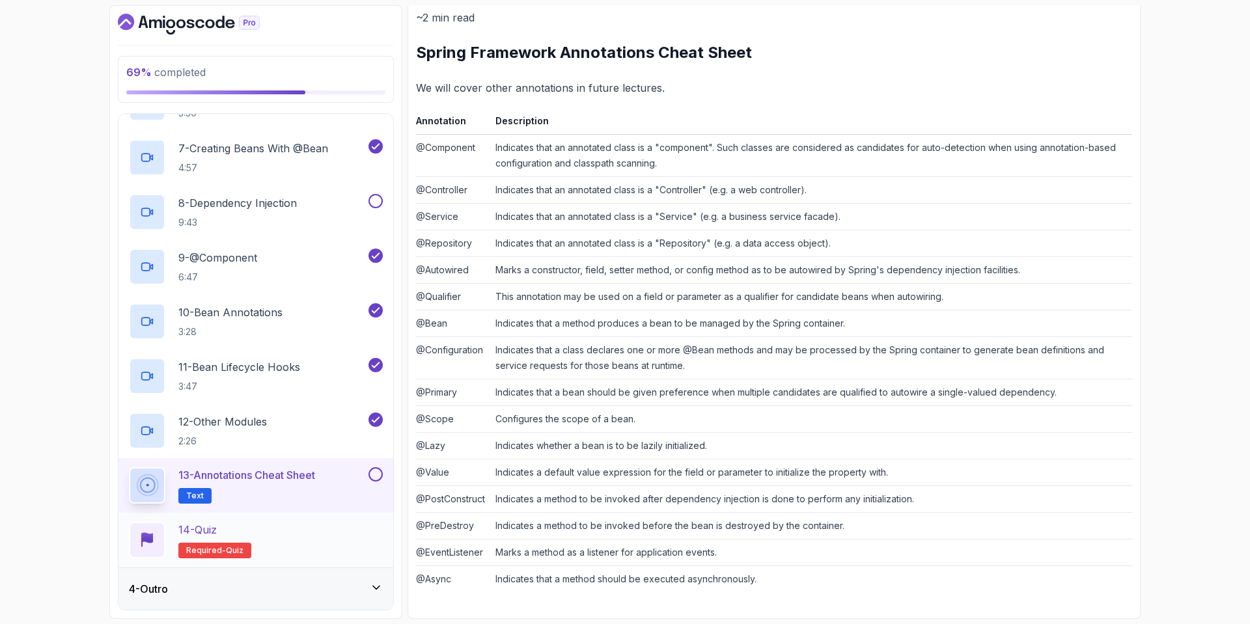
click at [231, 527] on div "14 - Quiz" at bounding box center [214, 530] width 73 height 16
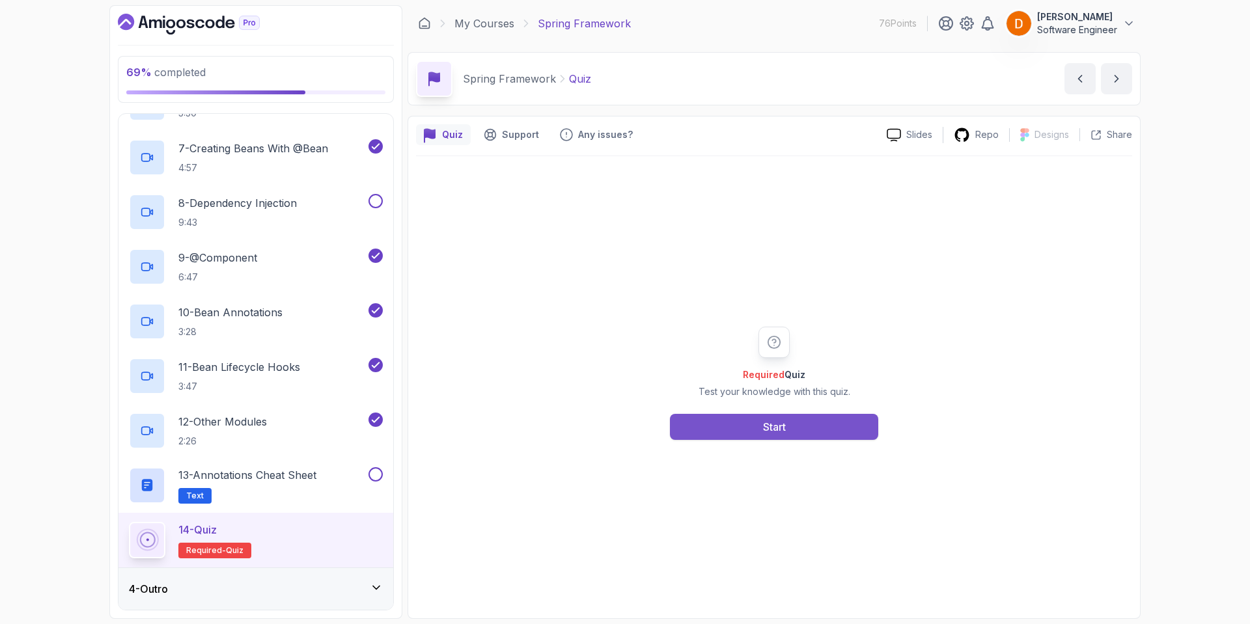
click at [764, 427] on div "Start" at bounding box center [774, 427] width 23 height 16
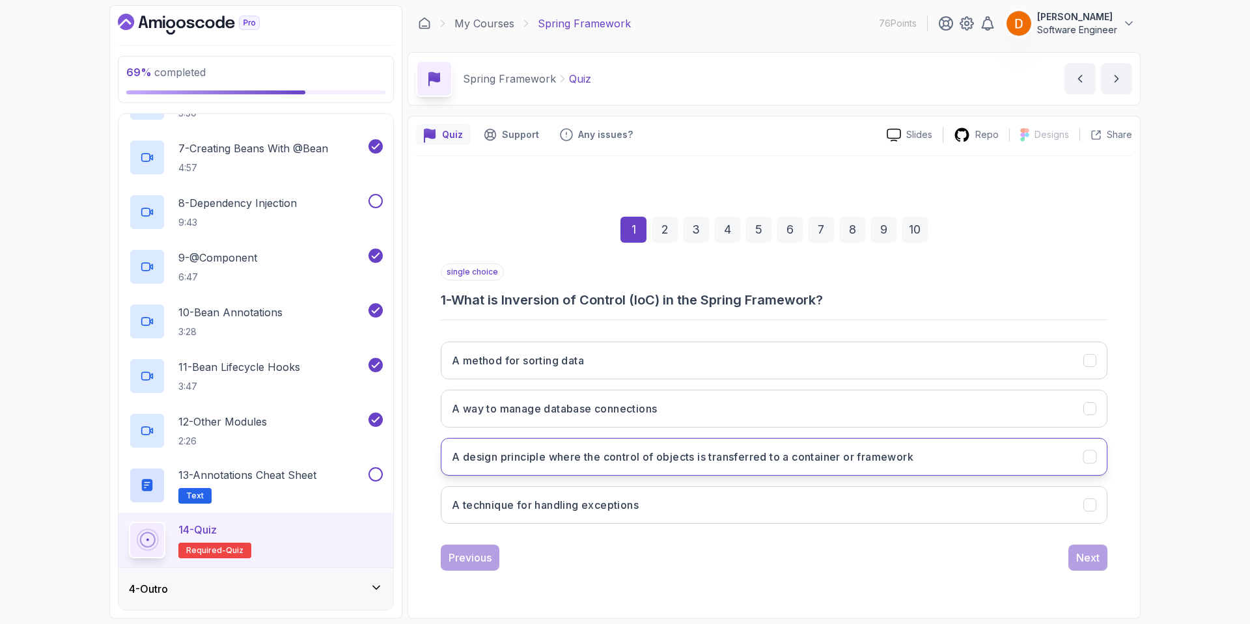
click at [587, 465] on button "A design principle where the control of objects is transferred to a container o…" at bounding box center [774, 457] width 666 height 38
click at [1076, 551] on div "Next" at bounding box center [1087, 558] width 23 height 16
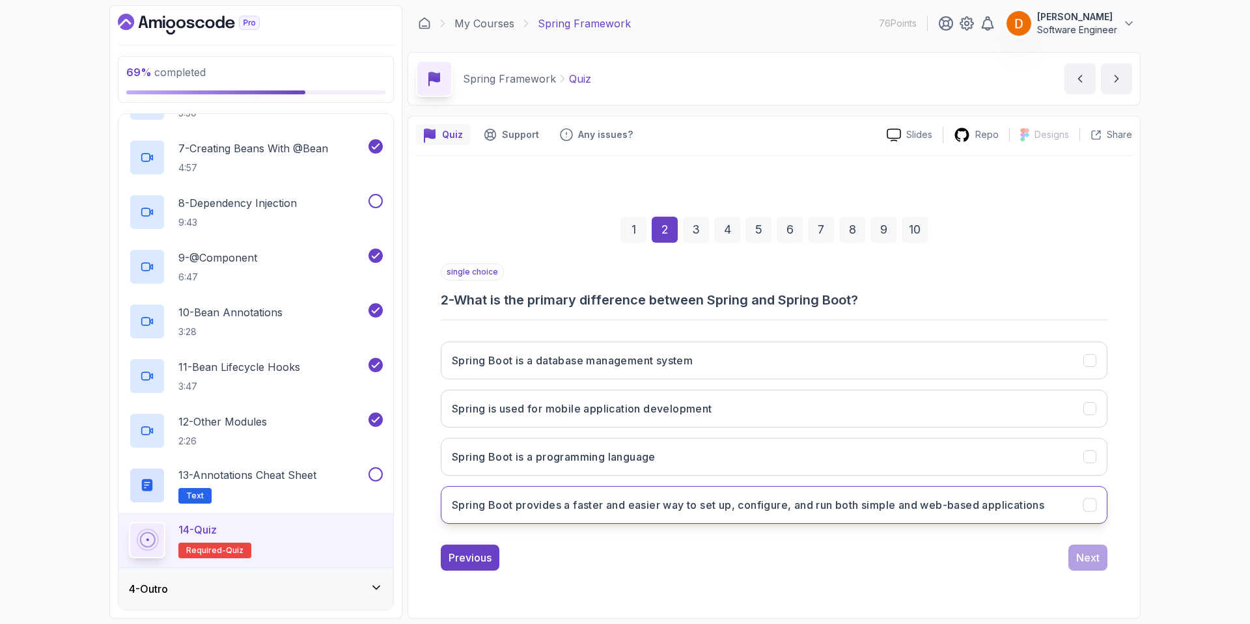
click at [549, 506] on h3 "Spring Boot provides a faster and easier way to set up, configure, and run both…" at bounding box center [748, 505] width 592 height 16
click at [1084, 558] on div "Next" at bounding box center [1087, 558] width 23 height 16
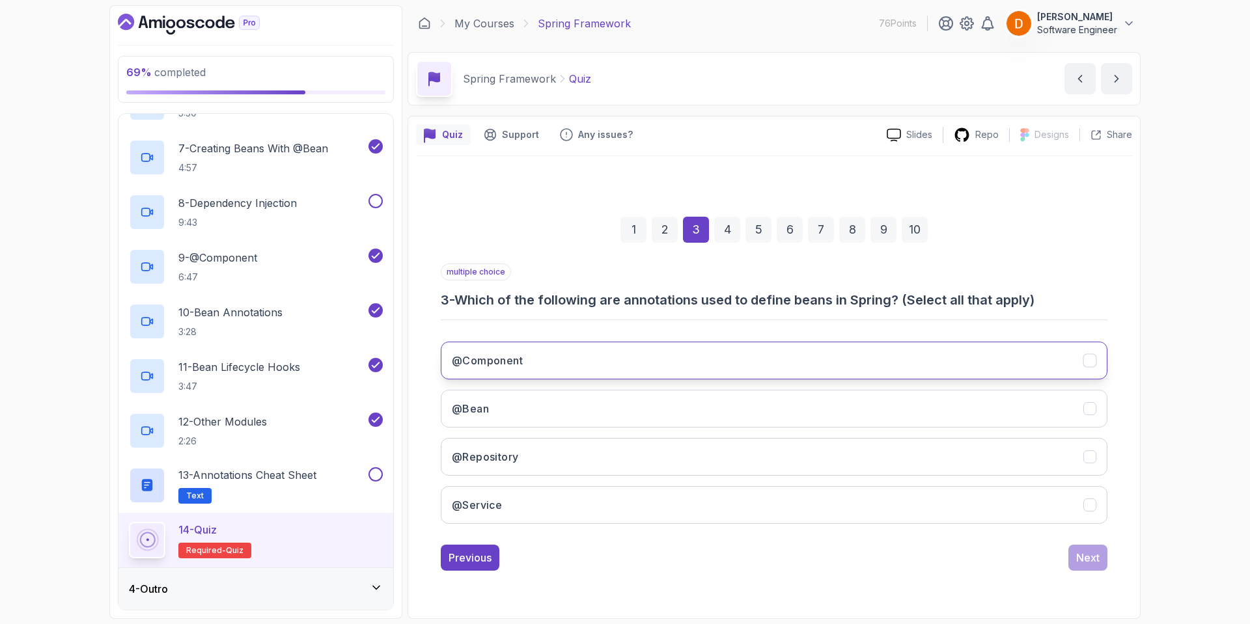
click at [602, 364] on button "@Component" at bounding box center [774, 361] width 666 height 38
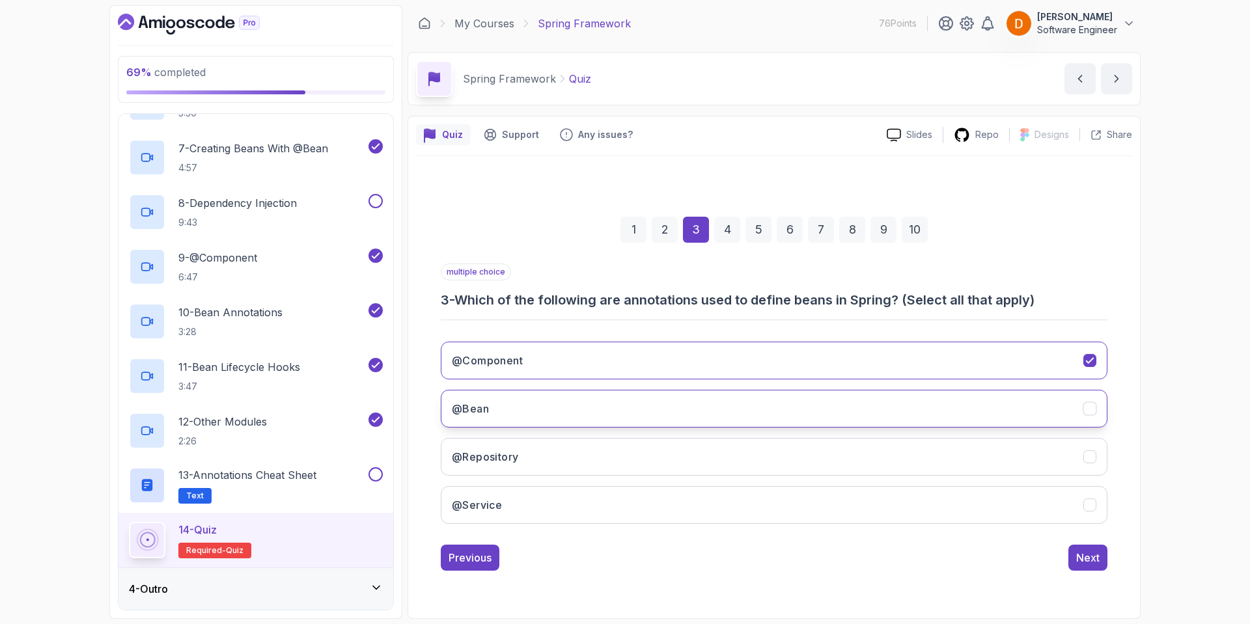
click at [588, 399] on button "@Bean" at bounding box center [774, 409] width 666 height 38
click at [571, 458] on button "@Repository" at bounding box center [774, 457] width 666 height 38
click at [586, 497] on button "@Service" at bounding box center [774, 505] width 666 height 38
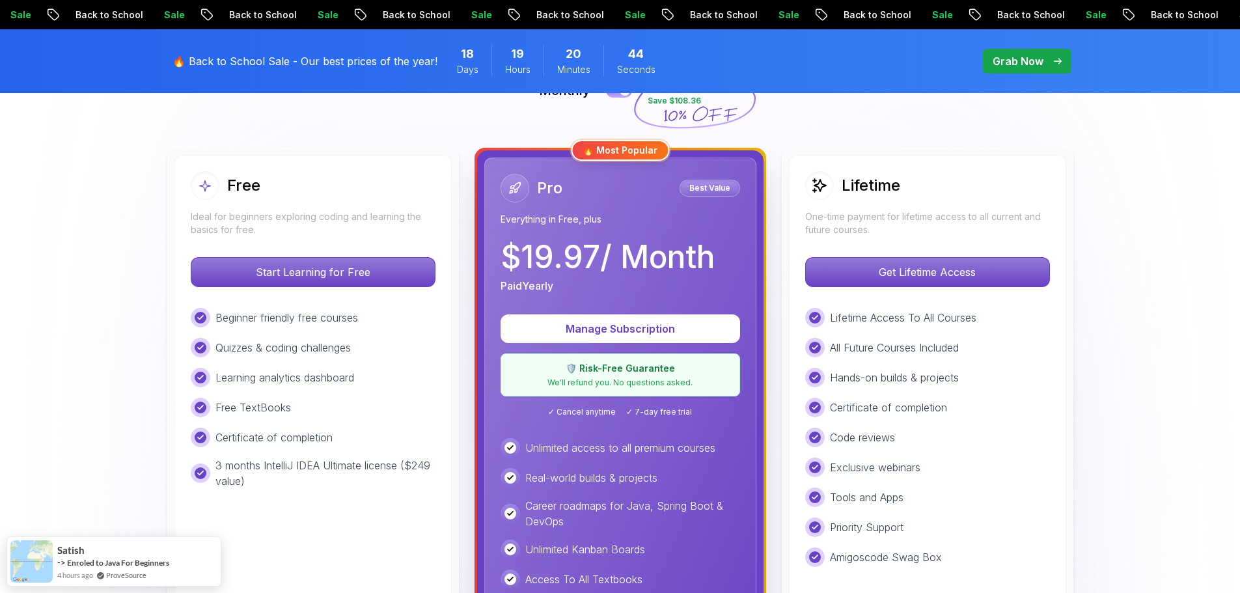
scroll to position [260, 0]
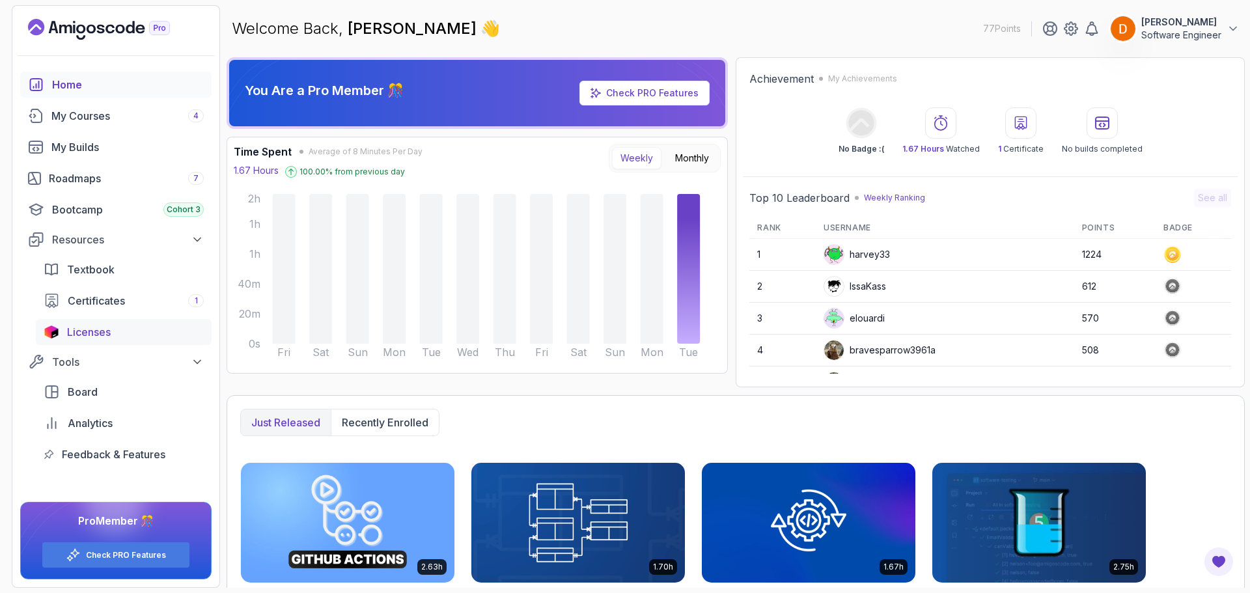
click at [91, 334] on span "Licenses" at bounding box center [89, 332] width 44 height 16
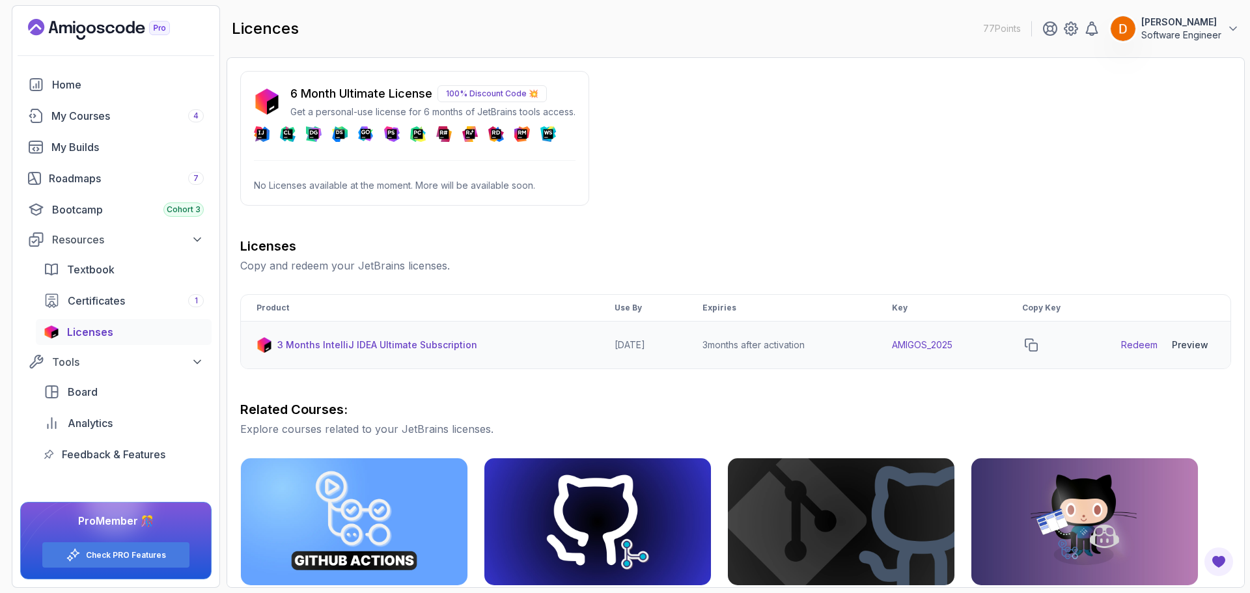
click at [1144, 349] on link "Redeem" at bounding box center [1139, 344] width 36 height 13
click at [1037, 344] on icon "copy-button" at bounding box center [1031, 345] width 12 height 12
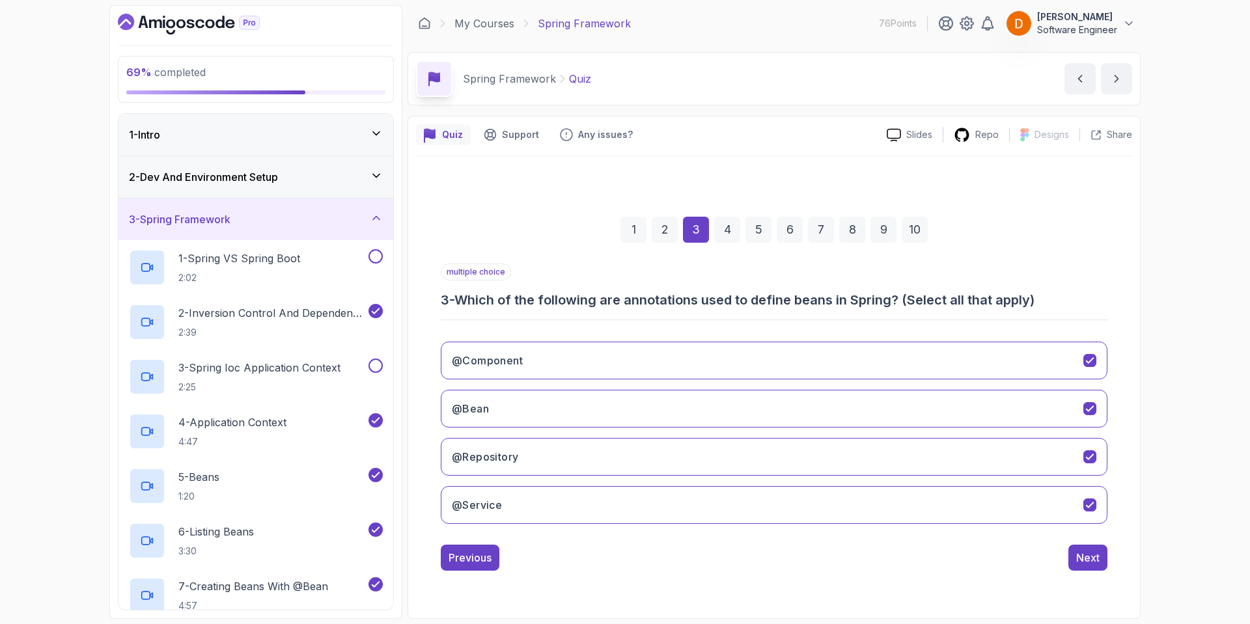
scroll to position [438, 0]
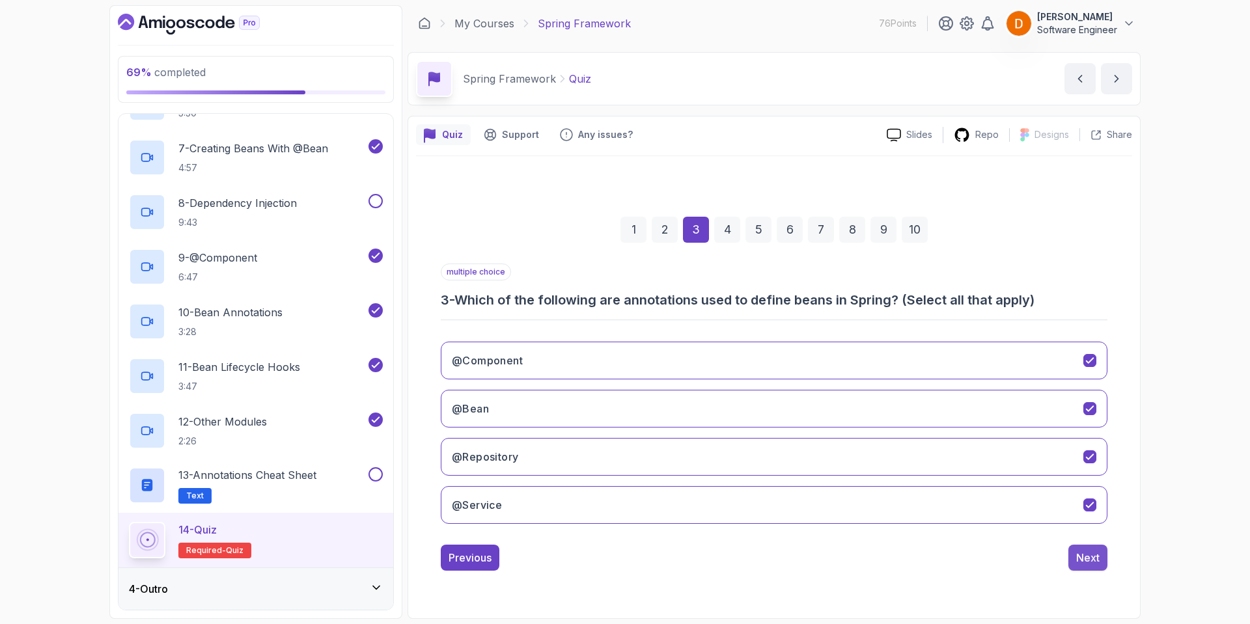
click at [1084, 556] on div "Next" at bounding box center [1087, 558] width 23 height 16
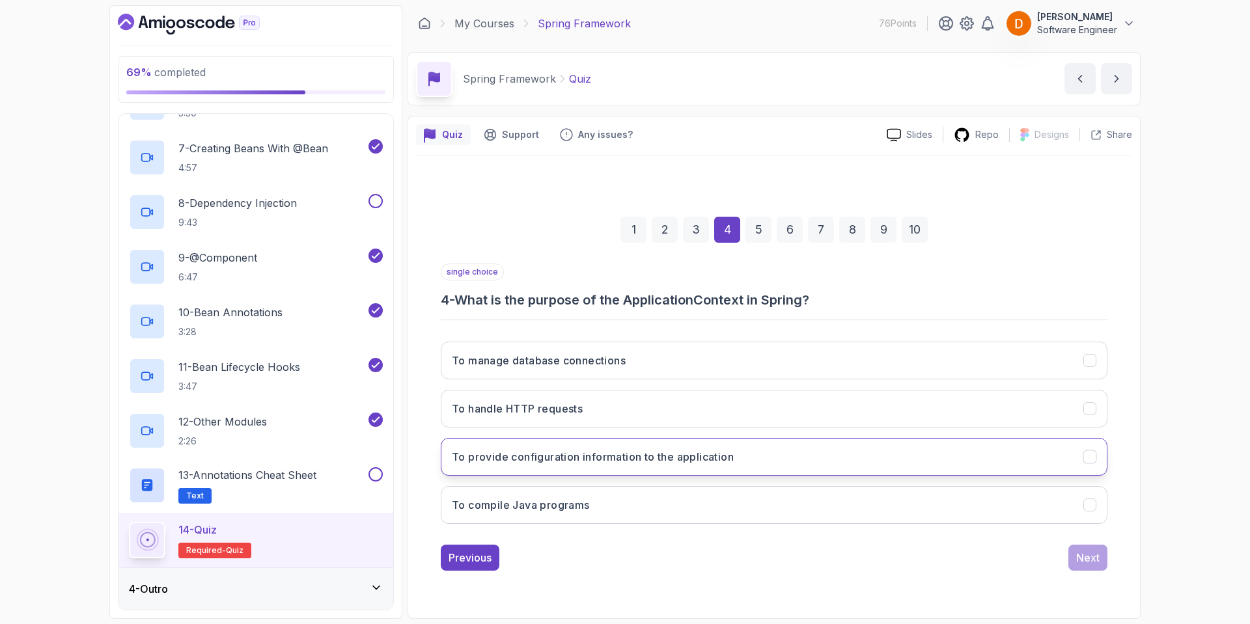
click at [551, 453] on h3 "To provide configuration information to the application" at bounding box center [593, 457] width 282 height 16
click at [1088, 562] on div "Next" at bounding box center [1087, 558] width 23 height 16
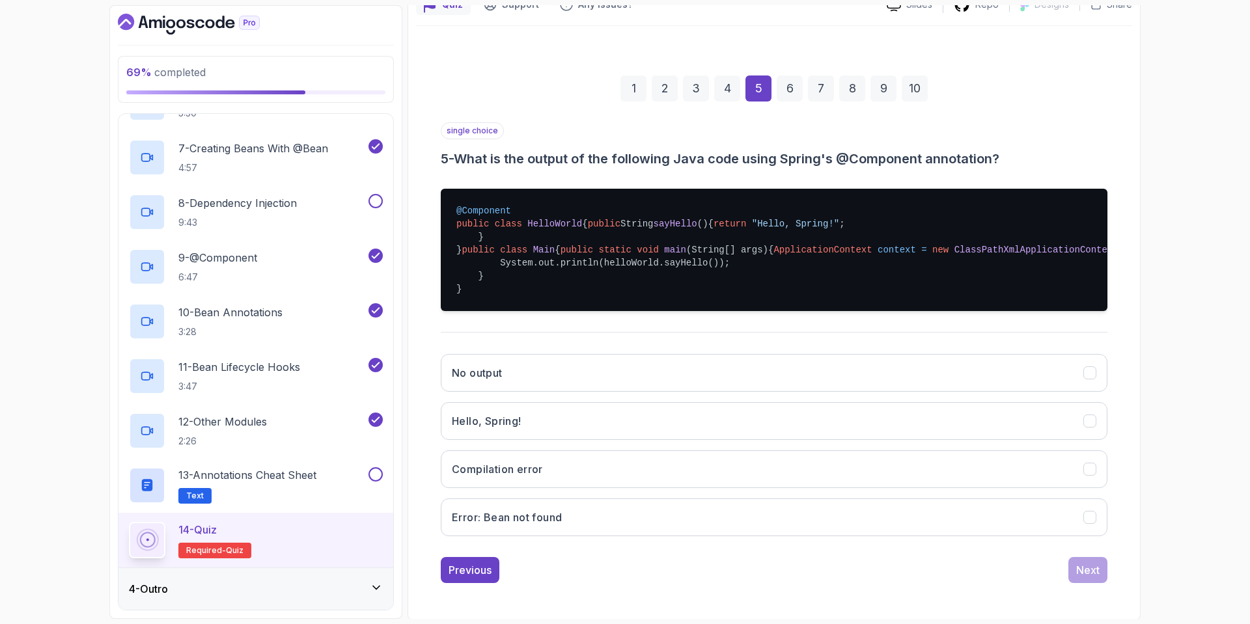
scroll to position [195, 0]
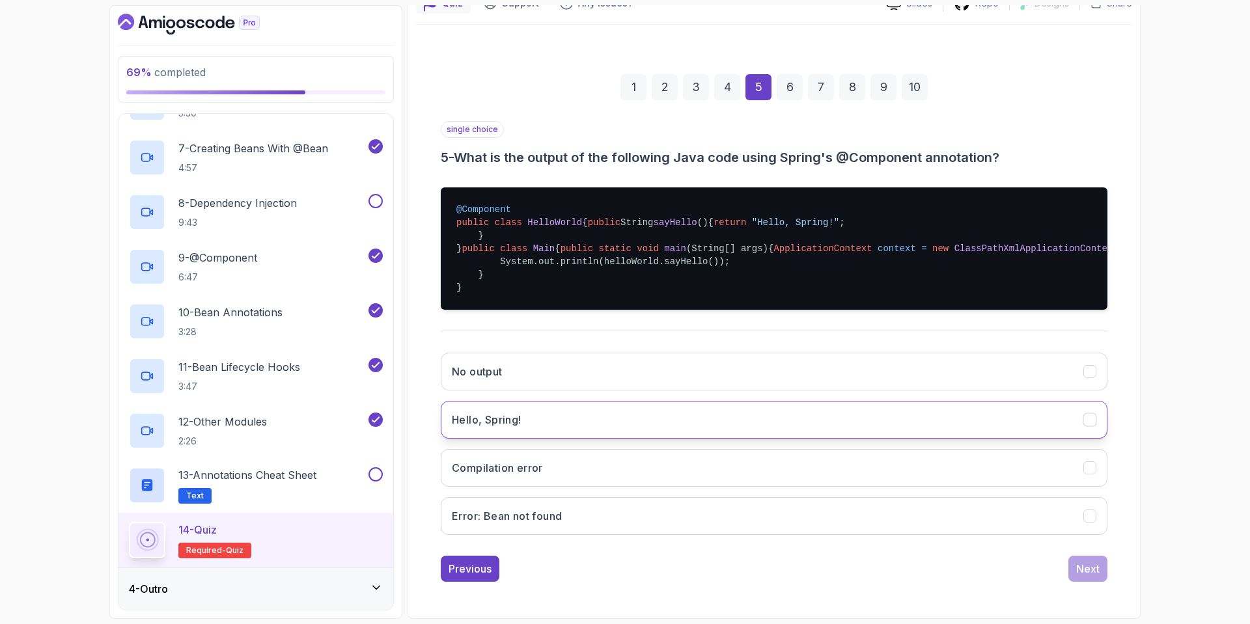
click at [557, 439] on button "Hello, Spring!" at bounding box center [774, 420] width 666 height 38
click at [1085, 577] on div "Next" at bounding box center [1087, 569] width 23 height 16
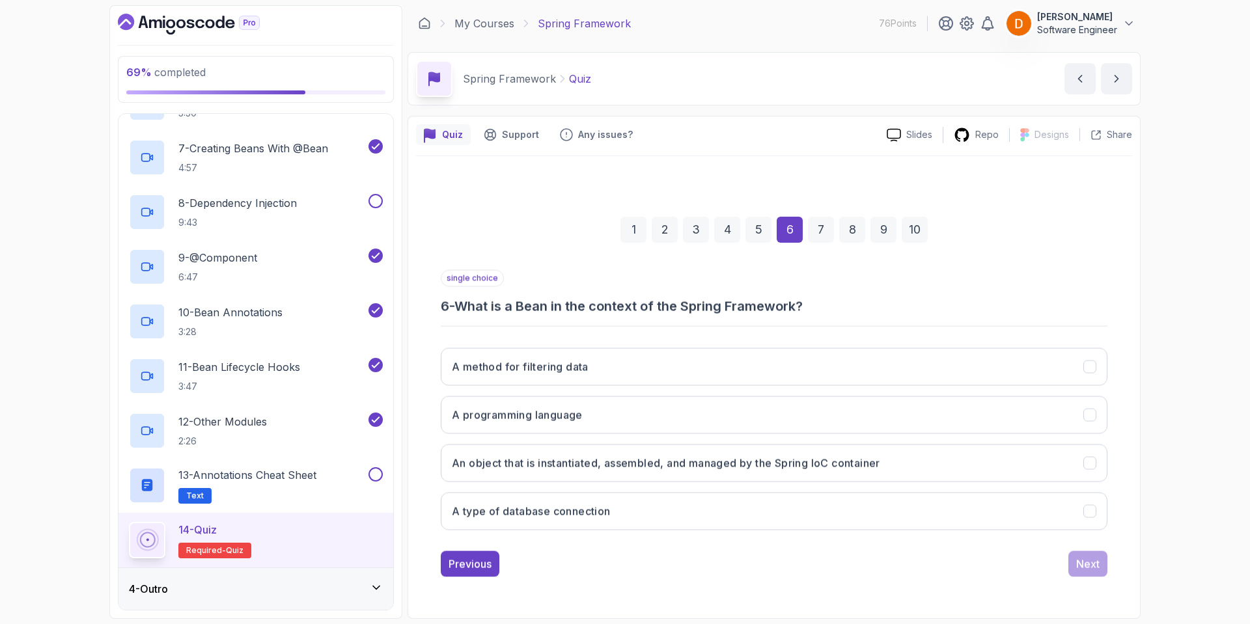
scroll to position [0, 0]
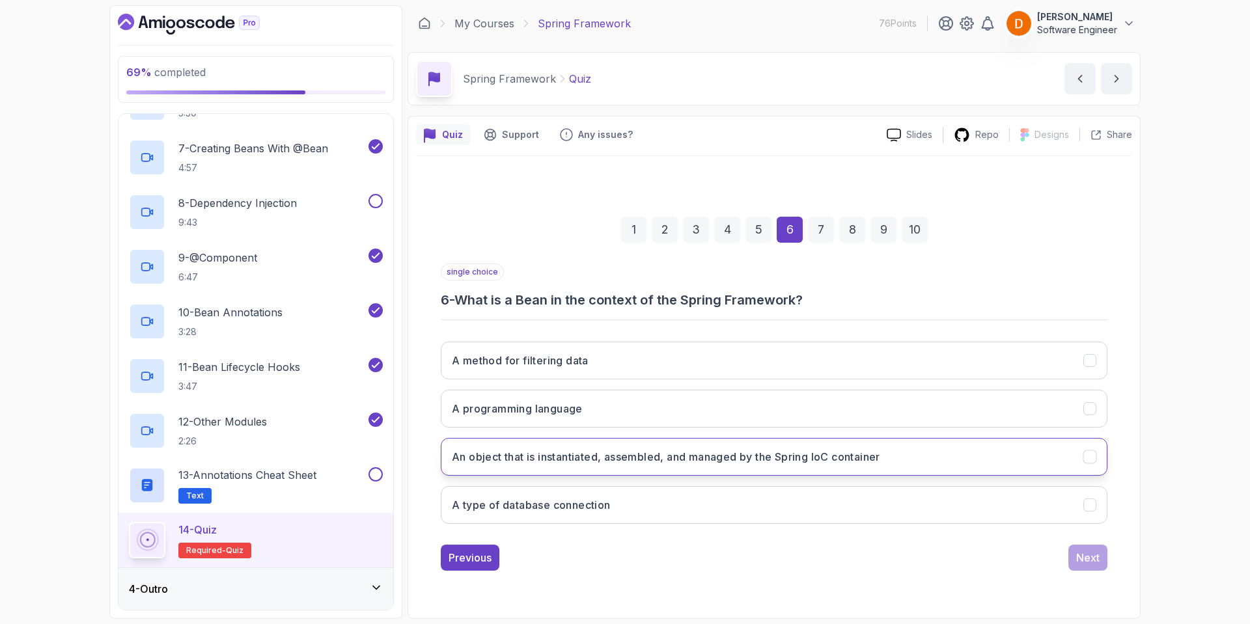
drag, startPoint x: 741, startPoint y: 456, endPoint x: 748, endPoint y: 451, distance: 8.5
click at [747, 452] on h3 "An object that is instantiated, assembled, and managed by the Spring IoC contai…" at bounding box center [666, 457] width 428 height 16
click at [1095, 558] on div "Next" at bounding box center [1087, 558] width 23 height 16
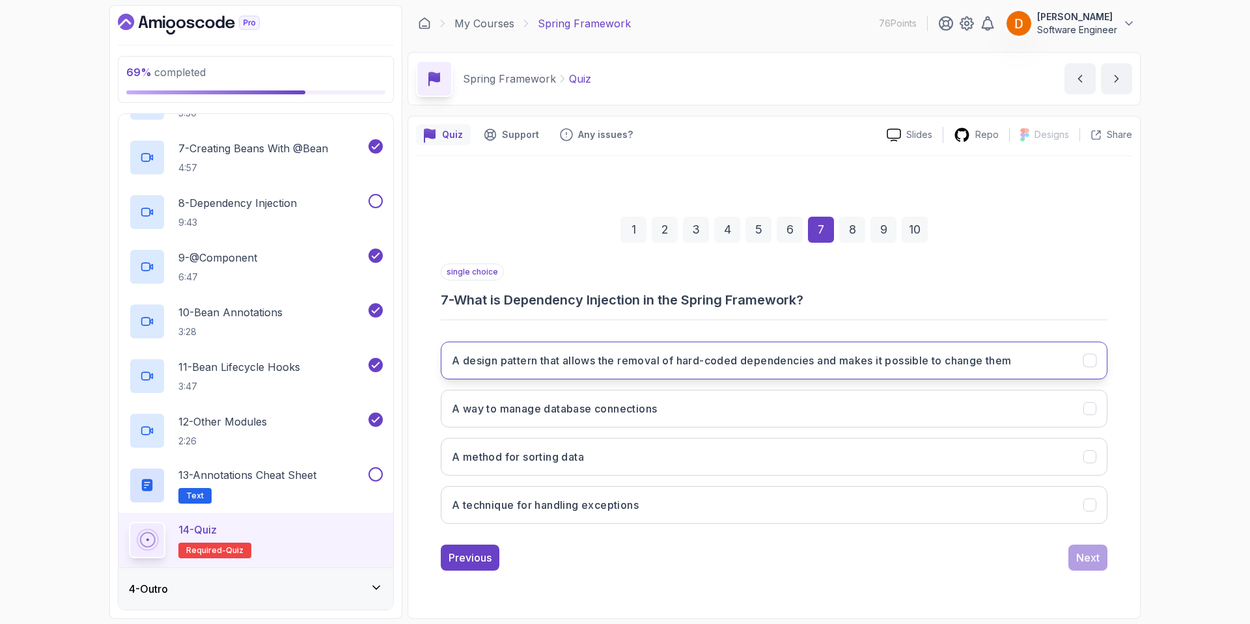
click at [926, 348] on button "A design pattern that allows the removal of hard-coded dependencies and makes i…" at bounding box center [774, 361] width 666 height 38
click at [1081, 549] on button "Next" at bounding box center [1087, 558] width 39 height 26
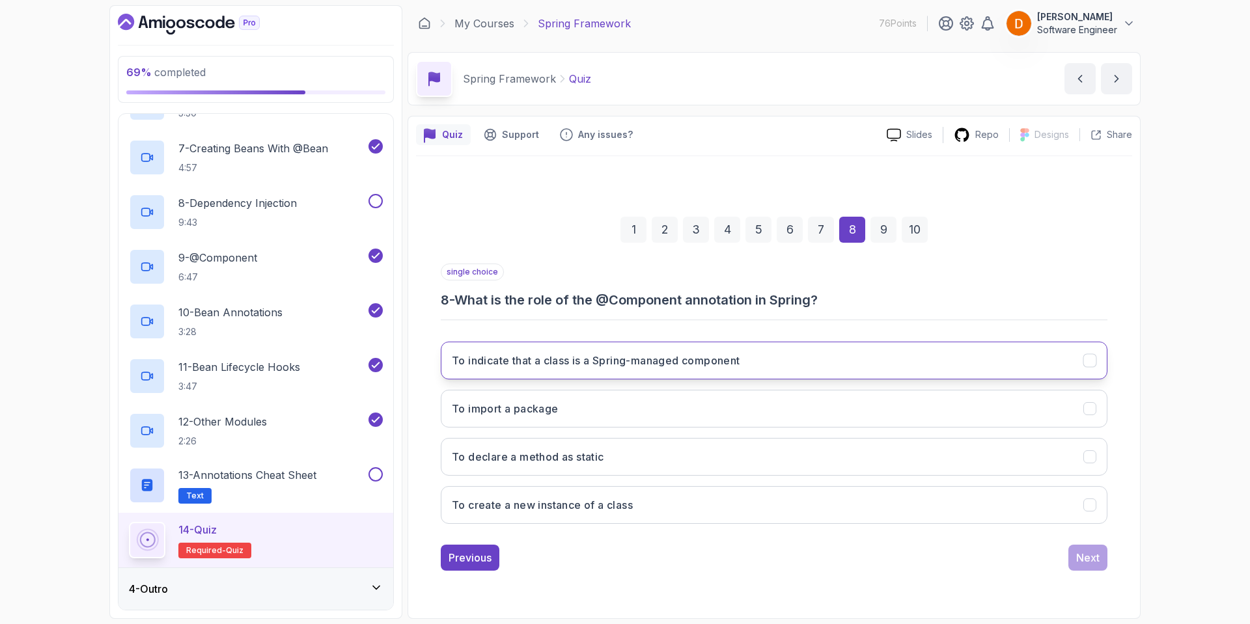
drag, startPoint x: 652, startPoint y: 364, endPoint x: 660, endPoint y: 366, distance: 8.1
click at [653, 364] on h3 "To indicate that a class is a Spring-managed component" at bounding box center [596, 361] width 288 height 16
click at [1090, 564] on div "Next" at bounding box center [1087, 558] width 23 height 16
click at [726, 354] on button "Using the getBeanDefinitionNames() method" at bounding box center [774, 361] width 666 height 38
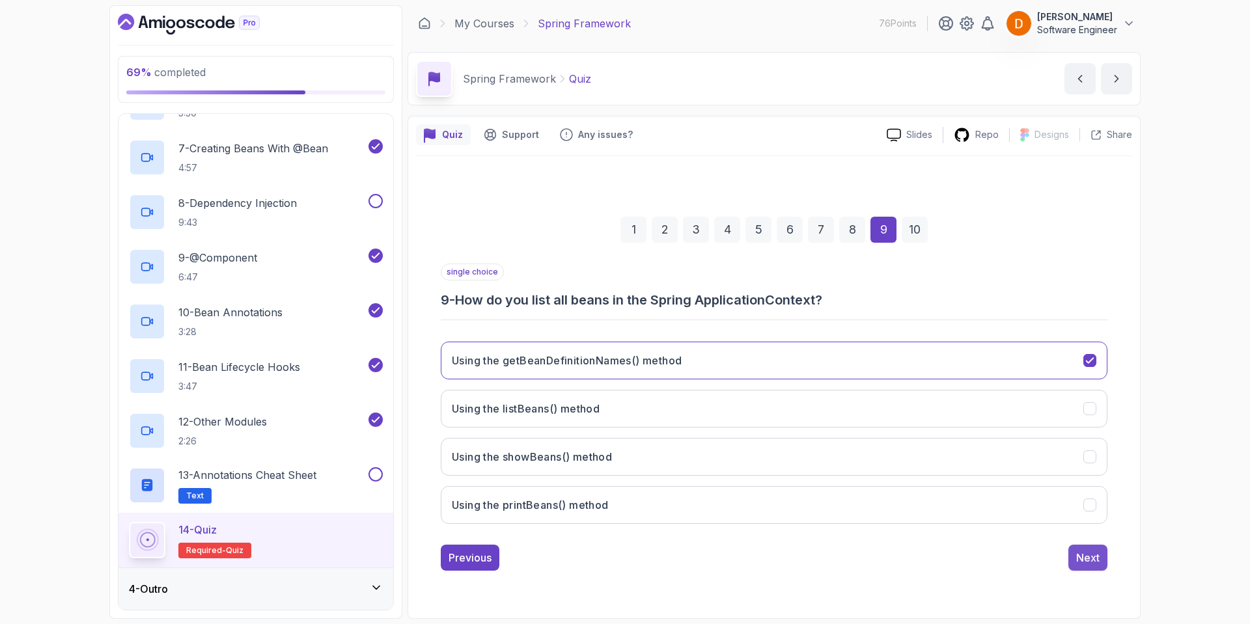
click at [1099, 560] on button "Next" at bounding box center [1087, 558] width 39 height 26
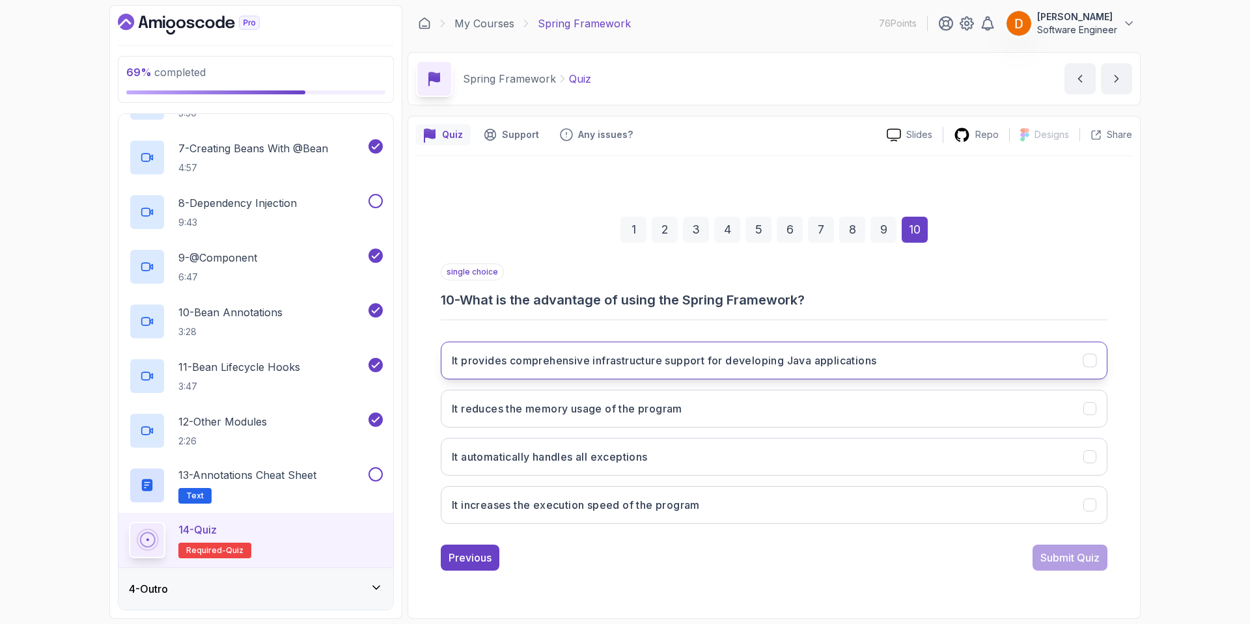
click at [722, 362] on h3 "It provides comprehensive infrastructure support for developing Java applicatio…" at bounding box center [664, 361] width 424 height 16
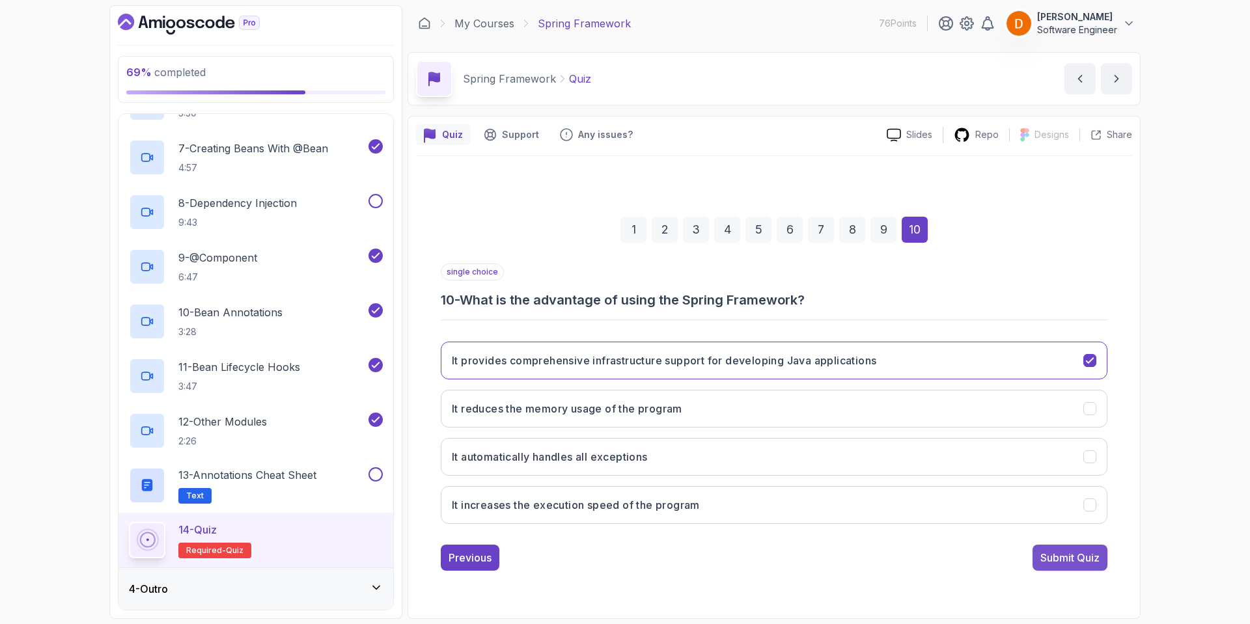
click at [1052, 556] on div "Submit Quiz" at bounding box center [1069, 558] width 59 height 16
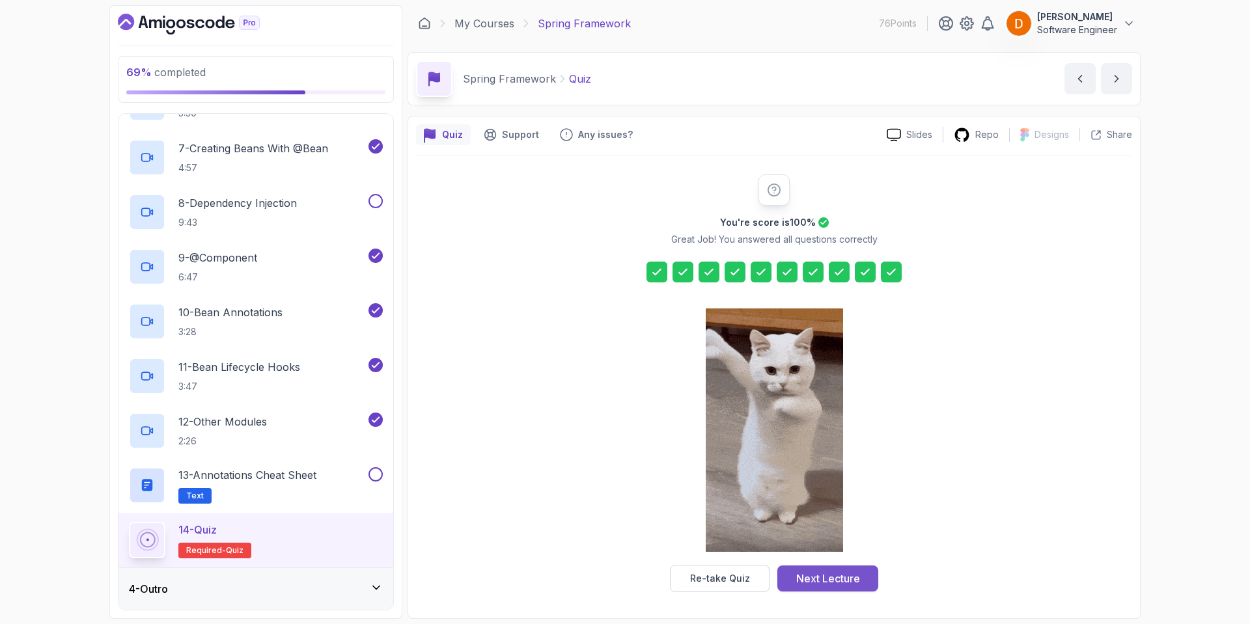
click at [830, 575] on div "Next Lecture" at bounding box center [828, 579] width 64 height 16
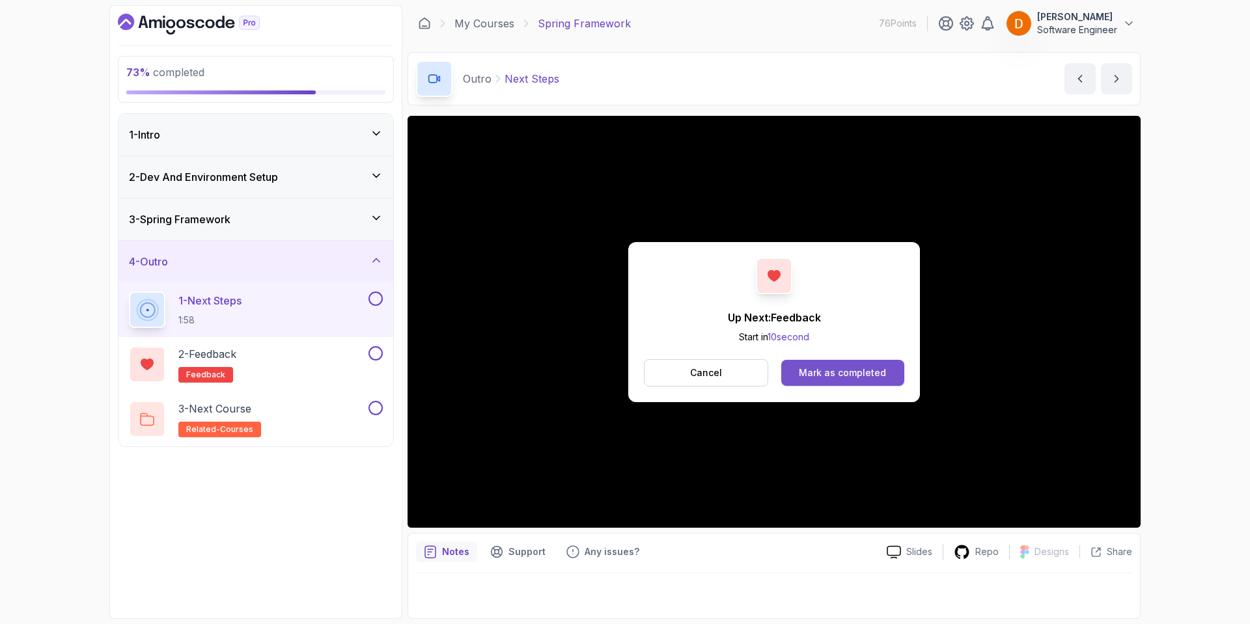
click at [829, 374] on div "Mark as completed" at bounding box center [842, 372] width 87 height 13
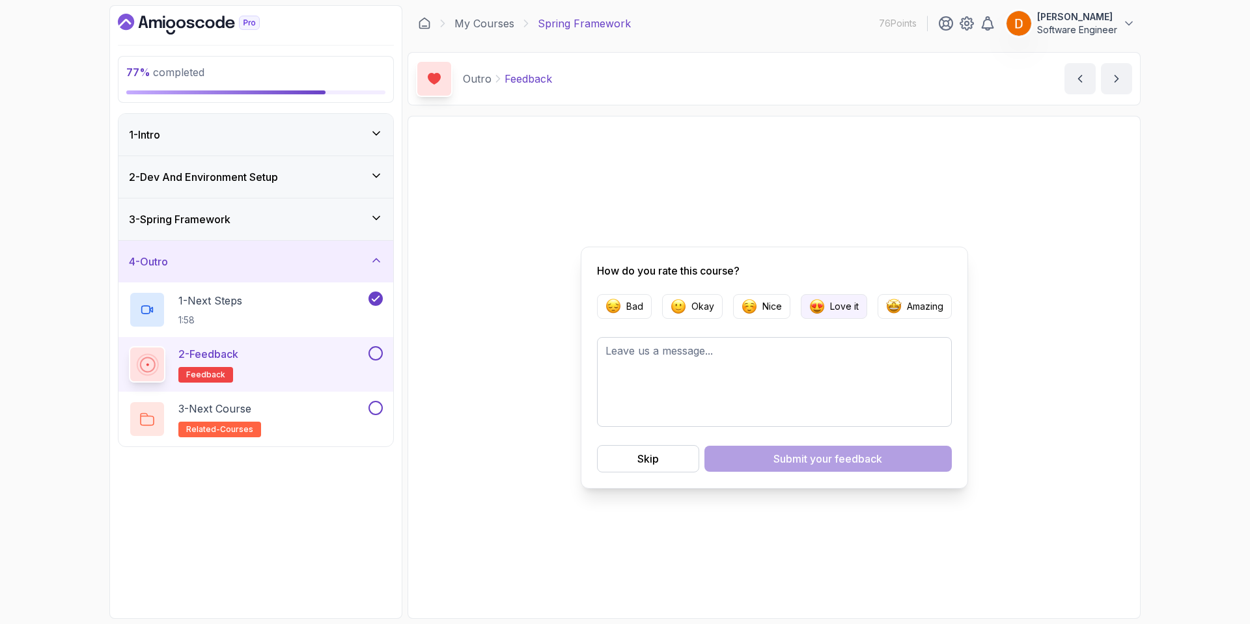
click at [840, 309] on p "Love it" at bounding box center [844, 306] width 29 height 13
click at [805, 462] on div "Submit your feedback" at bounding box center [827, 459] width 109 height 16
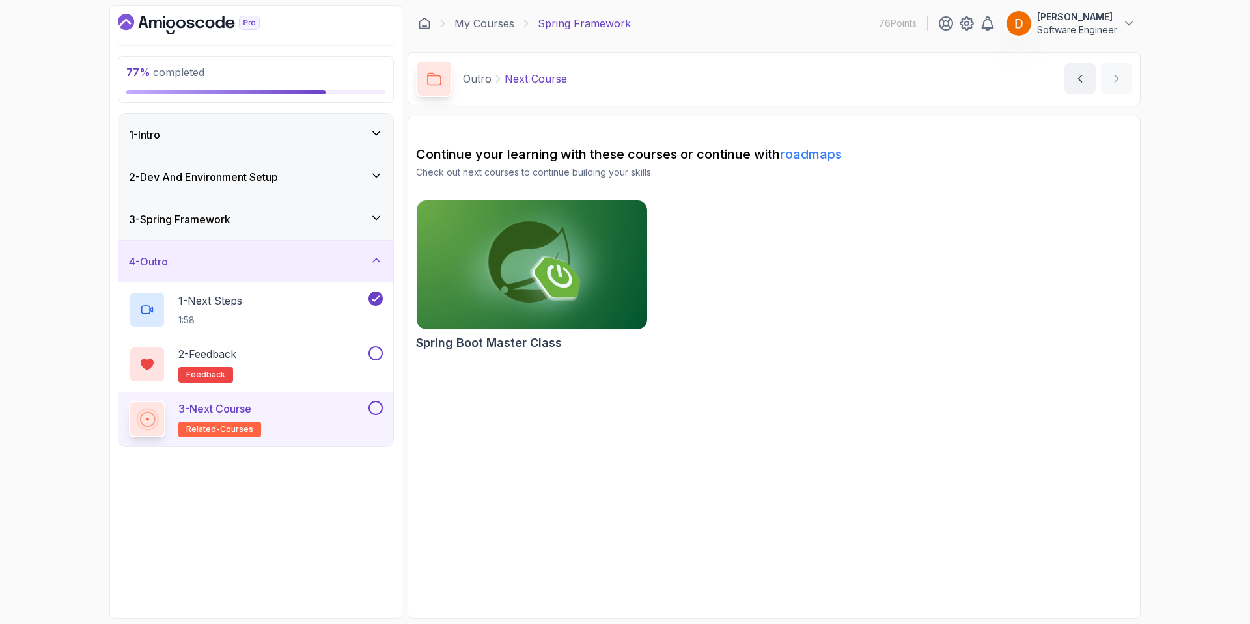
click at [299, 217] on div "3 - Spring Framework" at bounding box center [256, 220] width 254 height 16
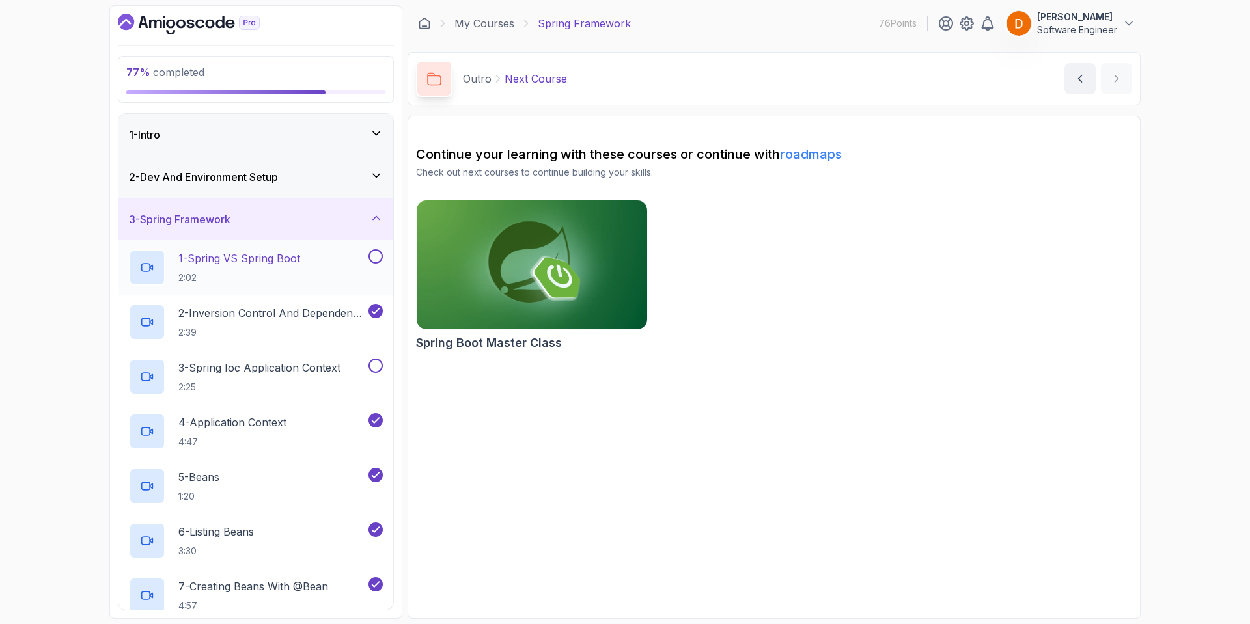
click at [374, 254] on button at bounding box center [375, 256] width 14 height 14
click at [371, 362] on button at bounding box center [375, 366] width 14 height 14
click at [336, 173] on div "2 - Dev And Environment Setup" at bounding box center [256, 177] width 254 height 16
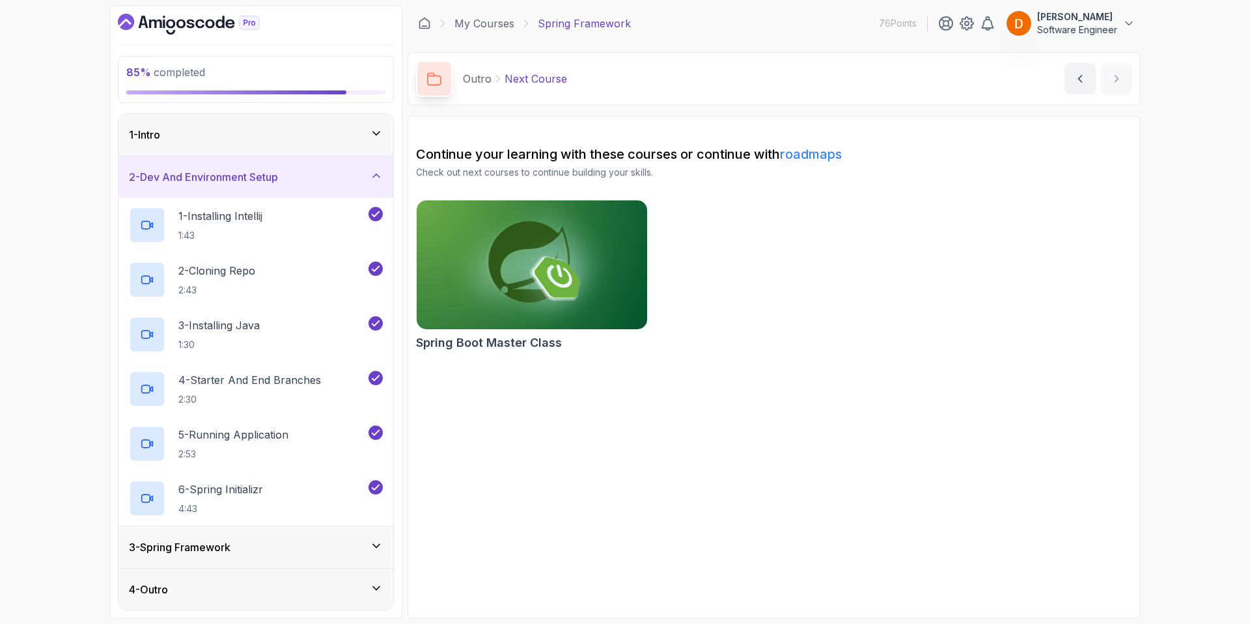
click at [355, 120] on div "1 - Intro" at bounding box center [255, 135] width 275 height 42
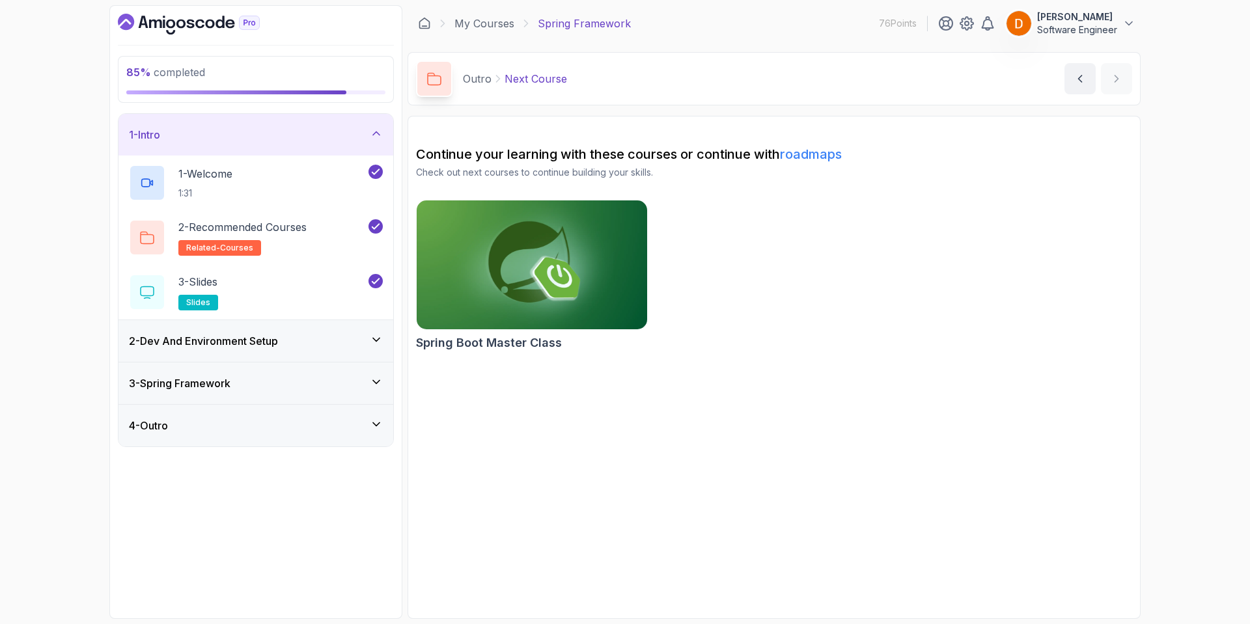
click at [338, 382] on div "3 - Spring Framework" at bounding box center [256, 384] width 254 height 16
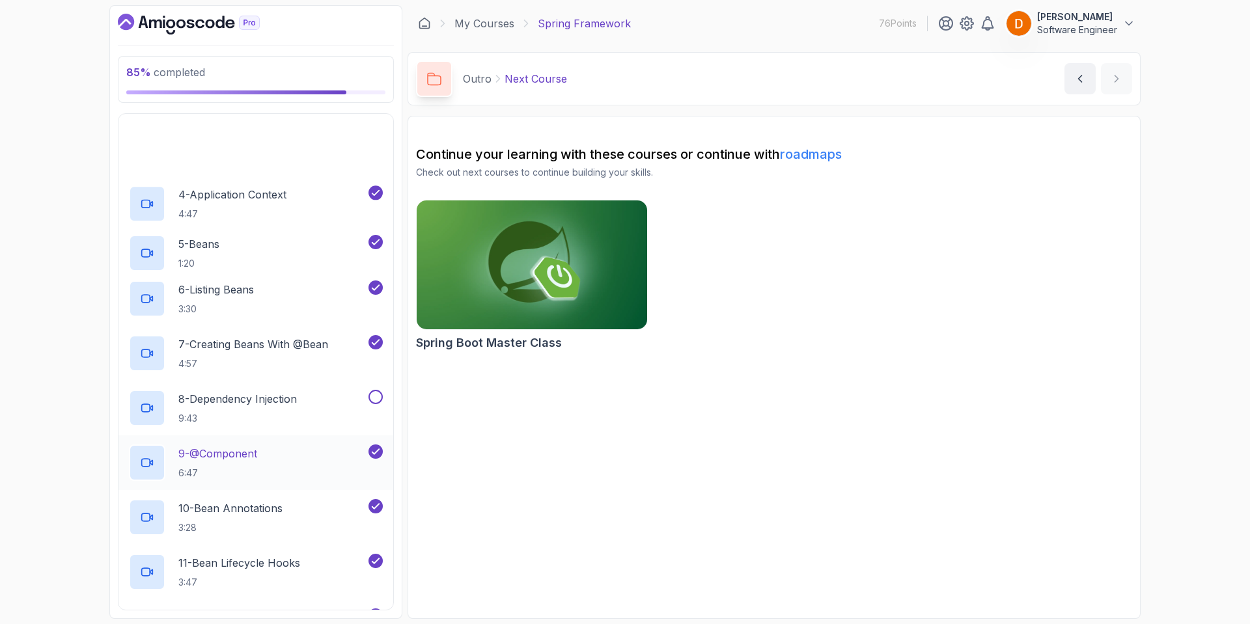
scroll to position [260, 0]
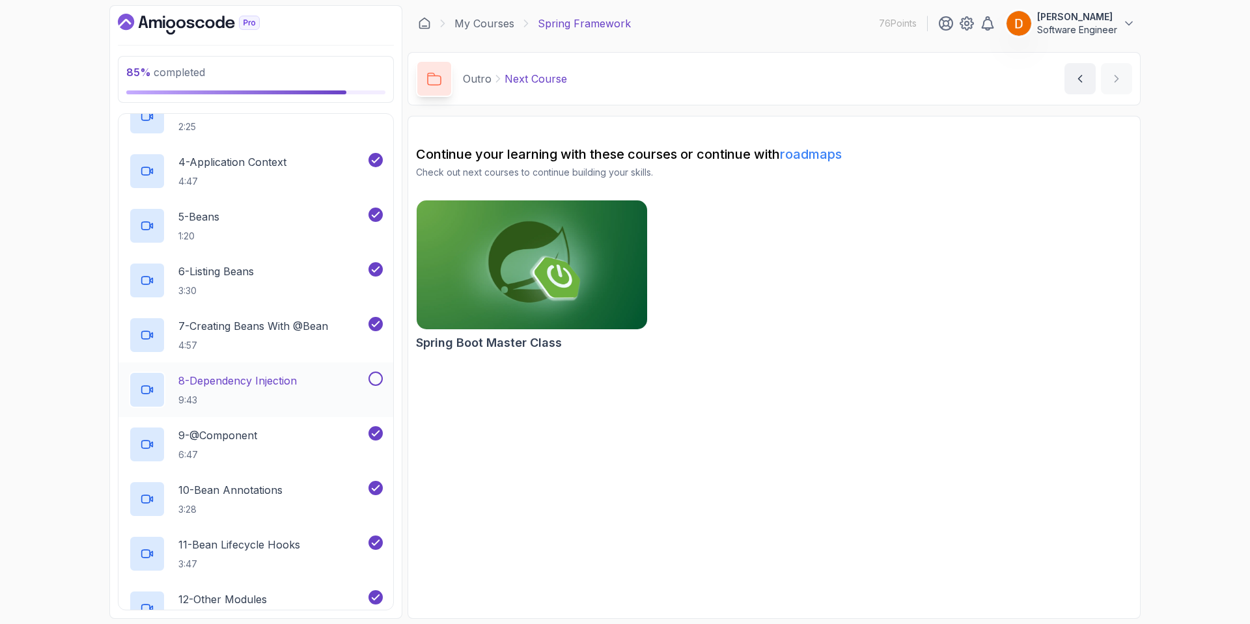
click at [374, 380] on button at bounding box center [375, 379] width 14 height 14
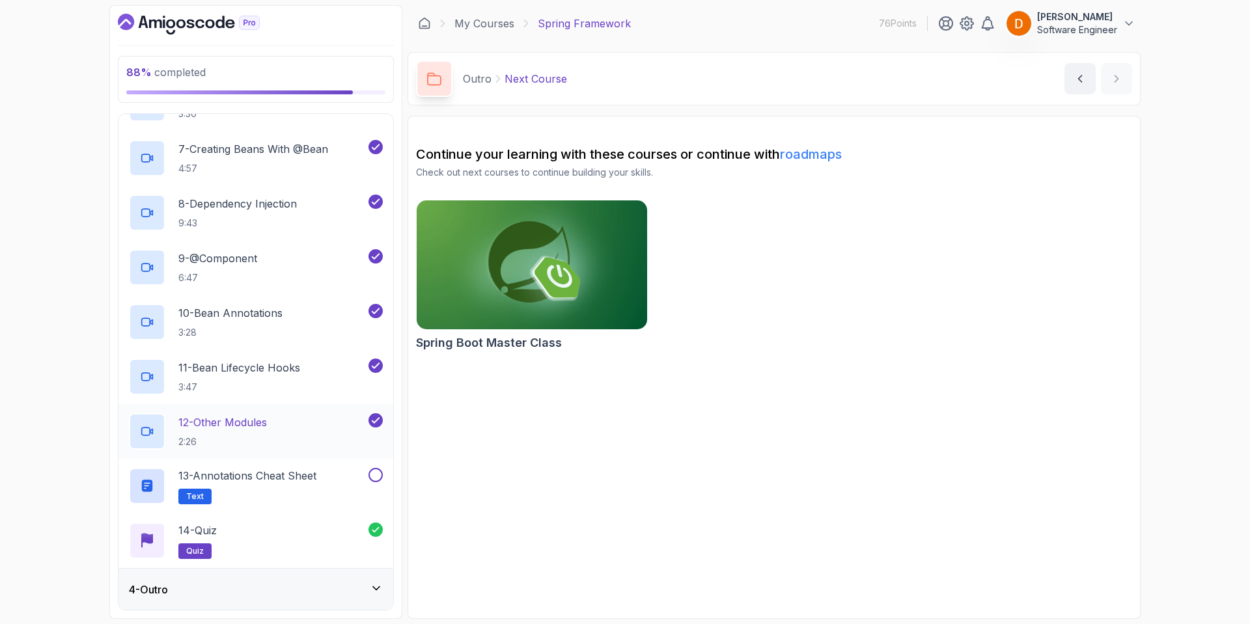
scroll to position [438, 0]
click at [377, 474] on button at bounding box center [375, 474] width 14 height 14
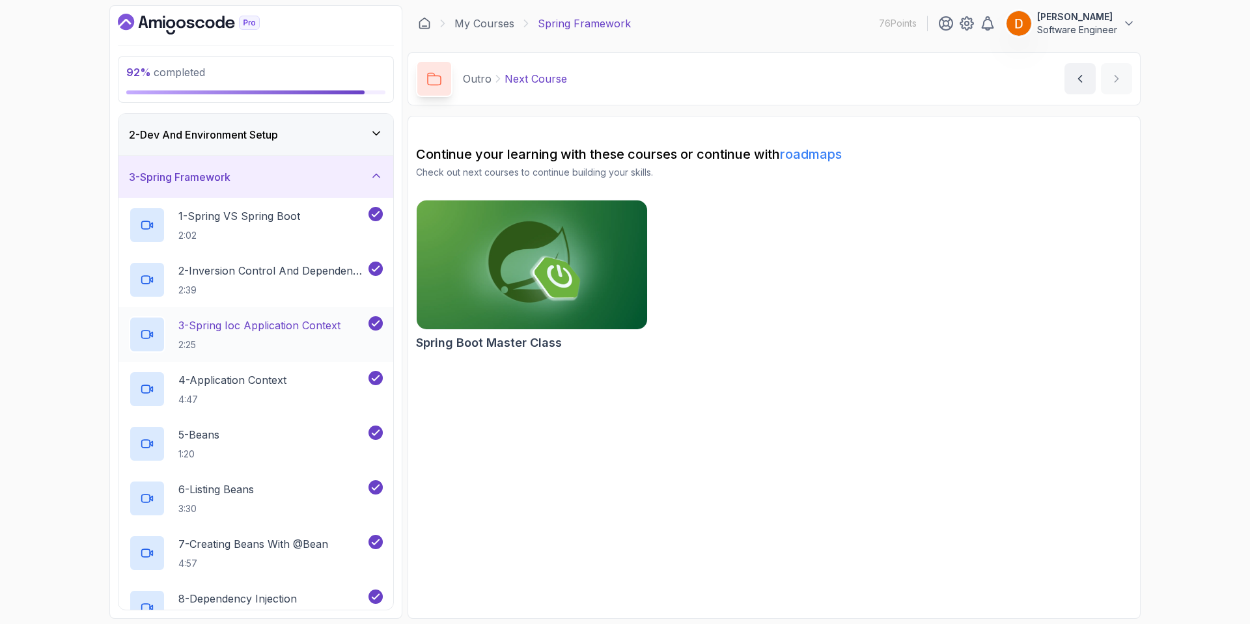
scroll to position [0, 0]
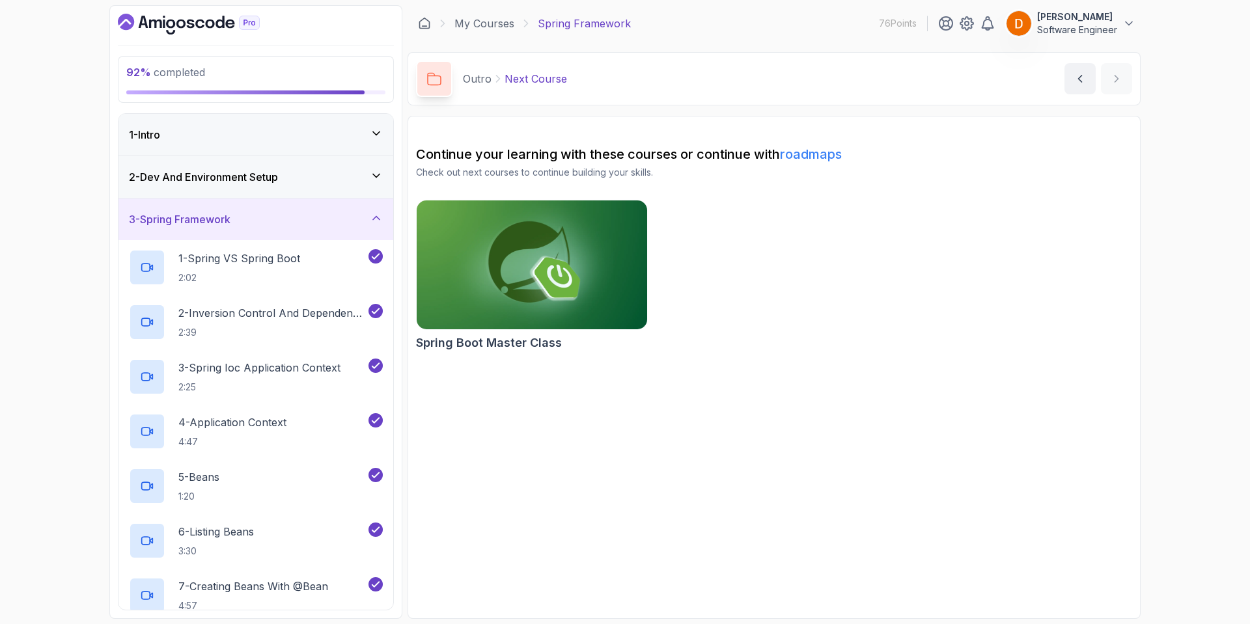
click at [289, 182] on div "2 - Dev And Environment Setup" at bounding box center [256, 177] width 254 height 16
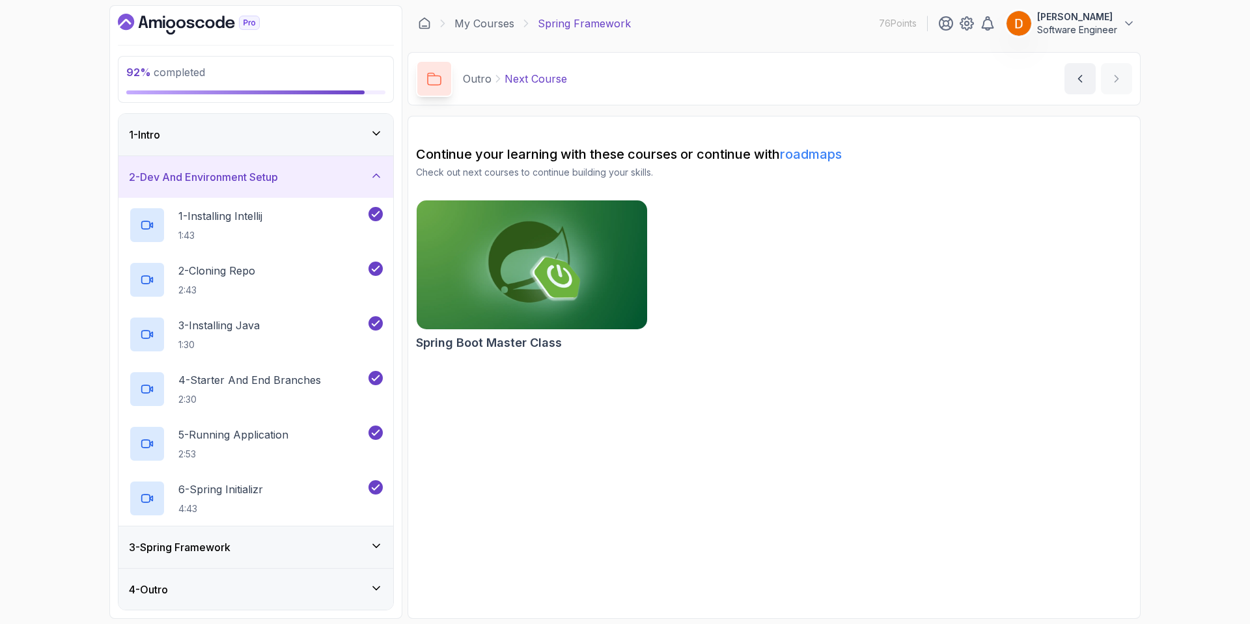
click at [310, 126] on div "1 - Intro" at bounding box center [255, 135] width 275 height 42
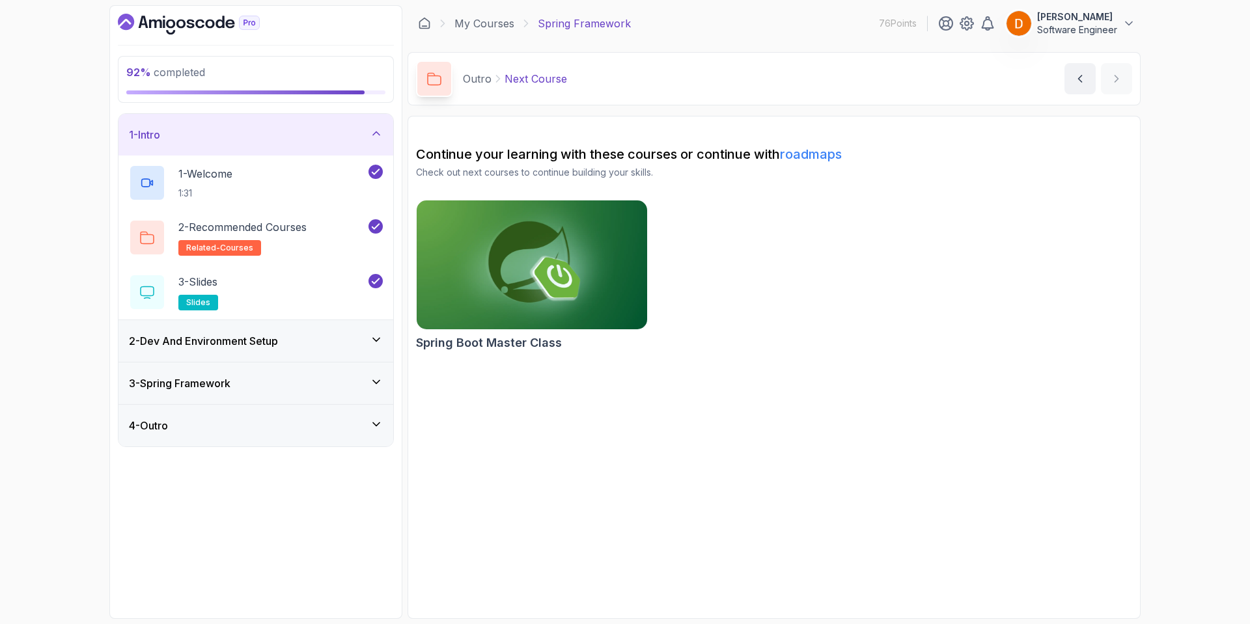
drag, startPoint x: 290, startPoint y: 448, endPoint x: 295, endPoint y: 441, distance: 9.4
click at [293, 446] on div "92 % completed 1 - Intro 1 - Welcome 1:31 2 - Recommended Courses related-cours…" at bounding box center [255, 312] width 293 height 614
click at [298, 433] on div "4 - Outro" at bounding box center [256, 426] width 254 height 16
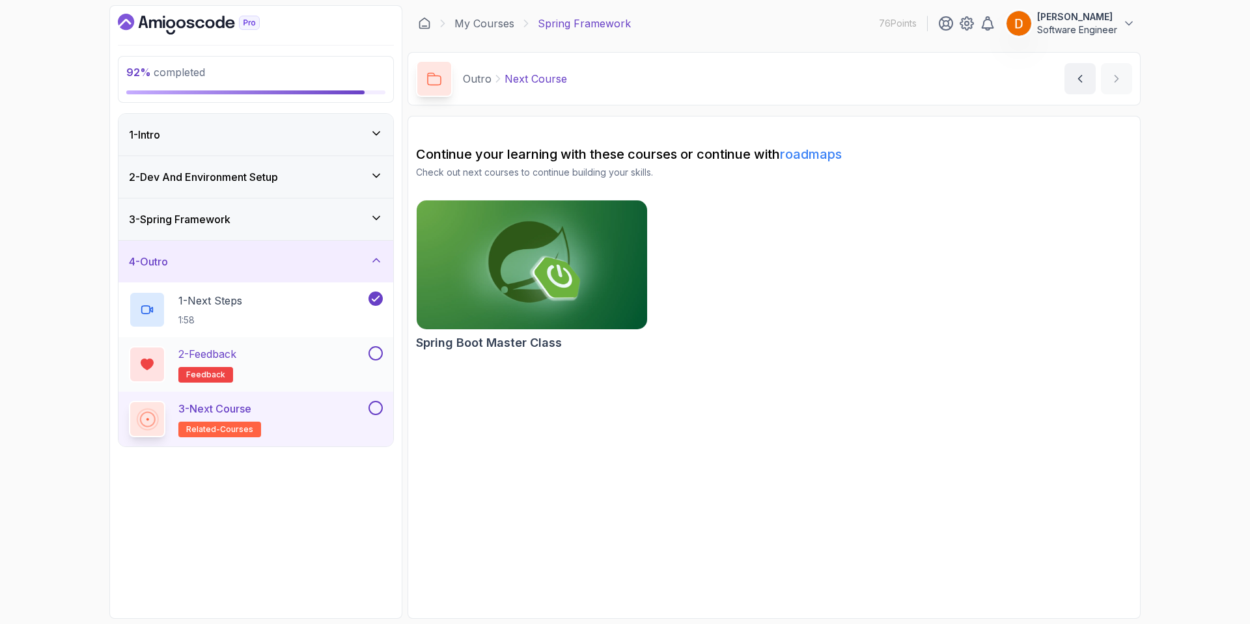
click at [372, 357] on button at bounding box center [375, 353] width 14 height 14
click at [380, 397] on div "3 - Next Course related-courses" at bounding box center [255, 419] width 275 height 55
click at [379, 410] on button at bounding box center [375, 408] width 14 height 14
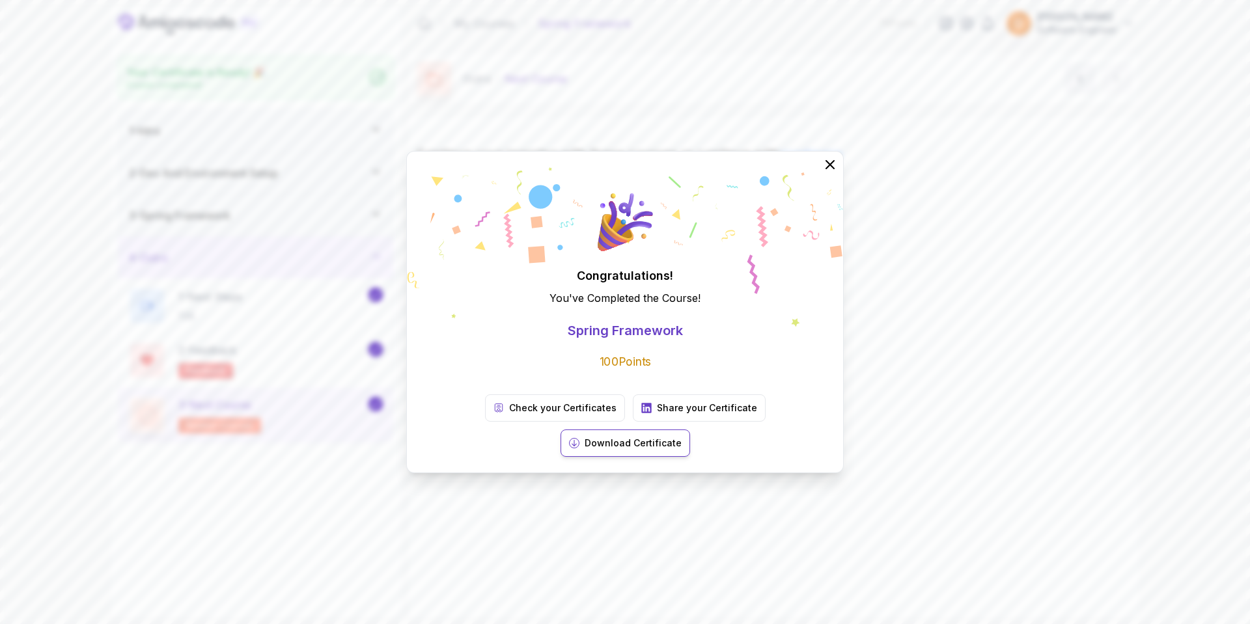
click at [681, 437] on p "Download Certificate" at bounding box center [632, 443] width 97 height 13
click at [832, 173] on icon at bounding box center [829, 164] width 17 height 17
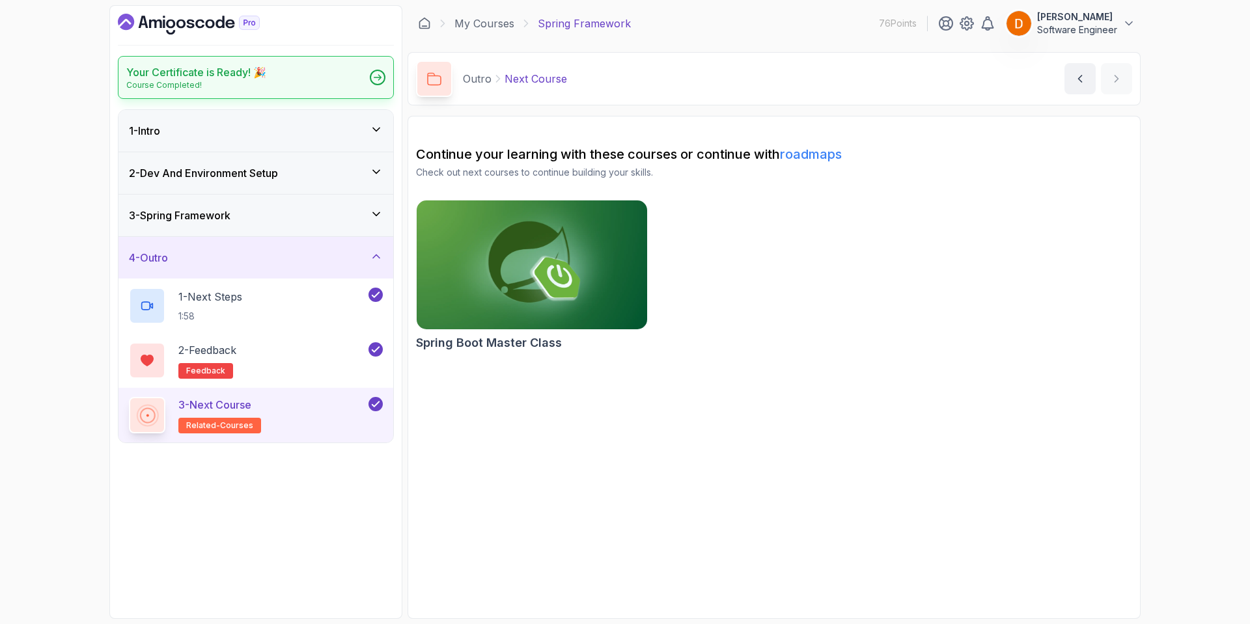
click at [213, 76] on h2 "Your Certificate is Ready! 🎉" at bounding box center [196, 72] width 140 height 16
click at [538, 265] on img at bounding box center [532, 264] width 242 height 135
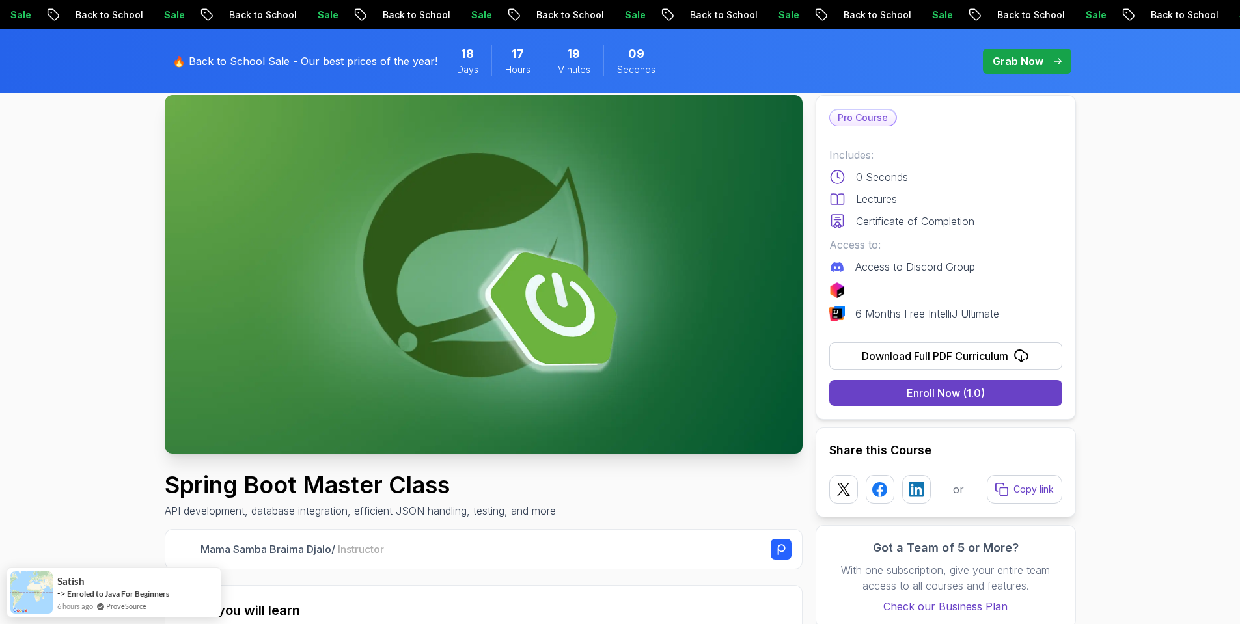
scroll to position [195, 0]
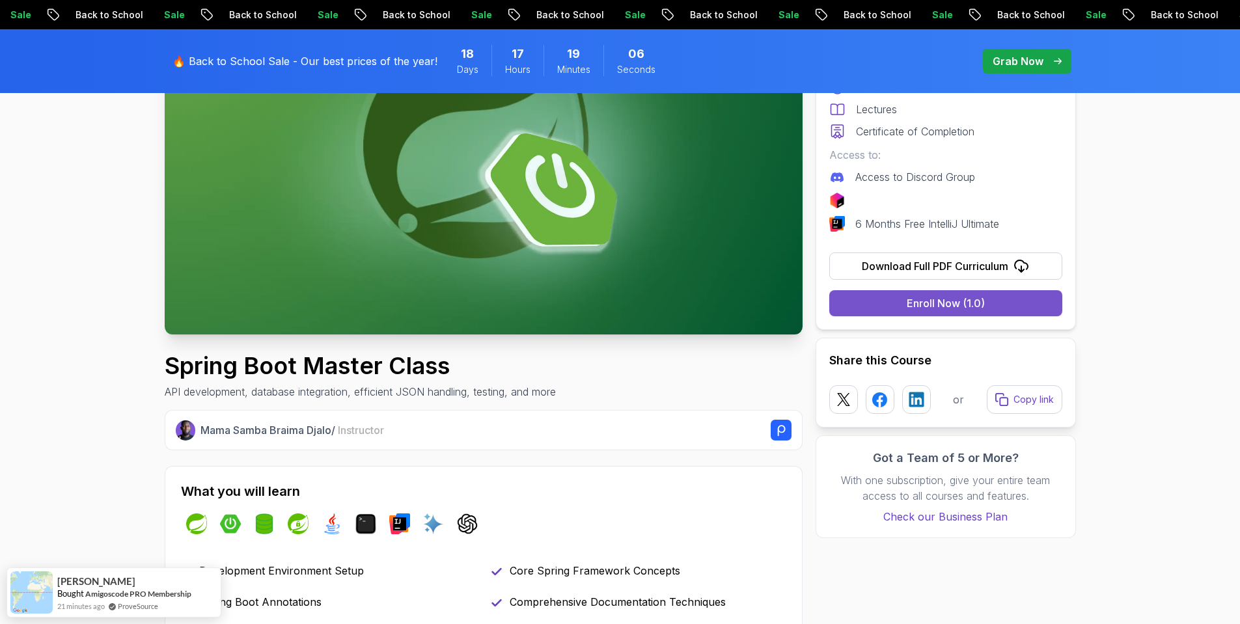
click at [950, 307] on div "Enroll Now (1.0)" at bounding box center [946, 303] width 78 height 16
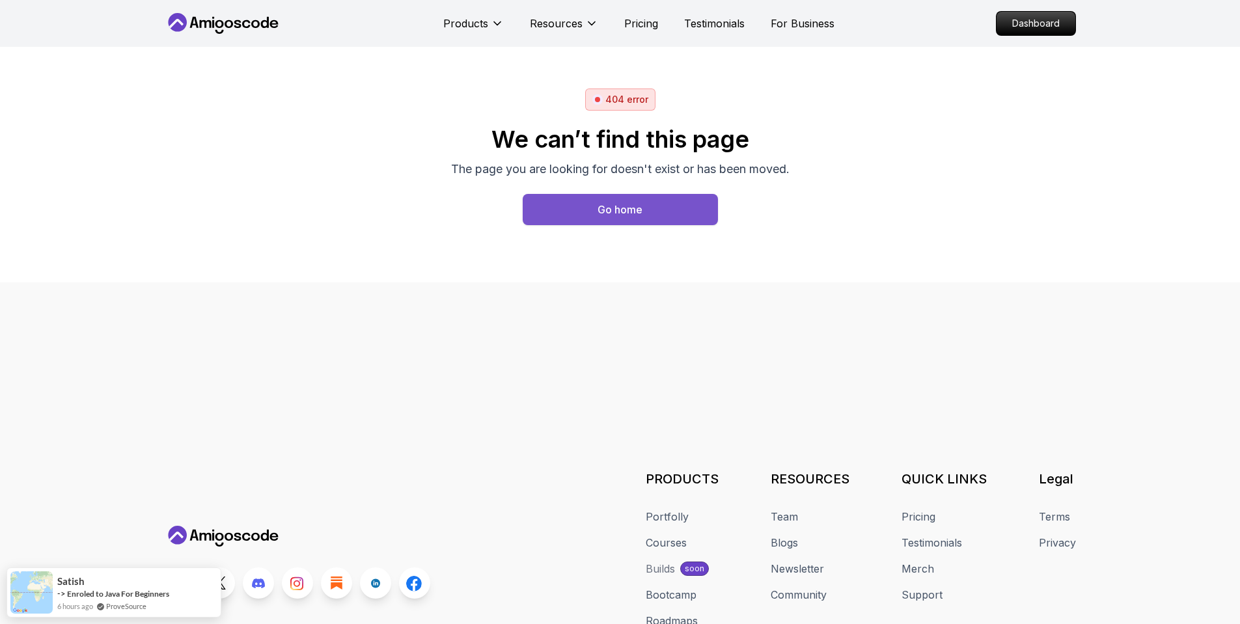
click at [601, 213] on div "Go home" at bounding box center [619, 210] width 45 height 16
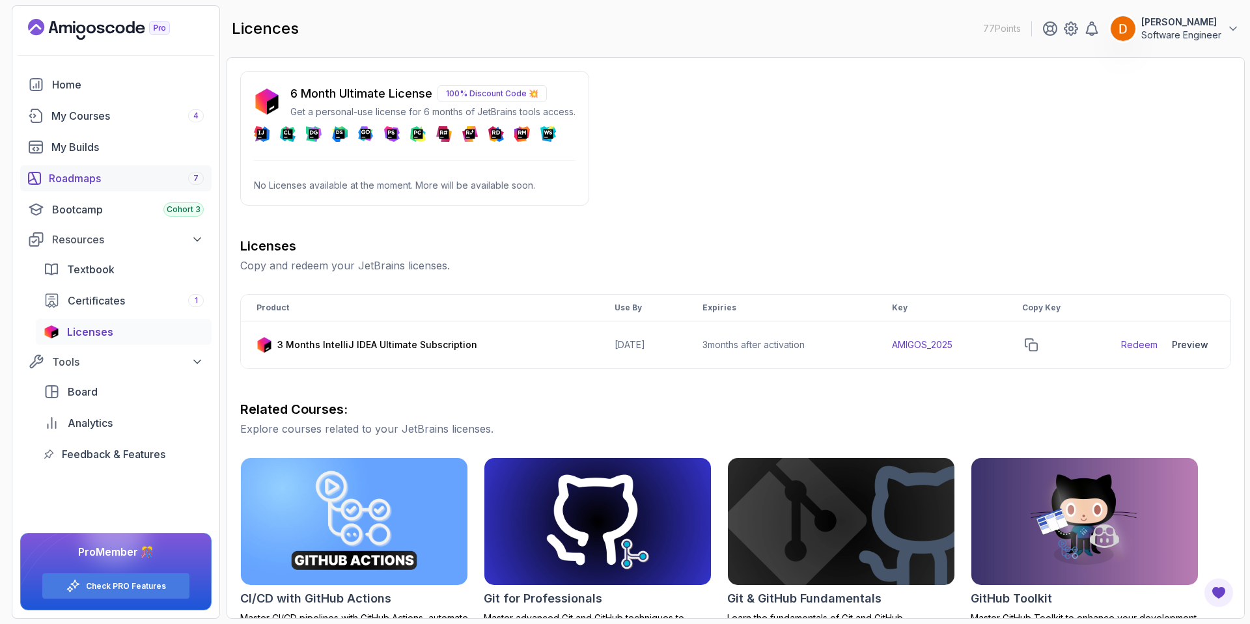
click at [92, 174] on div "Roadmaps 7" at bounding box center [126, 179] width 155 height 16
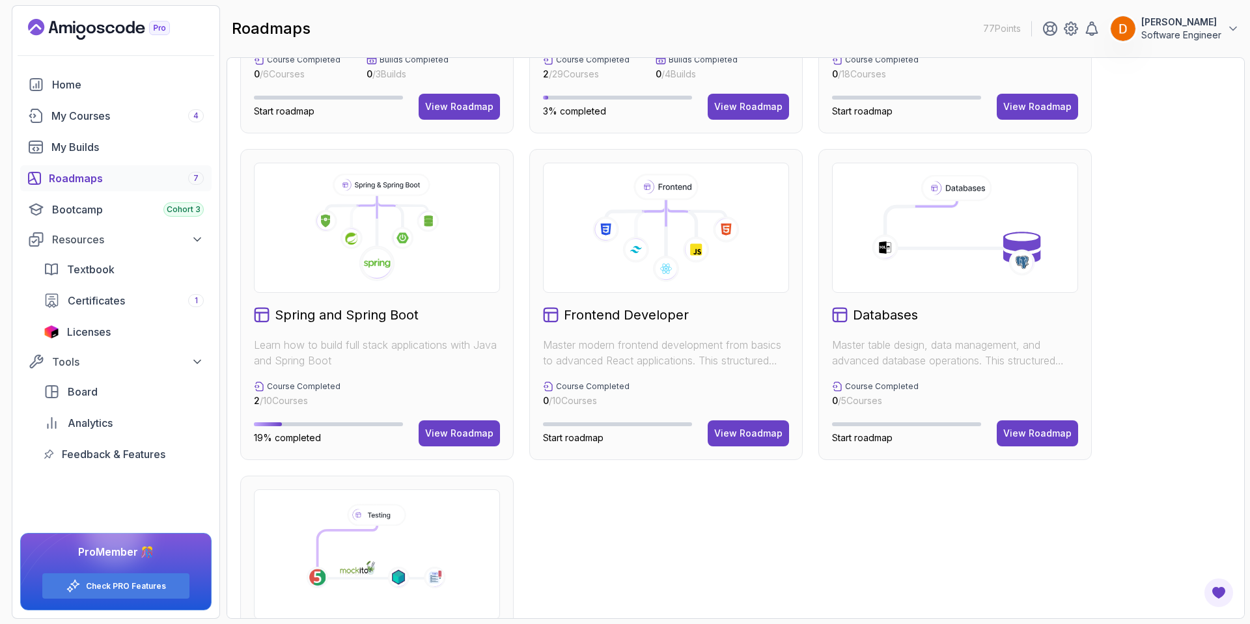
scroll to position [235, 0]
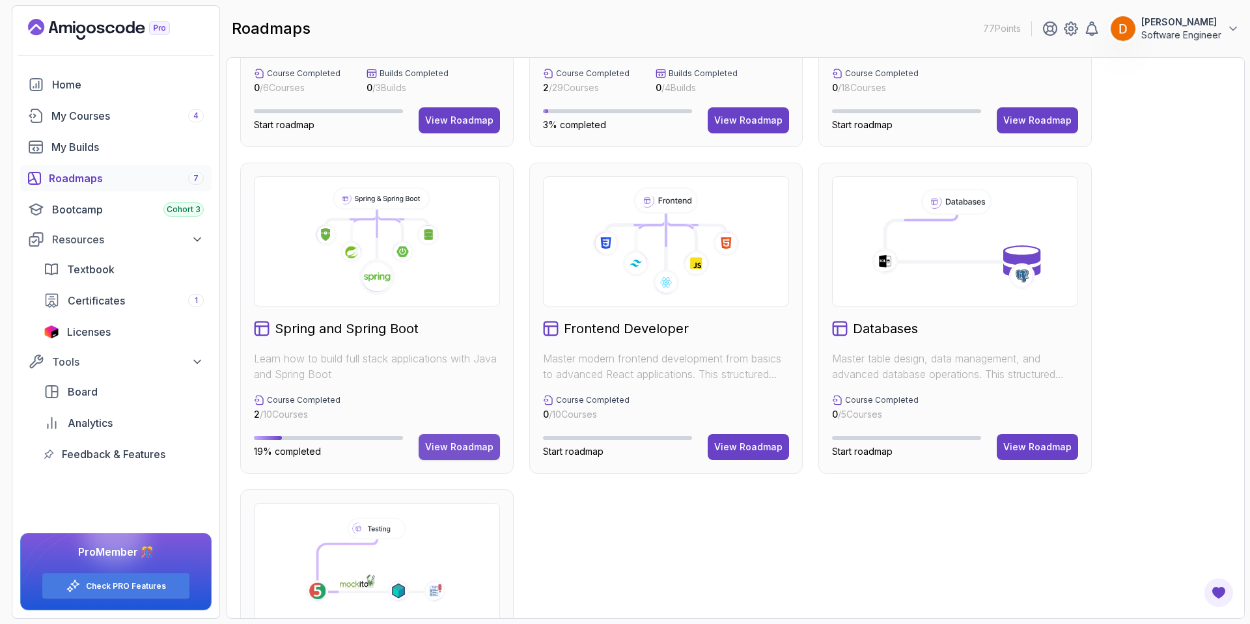
click at [455, 446] on div "View Roadmap" at bounding box center [459, 447] width 68 height 13
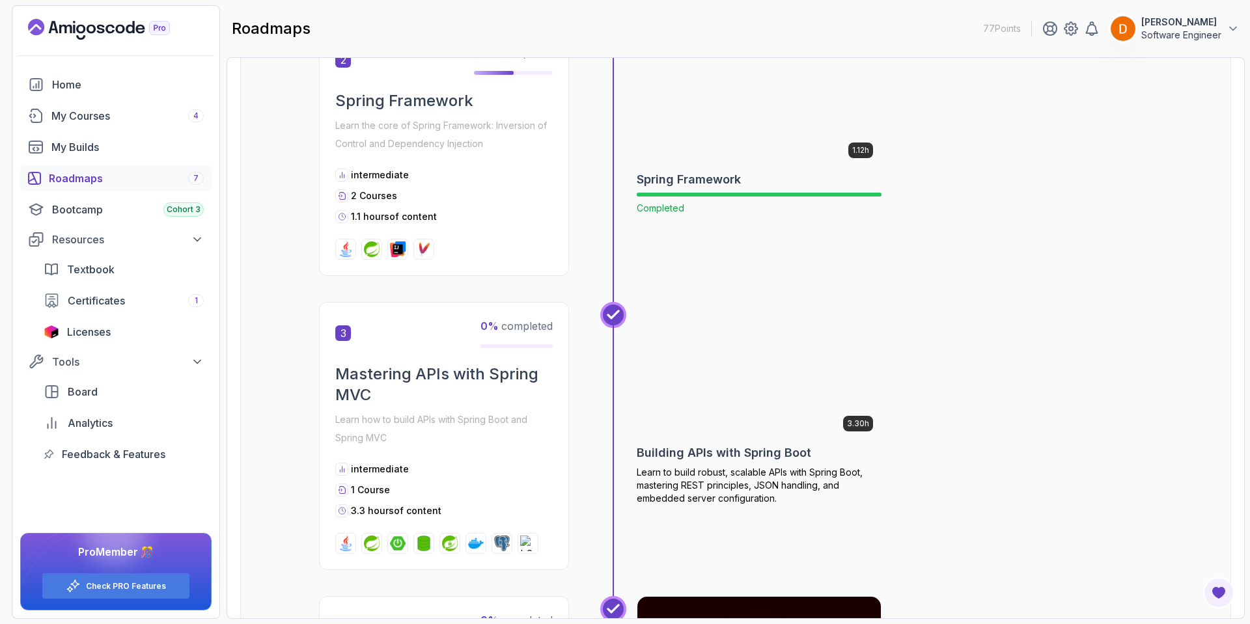
scroll to position [691, 0]
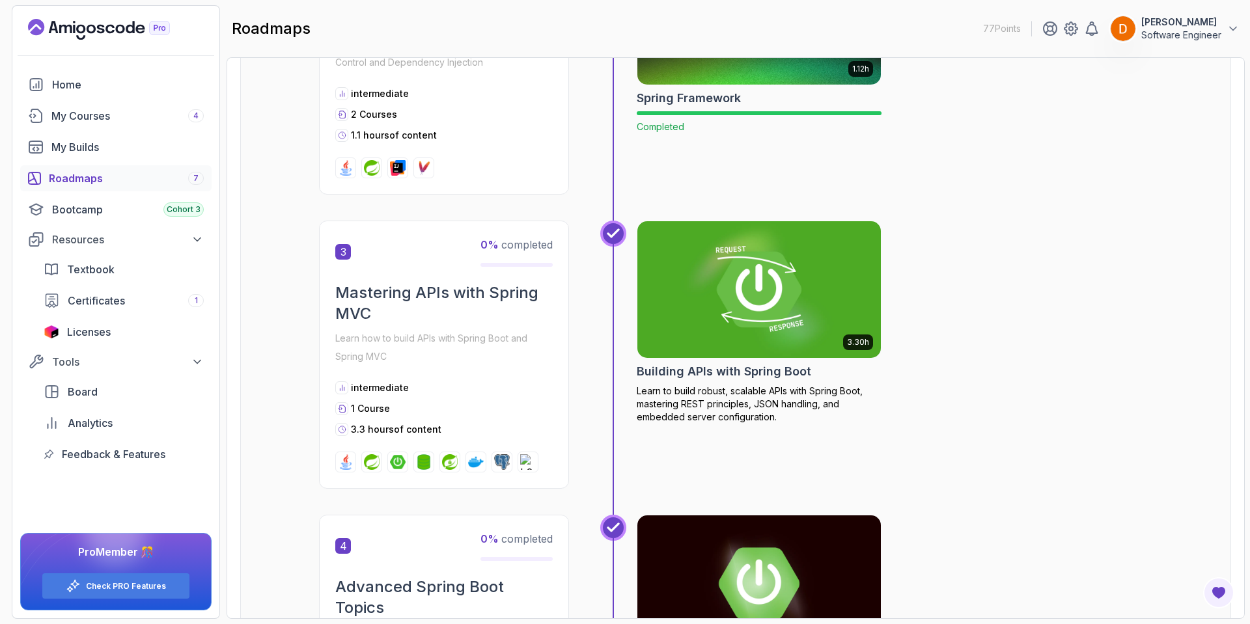
click at [731, 286] on img at bounding box center [759, 289] width 256 height 143
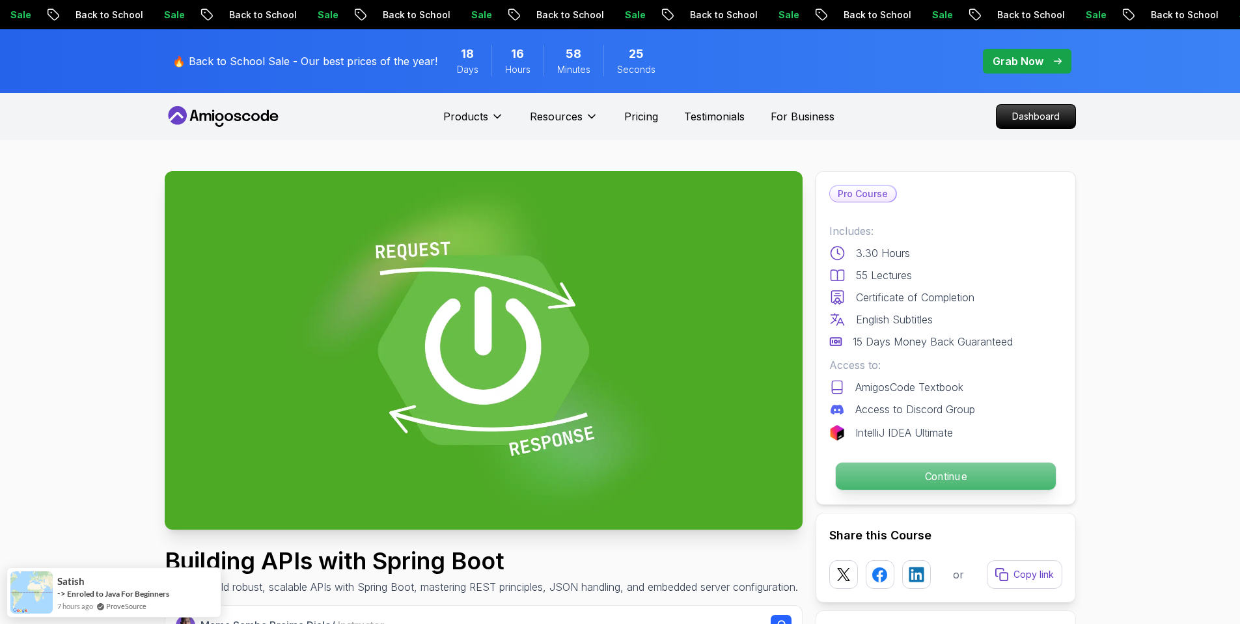
click at [896, 465] on p "Continue" at bounding box center [945, 476] width 220 height 27
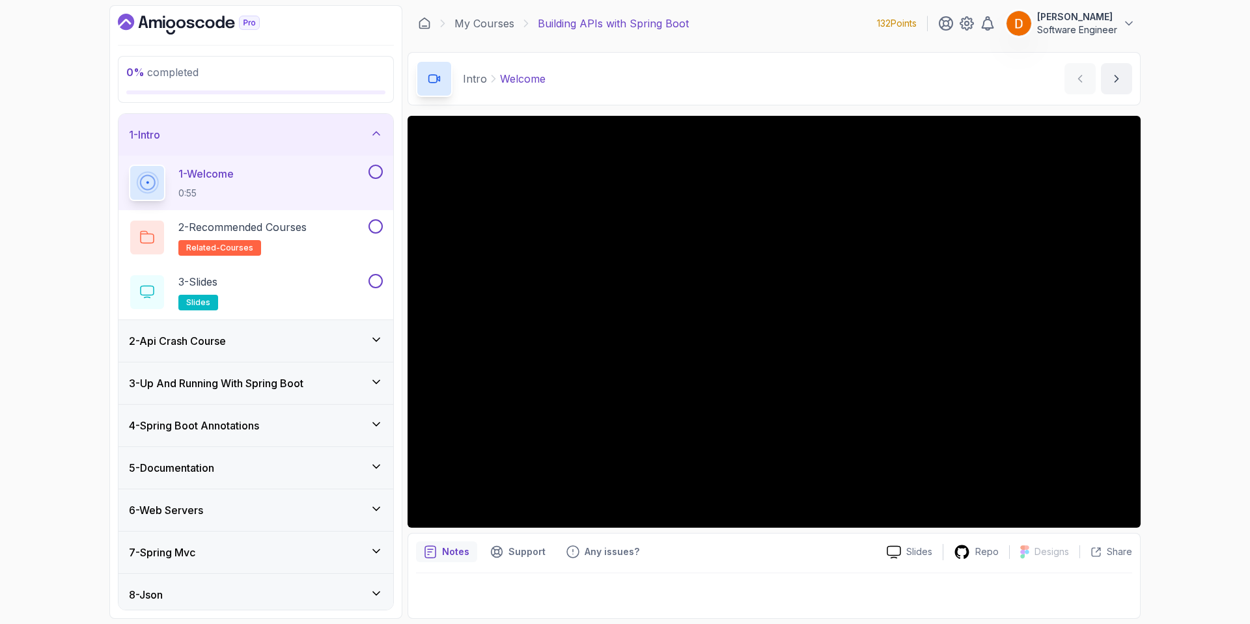
click at [202, 25] on icon "Dashboard" at bounding box center [189, 24] width 142 height 21
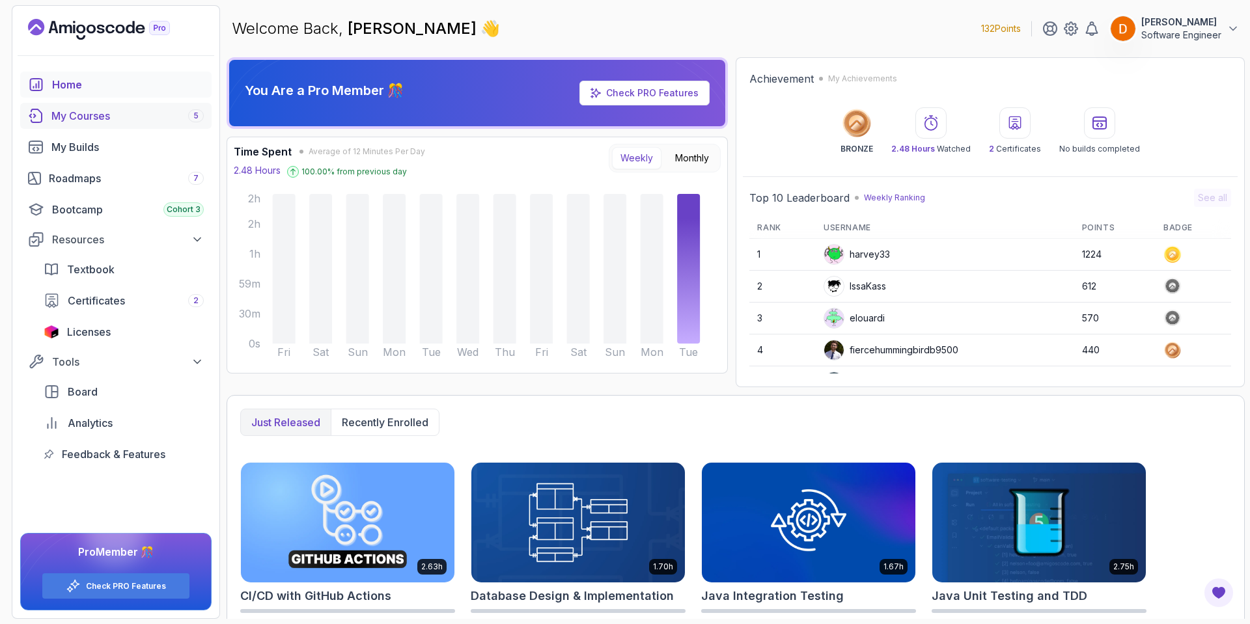
click at [118, 115] on div "My Courses 5" at bounding box center [127, 116] width 152 height 16
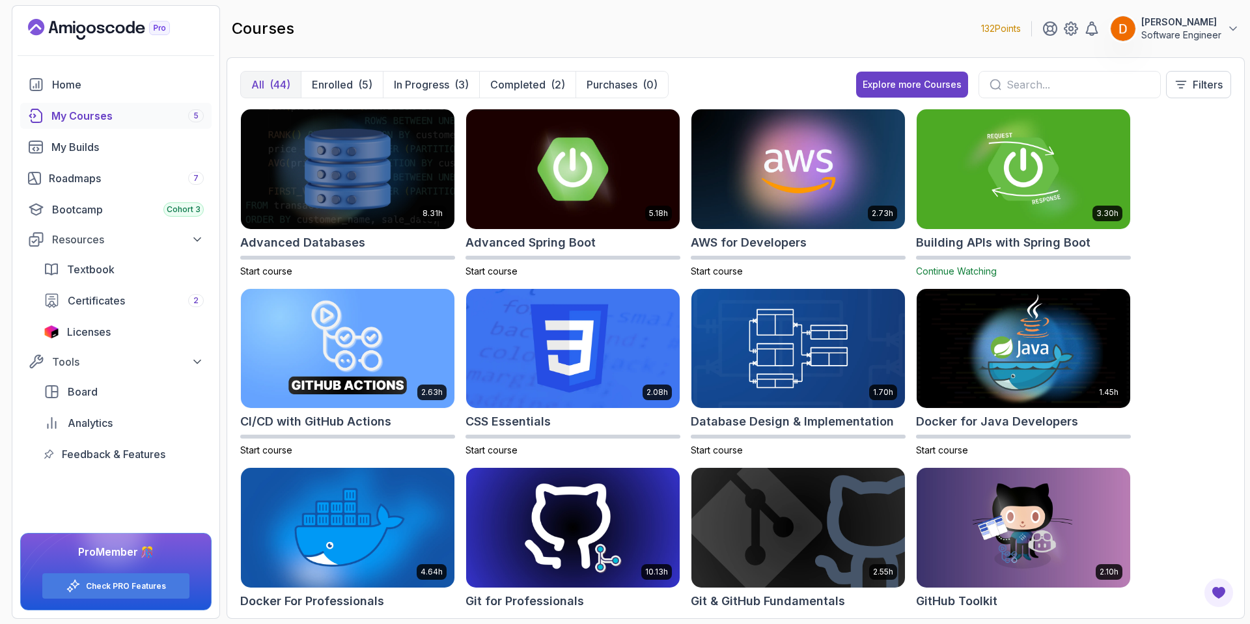
click at [1015, 85] on input "text" at bounding box center [1077, 85] width 143 height 16
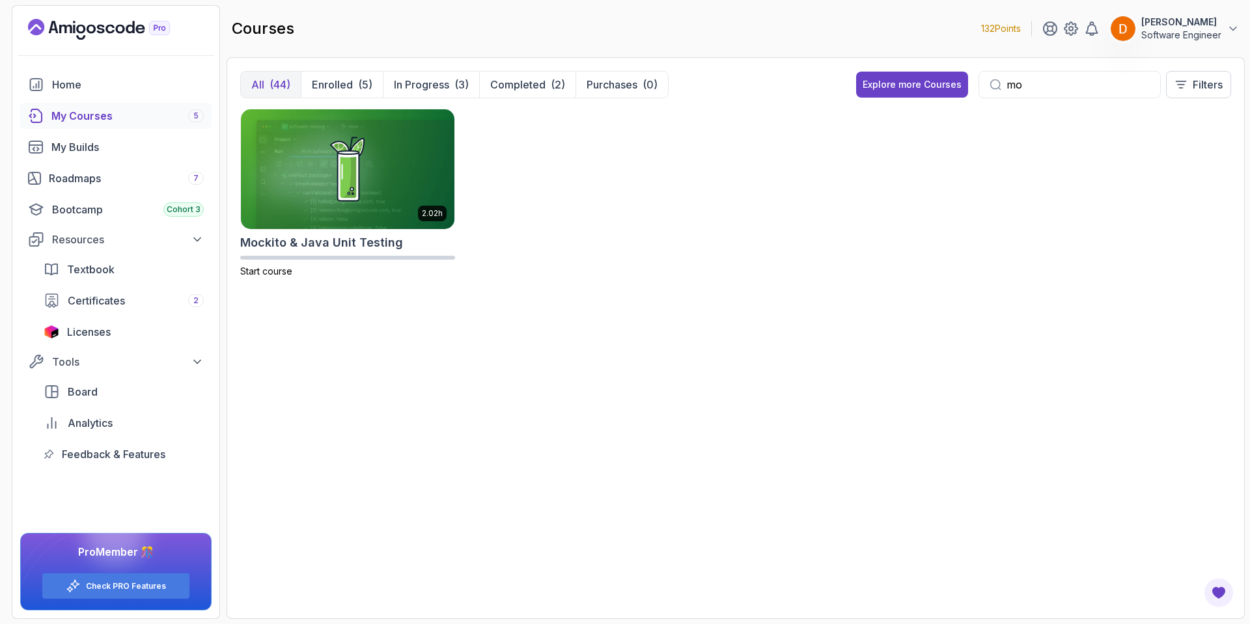
type input "m"
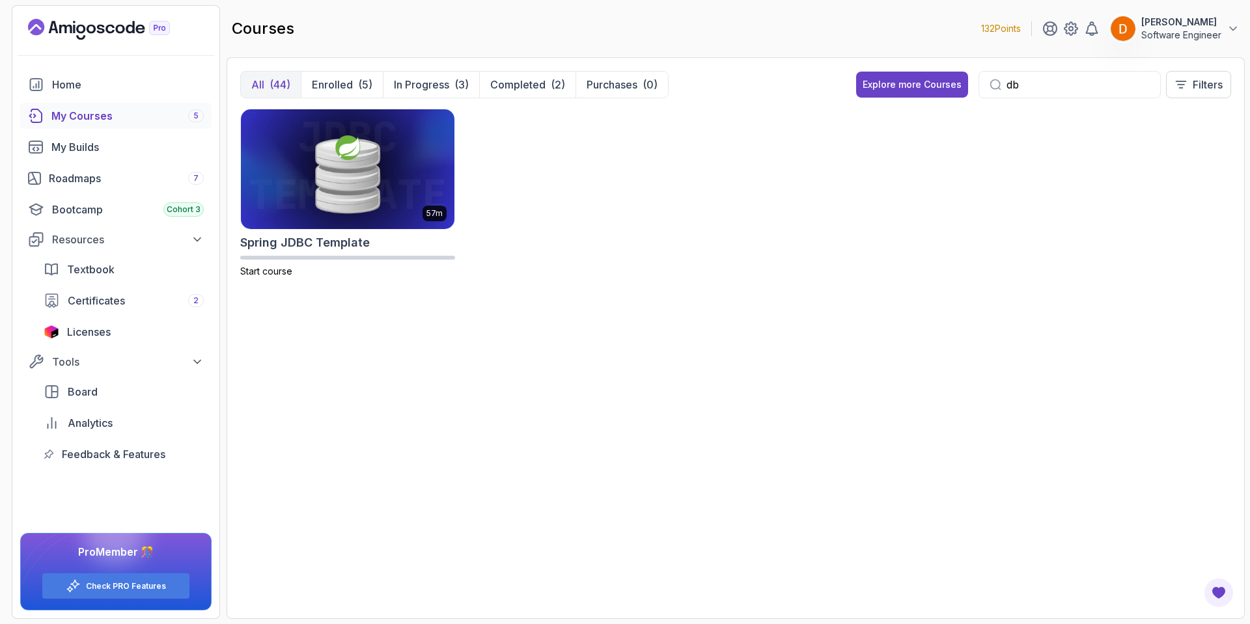
type input "db"
drag, startPoint x: 373, startPoint y: 325, endPoint x: 230, endPoint y: 374, distance: 151.3
click at [230, 374] on div "All (44) Enrolled (5) In Progress (3) Completed (2) Purchases (0) Explore more …" at bounding box center [735, 338] width 1018 height 562
